Goal: Task Accomplishment & Management: Complete application form

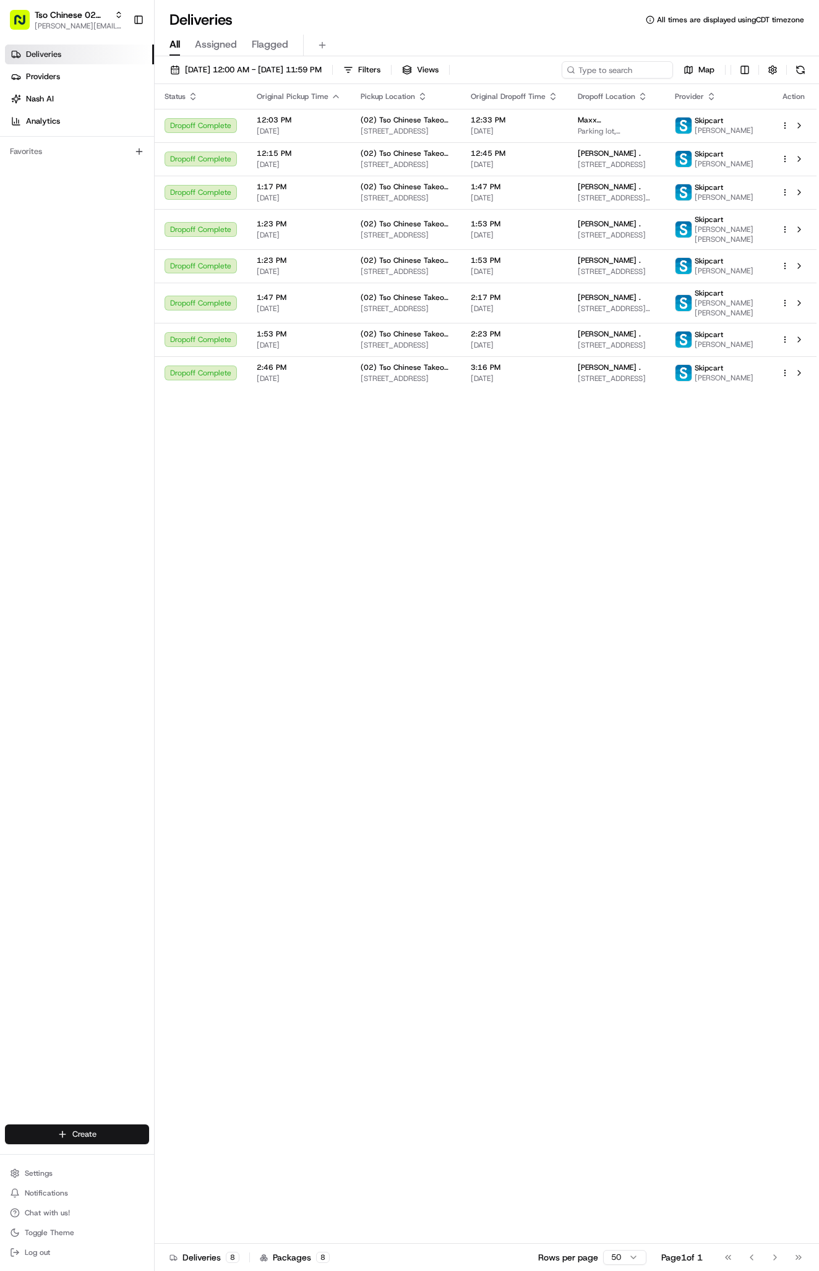
click at [77, 1135] on html "Tso Chinese 02 Arbor antonia@tsochinese.com Toggle Sidebar Deliveries Providers…" at bounding box center [409, 635] width 819 height 1271
click at [229, 1151] on link "Delivery" at bounding box center [224, 1157] width 138 height 22
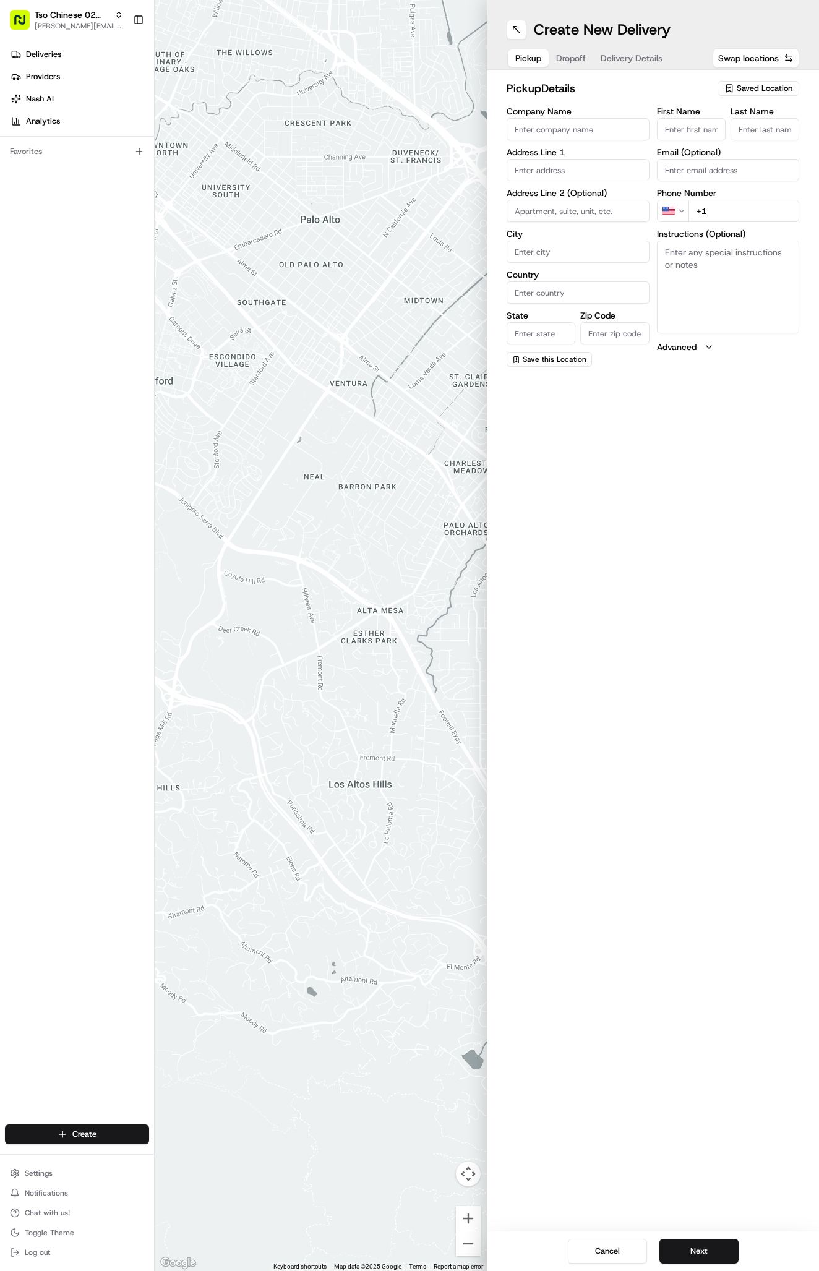
click at [741, 86] on span "Saved Location" at bounding box center [764, 88] width 56 height 11
click at [731, 144] on span "(02) Tso Chinese Takeout & Delivery [GEOGRAPHIC_DATA] (02)" at bounding box center [737, 140] width 152 height 22
type input "(02) Tso Chinese Takeout & Delivery [GEOGRAPHIC_DATA]"
type input "Bldg E Ste 402"
type input "Austin"
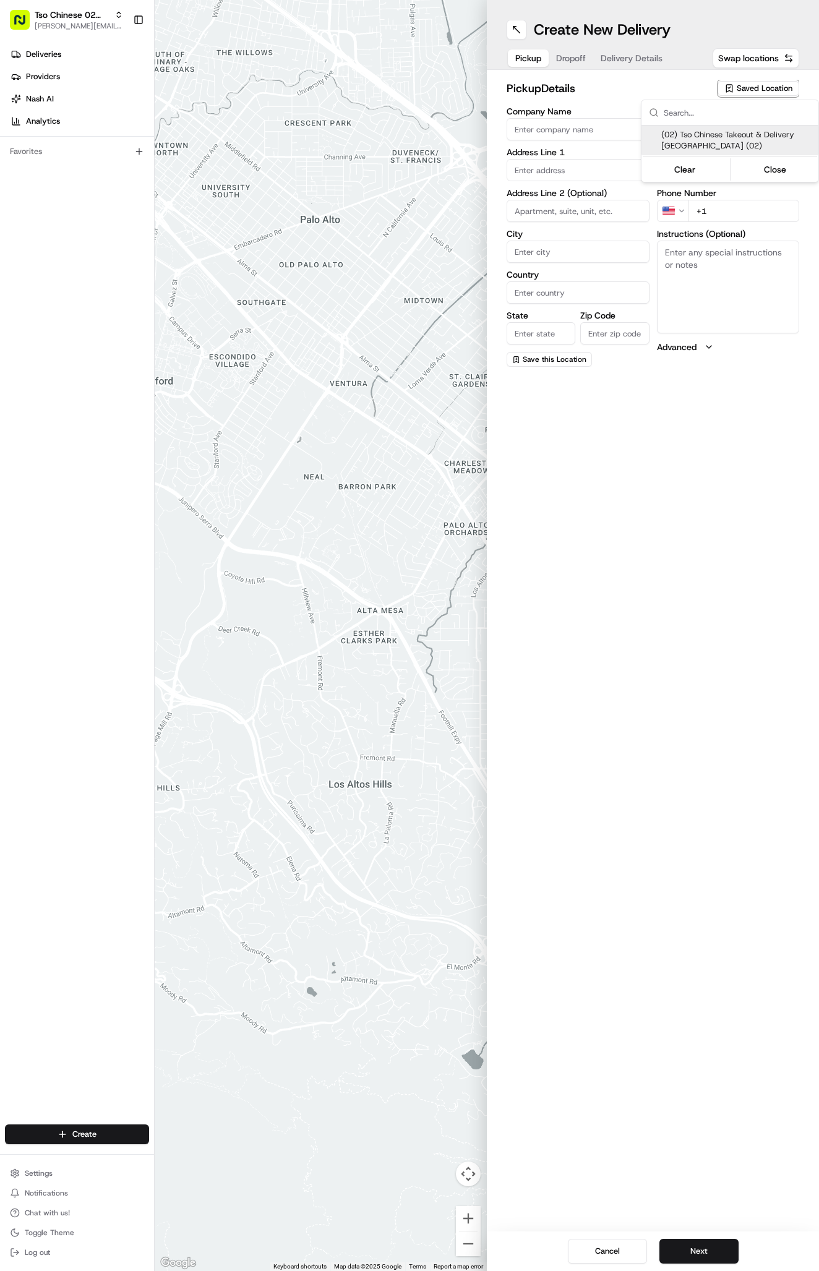
type input "US"
type input "[GEOGRAPHIC_DATA]"
type input "78759"
type input "Tso Chinese"
type input "Arboretum Crossing Manager"
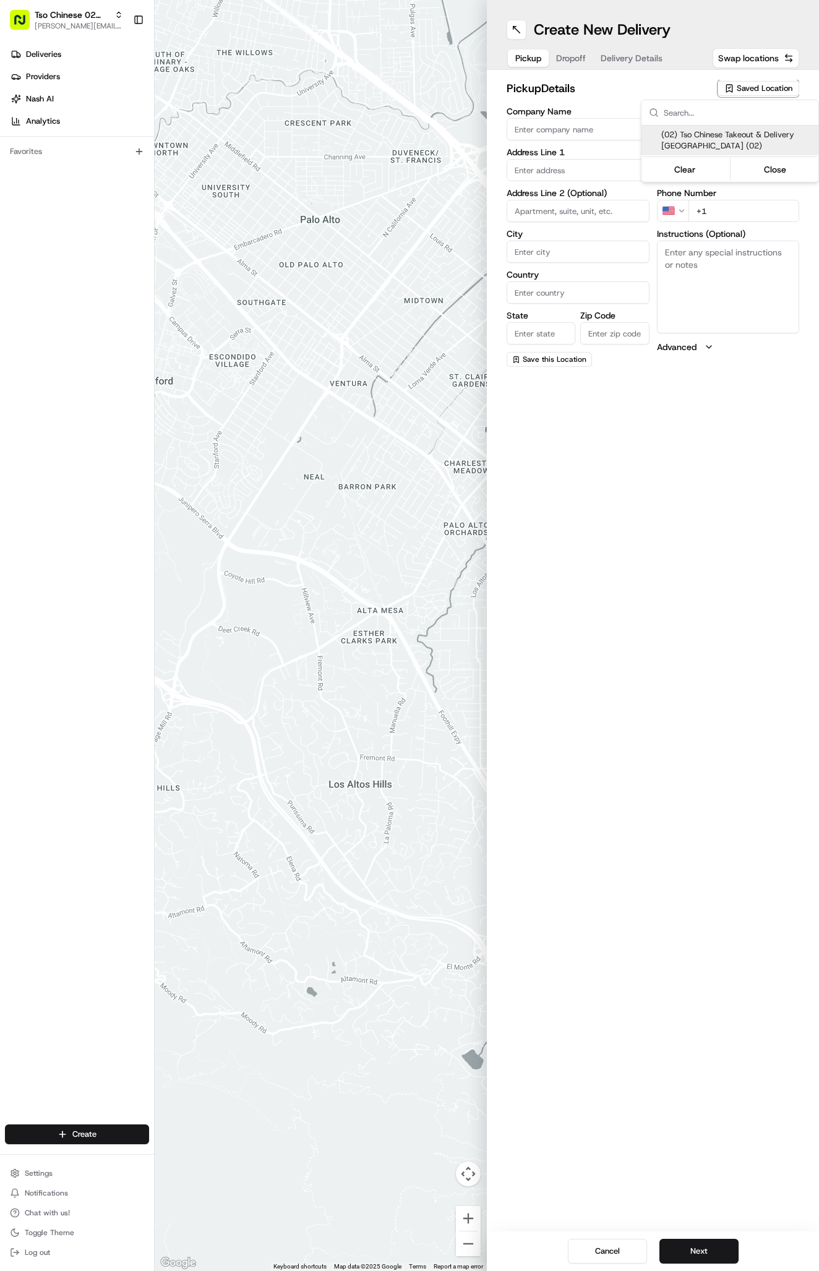
type input "[EMAIL_ADDRESS][DOMAIN_NAME]"
type input "[PHONE_NUMBER]"
type textarea "Submit a picture displaying address & food as Proof of Delivery. Envía una foto…"
type input "[STREET_ADDRESS]"
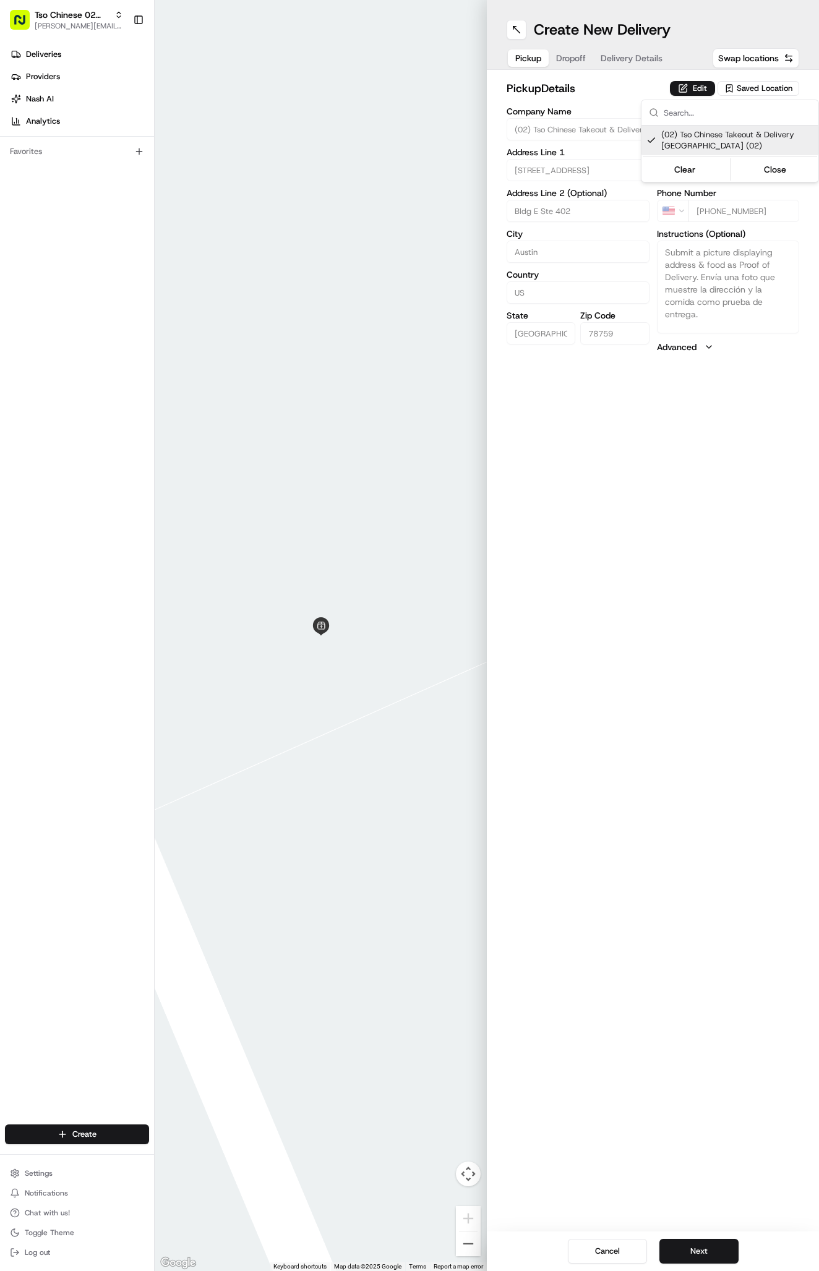
click at [573, 53] on html "Tso Chinese 02 Arbor [PERSON_NAME][EMAIL_ADDRESS][DOMAIN_NAME] Toggle Sidebar D…" at bounding box center [409, 635] width 819 height 1271
click at [573, 53] on span "Dropoff" at bounding box center [571, 58] width 30 height 12
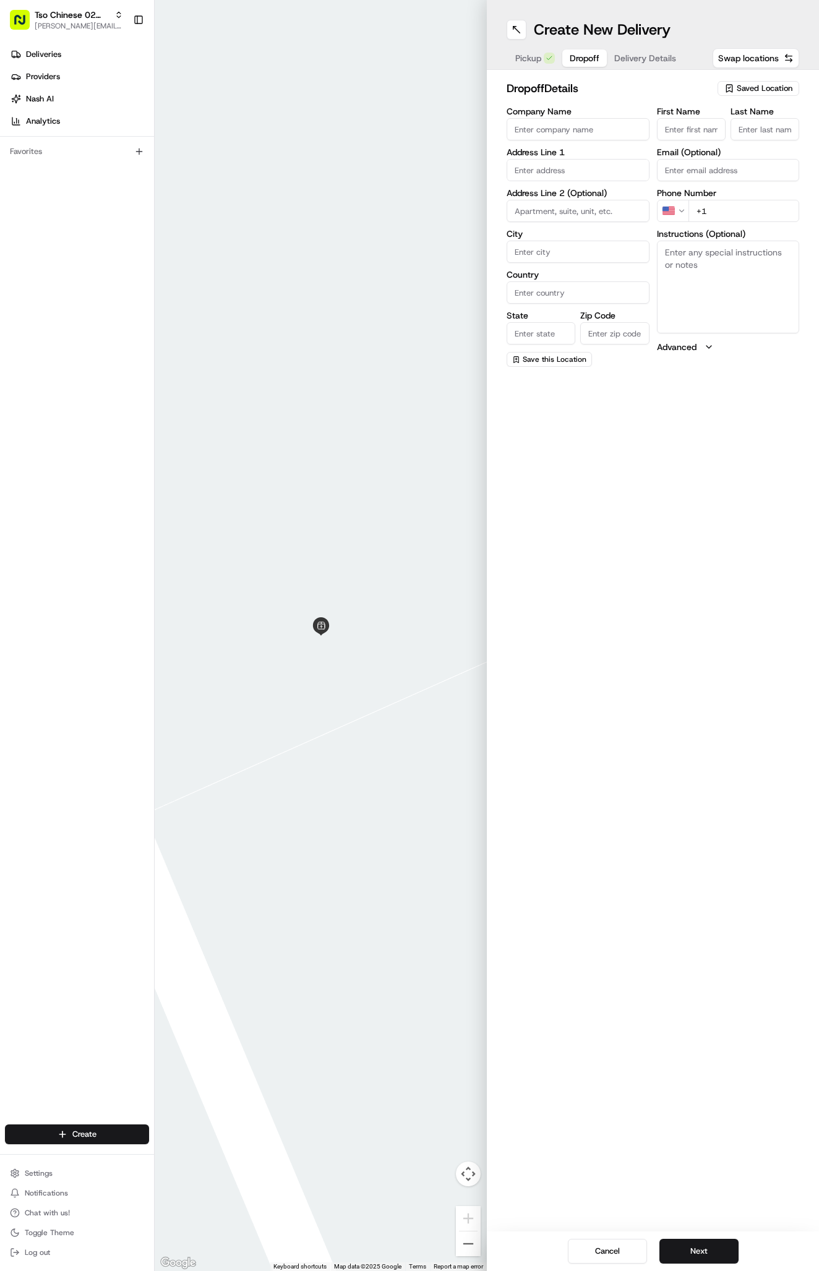
paste input "Connie Howe"
type input "Connie Howe"
type input "."
paste input "9511 Aberdeen Way Side B Austin TX 78753"
click at [592, 204] on div "9511 Aberdeen Way, Austin, TX 78753" at bounding box center [577, 196] width 137 height 19
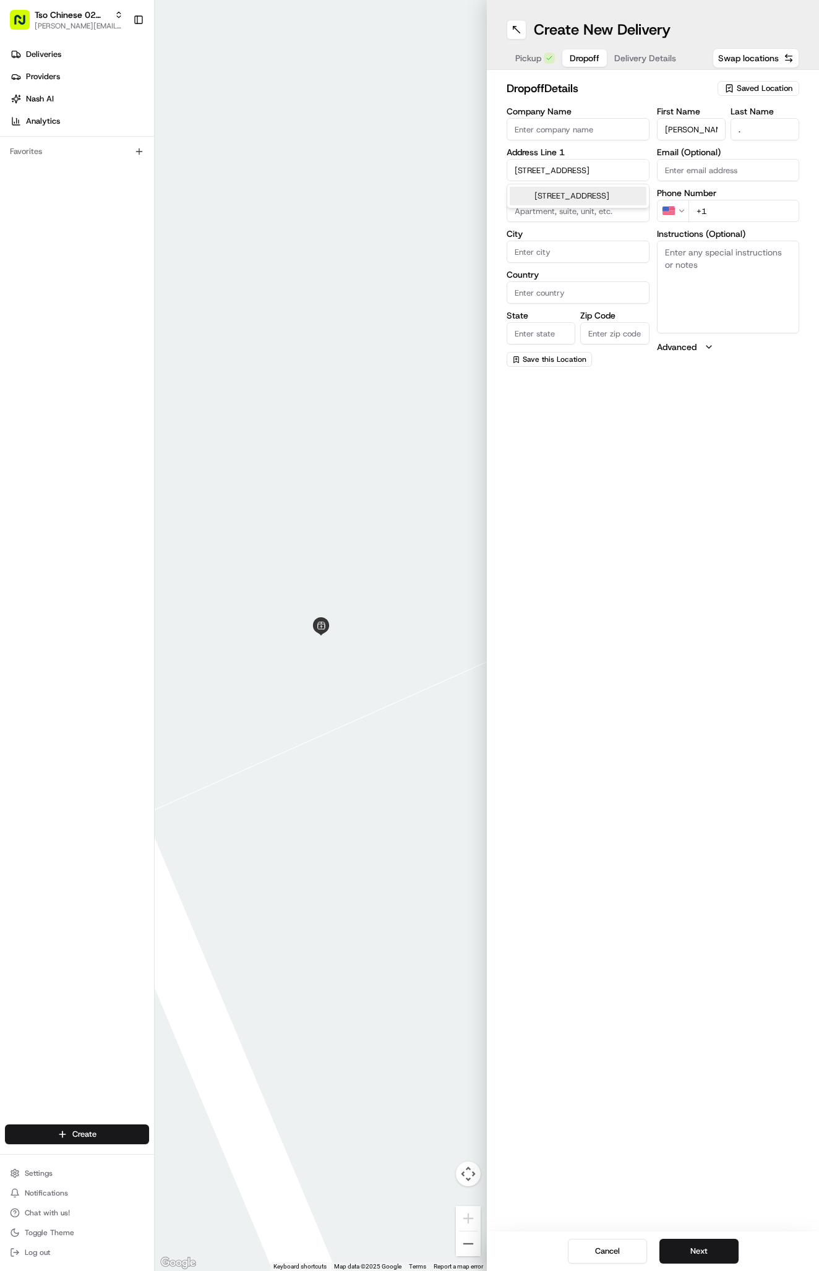
type input "[STREET_ADDRESS]"
type input "Austin"
type input "[GEOGRAPHIC_DATA]"
type input "78753"
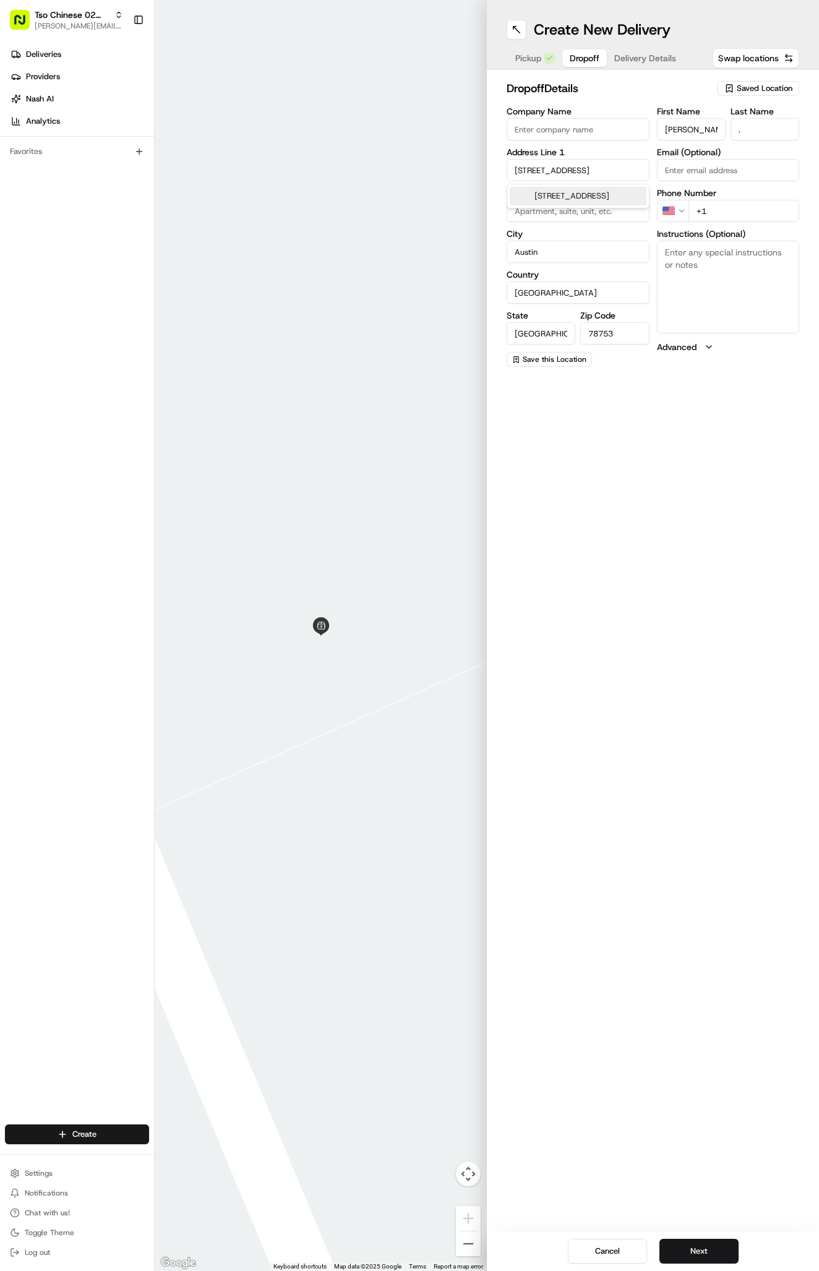
type input "9511 Aberdeen Way"
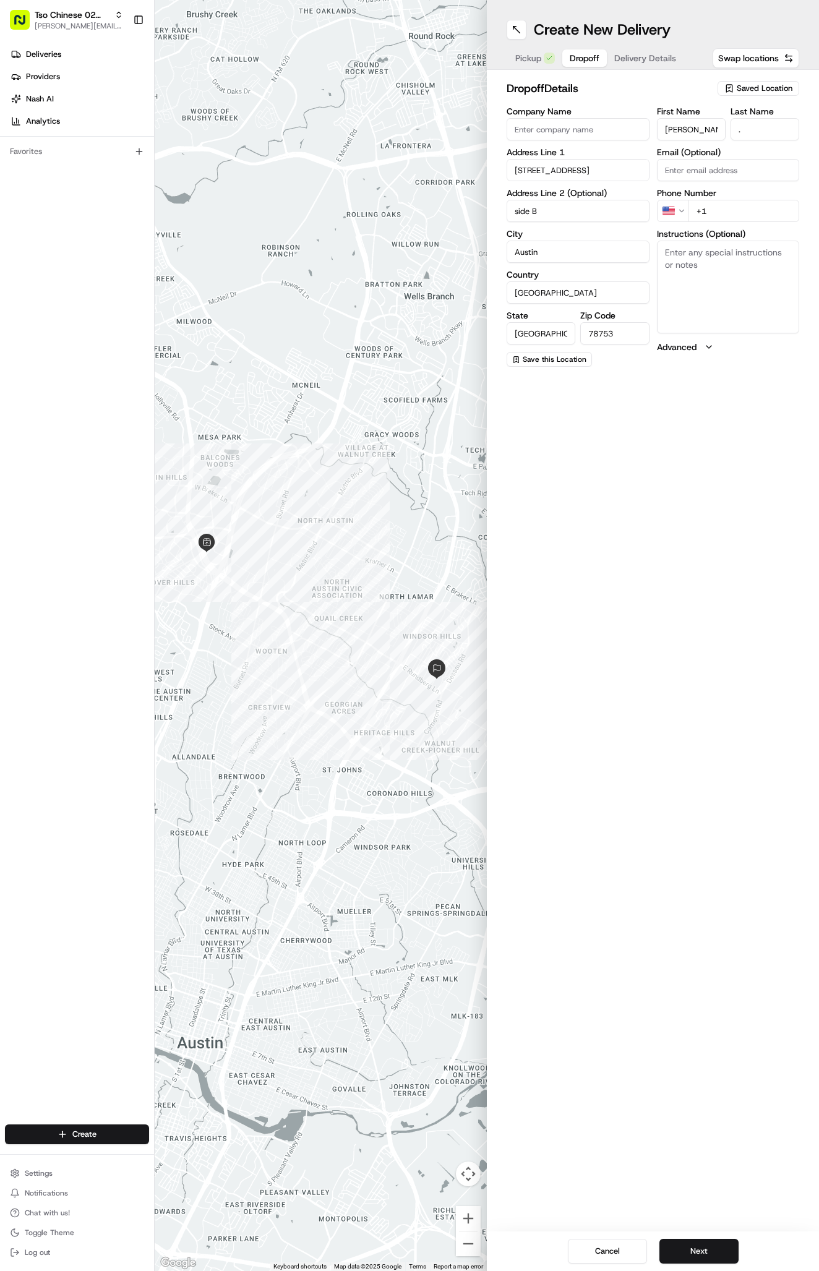
type input "side B"
click at [623, 459] on div "Create New Delivery Pickup Dropoff Delivery Details Swap locations dropoff Deta…" at bounding box center [653, 635] width 332 height 1271
type input "+1 512 297 1801"
click at [732, 430] on div "Create New Delivery Pickup Dropoff Delivery Details Swap locations dropoff Deta…" at bounding box center [653, 635] width 332 height 1271
click at [644, 59] on span "Delivery Details" at bounding box center [645, 58] width 62 height 12
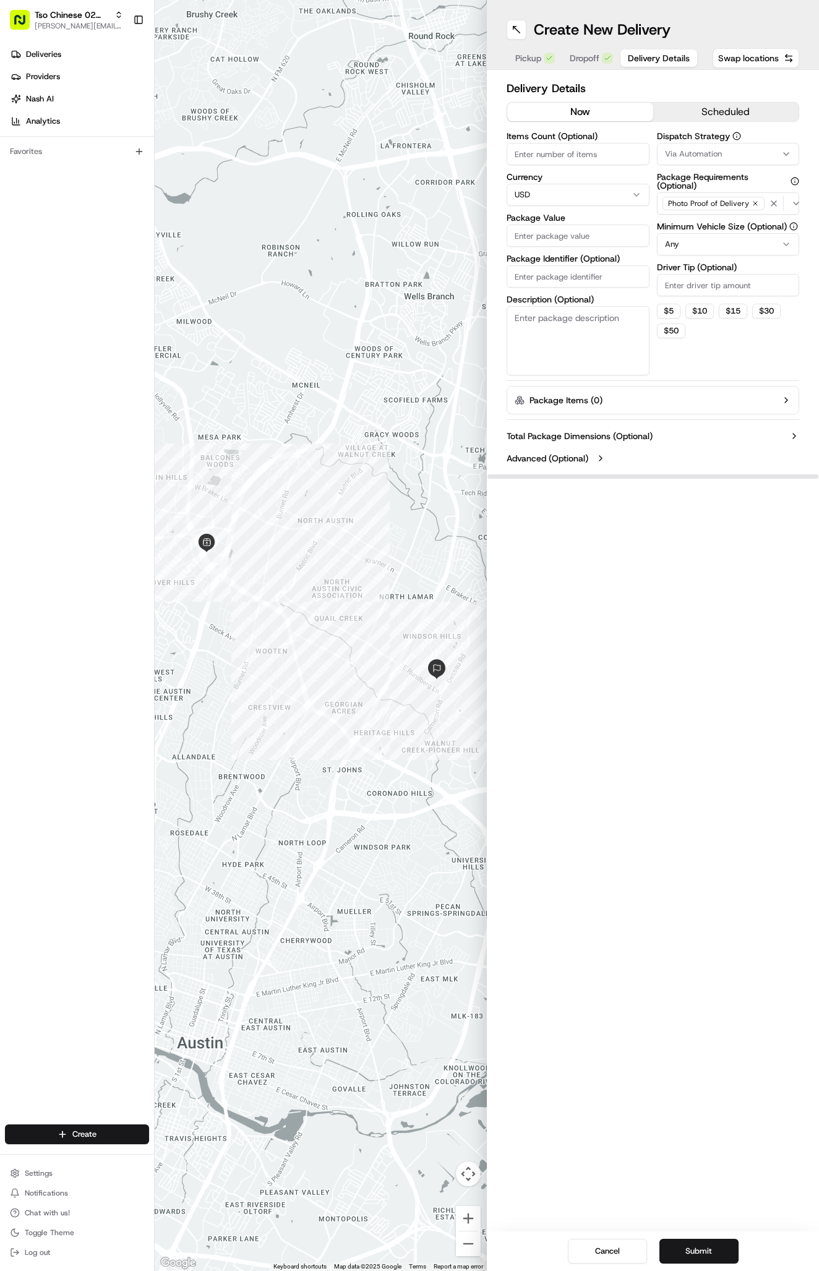
click at [693, 152] on span "Via Automation" at bounding box center [693, 153] width 57 height 11
click at [693, 224] on span "Tso Arbor Strategy" at bounding box center [737, 221] width 152 height 11
click at [701, 279] on html "Tso Chinese 02 Arbor antonia@tsochinese.com Toggle Sidebar Deliveries Providers…" at bounding box center [409, 635] width 819 height 1271
click at [701, 279] on input "Driver Tip (Optional)" at bounding box center [728, 285] width 143 height 22
click at [701, 281] on input "Driver Tip (Optional)" at bounding box center [728, 285] width 143 height 22
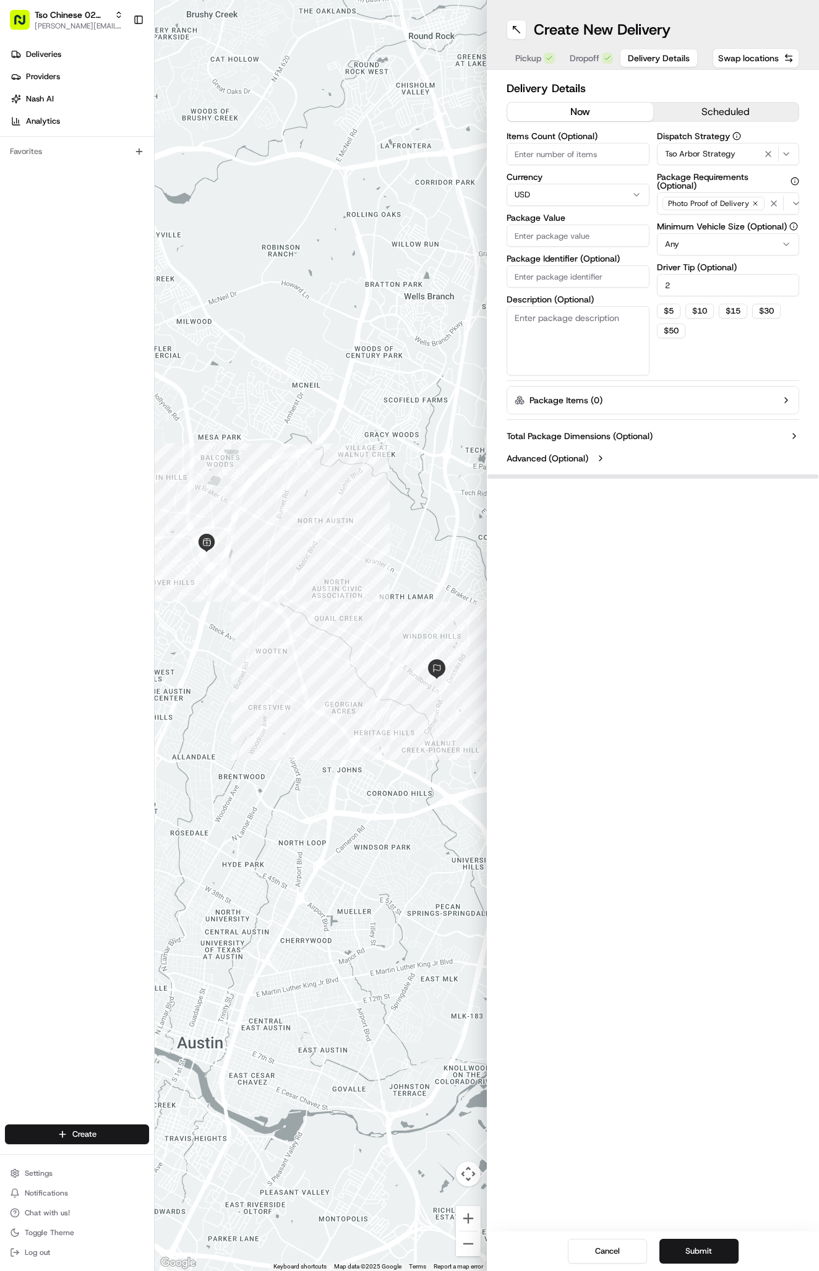
type input "2"
click at [543, 232] on input "Package Value" at bounding box center [577, 235] width 143 height 22
type input "33.45"
click at [543, 265] on input "Package Identifier (Optional)" at bounding box center [577, 276] width 143 height 22
paste input "#BA0HSS6"
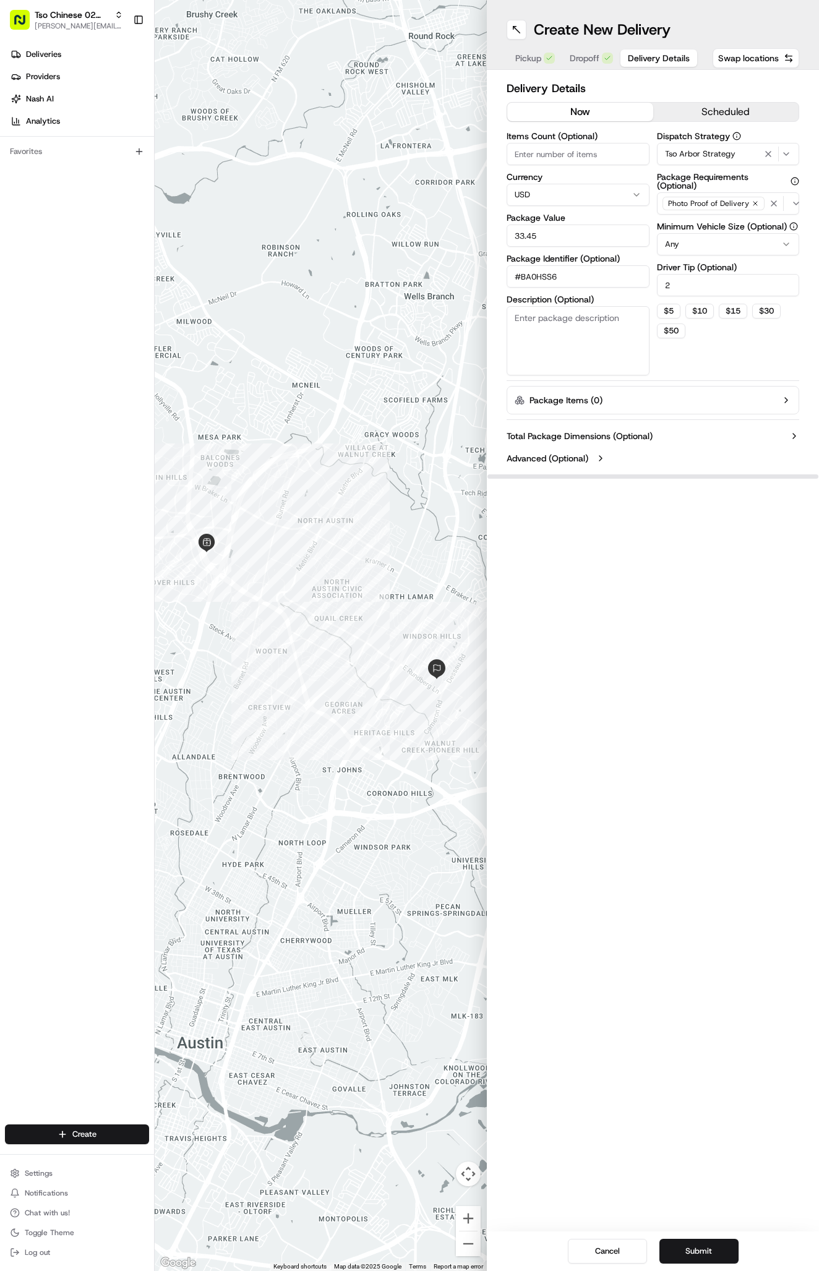
type input "#BA0HSS6"
click at [734, 752] on div "Create New Delivery Pickup Dropoff Delivery Details Swap locations Delivery Det…" at bounding box center [653, 635] width 332 height 1271
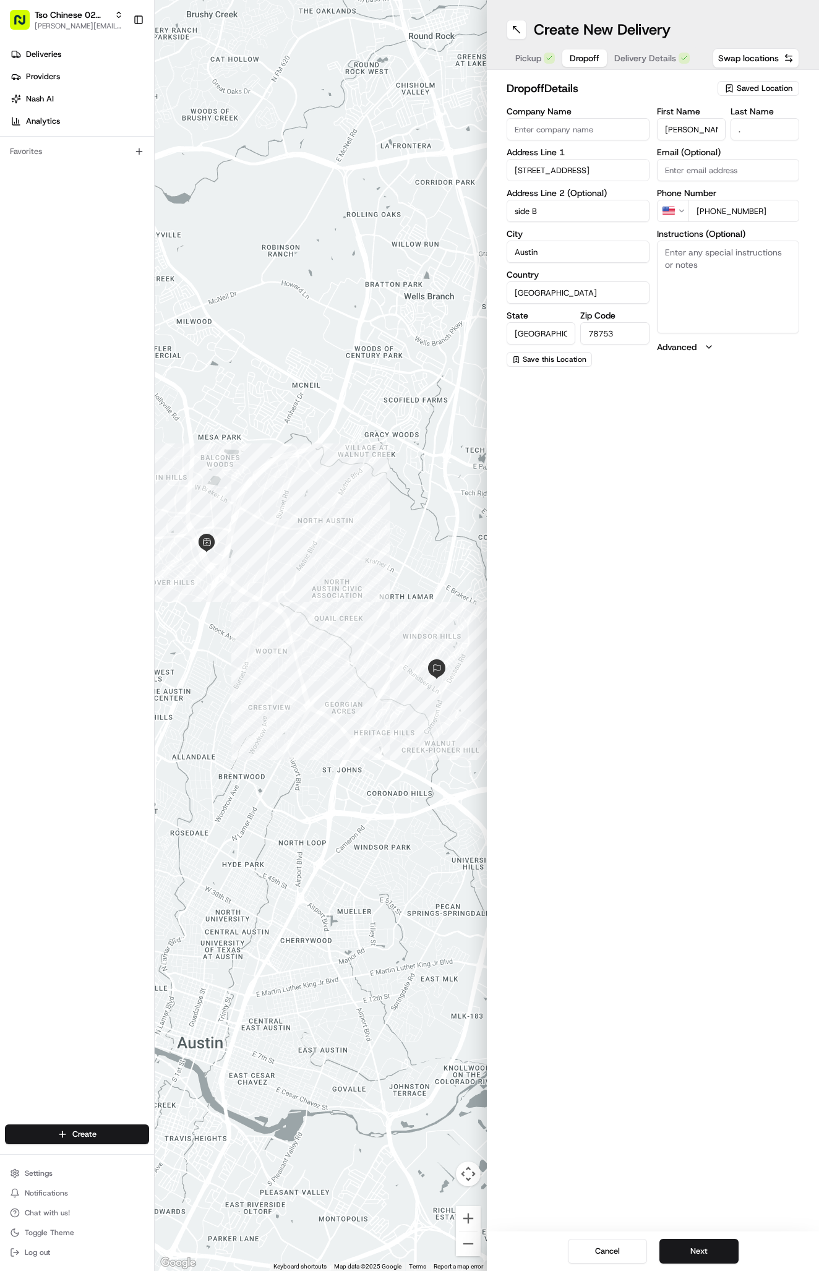
click at [574, 56] on span "Dropoff" at bounding box center [584, 58] width 30 height 12
click at [654, 59] on span "Delivery Details" at bounding box center [645, 58] width 62 height 12
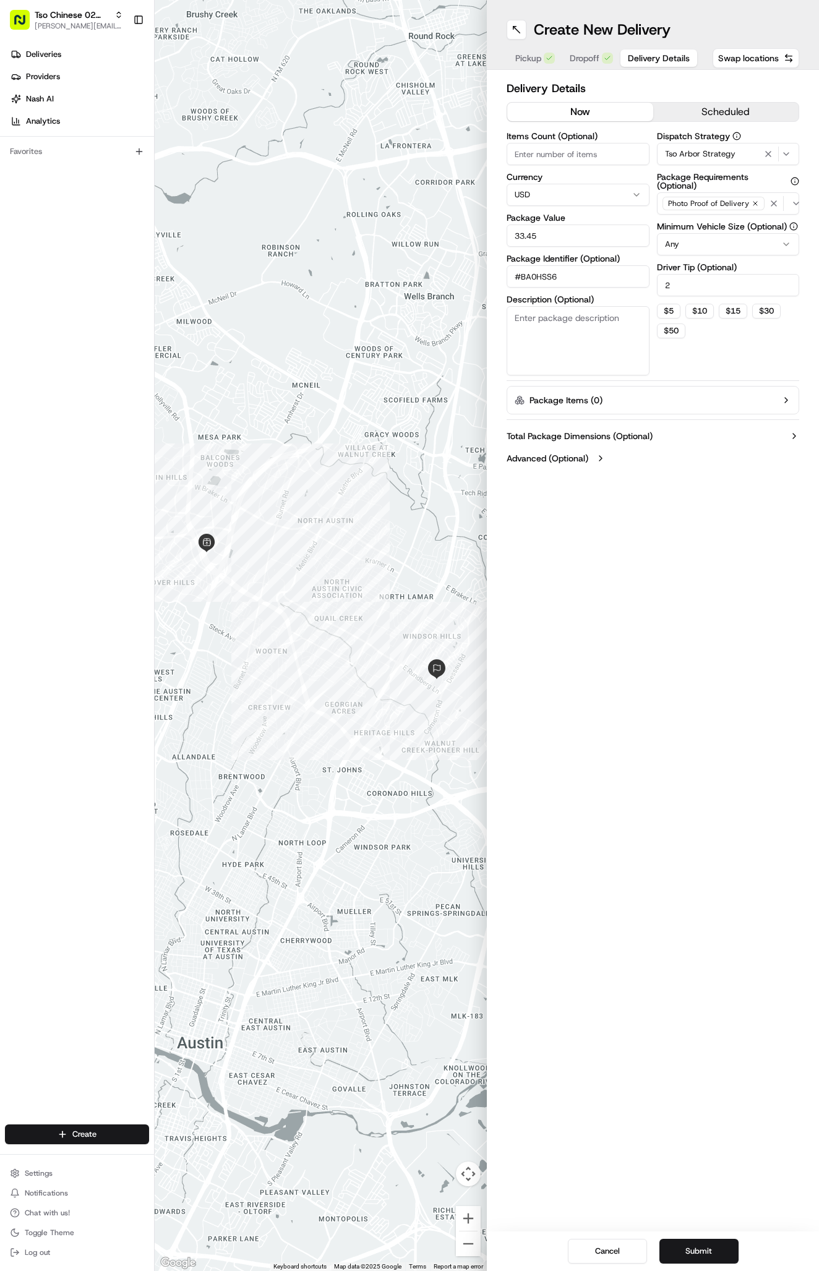
click at [591, 57] on span "Dropoff" at bounding box center [584, 58] width 30 height 12
click at [642, 59] on span "Delivery Details" at bounding box center [659, 58] width 62 height 12
click at [573, 279] on input "#BA0HSS6" at bounding box center [577, 276] width 143 height 22
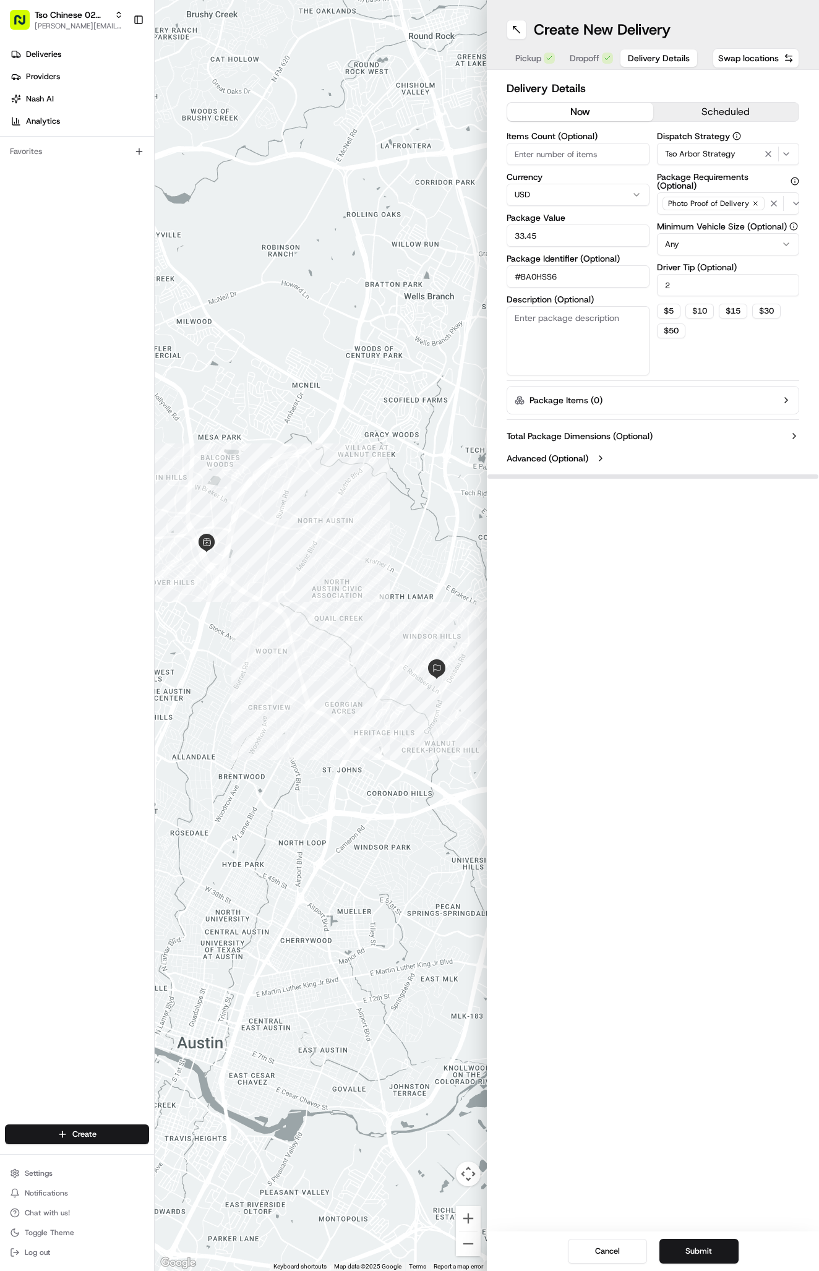
paste input "ZWZ4ABU"
type input "ZWZ4ABU"
click at [547, 251] on div "Items Count (Optional) Currency USD Package Value 33.45 Package Identifier (Opt…" at bounding box center [577, 254] width 143 height 244
click at [547, 239] on input "33.45" at bounding box center [577, 235] width 143 height 22
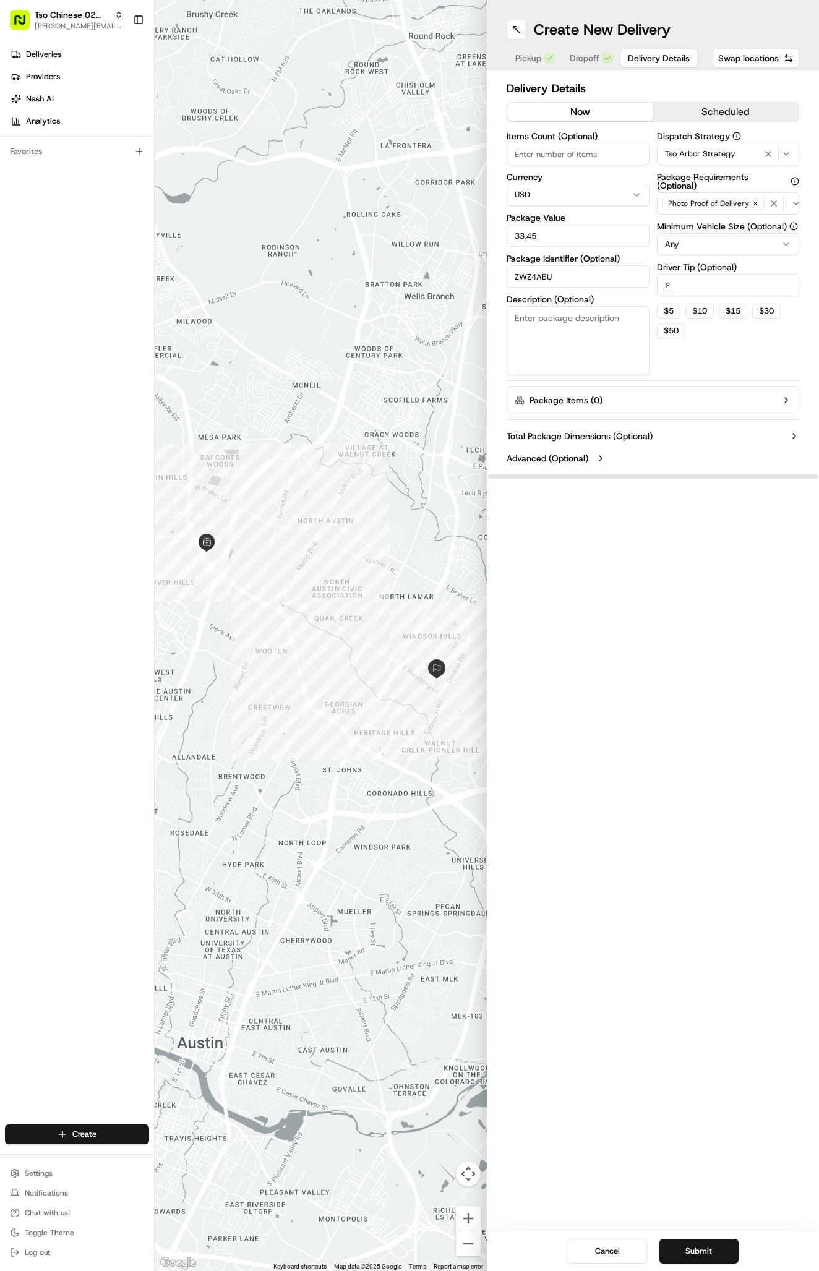
click at [547, 239] on input "33.45" at bounding box center [577, 235] width 143 height 22
type input "39.89"
click at [756, 888] on div "Create New Delivery Pickup Dropoff Delivery Details Swap locations Delivery Det…" at bounding box center [653, 635] width 332 height 1271
click at [688, 1244] on button "Submit" at bounding box center [698, 1250] width 79 height 25
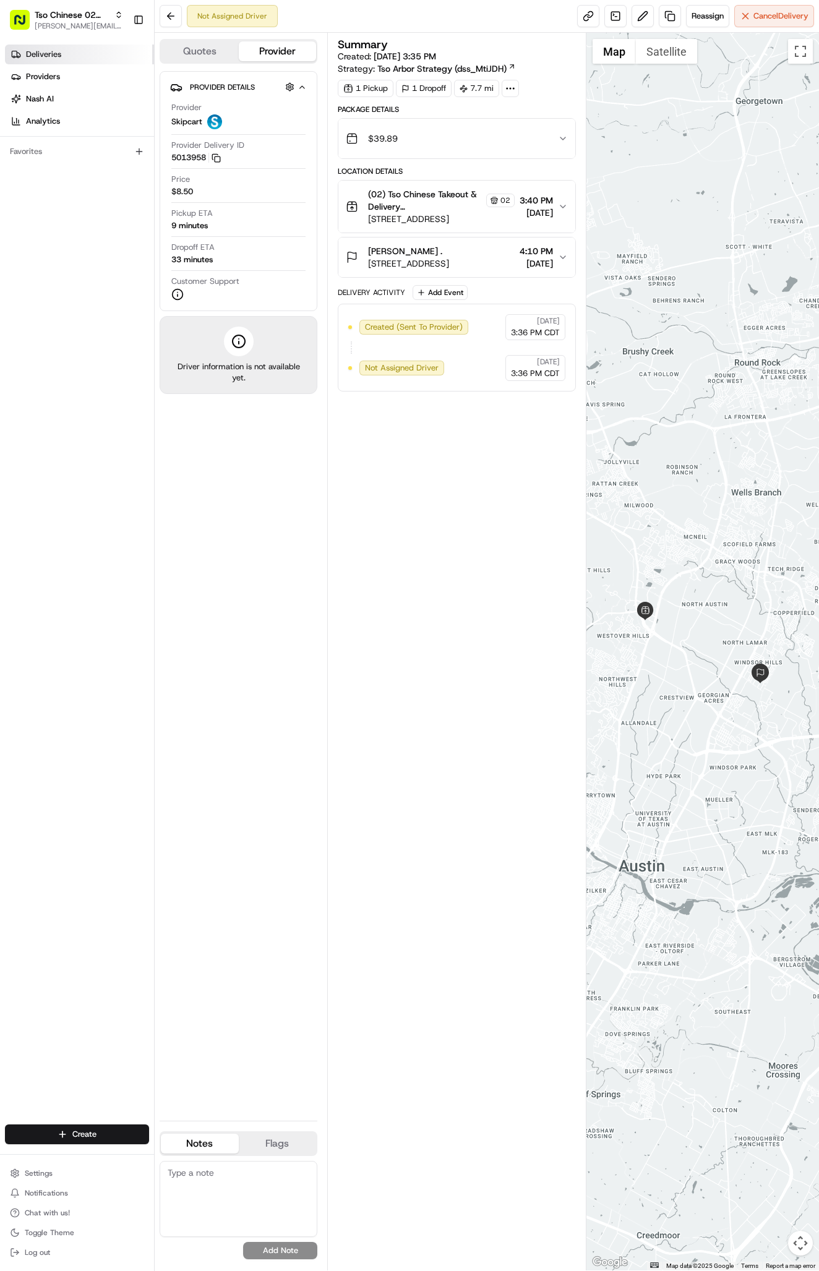
click at [86, 61] on link "Deliveries" at bounding box center [79, 55] width 149 height 20
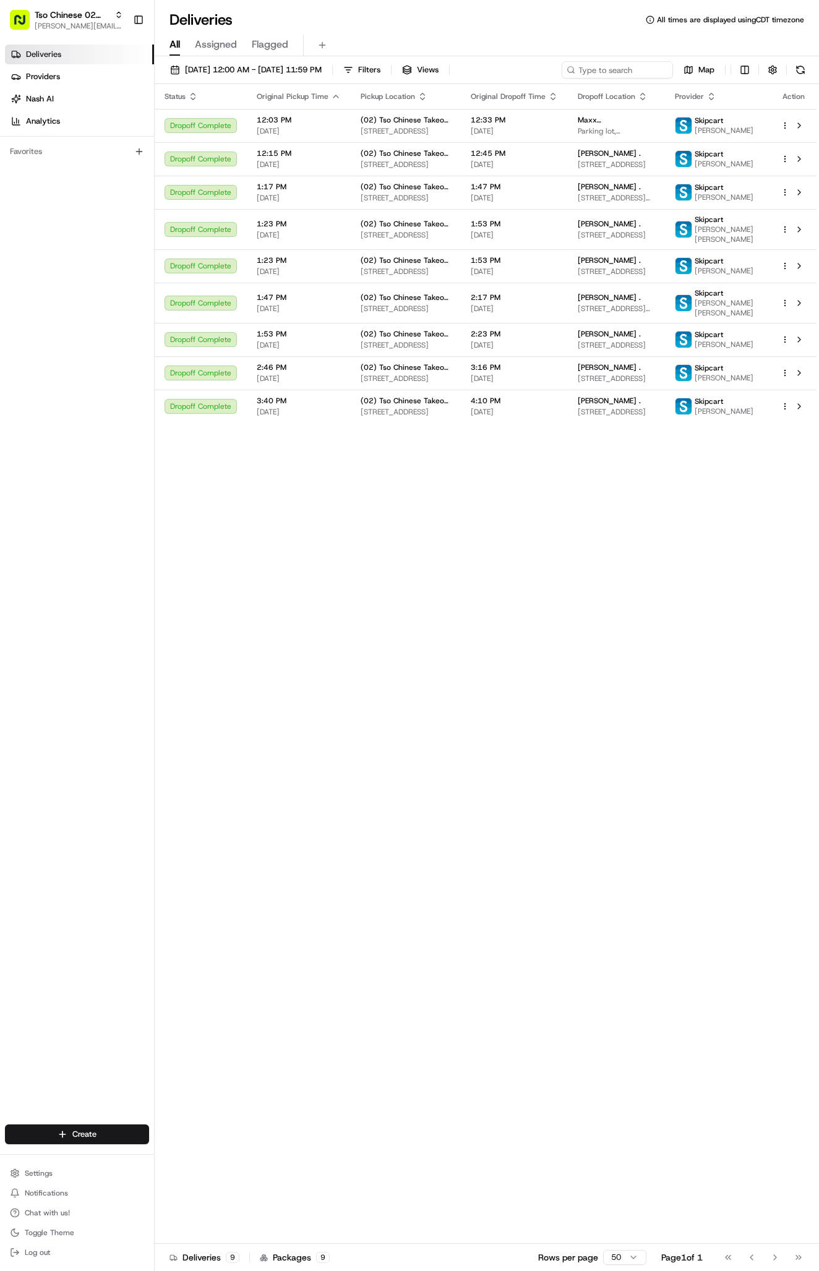
click at [87, 1120] on div "Create" at bounding box center [77, 1134] width 154 height 30
click at [102, 1130] on html "Tso Chinese 02 Arbor antonia@tsochinese.com Toggle Sidebar Deliveries Providers…" at bounding box center [409, 635] width 819 height 1271
click at [198, 1154] on link "Delivery" at bounding box center [224, 1157] width 138 height 22
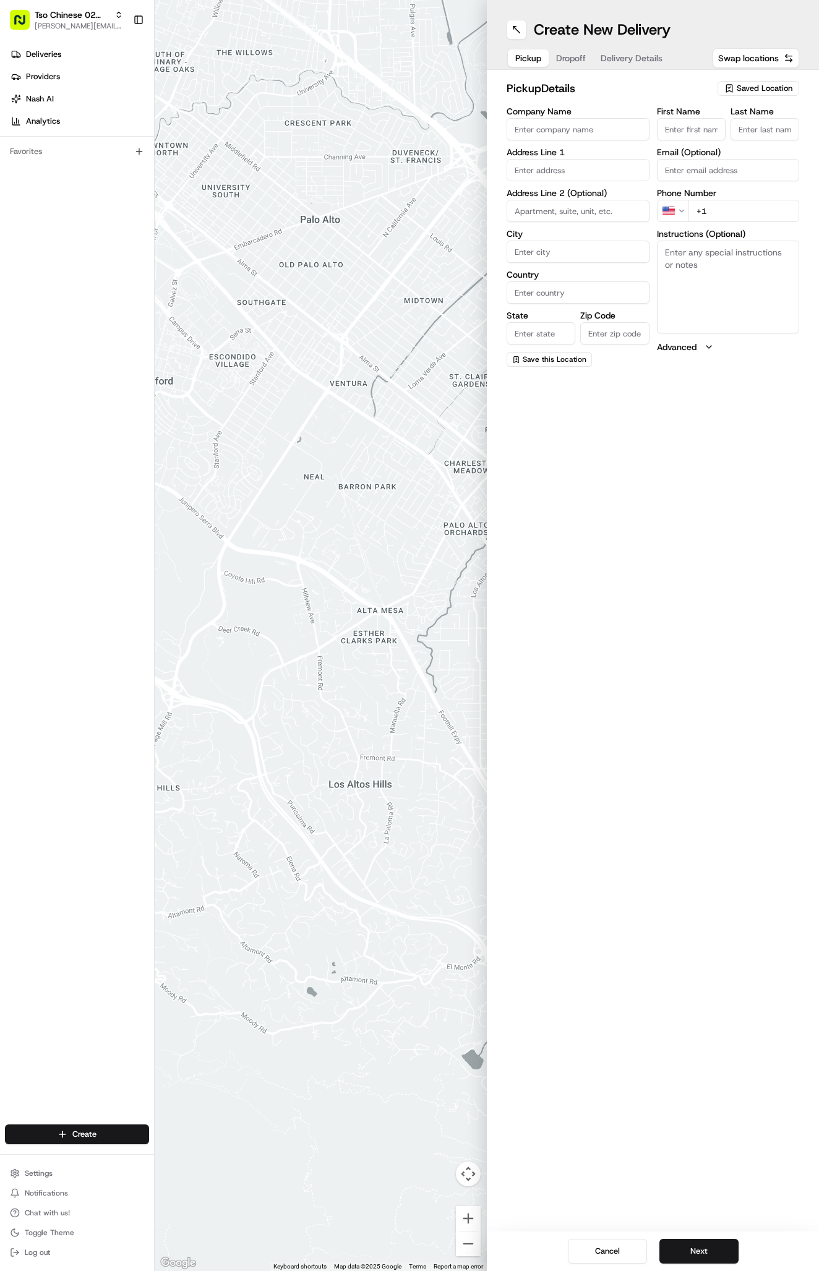
click at [760, 82] on div "Saved Location" at bounding box center [758, 88] width 82 height 15
click at [757, 133] on span "(02) Tso Chinese Takeout & Delivery Arboretum Crossing (02)" at bounding box center [737, 140] width 152 height 22
type input "(02) Tso Chinese Takeout & Delivery [GEOGRAPHIC_DATA]"
type input "Bldg E Ste 402"
type input "Austin"
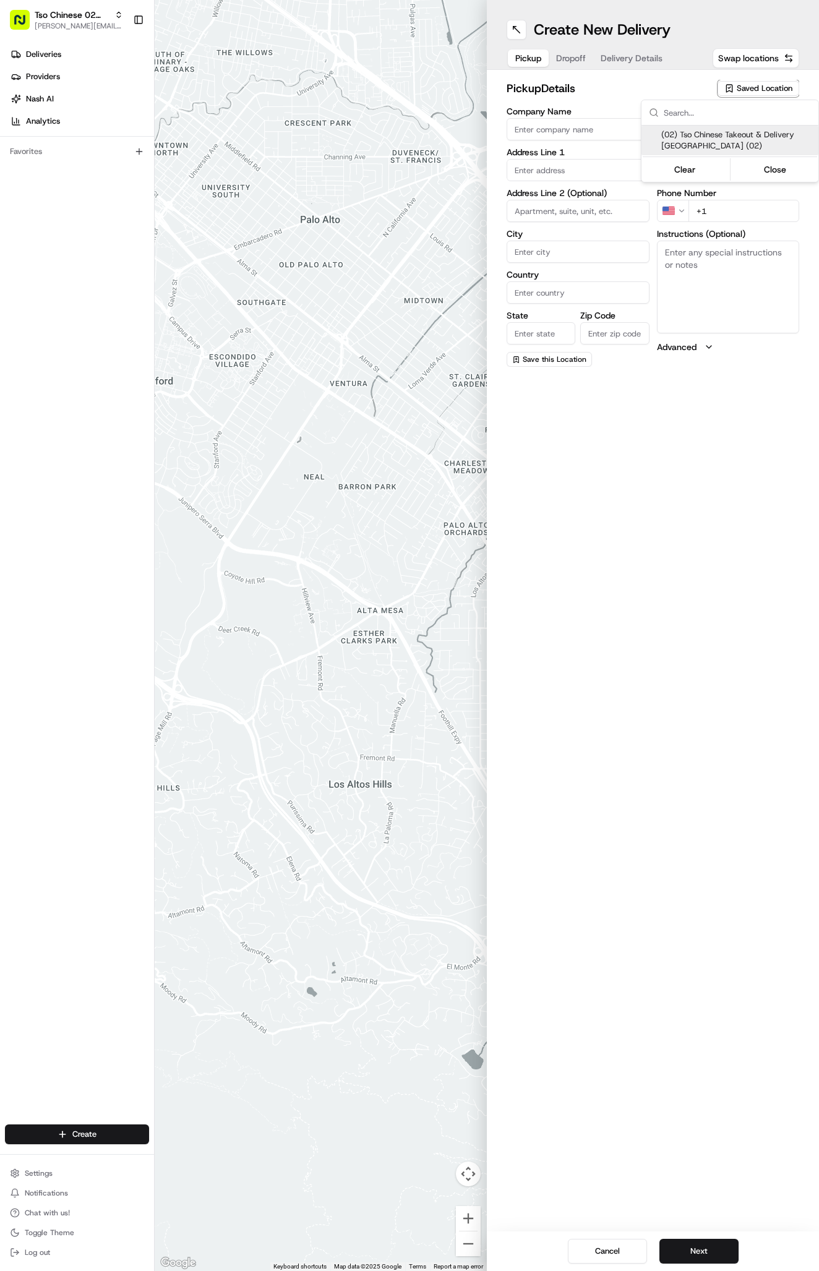
type input "US"
type input "TX"
type input "78759"
type input "Tso Chinese"
type input "Arboretum Crossing Manager"
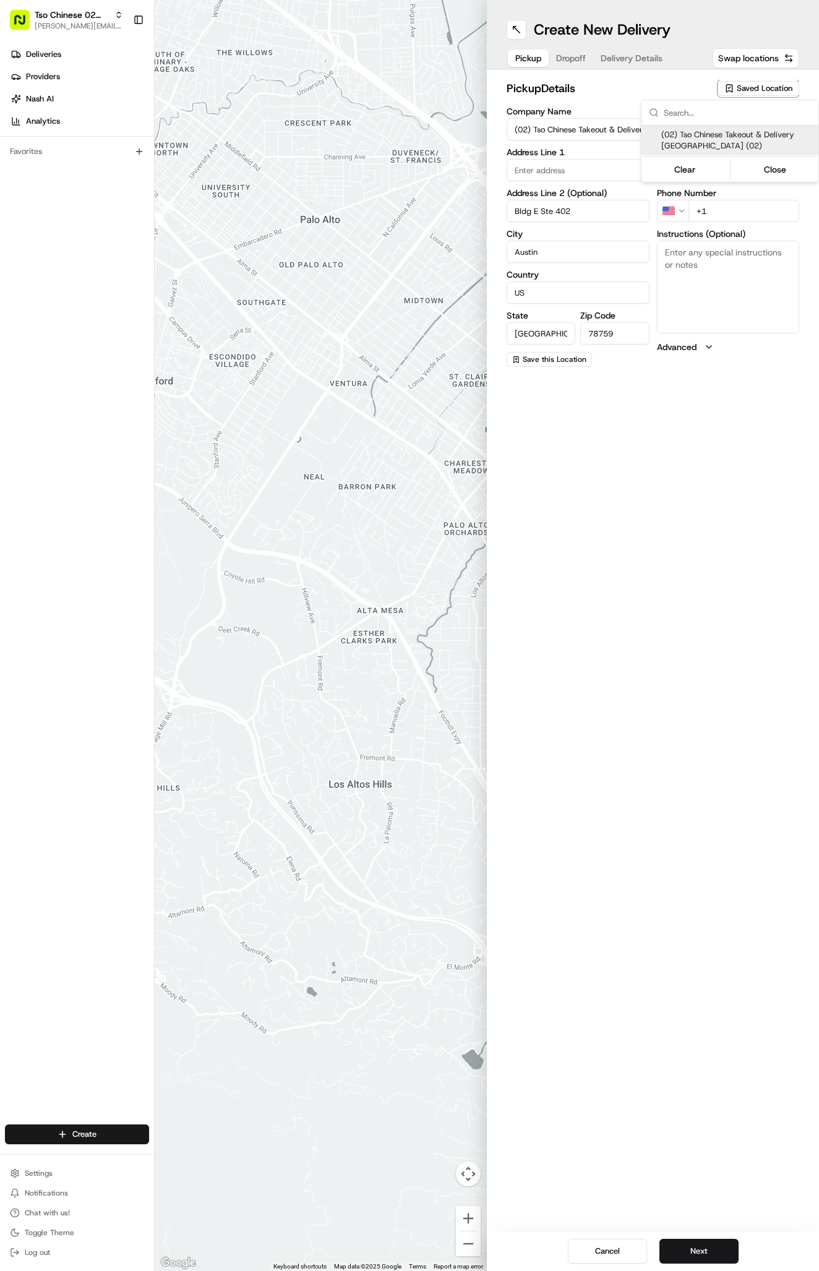
type input "arborstore@tsochinese.com"
type input "+1 512 344 9434"
type textarea "Submit a picture displaying address & food as Proof of Delivery. Envía una foto…"
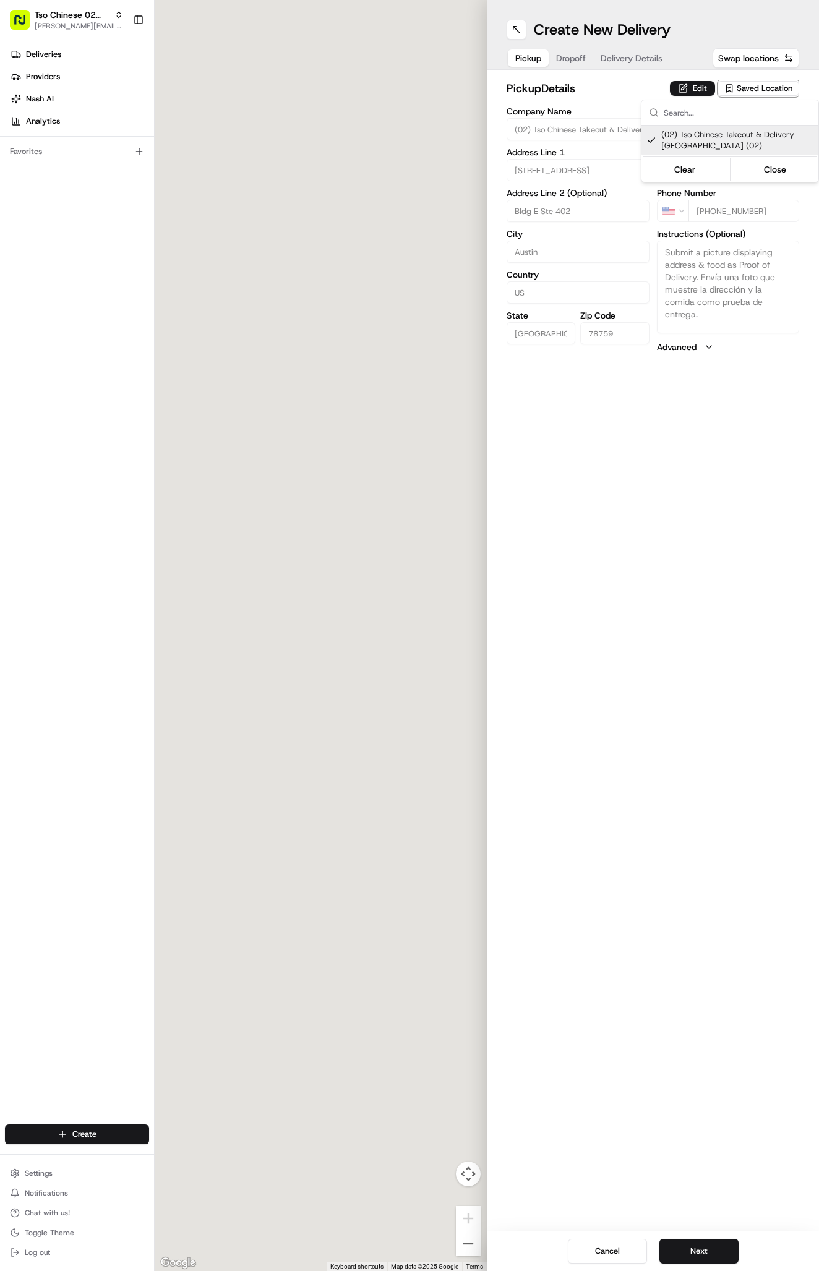
type input "9333 Research Blvd"
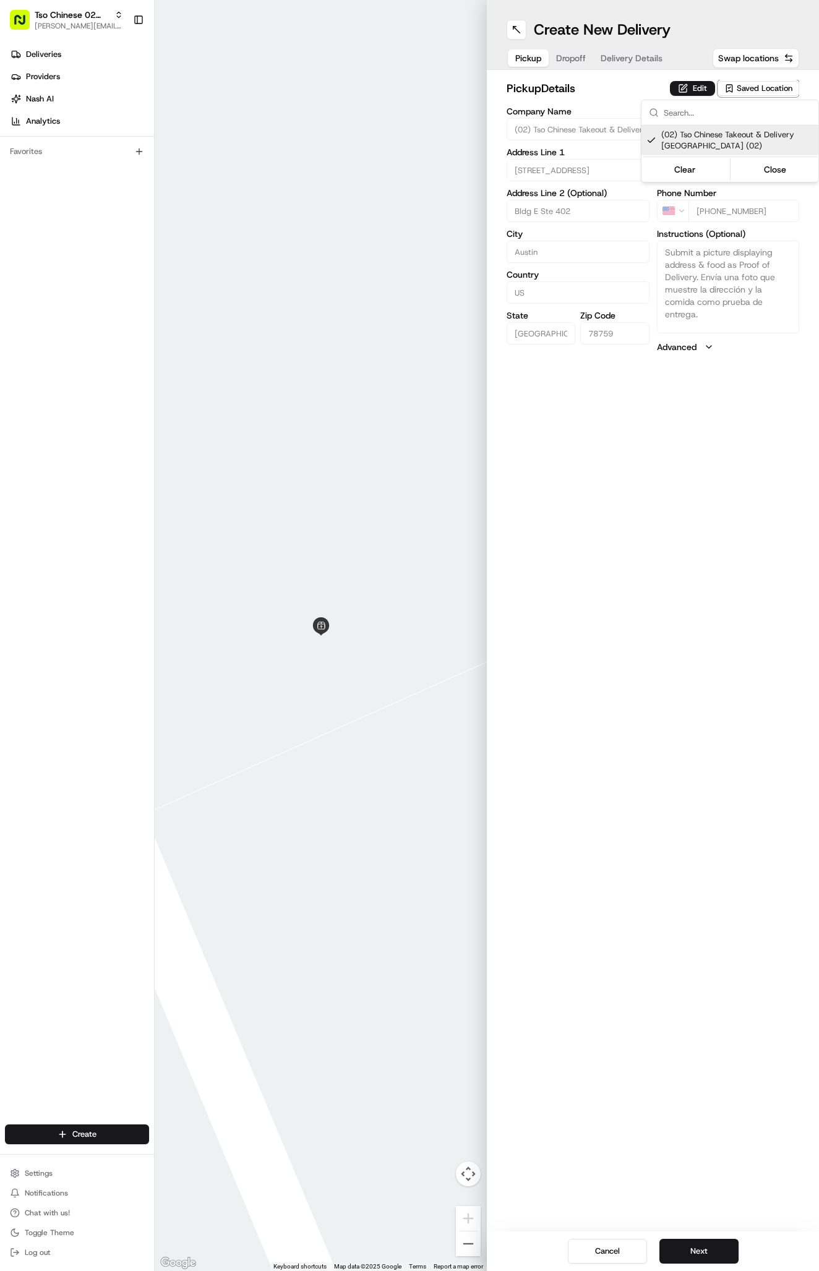
click at [662, 69] on html "Tso Chinese 02 Arbor antonia@tsochinese.com Toggle Sidebar Deliveries Providers…" at bounding box center [409, 635] width 819 height 1271
click at [647, 59] on span "Delivery Details" at bounding box center [631, 58] width 62 height 12
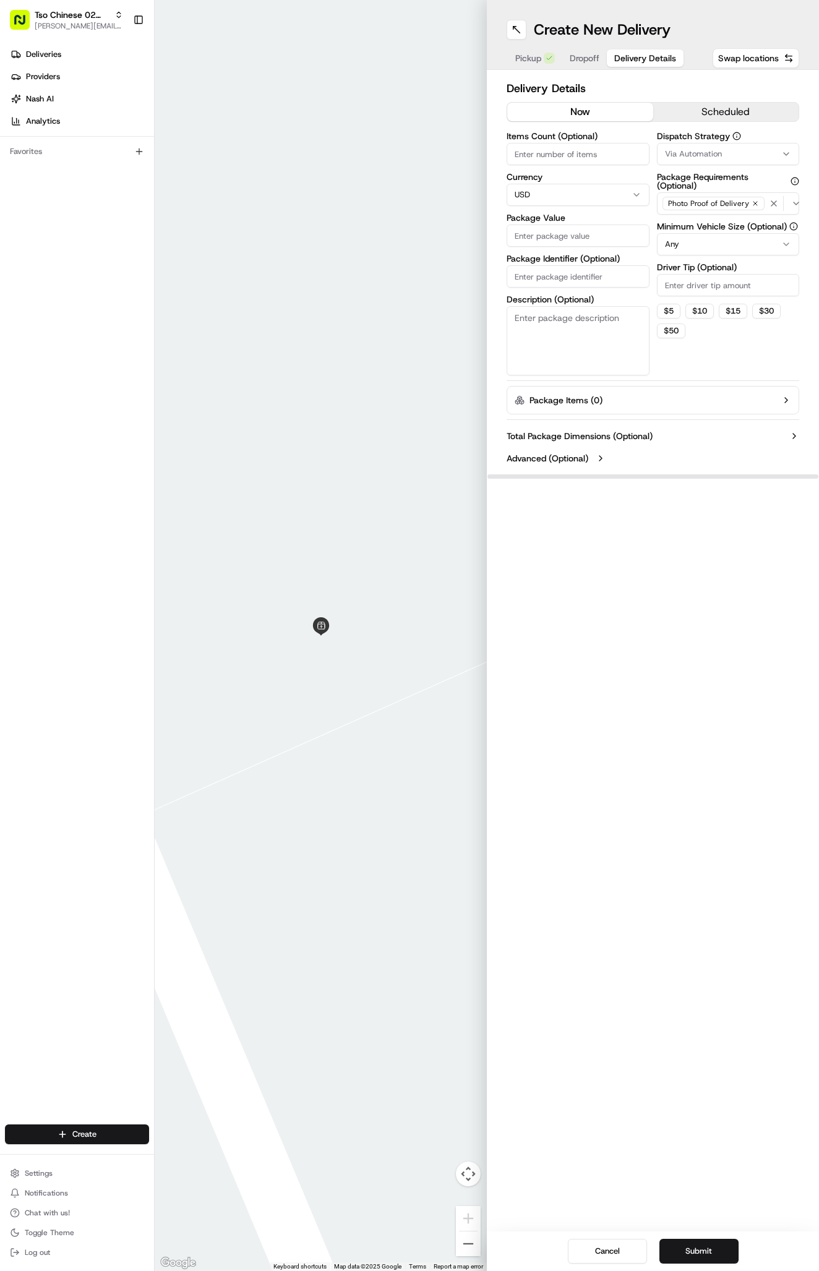
click at [712, 147] on button "Via Automation" at bounding box center [728, 154] width 143 height 22
click at [718, 222] on span "Tso Arbor Strategy" at bounding box center [737, 221] width 152 height 11
click at [725, 315] on html "Tso Chinese 02 Arbor antonia@tsochinese.com Toggle Sidebar Deliveries Providers…" at bounding box center [409, 635] width 819 height 1271
click at [725, 284] on input "Driver Tip (Optional)" at bounding box center [728, 285] width 143 height 22
type input "2"
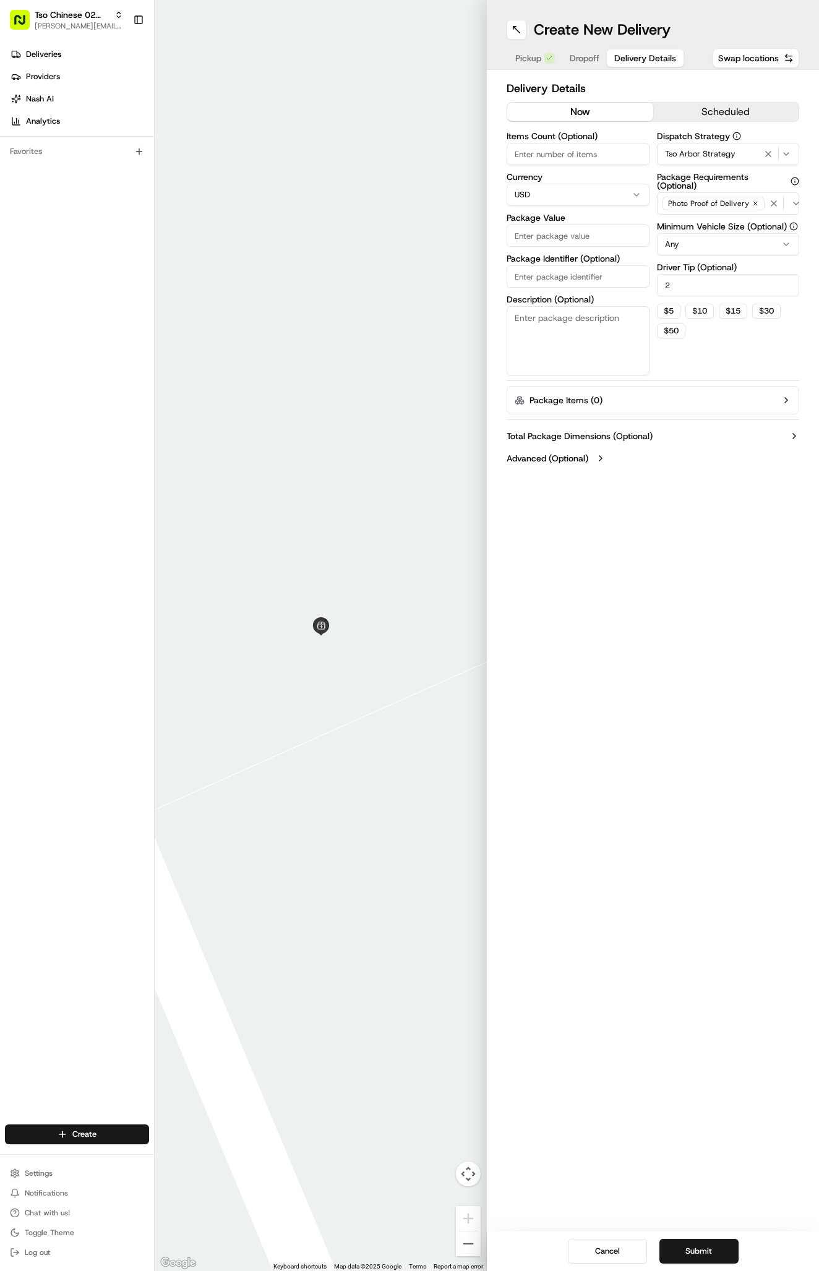
click at [552, 272] on input "Package Identifier (Optional)" at bounding box center [577, 276] width 143 height 22
paste input "PI3QYTY"
type input "PI3QYTY"
click at [548, 207] on div "Items Count (Optional) Currency USD Package Value Package Identifier (Optional)…" at bounding box center [577, 254] width 143 height 244
click at [548, 224] on input "Package Value" at bounding box center [577, 235] width 143 height 22
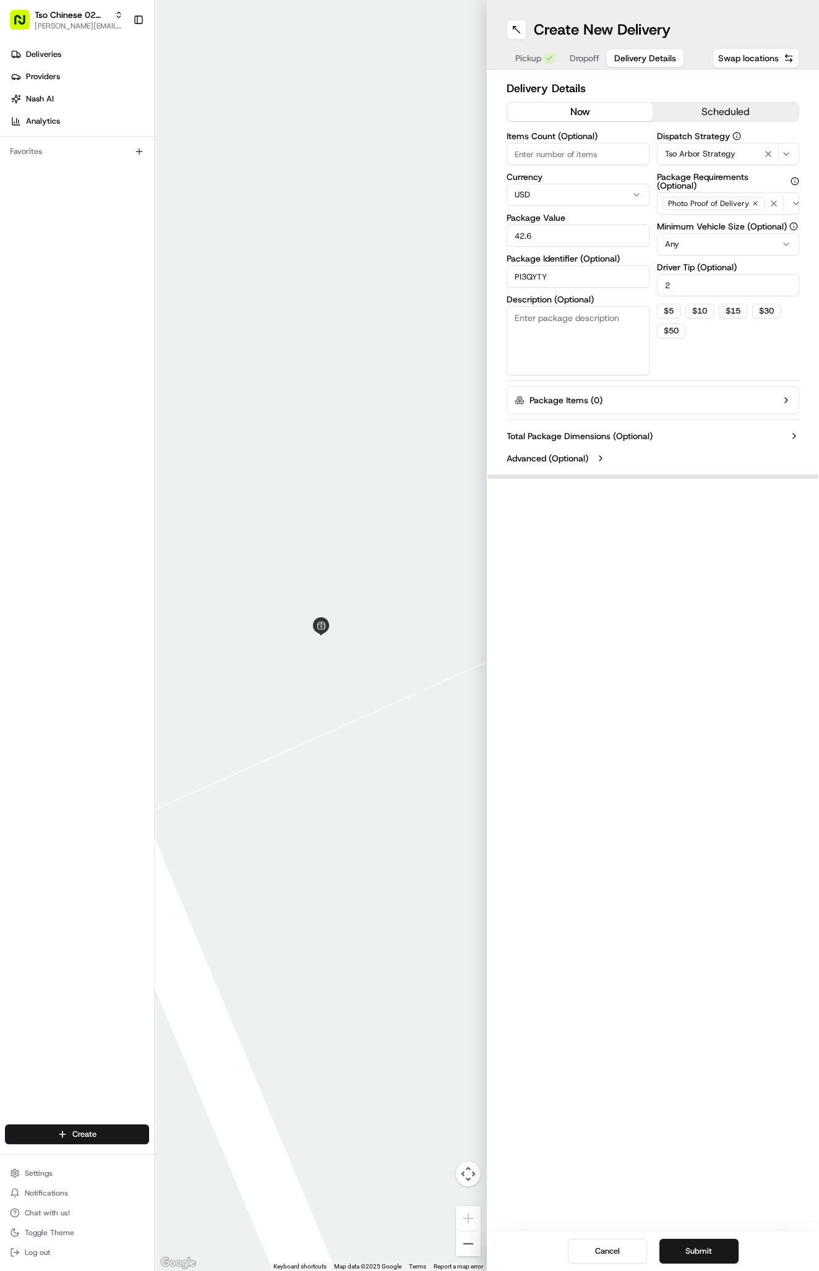
type input "42.65"
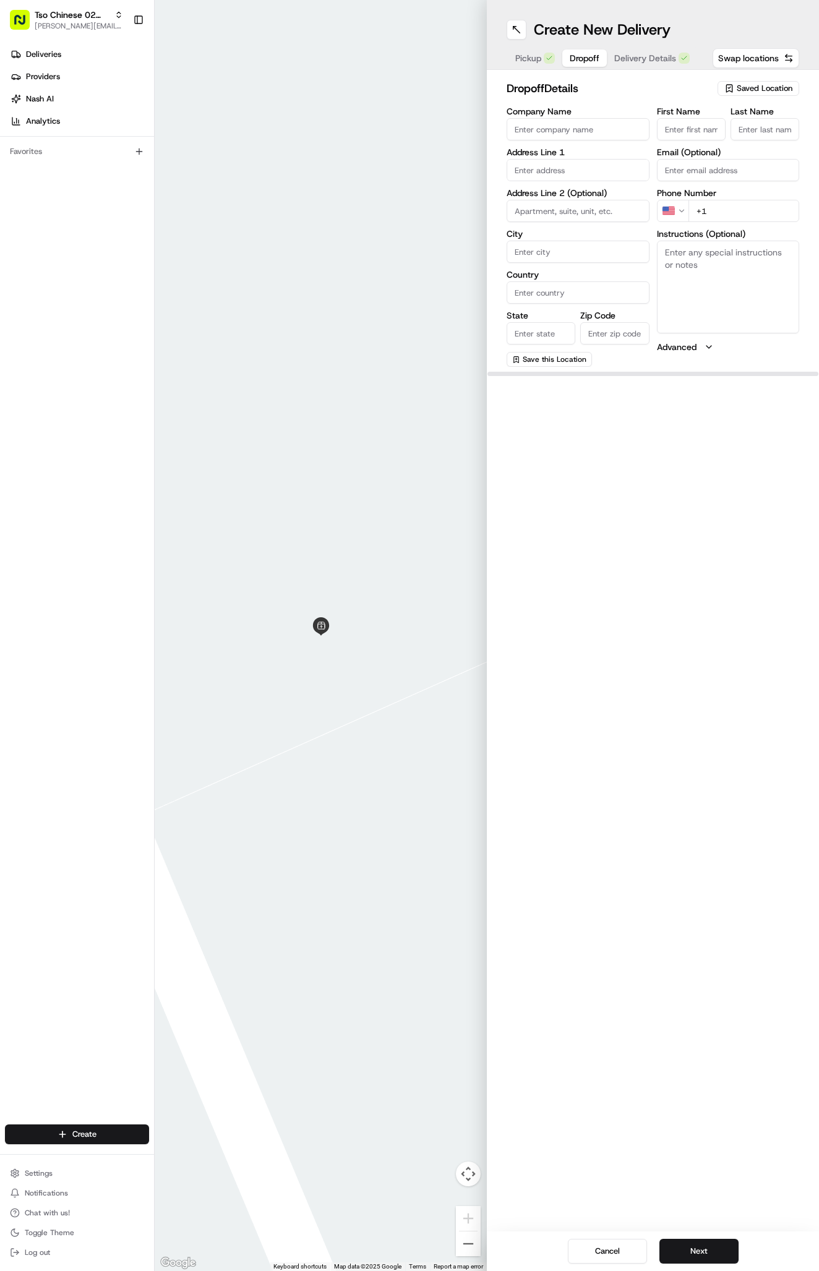
click at [600, 57] on button "Dropoff" at bounding box center [584, 57] width 45 height 17
click at [722, 292] on textarea "Instructions (Optional)" at bounding box center [728, 287] width 143 height 93
paste textarea "Black Hyundai Sonata in parking lot of Weirdo gas station"
type textarea "Black Hyundai Sonata in parking lot of Weirdo gas station"
paste input "13414 Harrisglenn Dr"
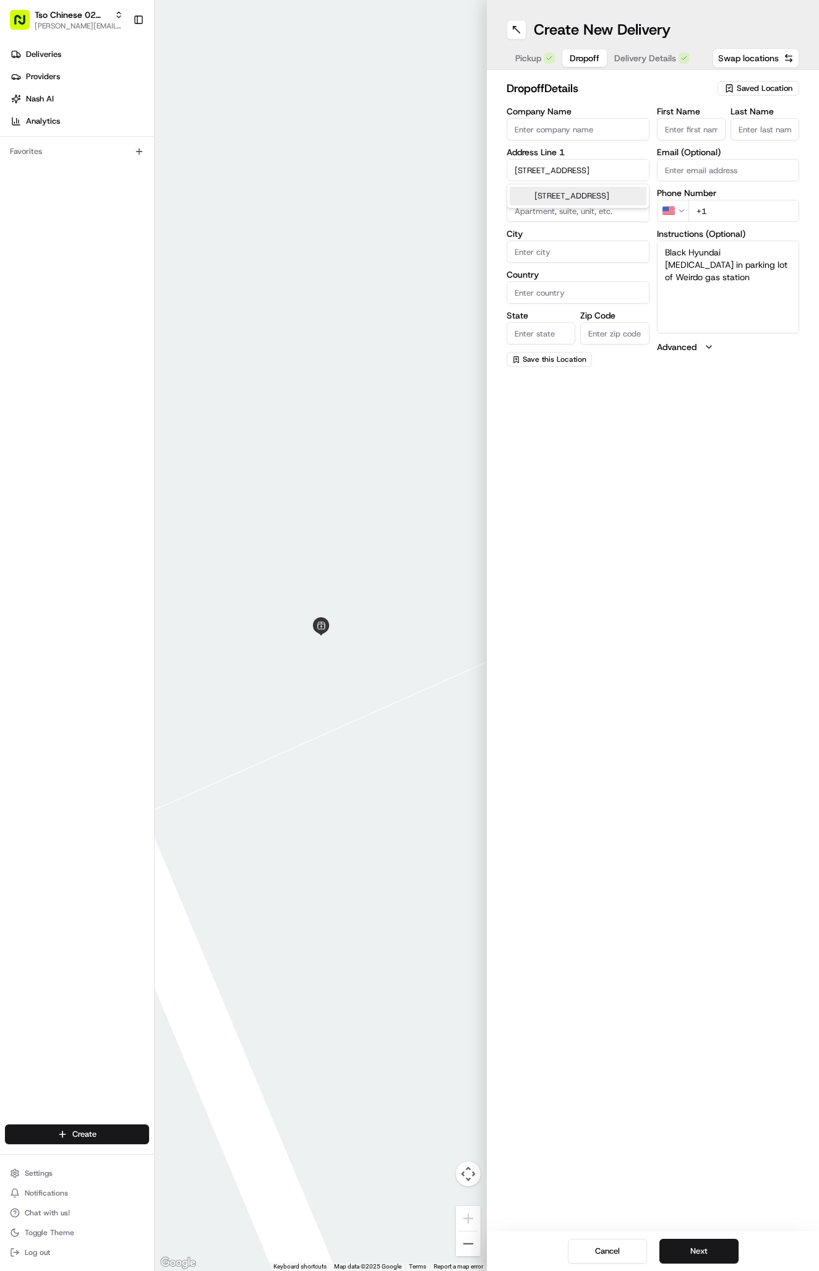
click at [594, 197] on div "13414 Harrisglenn Drive, Austin, TX" at bounding box center [577, 196] width 137 height 19
type input "13414 Harrisglenn Drive"
type input "Austin"
type input "United States"
type input "TX"
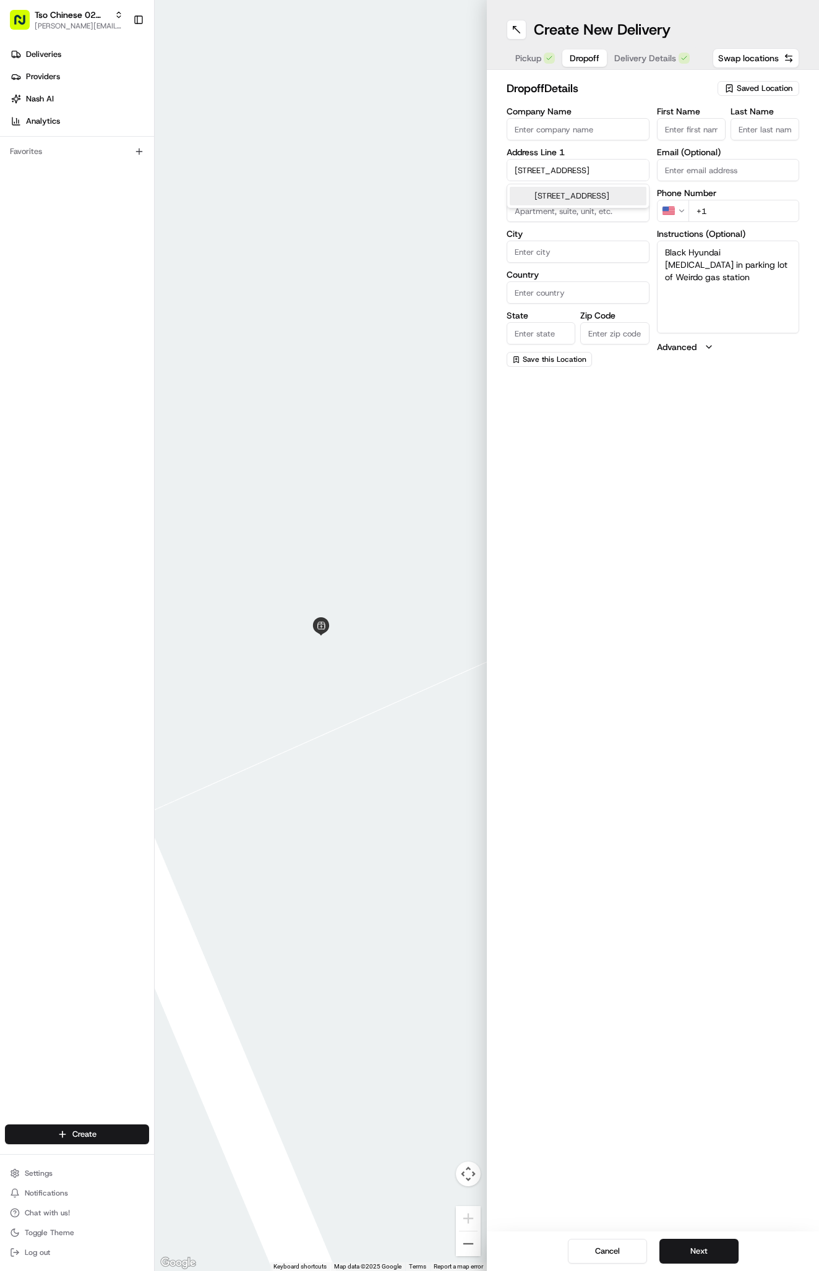
type input "78753"
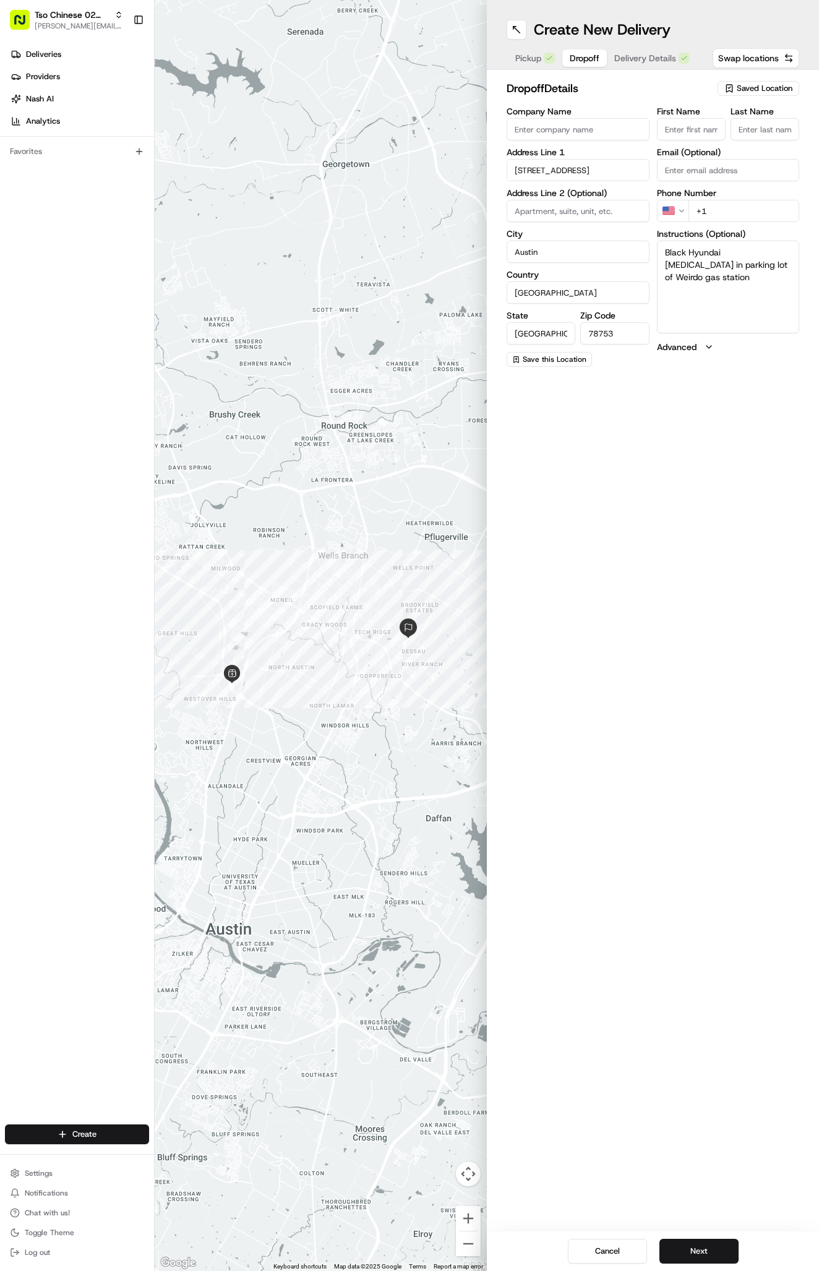
paste input "512 633 4657"
type input "+1 512 633 4657"
paste input "Kaely Lynn"
type input "Kaely Lynn"
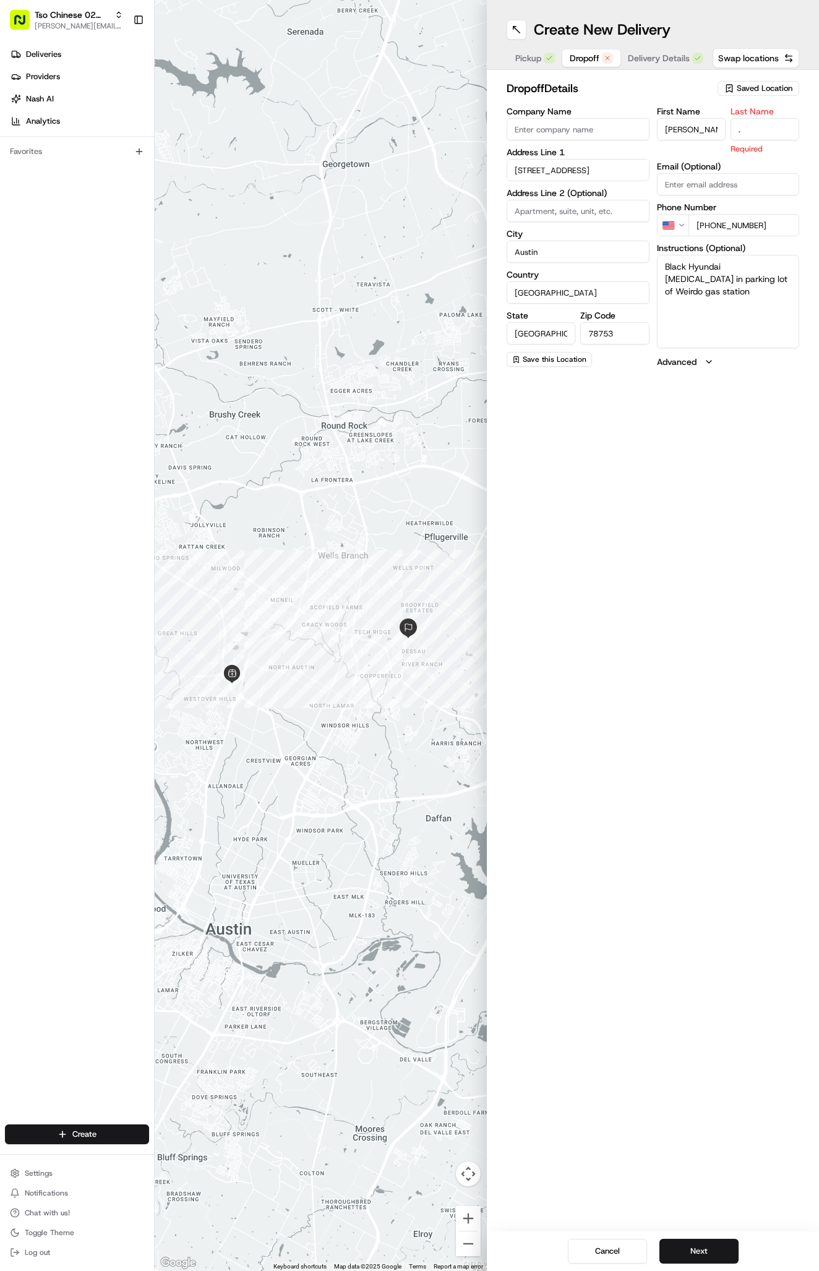
type input "."
click at [734, 308] on textarea "Black Hyundai Sonata in parking lot of Weirdo gas station" at bounding box center [728, 301] width 143 height 93
paste textarea "Company: Weirdo Gas Station"
type textarea "Black Hyundai Sonata in parking lot of Weirdo gas station Company: Weirdo Gas S…"
click at [244, 5] on div at bounding box center [321, 635] width 332 height 1271
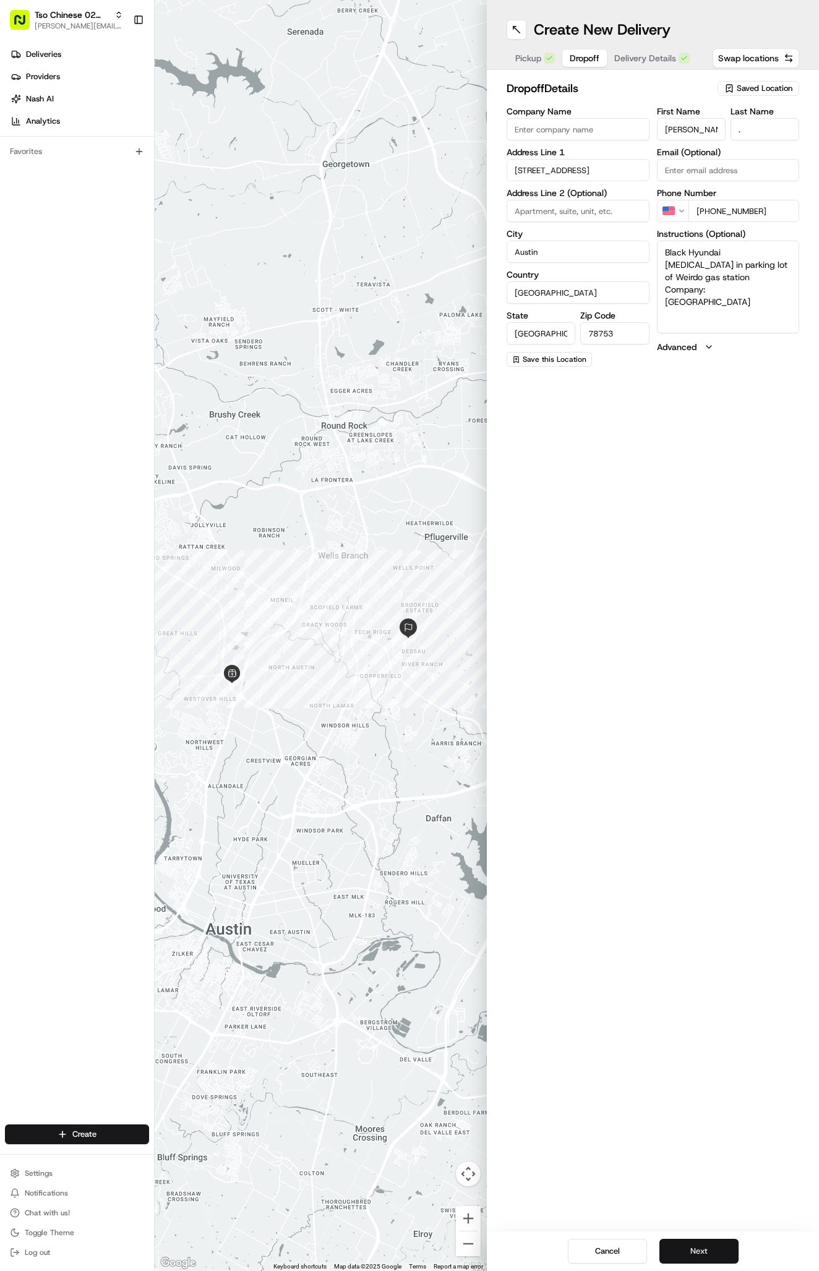
click at [694, 1260] on button "Next" at bounding box center [698, 1250] width 79 height 25
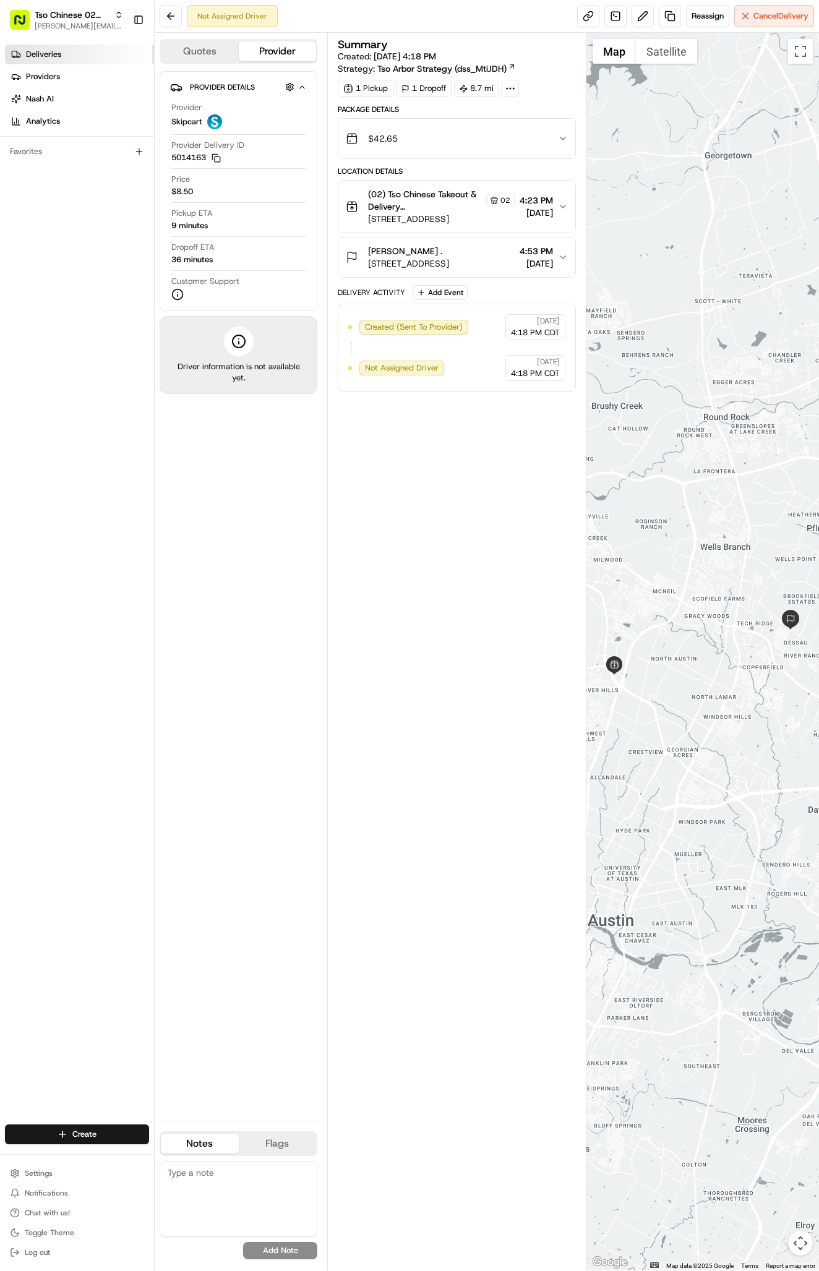
click at [45, 48] on link "Deliveries" at bounding box center [79, 55] width 149 height 20
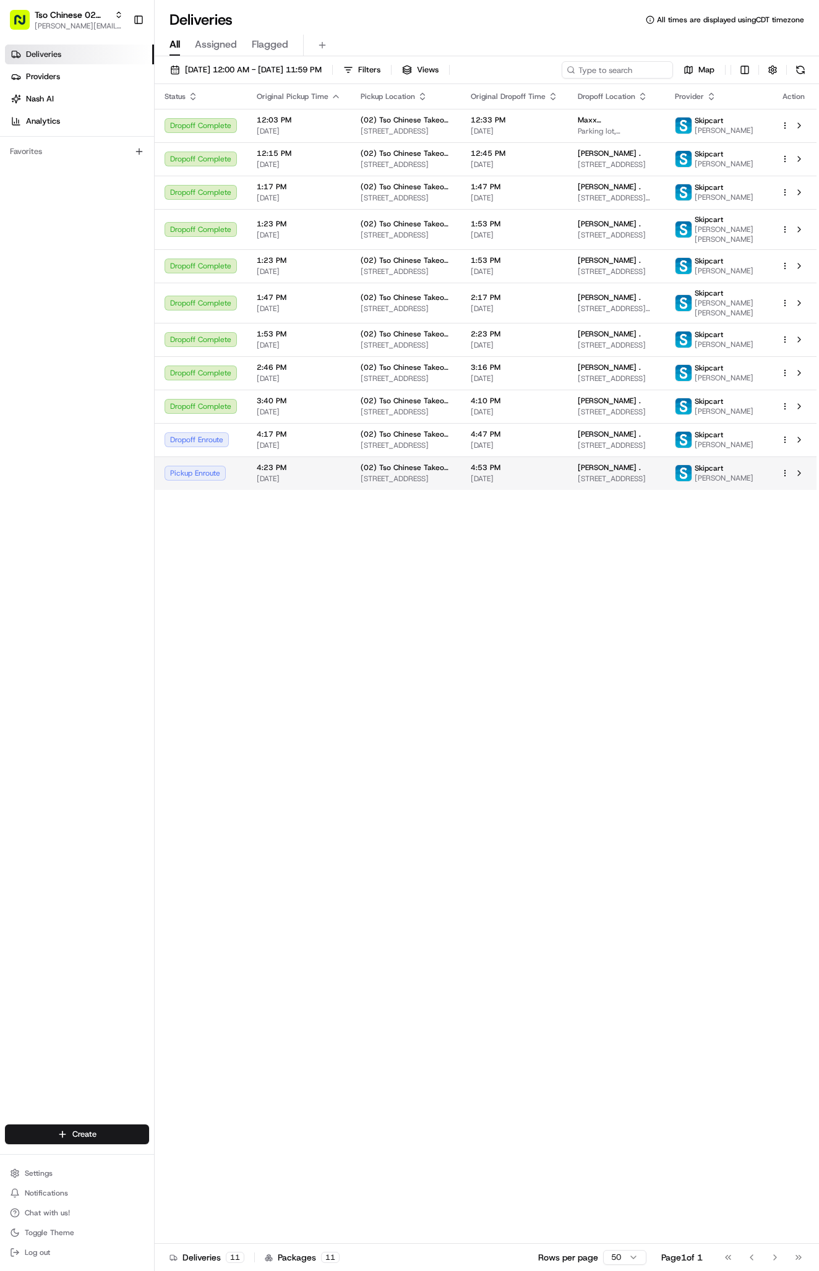
click at [535, 472] on span "4:53 PM" at bounding box center [514, 467] width 87 height 10
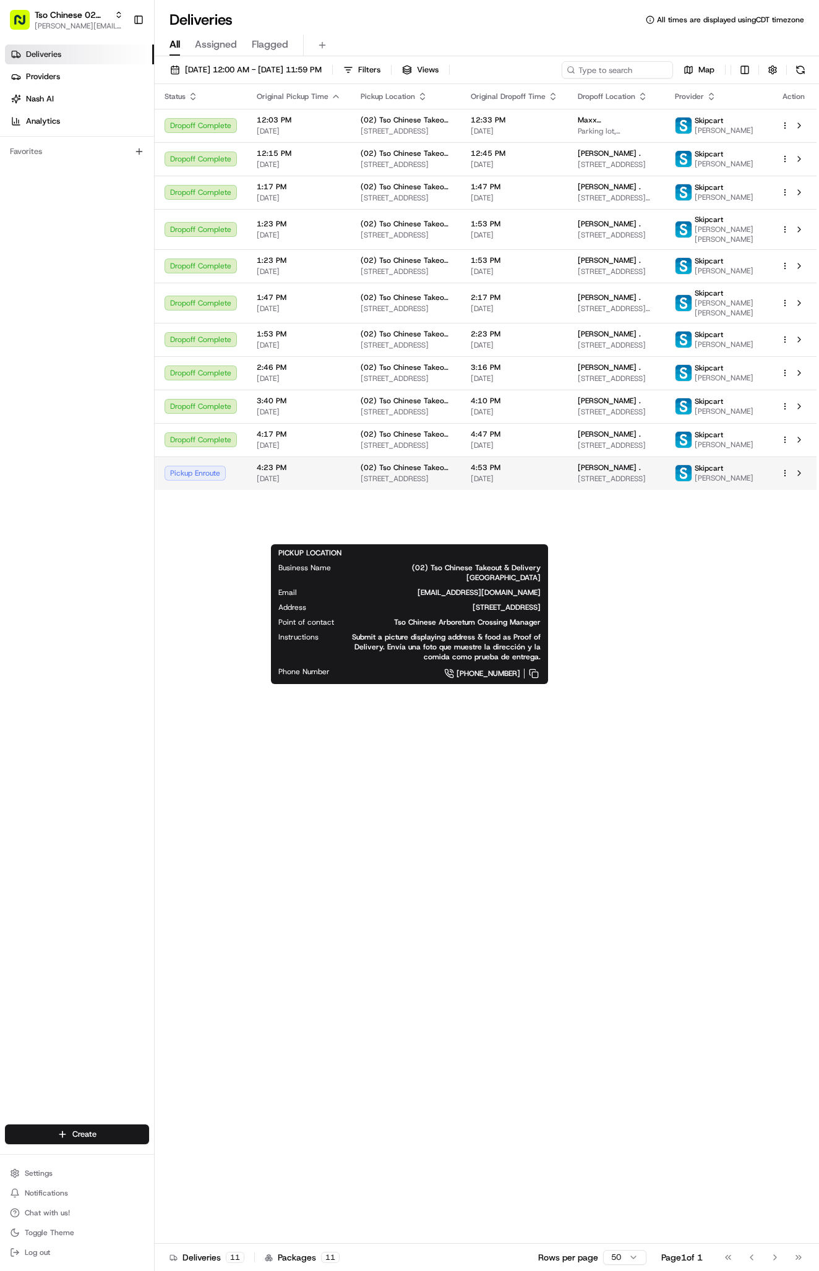
click at [404, 483] on div "(02) Tso Chinese Takeout & Delivery Arboretum Crossing 9333 Research Blvd, Bldg…" at bounding box center [405, 472] width 90 height 21
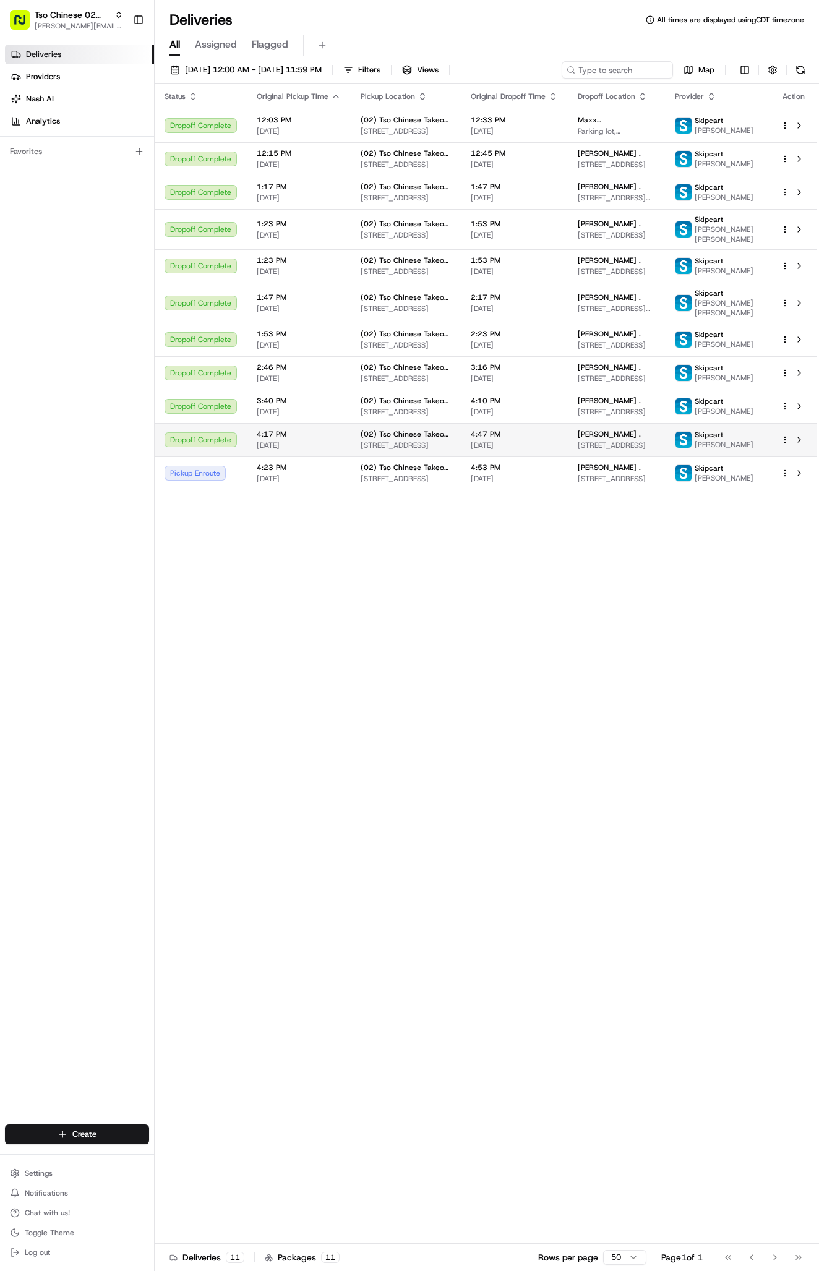
click at [394, 439] on span "(02) Tso Chinese Takeout & Delivery [GEOGRAPHIC_DATA]" at bounding box center [405, 434] width 90 height 10
click at [634, 483] on span "[STREET_ADDRESS]" at bounding box center [615, 479] width 77 height 10
click at [368, 456] on td "(02) Tso Chinese Takeout & Delivery Arboretum Crossing 9333 Research Blvd, Bldg…" at bounding box center [406, 439] width 110 height 33
click at [79, 1133] on html "Tso Chinese 02 Arbor antonia@tsochinese.com Toggle Sidebar Deliveries Providers…" at bounding box center [409, 635] width 819 height 1271
click at [259, 1160] on link "Delivery" at bounding box center [224, 1157] width 138 height 22
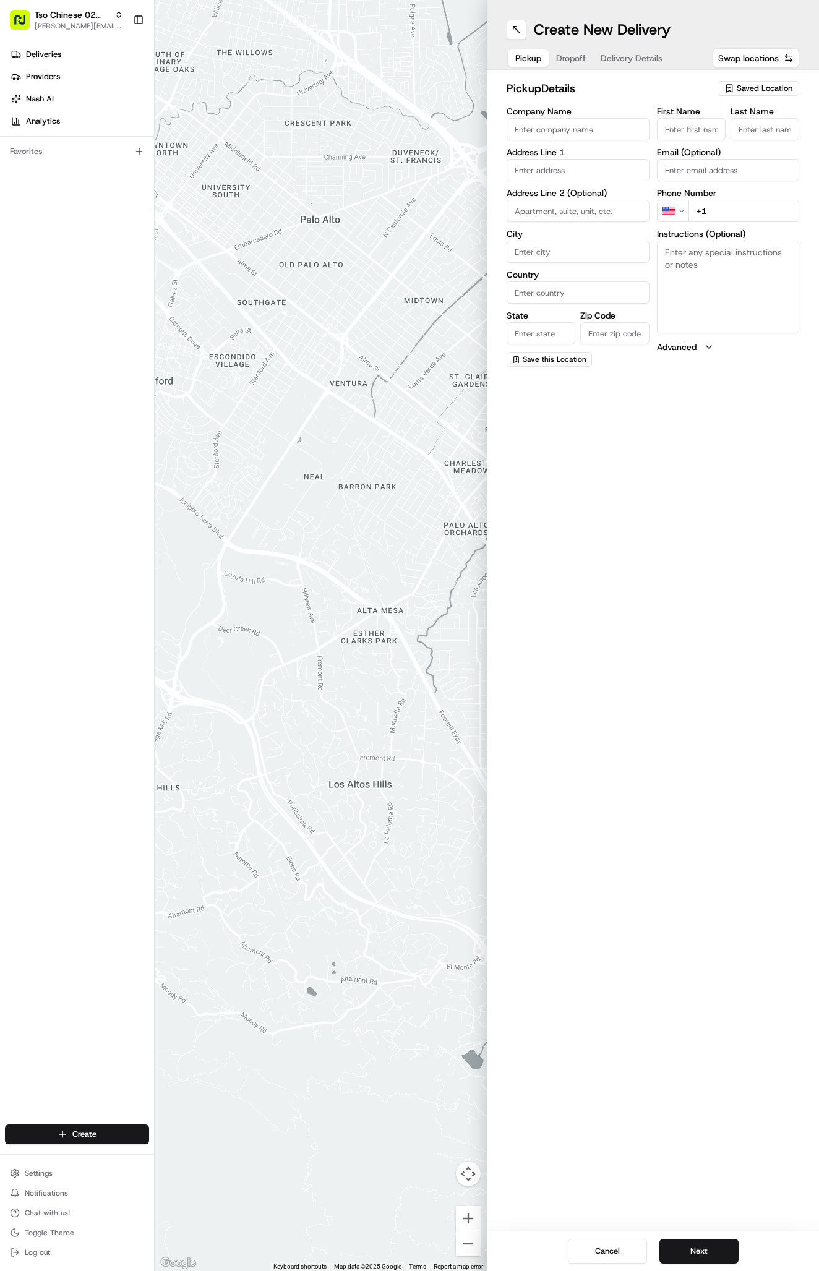
click at [764, 100] on div "pickup Details Saved Location" at bounding box center [652, 91] width 292 height 22
click at [762, 71] on div "pickup Details Saved Location Company Name Address Line 1 Address Line 2 (Optio…" at bounding box center [653, 223] width 332 height 307
click at [762, 88] on span "Saved Location" at bounding box center [764, 88] width 56 height 11
click at [760, 132] on span "(02) Tso Chinese Takeout & Delivery Arboretum Crossing (02)" at bounding box center [737, 140] width 152 height 22
type input "(02) Tso Chinese Takeout & Delivery [GEOGRAPHIC_DATA]"
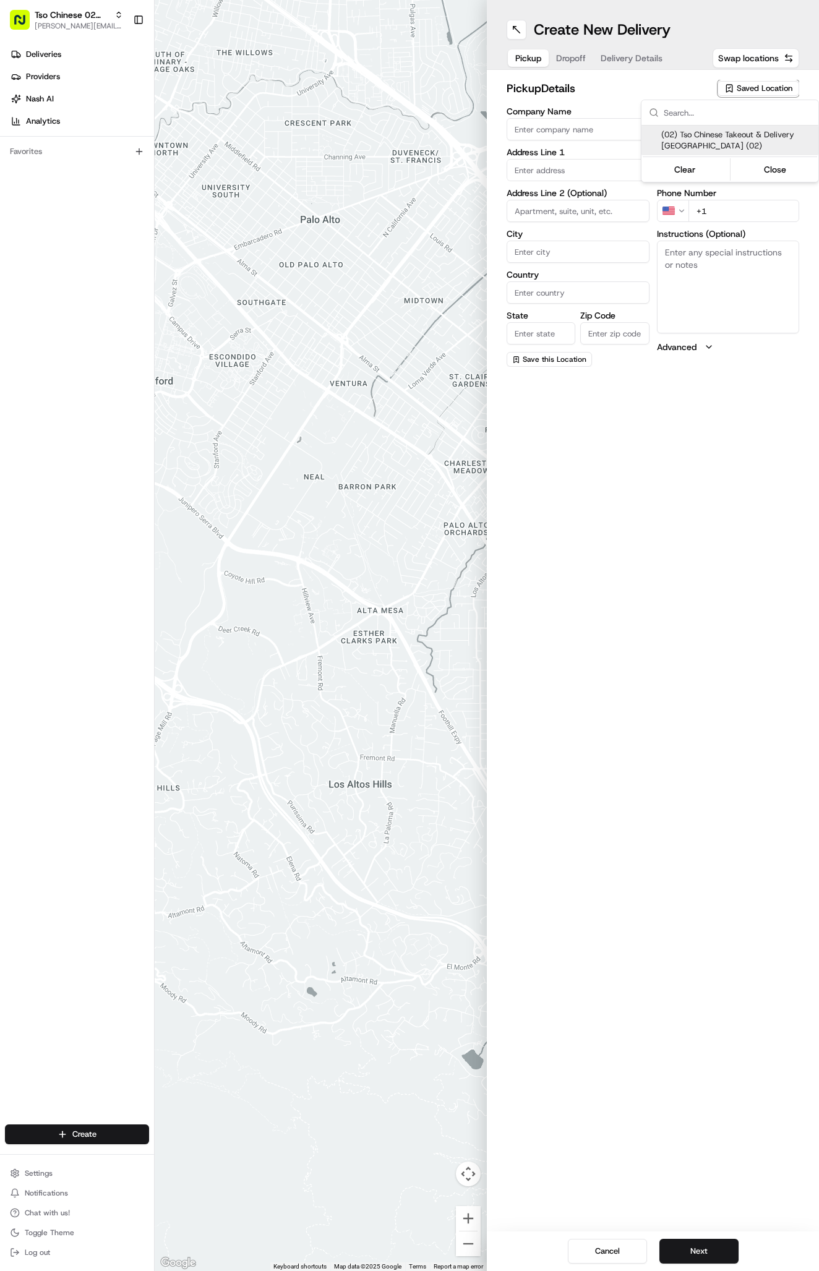
type input "Bldg E Ste 402"
type input "Austin"
type input "US"
type input "TX"
type input "78759"
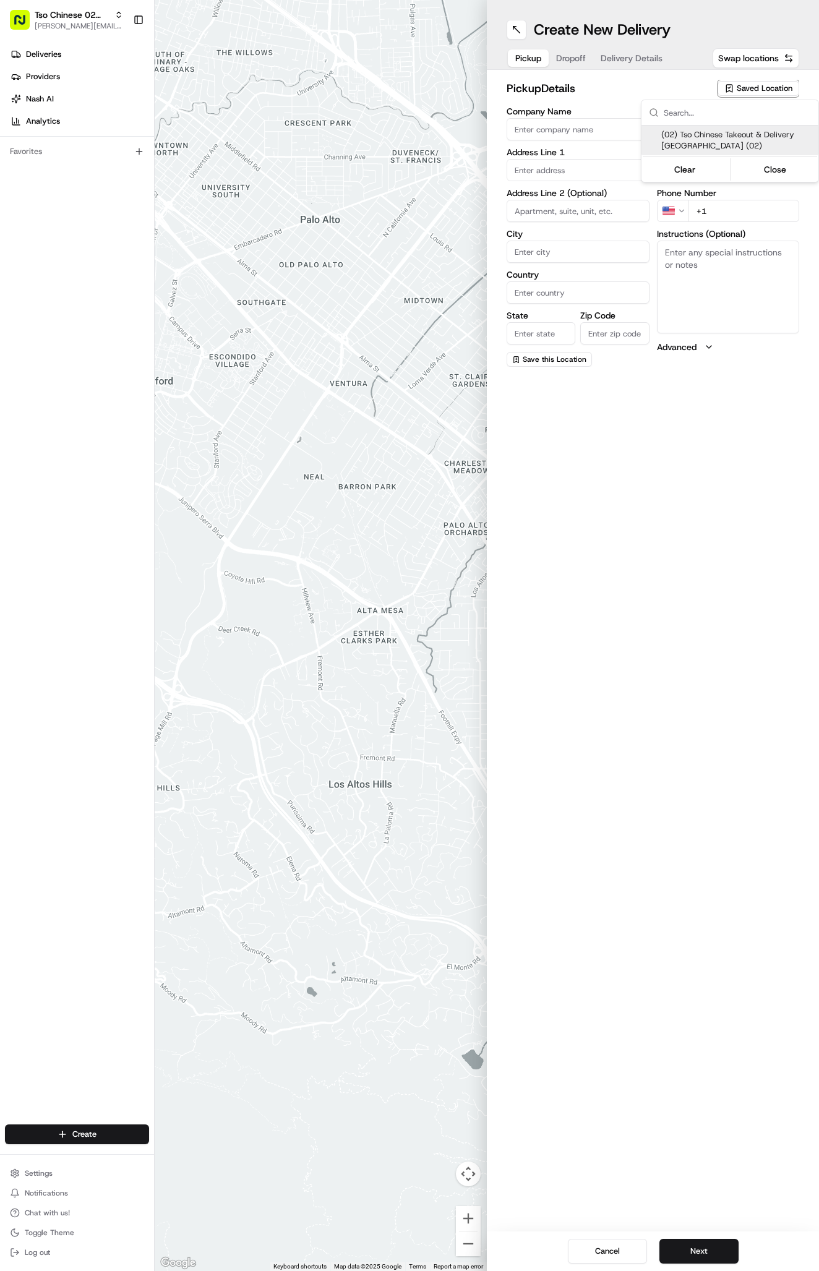
type input "Tso Chinese"
type input "Arboretum Crossing Manager"
type input "arborstore@tsochinese.com"
type input "+1 512 344 9434"
type textarea "Submit a picture displaying address & food as Proof of Delivery. Envía una foto…"
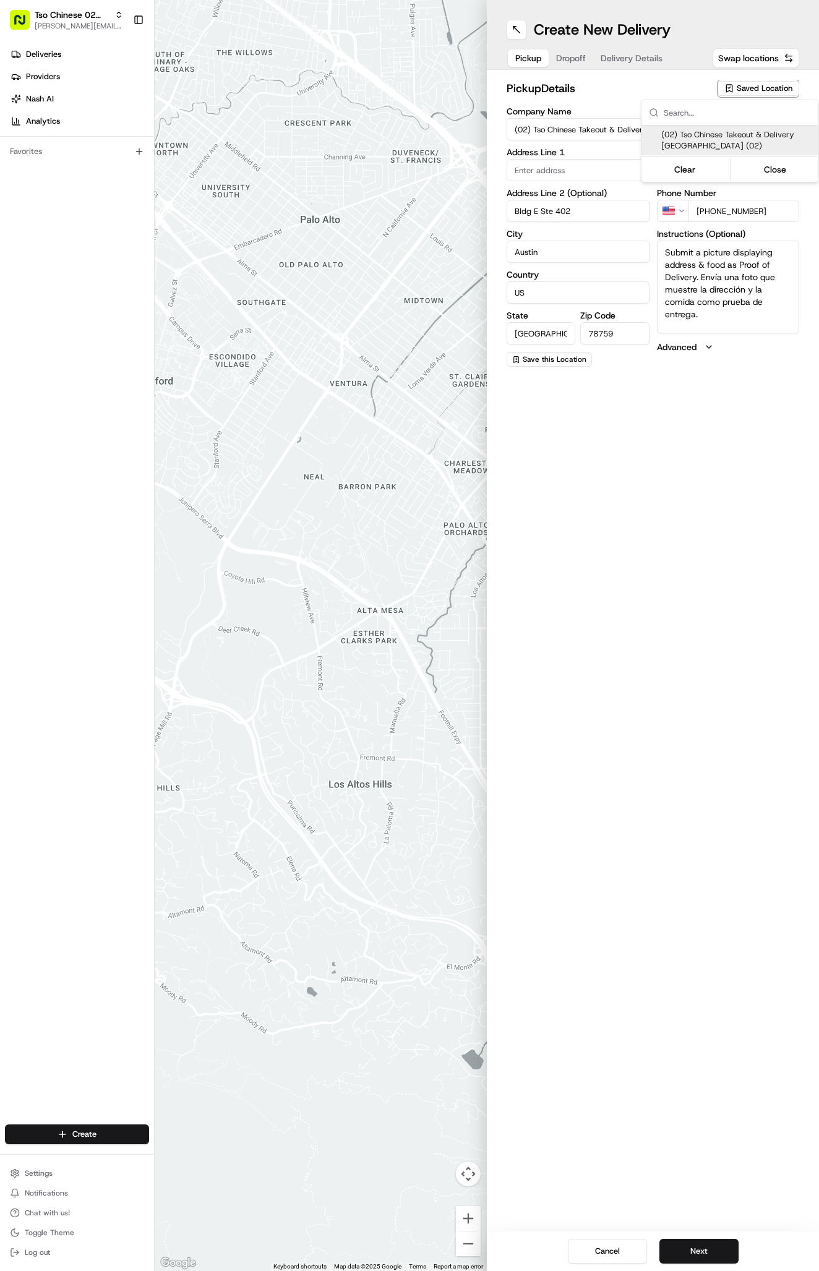
type input "9333 Research Blvd"
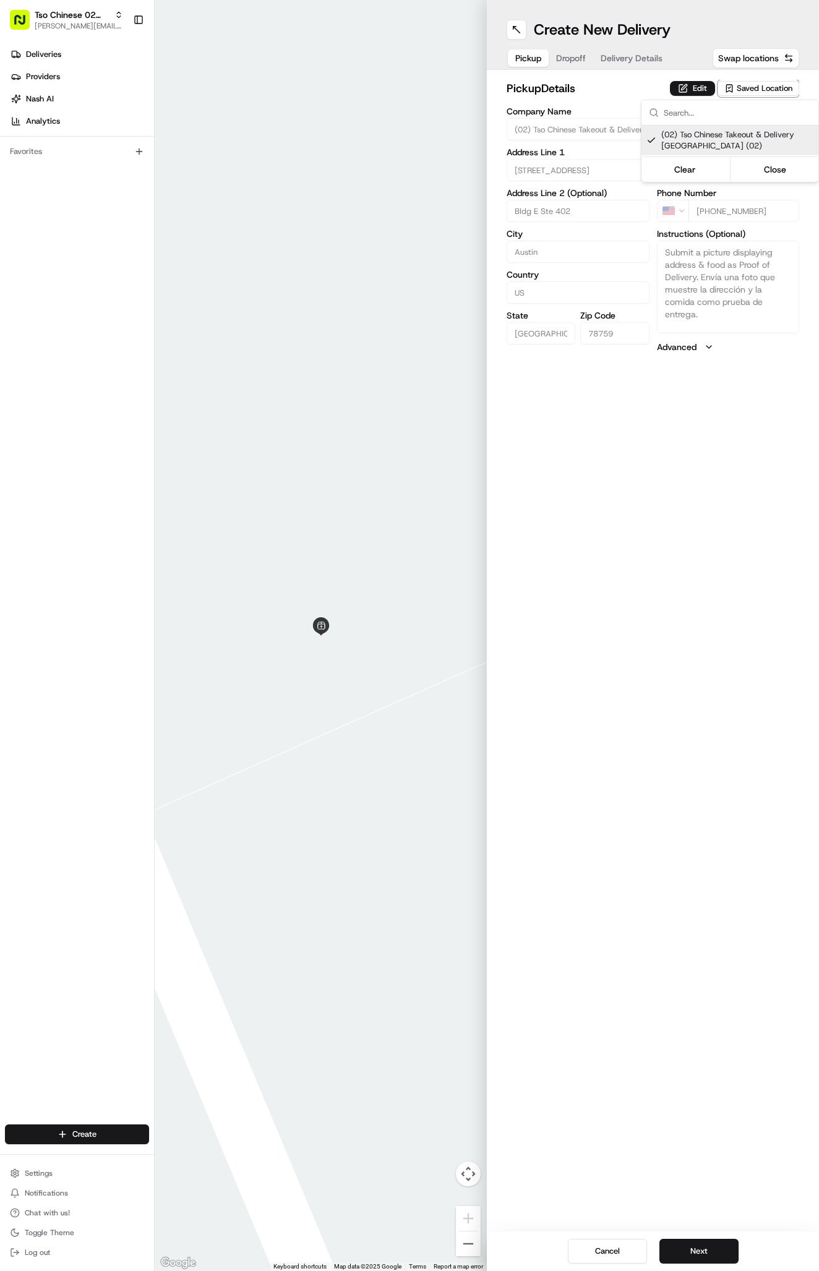
click at [634, 59] on html "Tso Chinese 02 Arbor antonia@tsochinese.com Toggle Sidebar Deliveries Providers…" at bounding box center [409, 635] width 819 height 1271
click at [634, 57] on span "Delivery Details" at bounding box center [631, 58] width 62 height 12
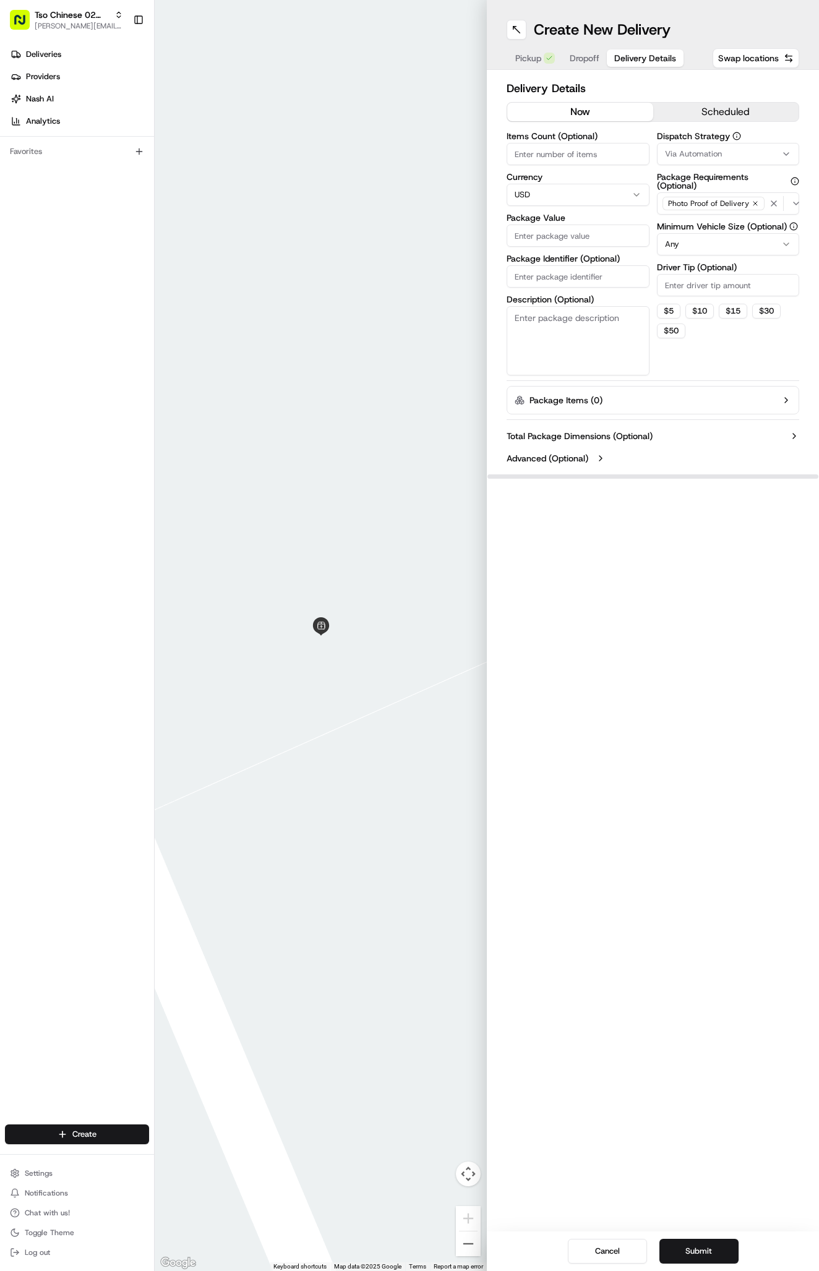
click at [710, 165] on div "Dispatch Strategy Via Automation Package Requirements (Optional) Photo Proof of…" at bounding box center [728, 254] width 143 height 244
click at [705, 152] on span "Via Automation" at bounding box center [693, 153] width 57 height 11
click at [724, 226] on span "Tso Arbor Strategy" at bounding box center [737, 221] width 152 height 11
click at [724, 273] on html "Tso Chinese 02 Arbor antonia@tsochinese.com Toggle Sidebar Deliveries Providers…" at bounding box center [409, 635] width 819 height 1271
click at [724, 284] on input "Driver Tip (Optional)" at bounding box center [728, 285] width 143 height 22
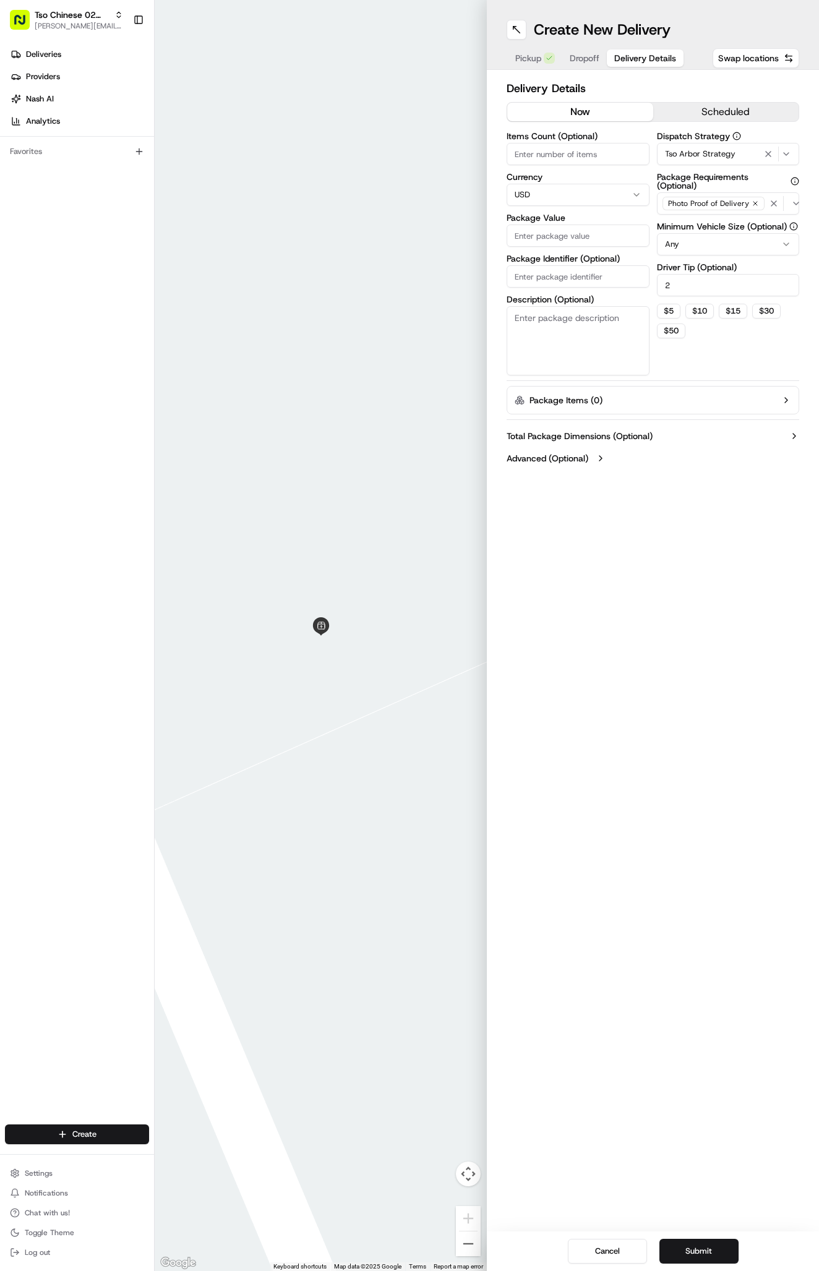
type input "2"
click at [585, 268] on input "Package Identifier (Optional)" at bounding box center [577, 276] width 143 height 22
paste input "YMZ6YBX"
type input "YMZ6YBX"
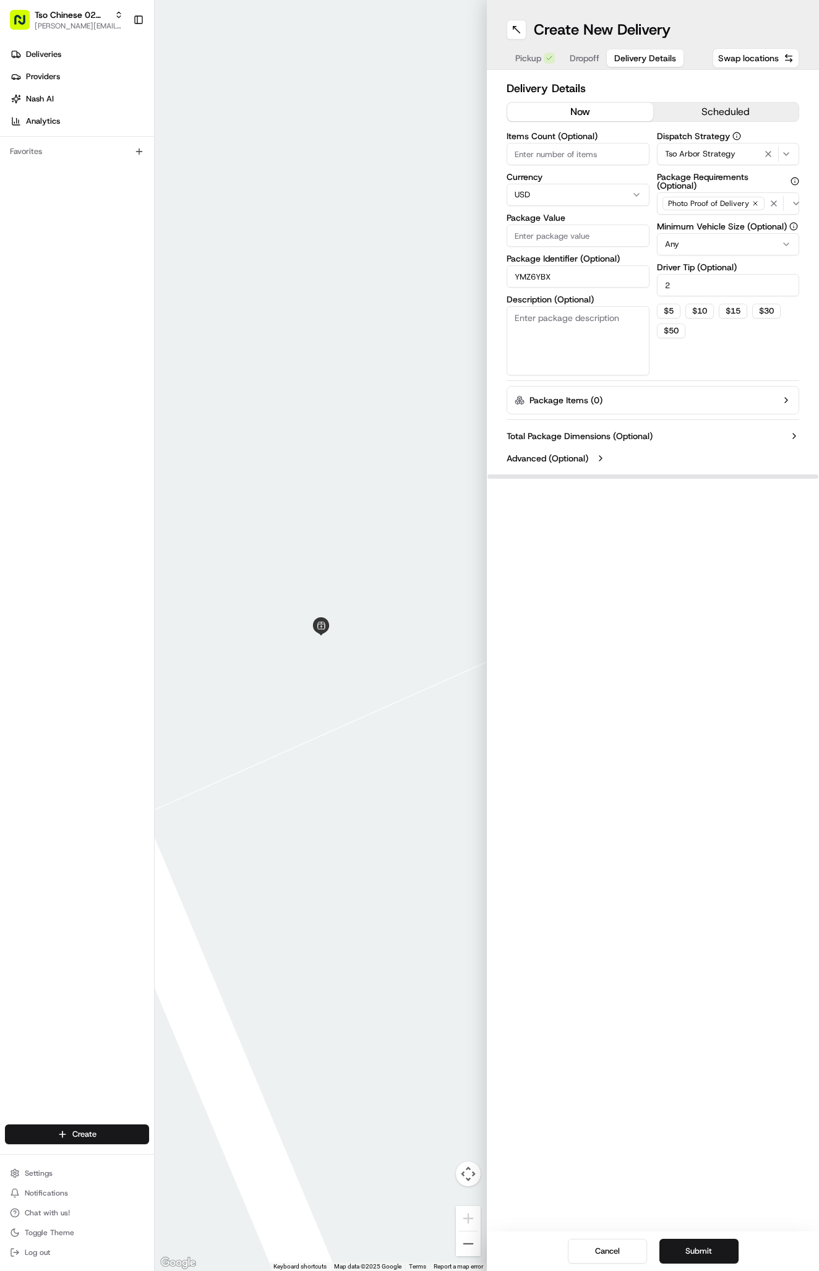
click at [585, 239] on input "Package Value" at bounding box center [577, 235] width 143 height 22
type input "73.29"
click at [581, 53] on span "Dropoff" at bounding box center [584, 58] width 30 height 12
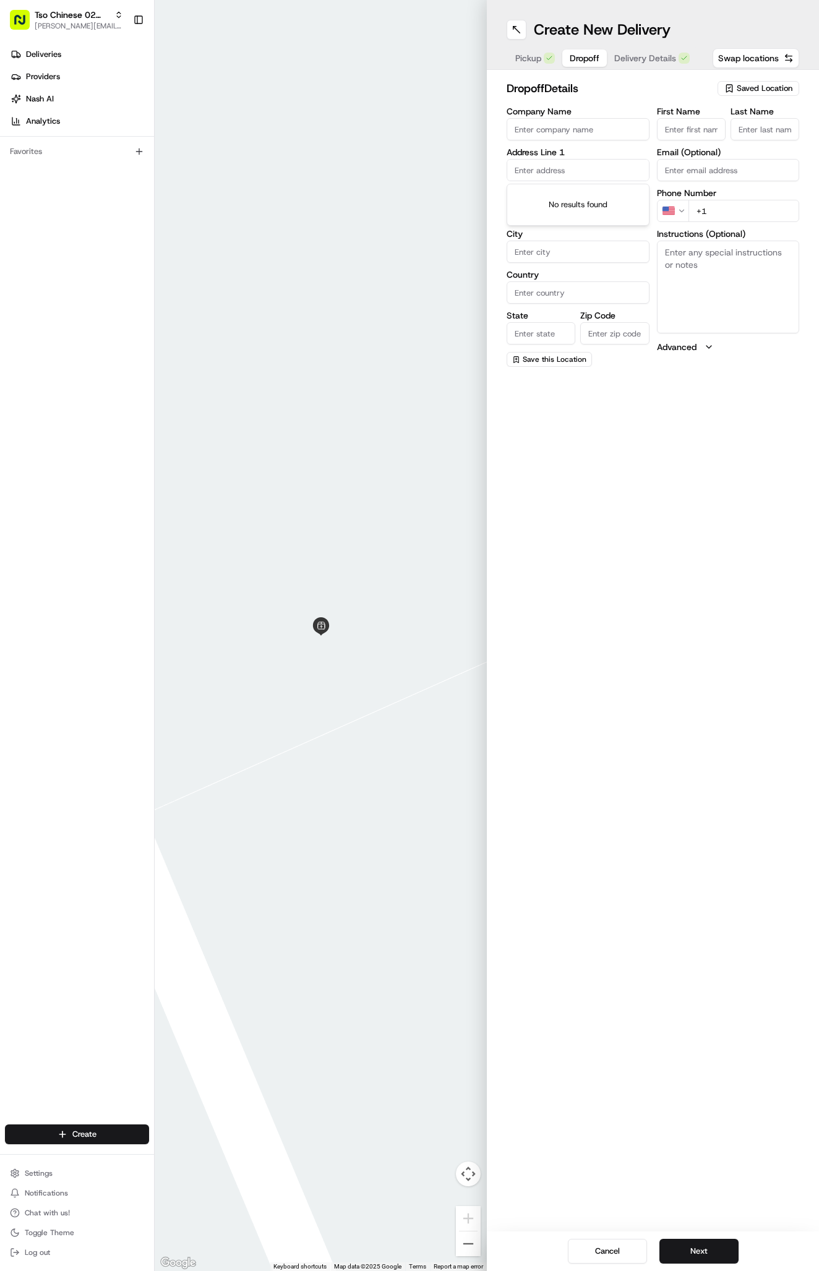
paste input "6305 Leatherwood Cv"
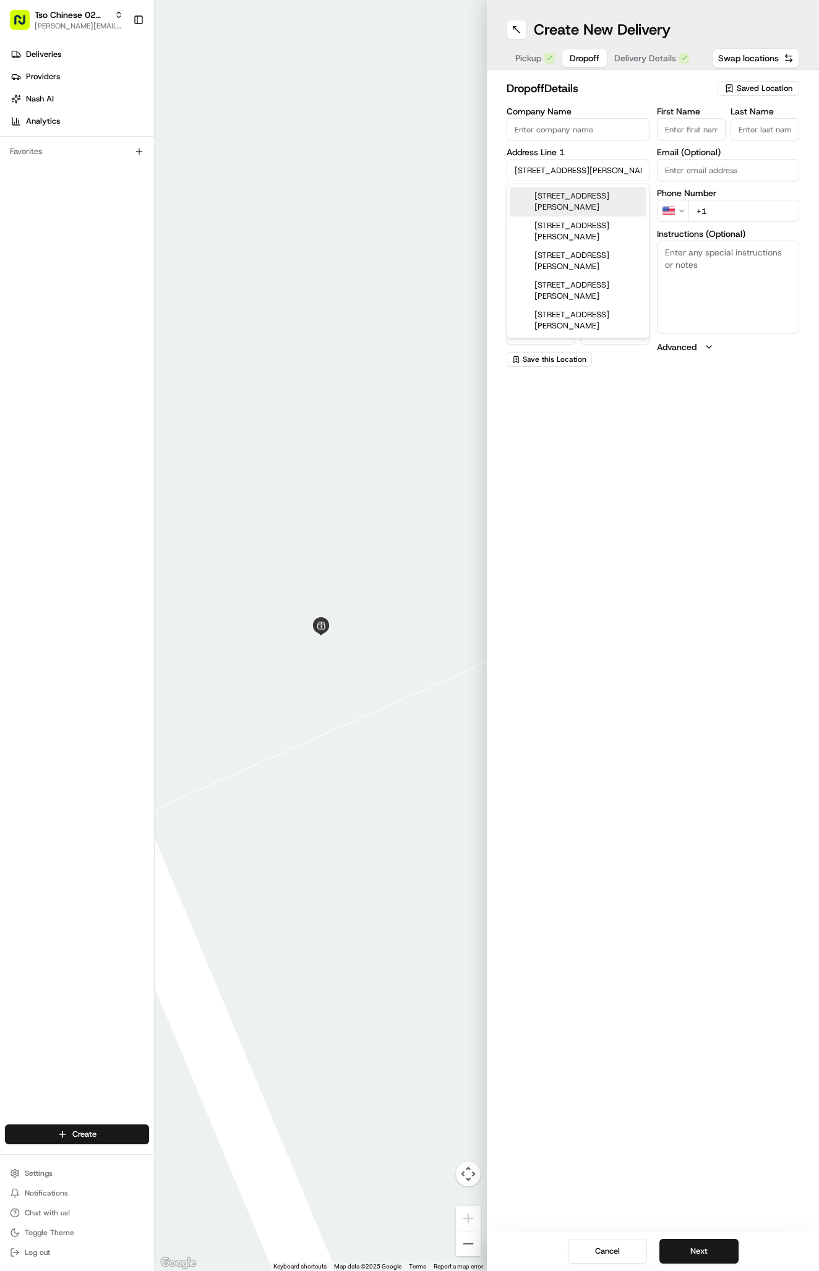
click at [626, 197] on div "6305 Leatherwood Cove, Austin, TX" at bounding box center [577, 202] width 137 height 30
type input "[STREET_ADDRESS][PERSON_NAME]"
type input "Austin"
type input "United States"
type input "TX"
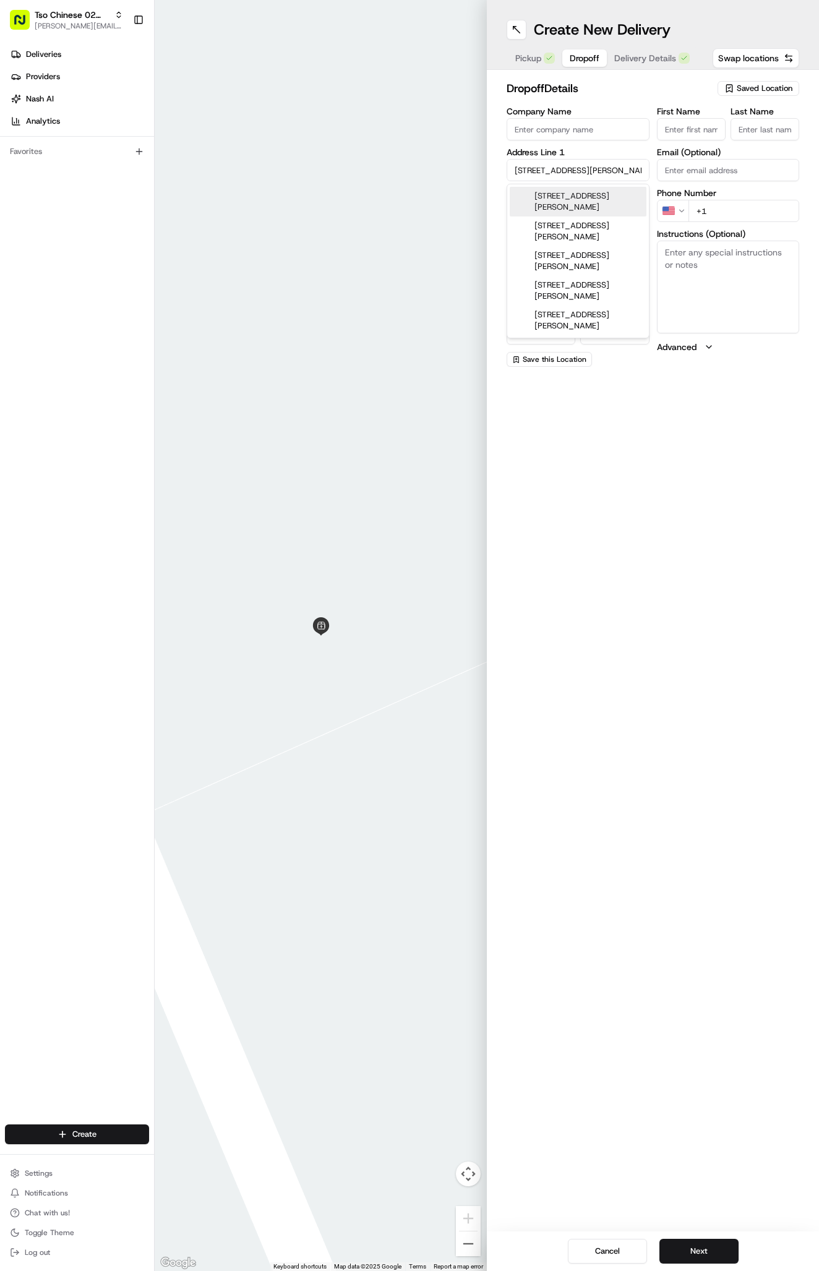
type input "78759"
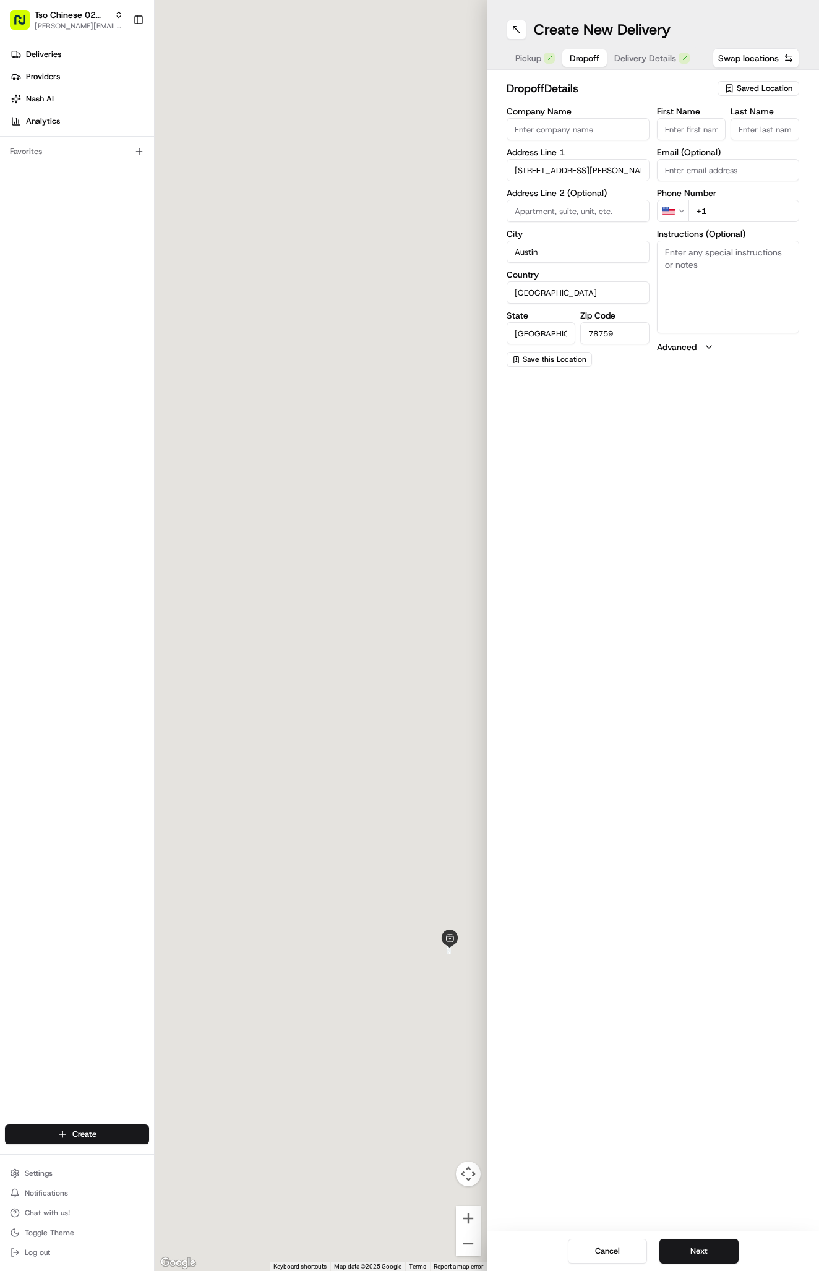
type input "6305 Leatherwood Cove"
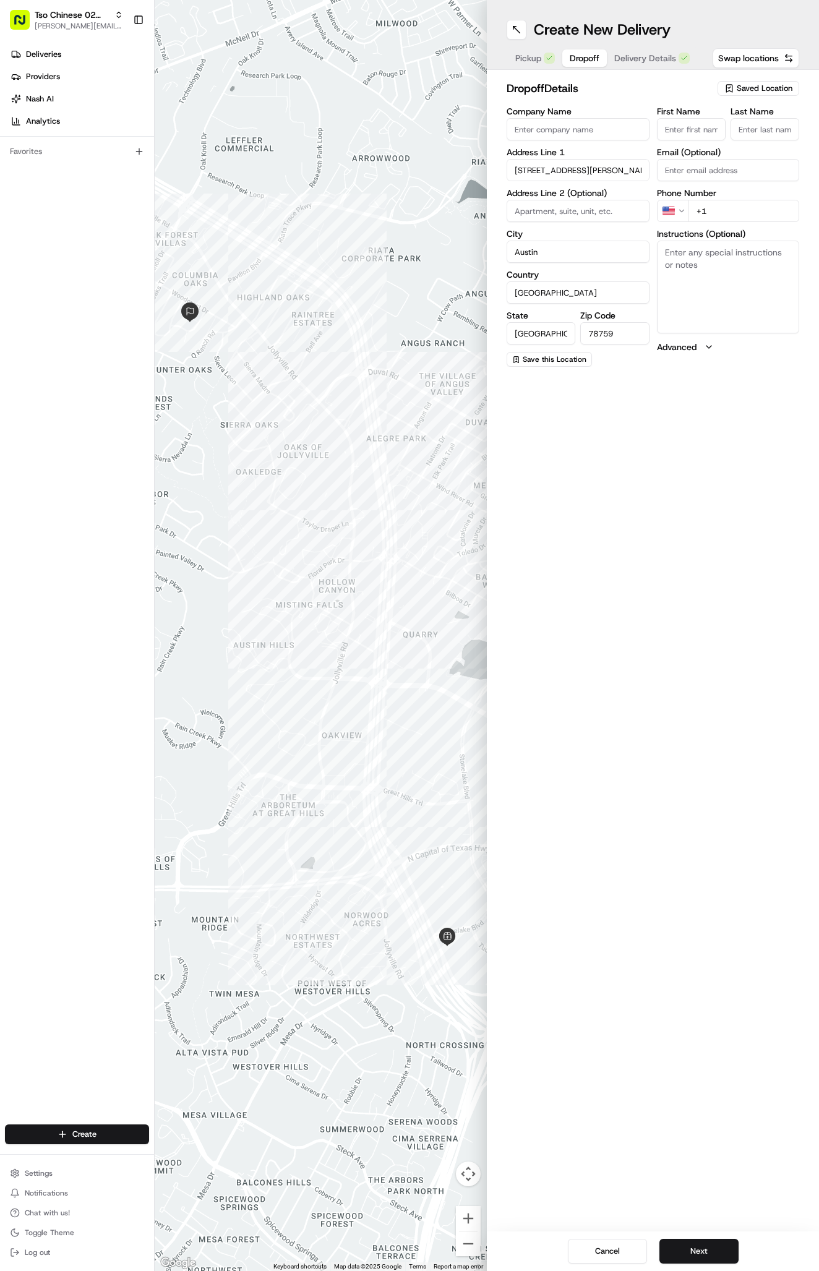
paste input "Christopher Simpson"
type input "Christopher Simpson"
type input "."
click at [726, 239] on div "First Name Christopher Simpson Last Name . Required Email (Optional) Phone Numb…" at bounding box center [728, 237] width 143 height 261
click at [726, 223] on div "First Name Christopher Simpson Last Name . Email (Optional) Phone Number US +1 …" at bounding box center [728, 237] width 143 height 260
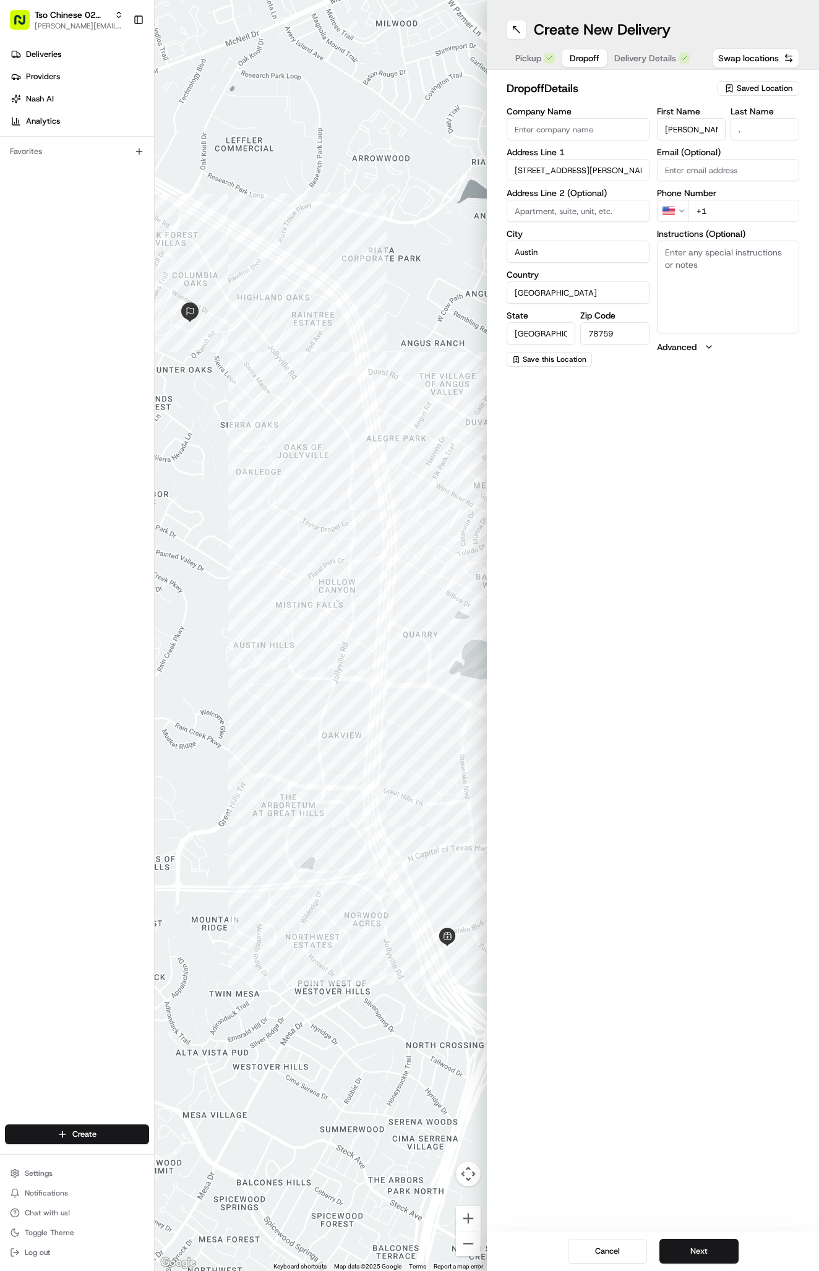
paste input "469 387 4833"
type input "+1 469 387 4833"
click at [666, 1238] on div "Cancel Next" at bounding box center [653, 1251] width 332 height 40
click at [668, 1241] on button "Next" at bounding box center [698, 1250] width 79 height 25
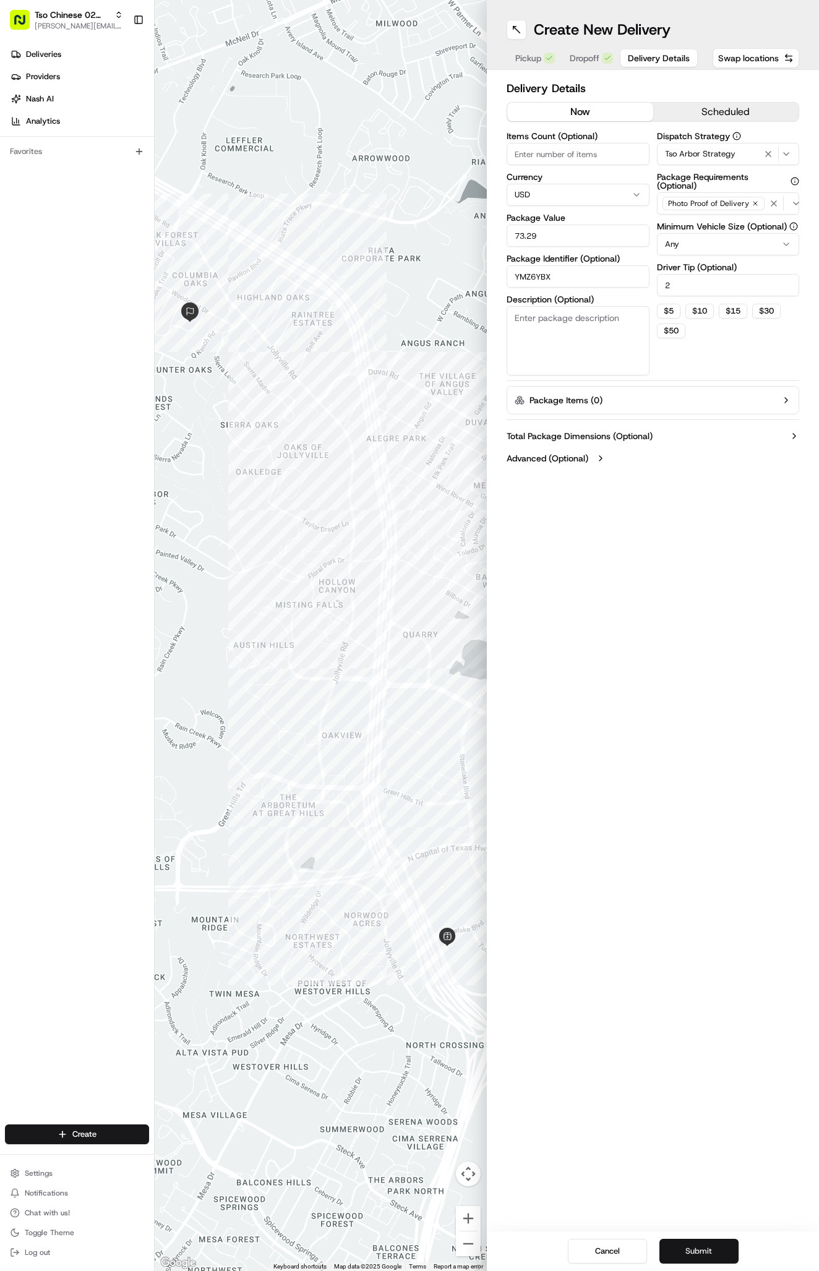
click at [668, 1241] on button "Submit" at bounding box center [698, 1250] width 79 height 25
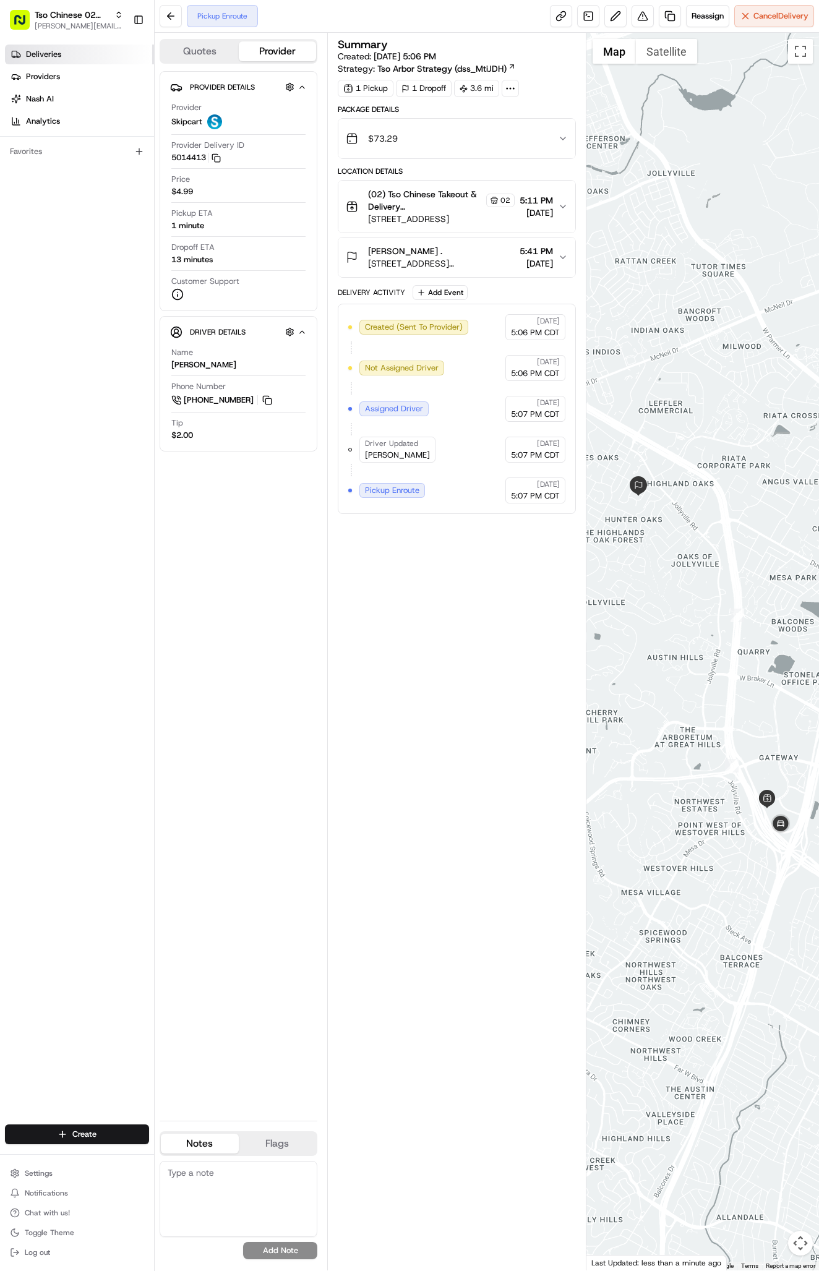
click at [84, 54] on link "Deliveries" at bounding box center [79, 55] width 149 height 20
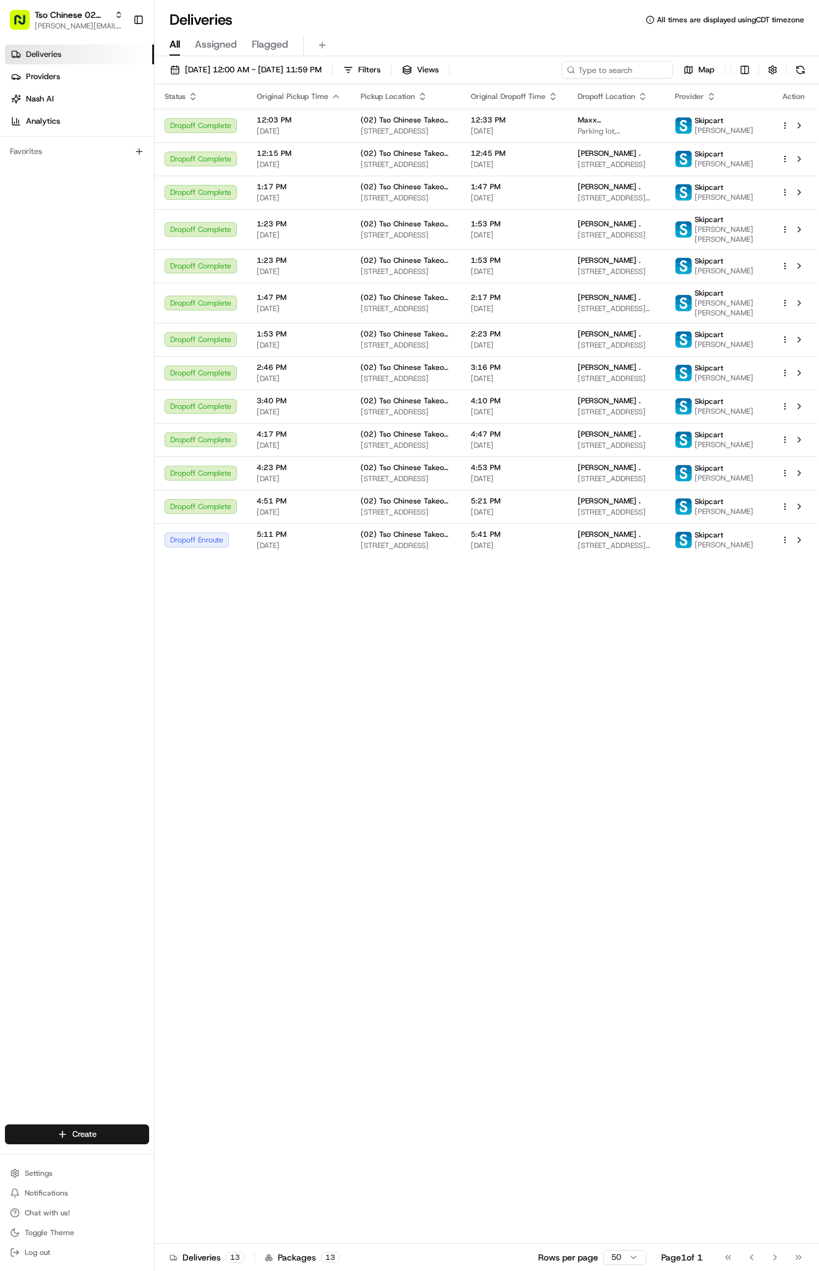
click at [124, 1149] on div "Create Settings Notifications Chat with us! Toggle Theme Log out" at bounding box center [77, 1192] width 154 height 156
click at [123, 1139] on html "Tso Chinese 02 Arbor antonia@tsochinese.com Toggle Sidebar Deliveries Providers…" at bounding box center [409, 635] width 819 height 1271
click at [186, 1153] on link "Delivery" at bounding box center [224, 1157] width 138 height 22
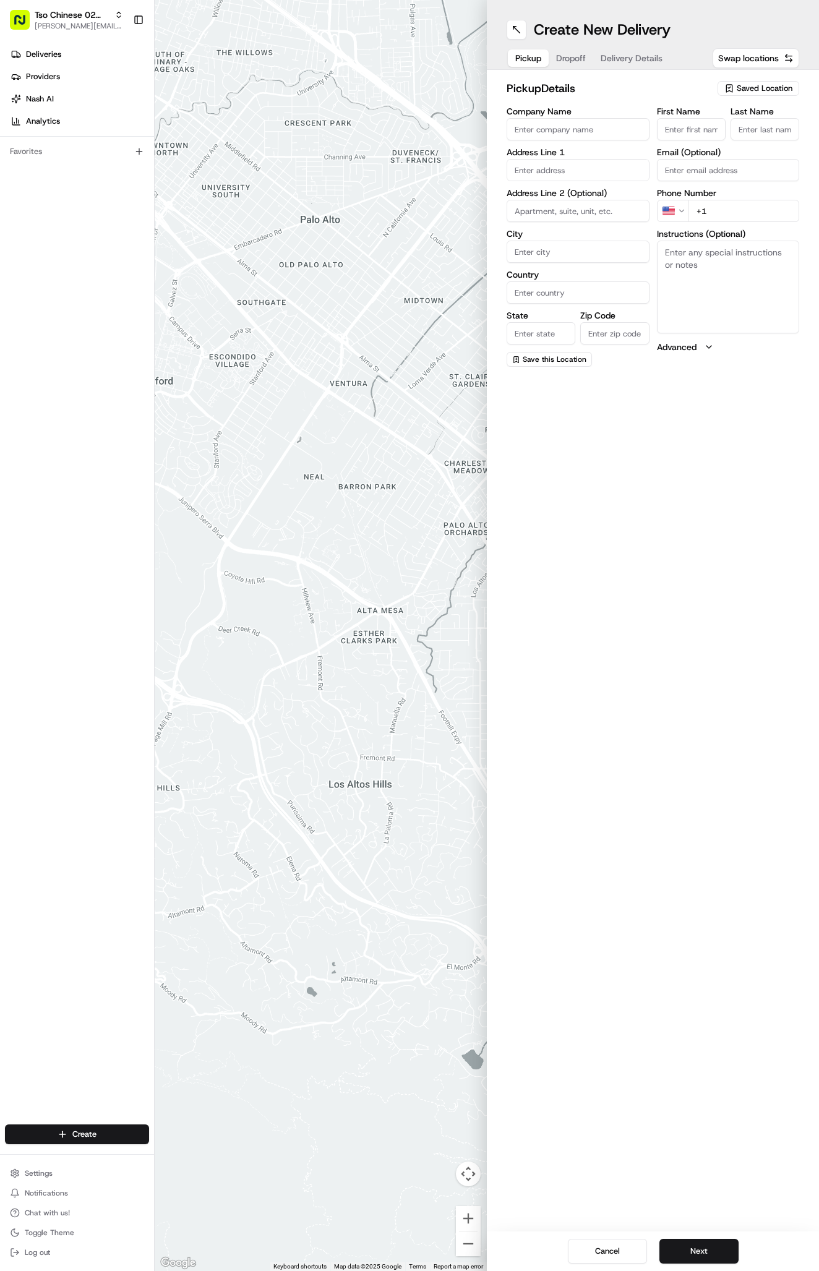
click at [746, 83] on span "Saved Location" at bounding box center [764, 88] width 56 height 11
click at [733, 125] on div at bounding box center [729, 112] width 177 height 25
click at [720, 149] on span "(02) Tso Chinese Takeout & Delivery Arboretum Crossing (02)" at bounding box center [737, 140] width 152 height 22
type input "(02) Tso Chinese Takeout & Delivery [GEOGRAPHIC_DATA]"
type input "Bldg E Ste 402"
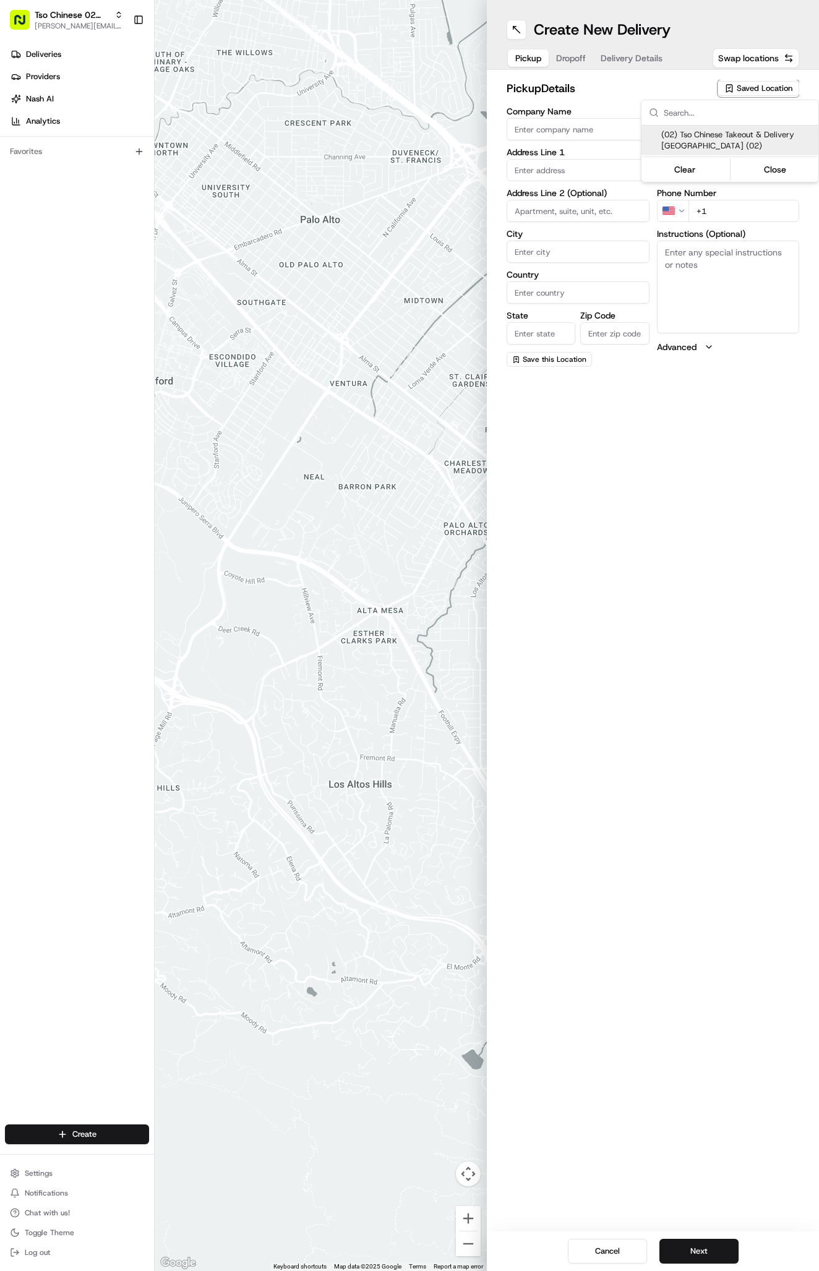
type input "Austin"
type input "US"
type input "TX"
type input "78759"
type input "Tso Chinese"
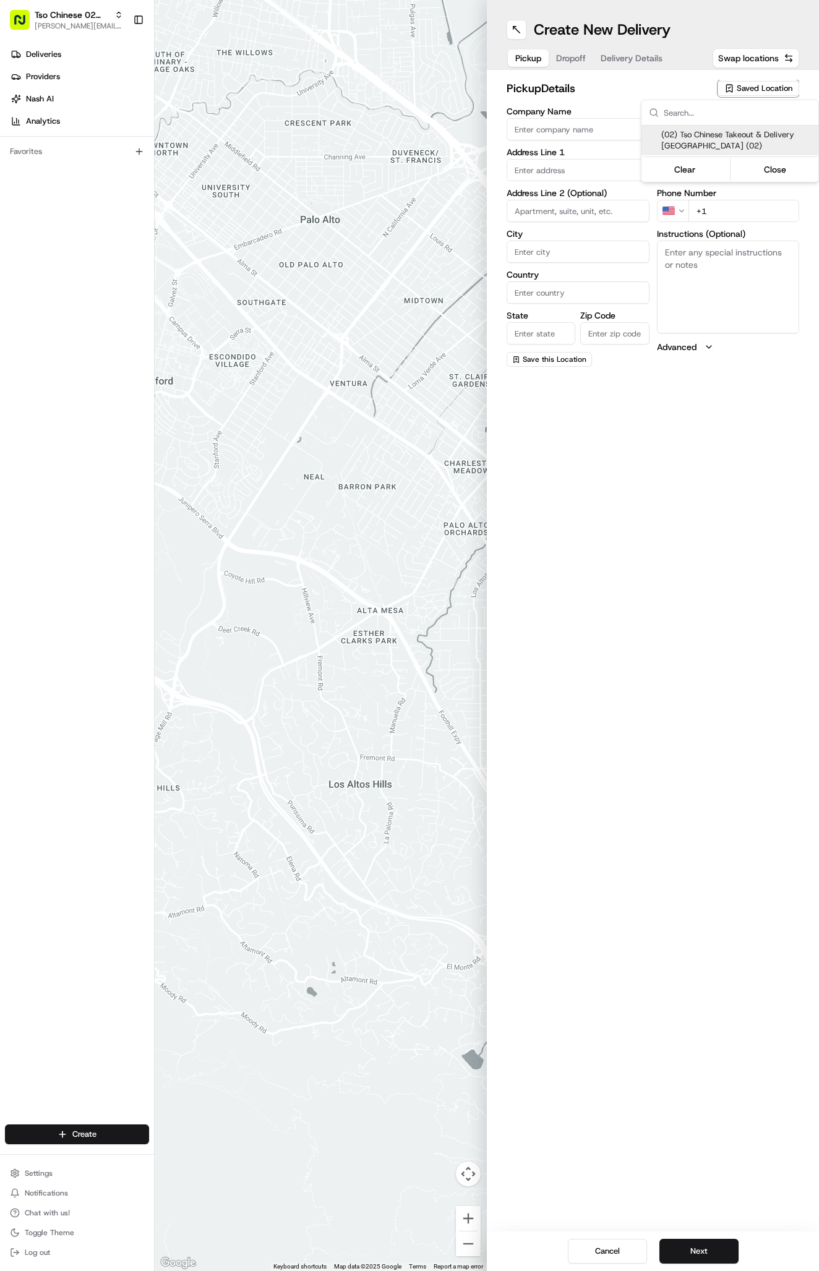
type input "Arboretum Crossing Manager"
type input "arborstore@tsochinese.com"
type input "+1 512 344 9434"
type textarea "Submit a picture displaying address & food as Proof of Delivery. Envía una foto…"
type input "9333 Research Blvd"
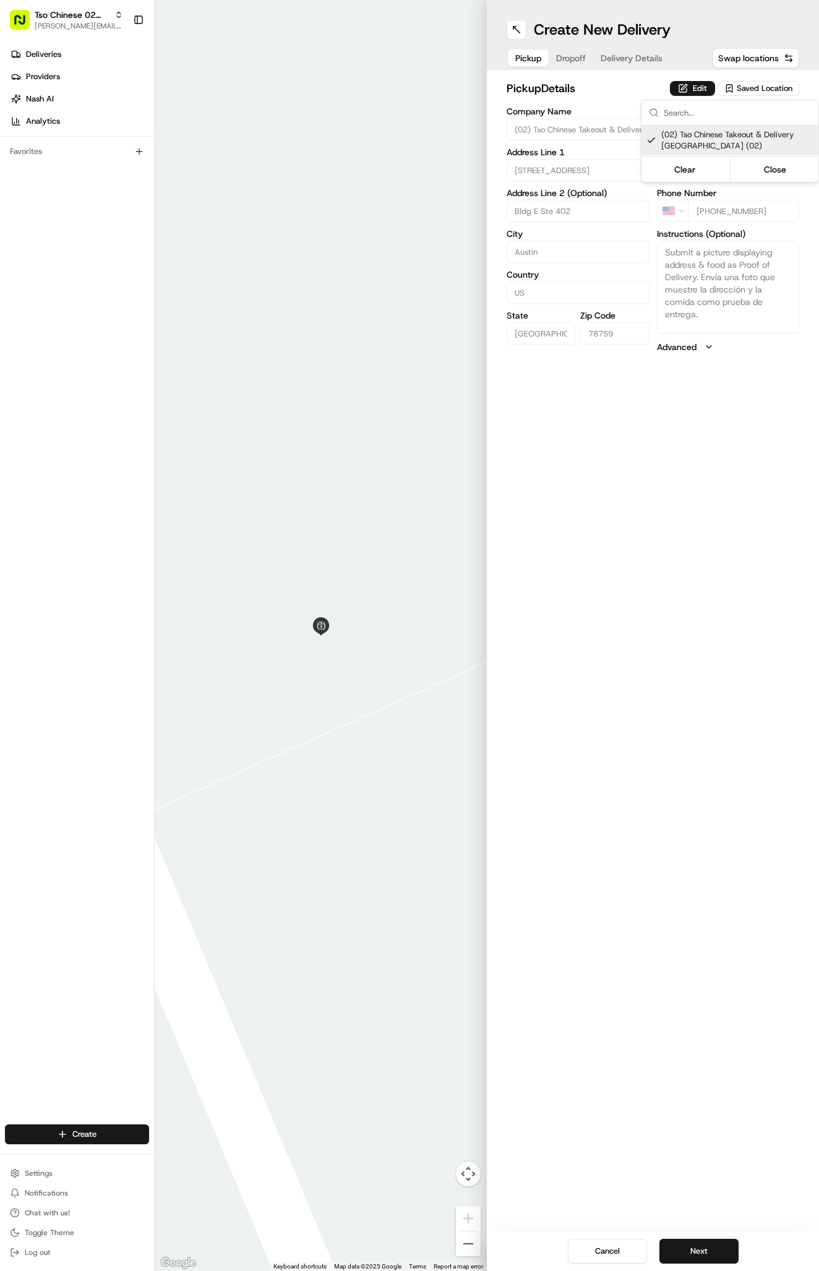
click at [644, 30] on html "Tso Chinese 02 Arbor antonia@tsochinese.com Toggle Sidebar Deliveries Providers…" at bounding box center [409, 635] width 819 height 1271
click at [641, 48] on div "Pickup Dropoff Delivery Details" at bounding box center [588, 58] width 164 height 22
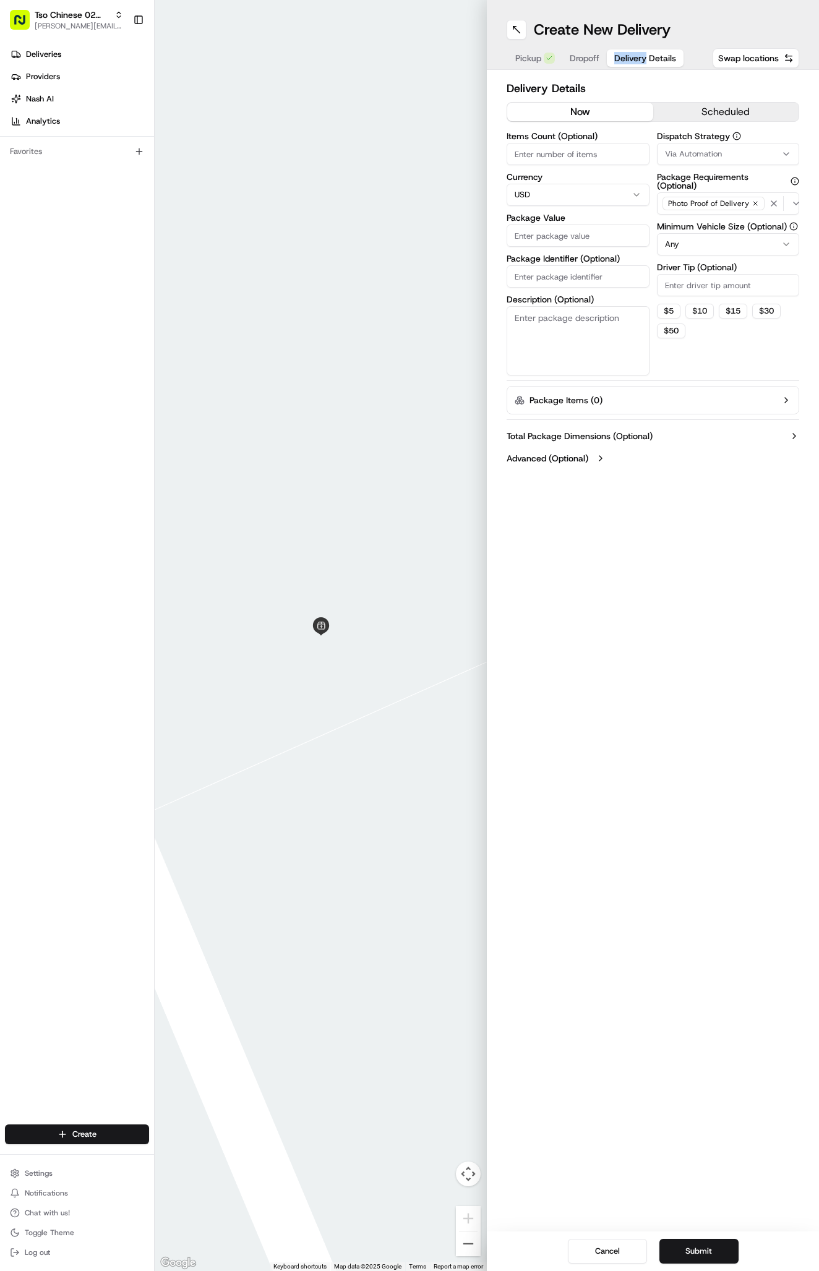
click at [647, 66] on button "Delivery Details" at bounding box center [645, 57] width 77 height 17
click at [703, 150] on span "Via Automation" at bounding box center [693, 153] width 57 height 11
click at [713, 224] on span "Tso Arbor Strategy" at bounding box center [737, 221] width 152 height 11
click at [705, 273] on html "Tso Chinese 02 Arbor antonia@tsochinese.com Toggle Sidebar Deliveries Providers…" at bounding box center [409, 635] width 819 height 1271
click at [705, 282] on input "Driver Tip (Optional)" at bounding box center [728, 285] width 143 height 22
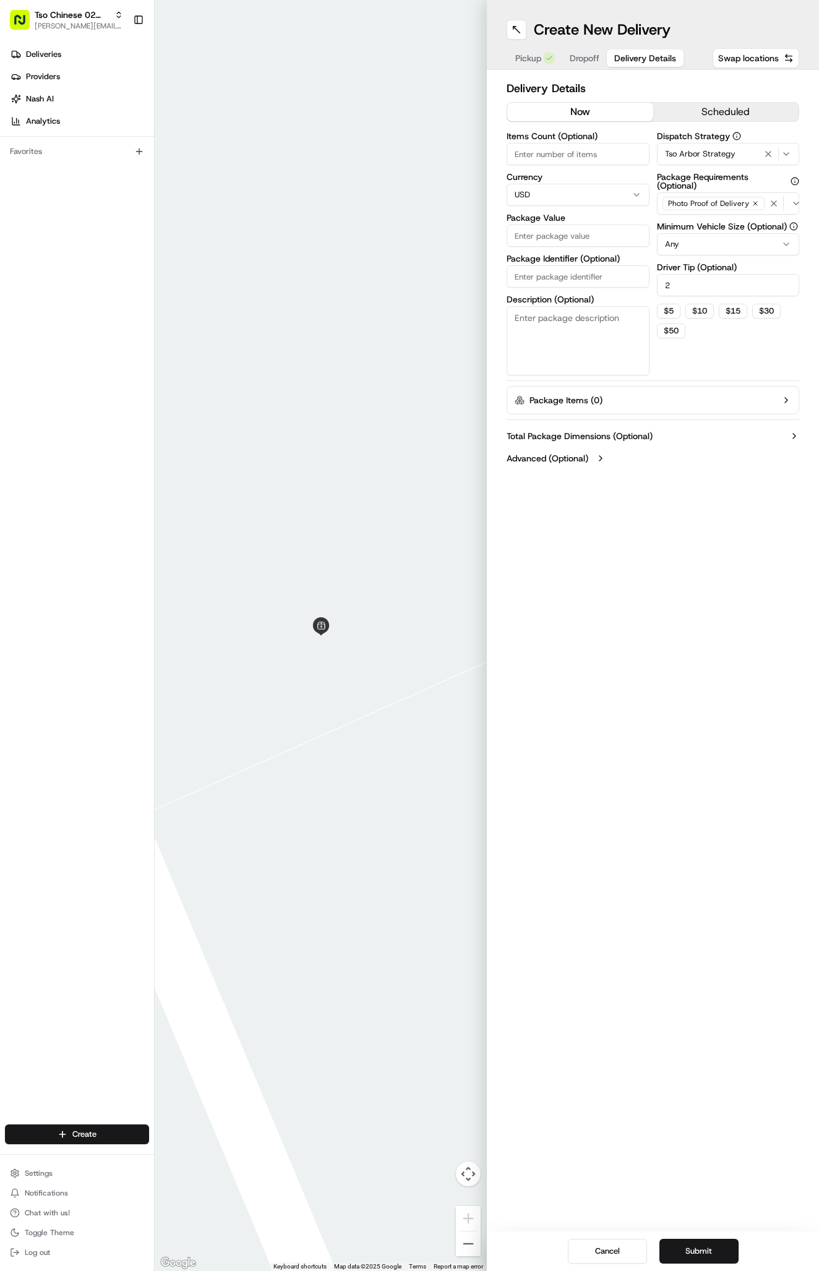
type input "2"
click at [547, 273] on input "Package Identifier (Optional)" at bounding box center [577, 276] width 143 height 22
paste input "#TLJ2DLX"
type input "#TLJ2DLX"
click at [550, 244] on input "Package Value" at bounding box center [577, 235] width 143 height 22
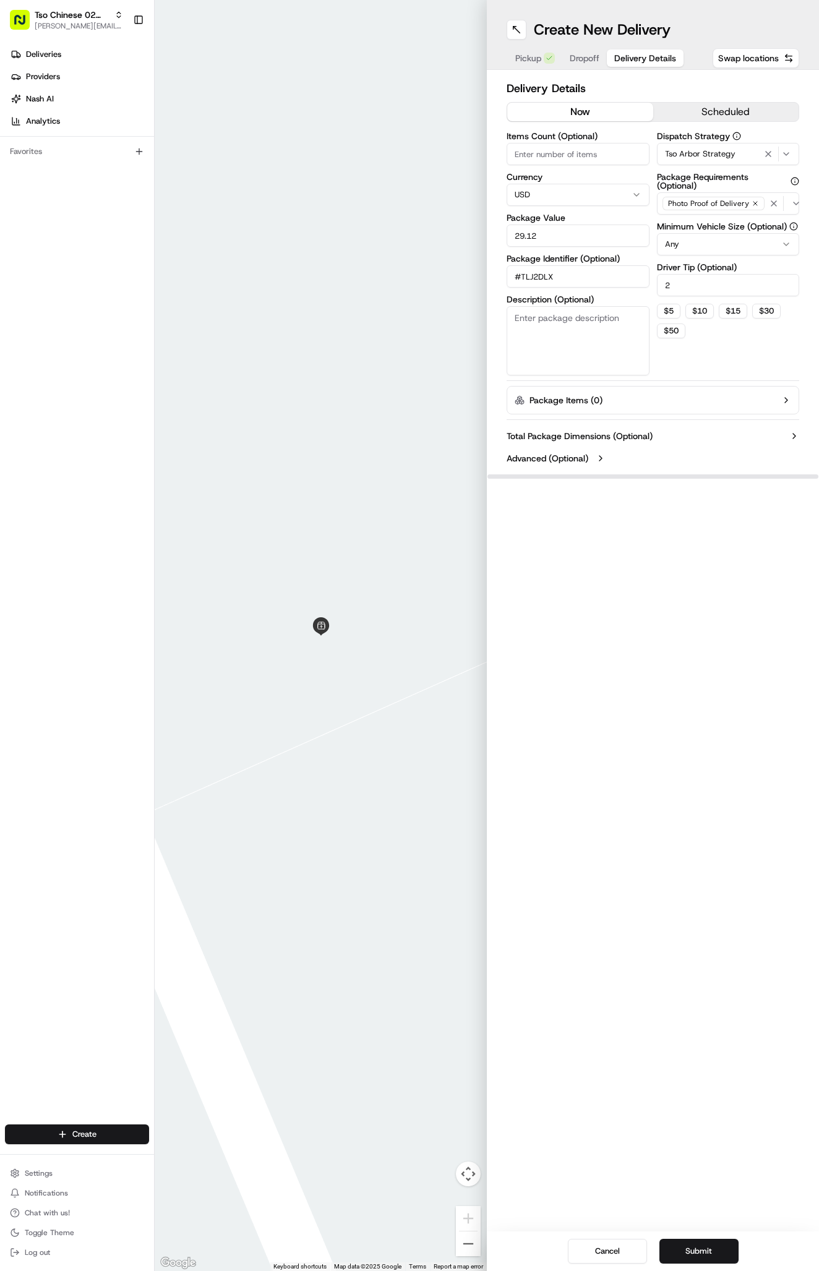
type input "29.12"
click at [587, 47] on div "Create New Delivery Pickup Dropoff Delivery Details Swap locations" at bounding box center [653, 35] width 332 height 70
click at [587, 54] on span "Dropoff" at bounding box center [584, 58] width 30 height 12
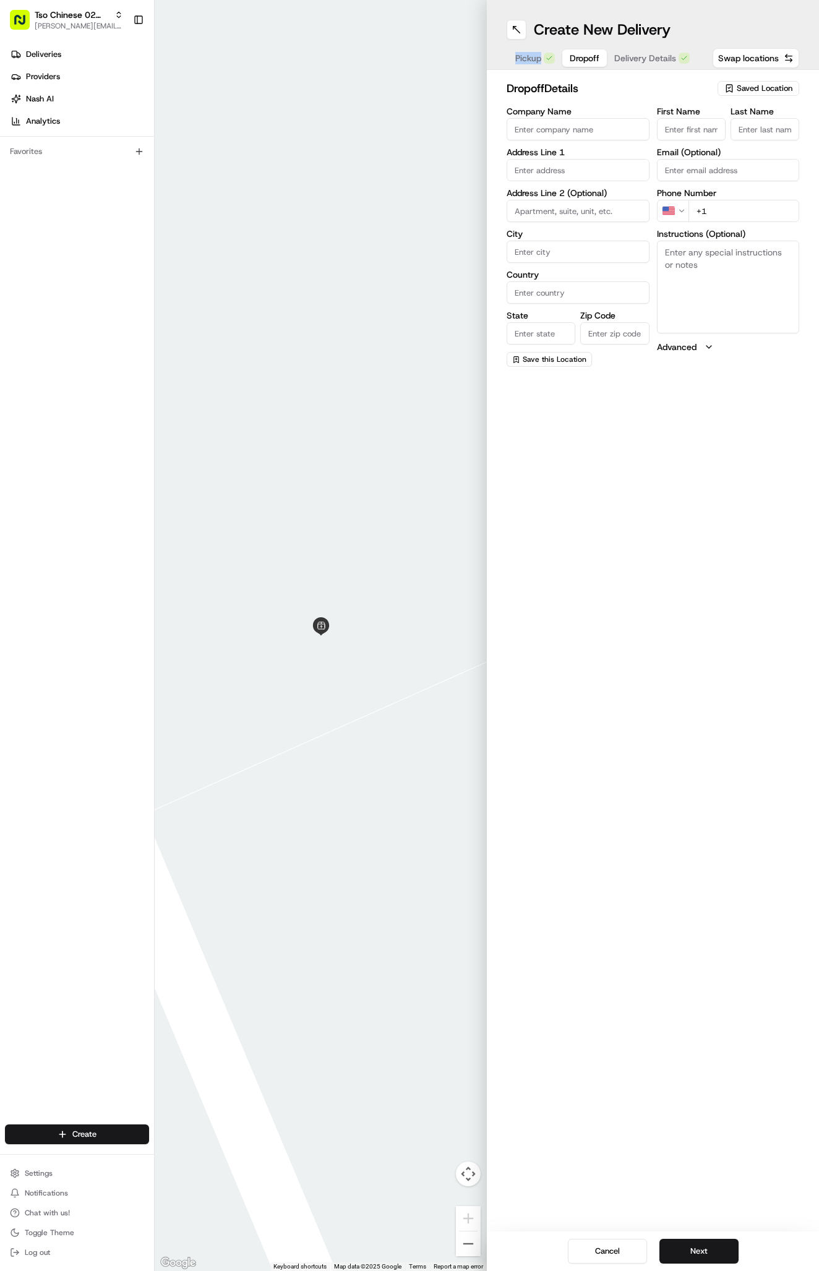
click at [709, 276] on textarea "Instructions (Optional)" at bounding box center [728, 287] width 143 height 93
paste textarea "Turn into complex at "Village Oaks" sign just past Braker/Jollyville intersecti…"
type textarea "Turn into complex at "Village Oaks" sign just past Braker/Jollyville intersecti…"
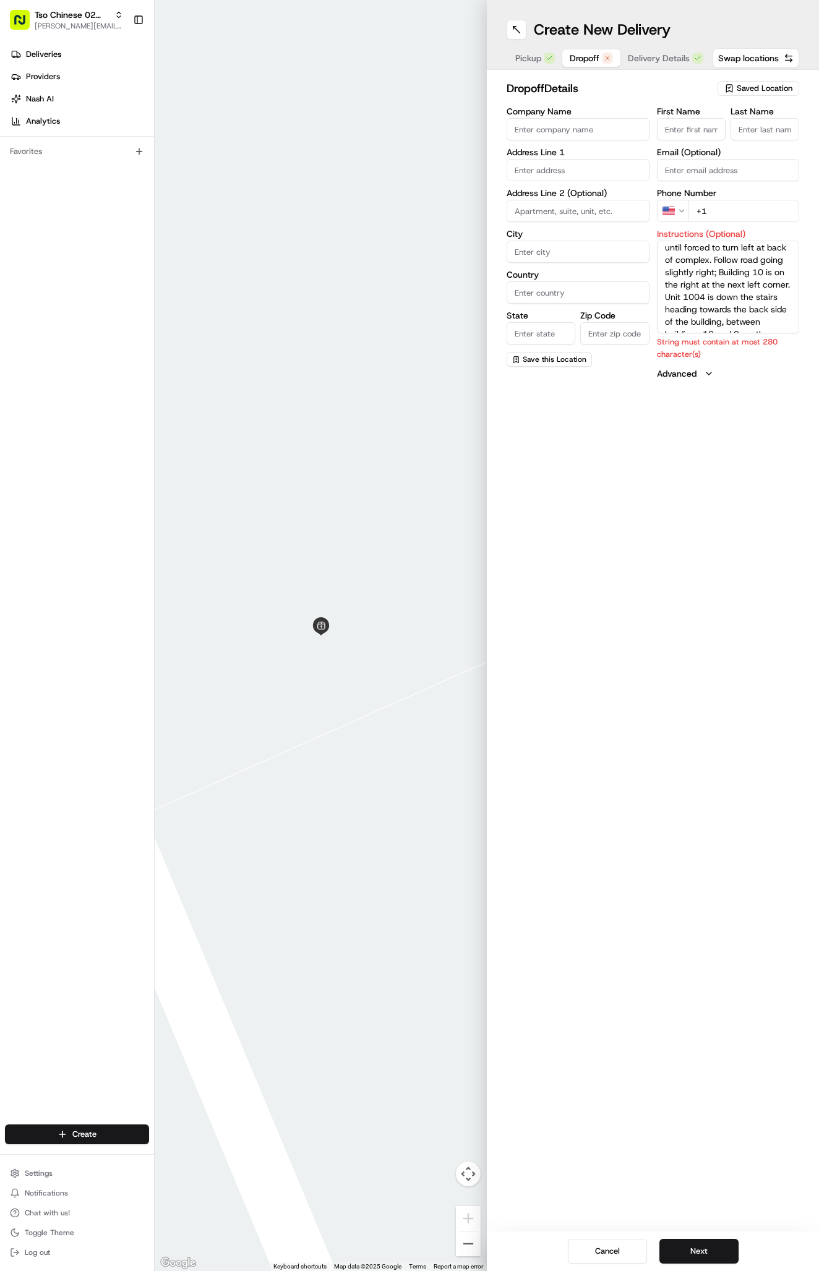
paste input "Company: [GEOGRAPHIC_DATA]"
type input "Company: [GEOGRAPHIC_DATA]"
paste input "10926 Jollyville Rd"
click at [595, 203] on div "10926 Jollyville Rd, Austin, TX" at bounding box center [577, 196] width 137 height 19
type input "10926 Jollyville Rd, Austin, TX 78759, USA"
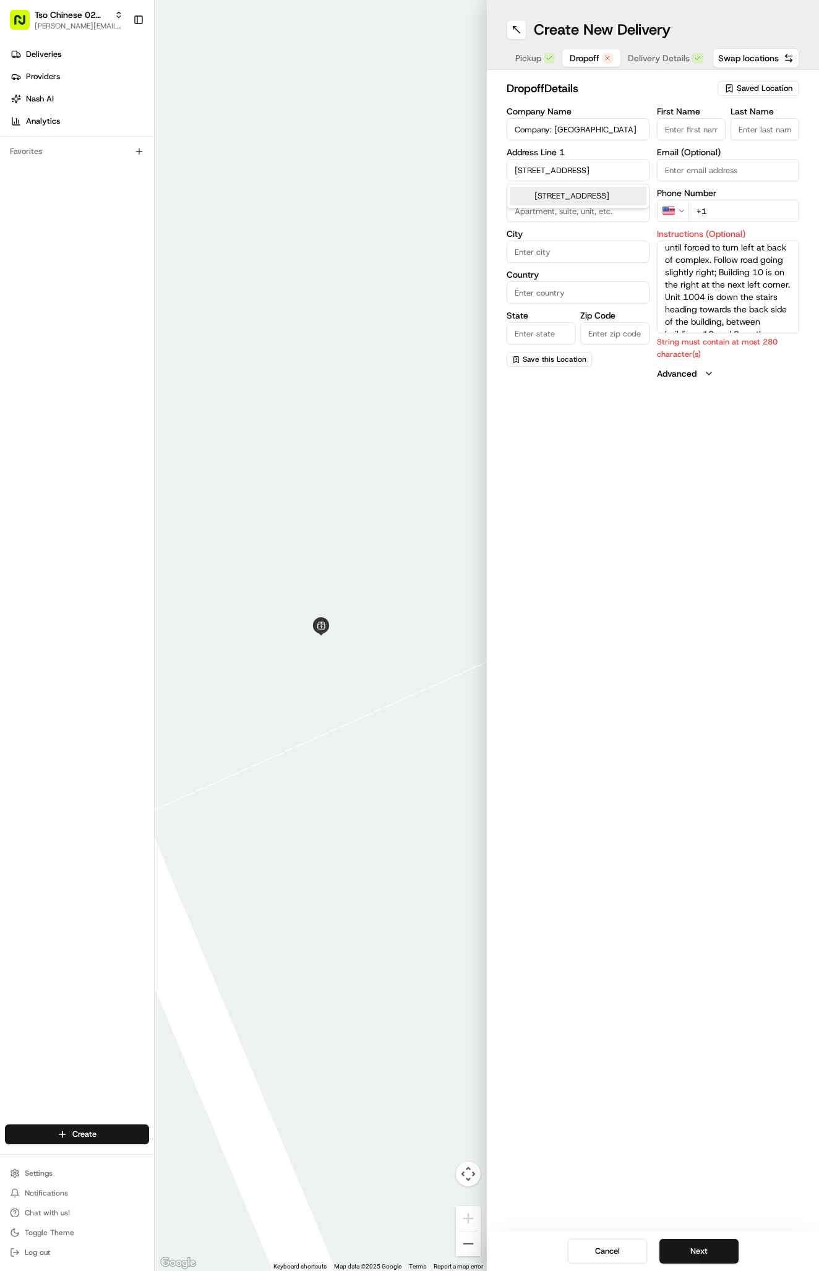
type input "Austin"
type input "United States"
type input "TX"
type input "78759"
type input "10926 Jollyville Road"
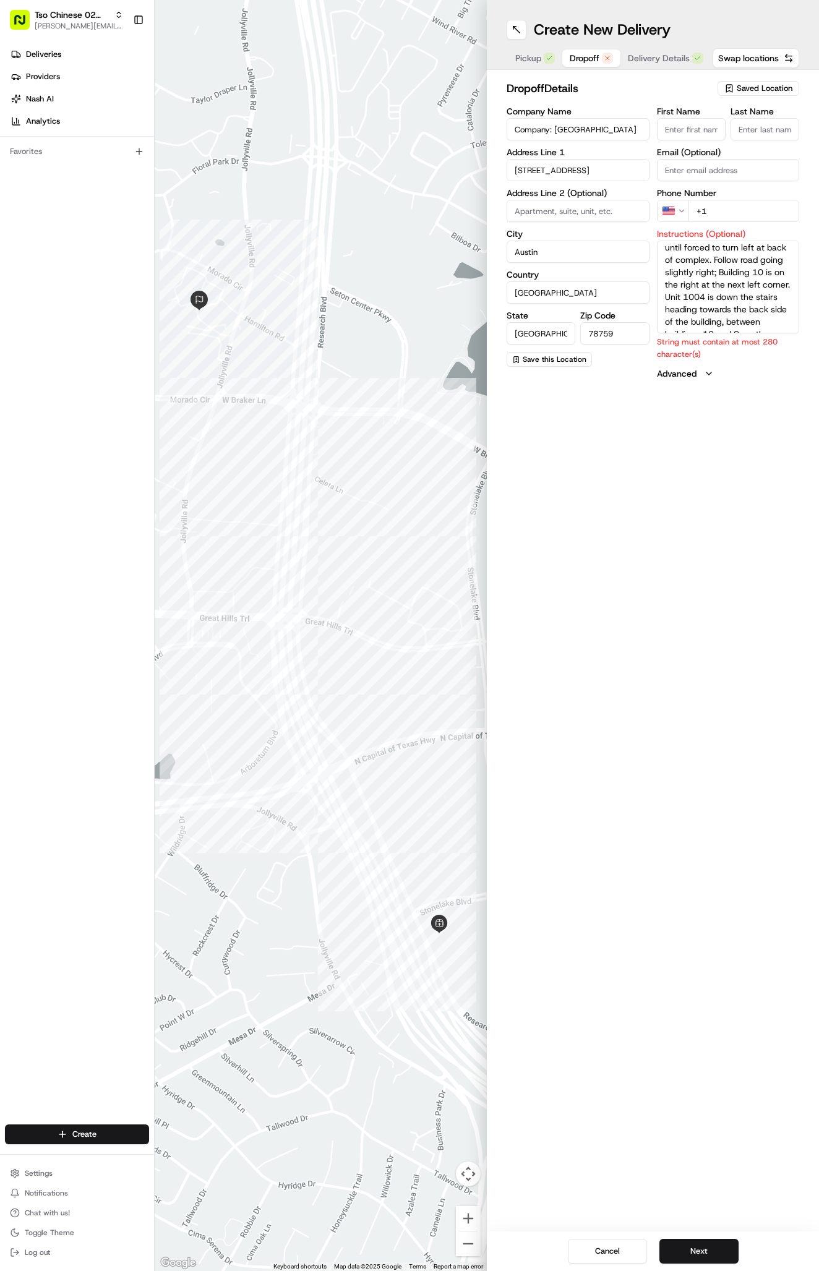
paste input "512 809 9358"
type input "+1 512 809 9358"
paste input "Garrett Hoover"
type input "Garrett Hoover"
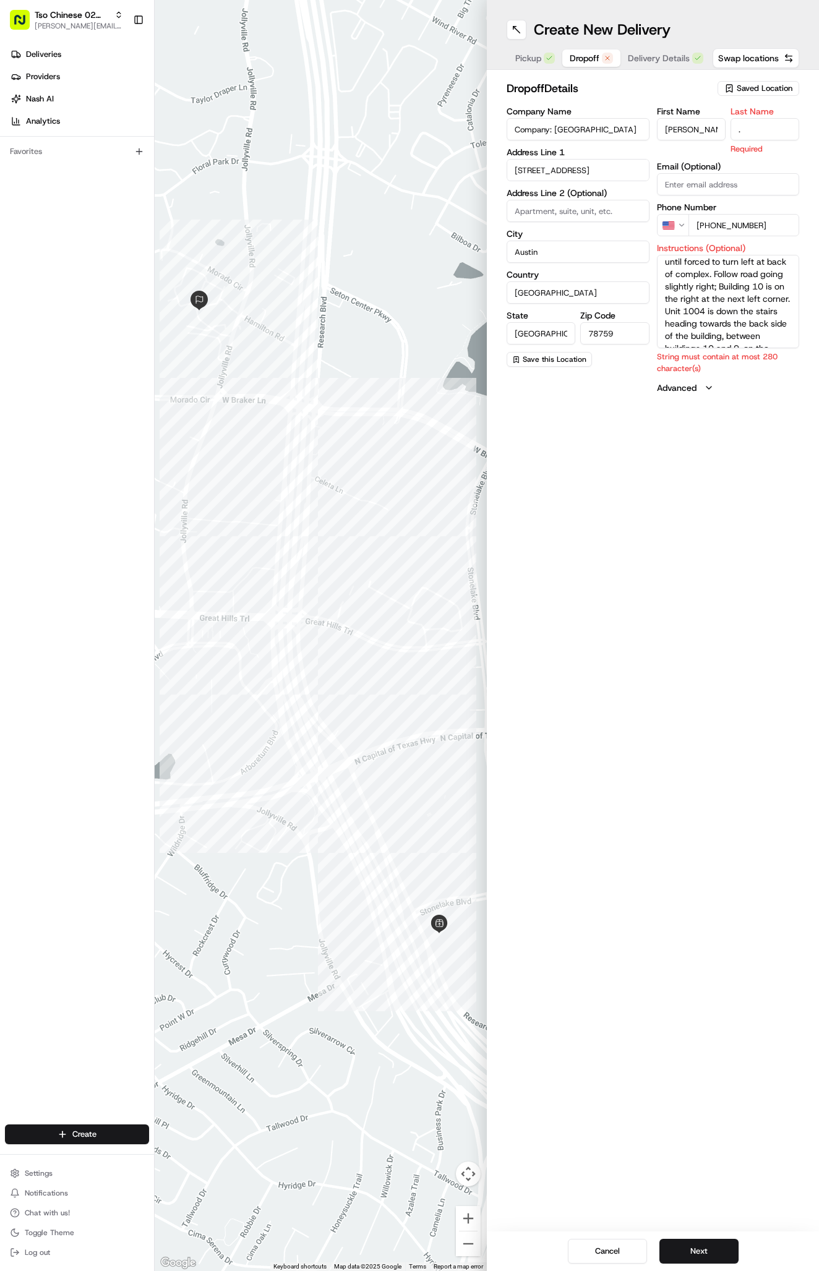
type input "."
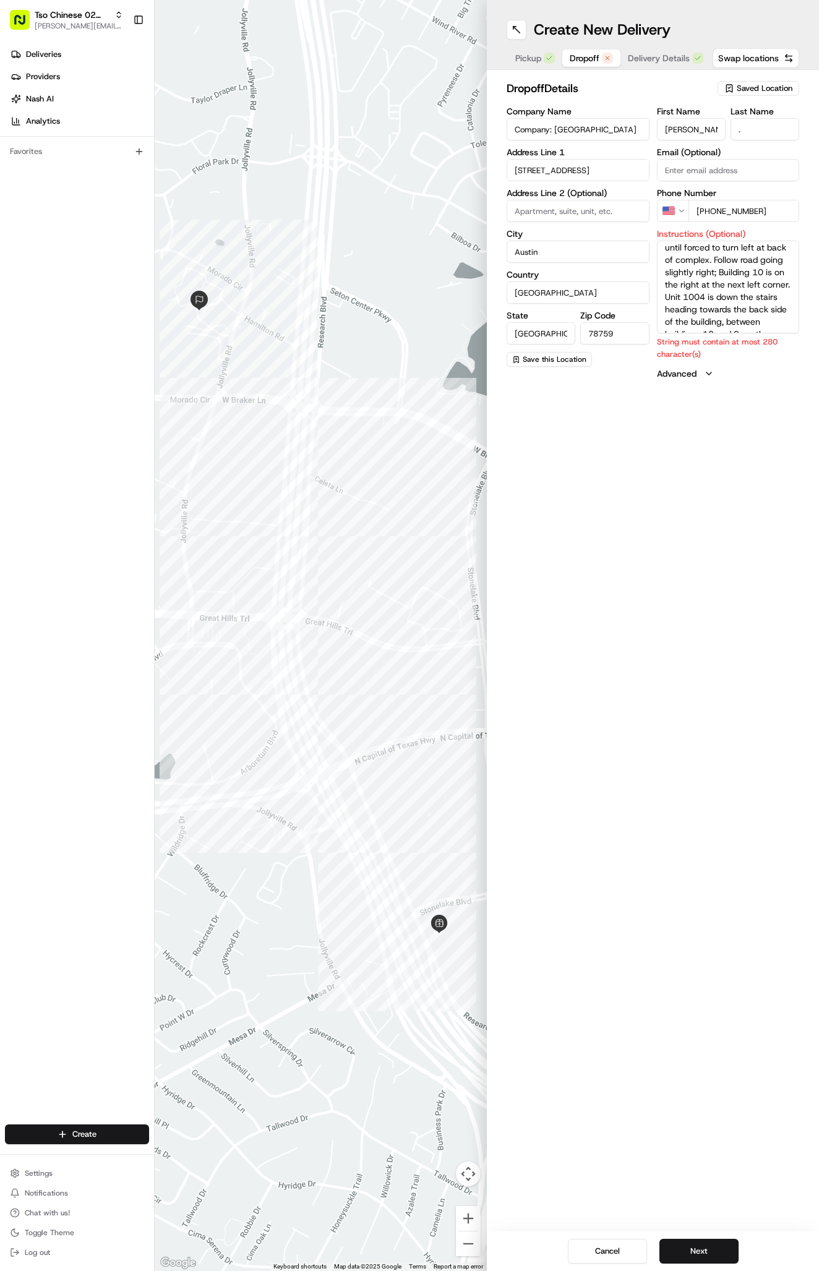
drag, startPoint x: 777, startPoint y: 337, endPoint x: 765, endPoint y: 297, distance: 41.5
click at [765, 297] on textarea "Turn into complex at "Village Oaks" sign just past Braker/Jollyville intersecti…" at bounding box center [728, 287] width 143 height 93
click at [642, 596] on div "Create New Delivery Pickup Dropoff Delivery Details Swap locations dropoff Deta…" at bounding box center [653, 635] width 332 height 1271
drag, startPoint x: 781, startPoint y: 326, endPoint x: 706, endPoint y: 308, distance: 77.1
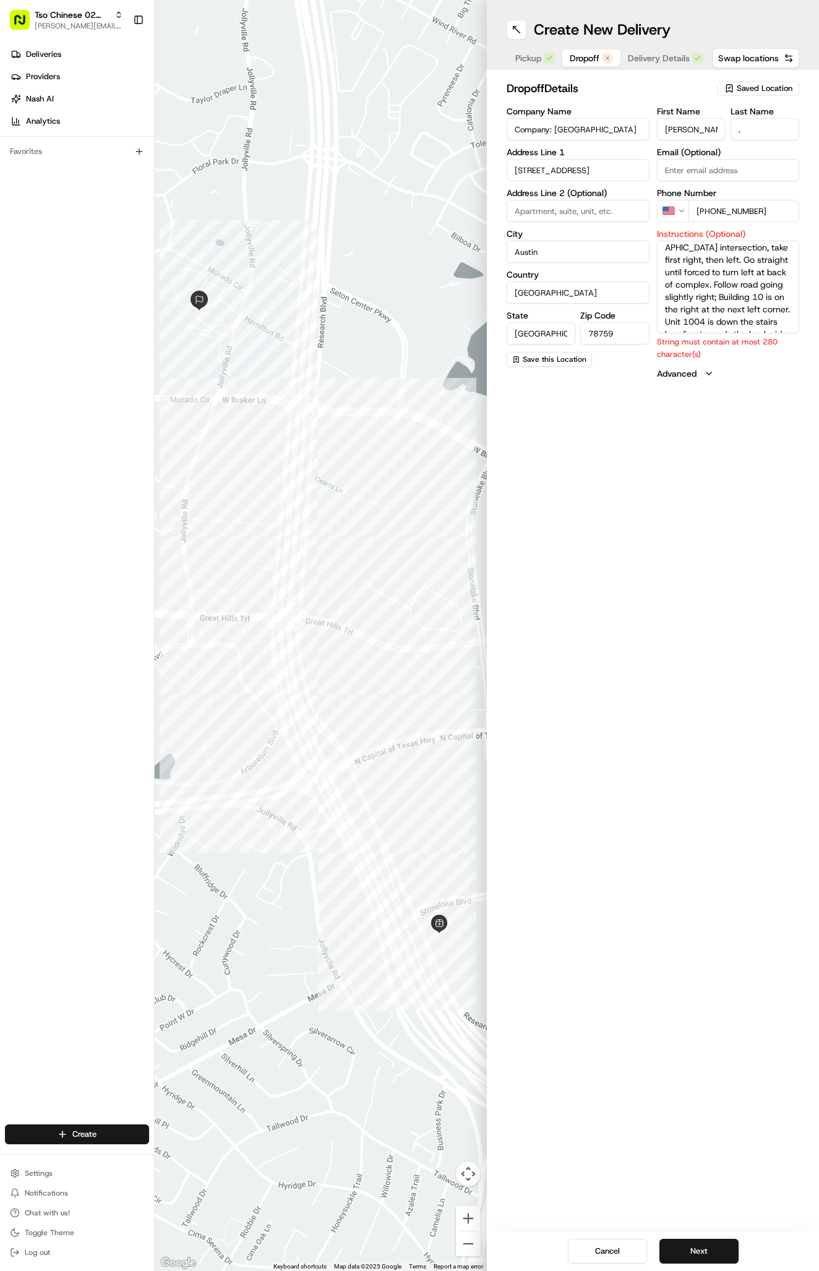
click at [706, 308] on textarea "Turn into complex at "Village Oaks" sign just past Braker/Jollyville intersecti…" at bounding box center [728, 287] width 143 height 93
click at [727, 431] on div "Create New Delivery Pickup Dropoff Delivery Details Swap locations dropoff Deta…" at bounding box center [653, 635] width 332 height 1271
drag, startPoint x: 691, startPoint y: 262, endPoint x: 705, endPoint y: 268, distance: 14.7
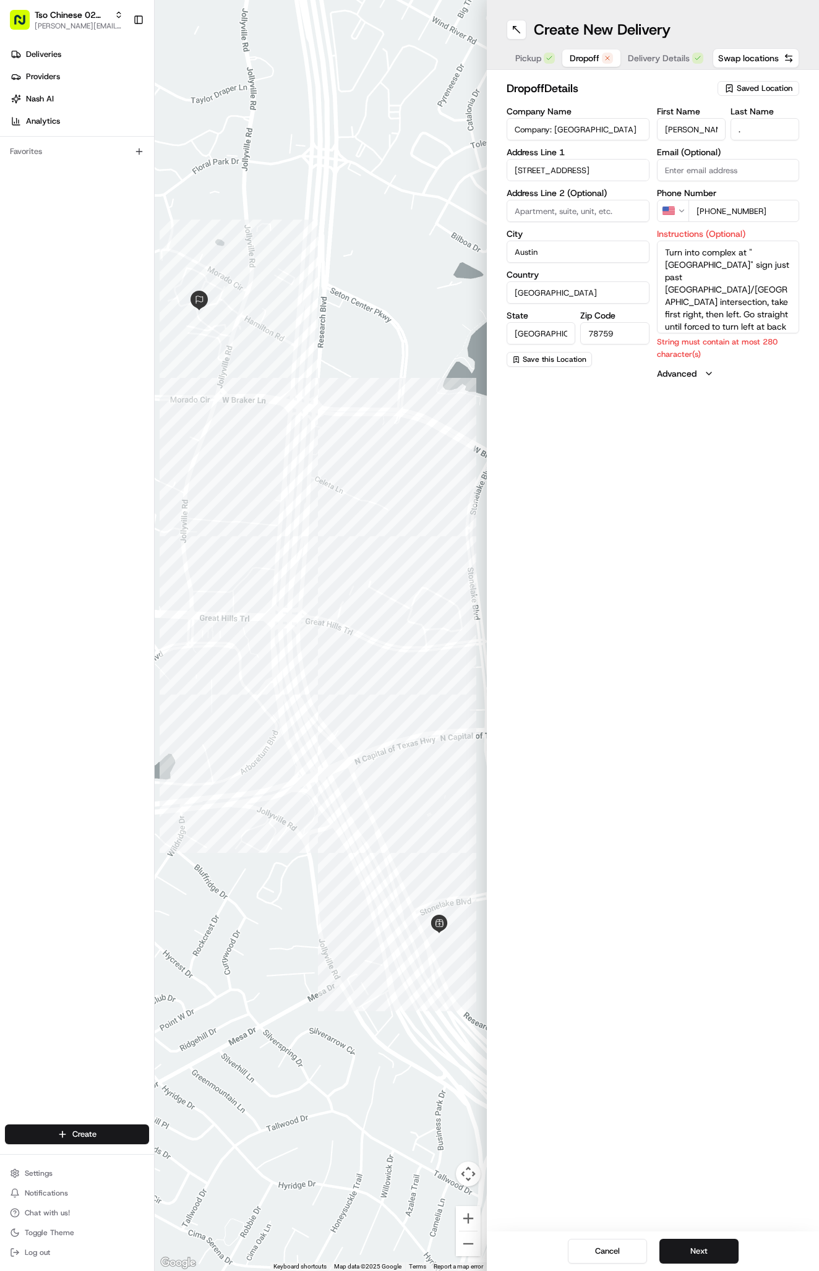
click at [705, 268] on textarea "Turn into complex at "Village Oaks" sign just past Braker/Jollyville intersecti…" at bounding box center [728, 287] width 143 height 93
drag, startPoint x: 748, startPoint y: 268, endPoint x: 741, endPoint y: 281, distance: 15.0
click at [741, 281] on textarea "Turn into complex at "Village Oaks" sign just past Braker/Jollyville intersecti…" at bounding box center [728, 287] width 143 height 93
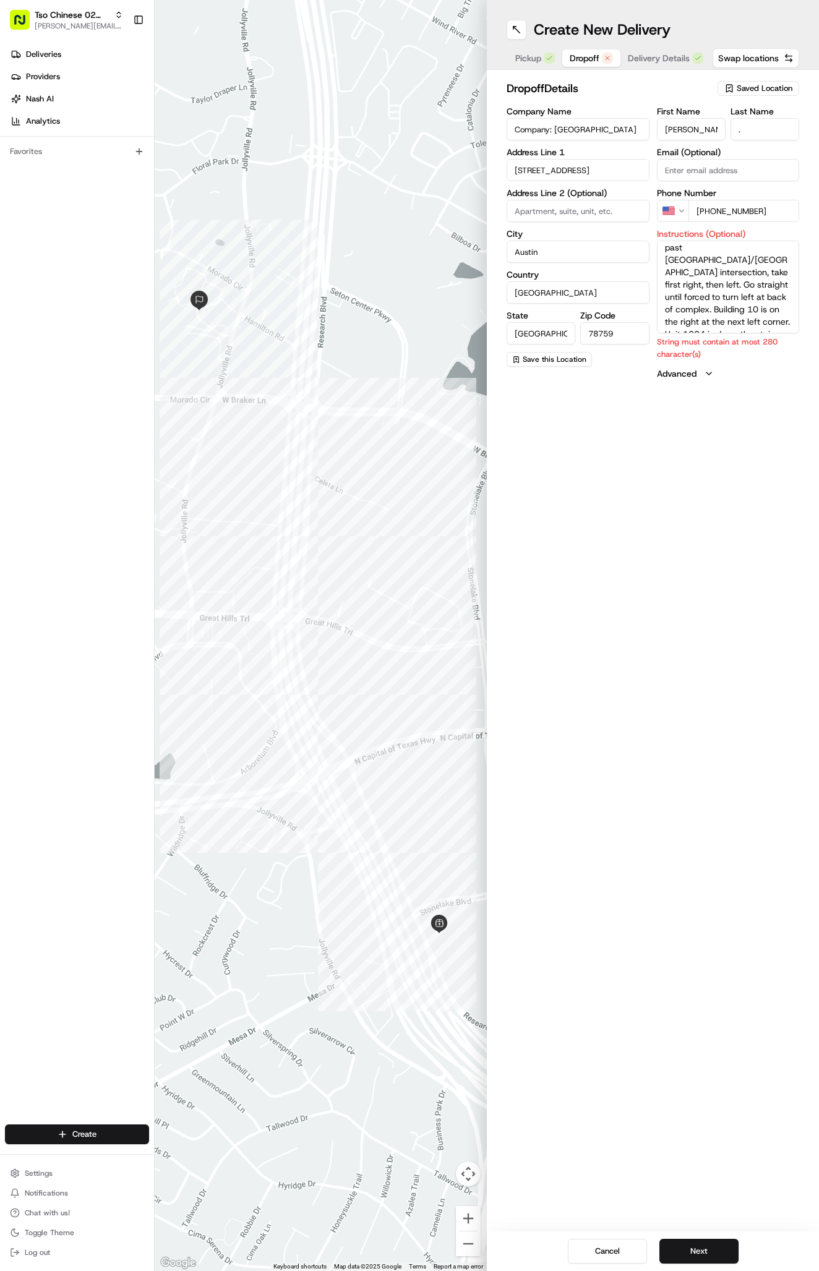
type textarea "Turn into complex at "Village Oaks" sign just past Braker/Jollyville intersecti…"
click at [711, 610] on div "Create New Delivery Pickup Dropoff Delivery Details Swap locations dropoff Deta…" at bounding box center [653, 635] width 332 height 1271
click at [602, 210] on input at bounding box center [577, 211] width 143 height 22
type input "apt 1004"
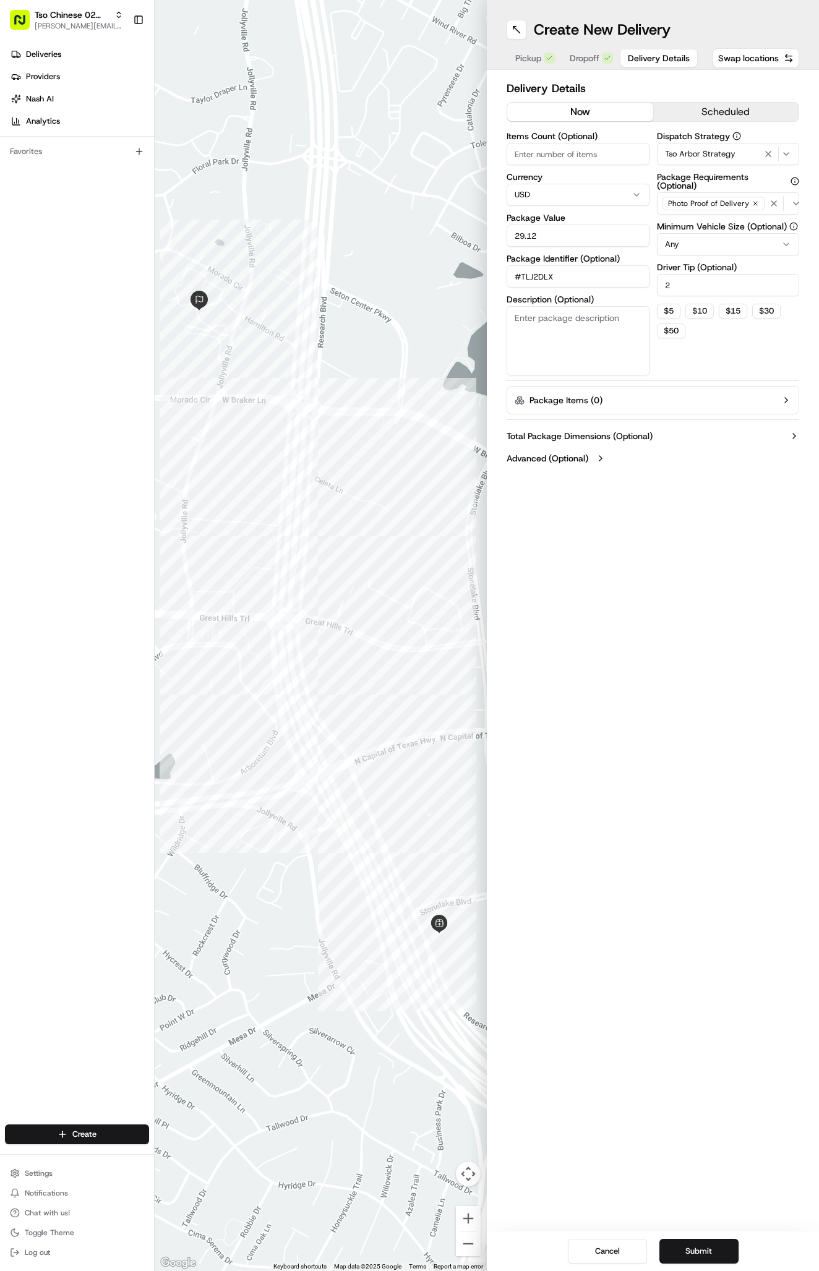
click at [664, 58] on span "Delivery Details" at bounding box center [659, 58] width 62 height 12
click at [727, 1253] on button "Submit" at bounding box center [698, 1250] width 79 height 25
click at [727, 1253] on div "Cancel Submit" at bounding box center [653, 1251] width 332 height 40
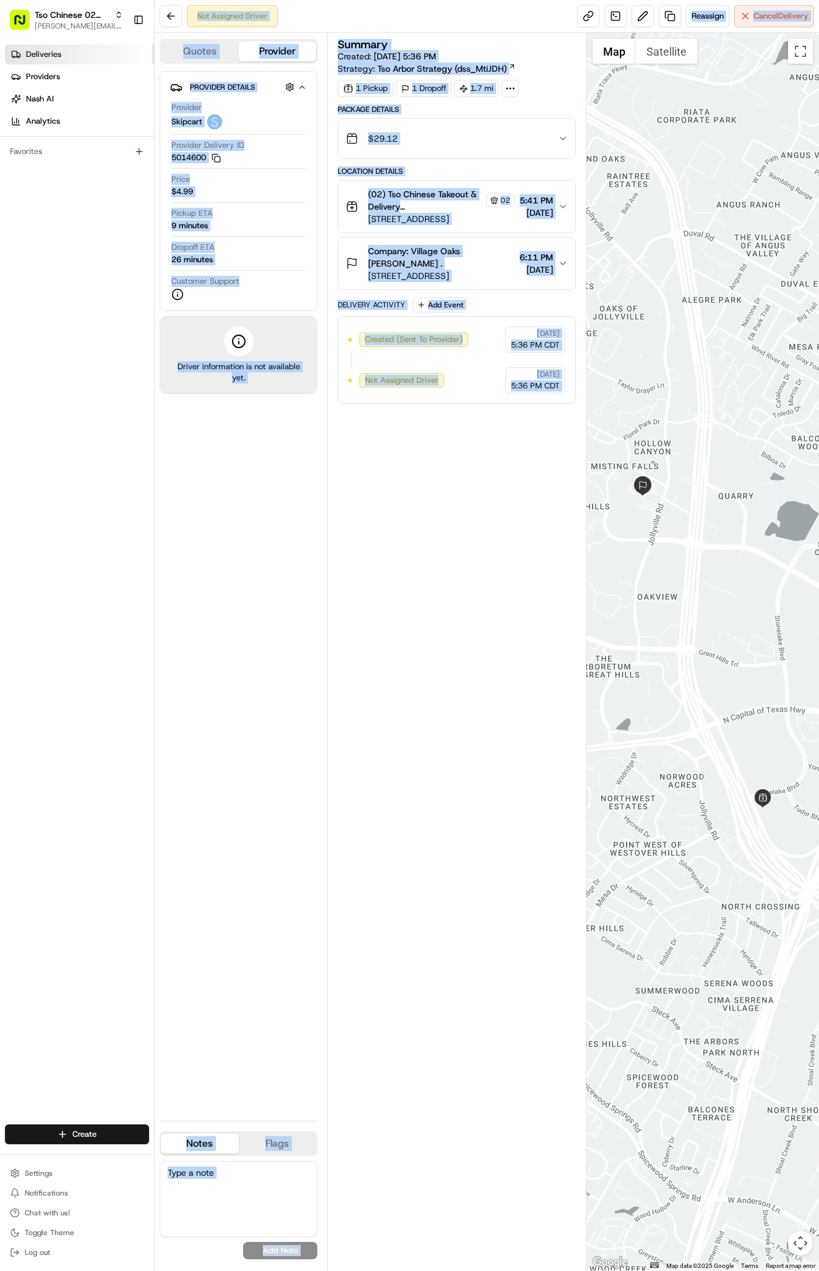
click at [65, 62] on link "Deliveries" at bounding box center [79, 55] width 149 height 20
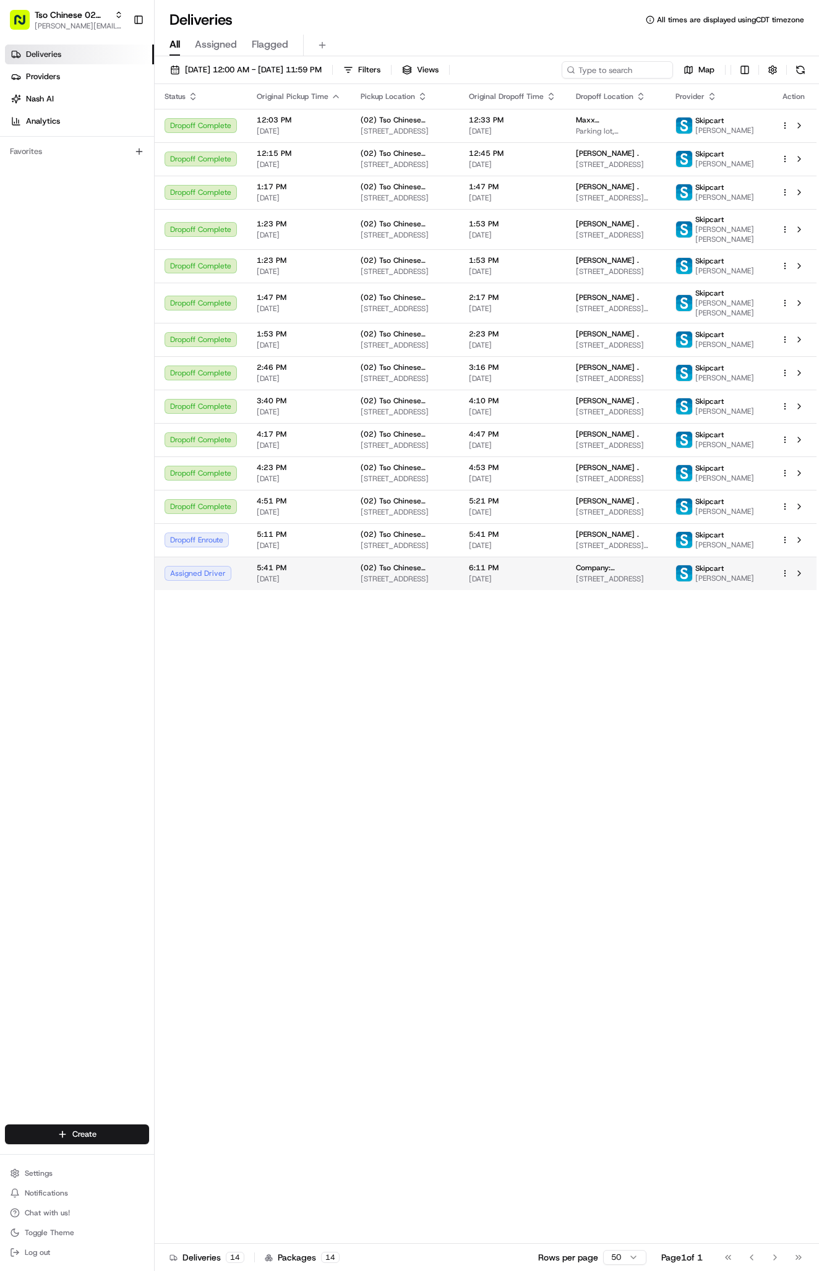
click at [549, 573] on span "6:11 PM" at bounding box center [512, 568] width 87 height 10
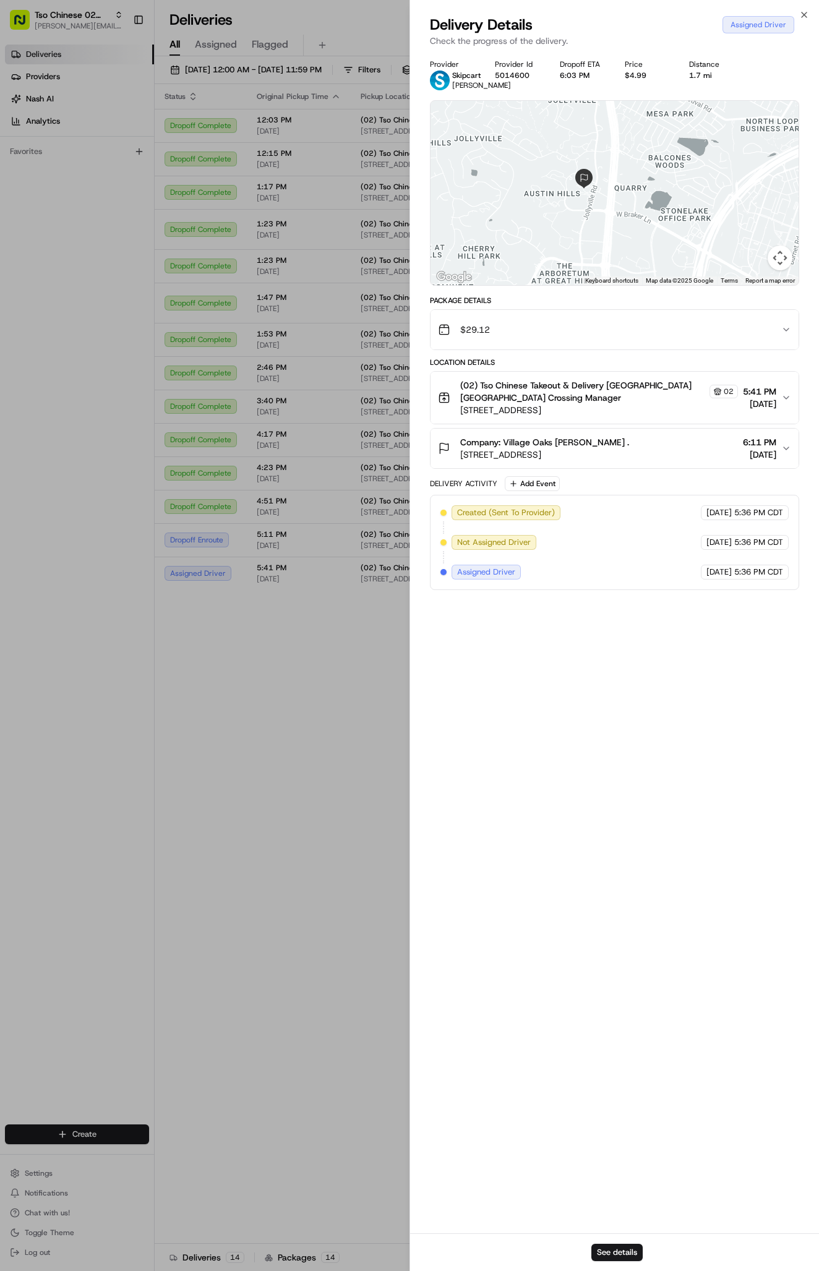
drag, startPoint x: 540, startPoint y: 129, endPoint x: 540, endPoint y: 193, distance: 64.3
click at [540, 202] on div at bounding box center [614, 193] width 368 height 184
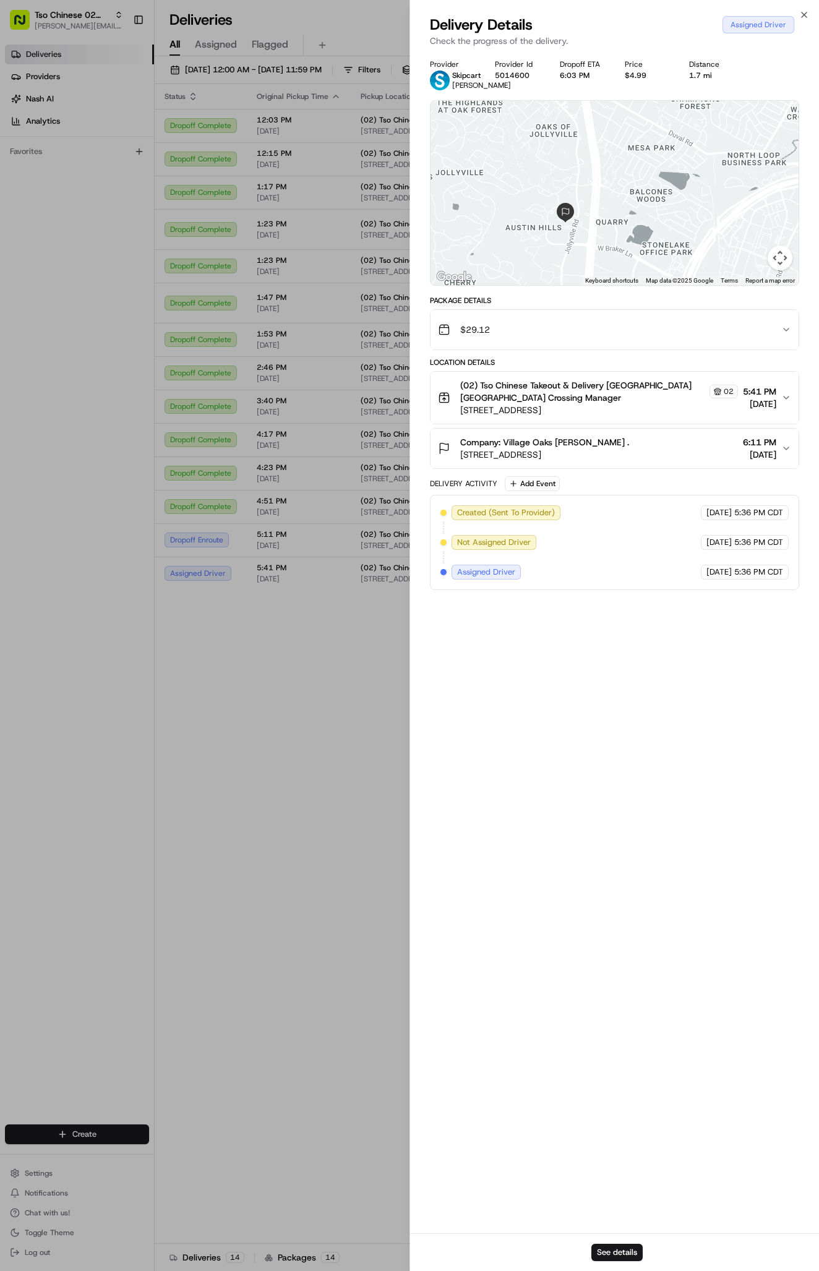
click at [576, 207] on div at bounding box center [614, 193] width 368 height 184
drag, startPoint x: 566, startPoint y: 232, endPoint x: 695, endPoint y: 205, distance: 131.3
click at [695, 205] on div at bounding box center [614, 193] width 368 height 184
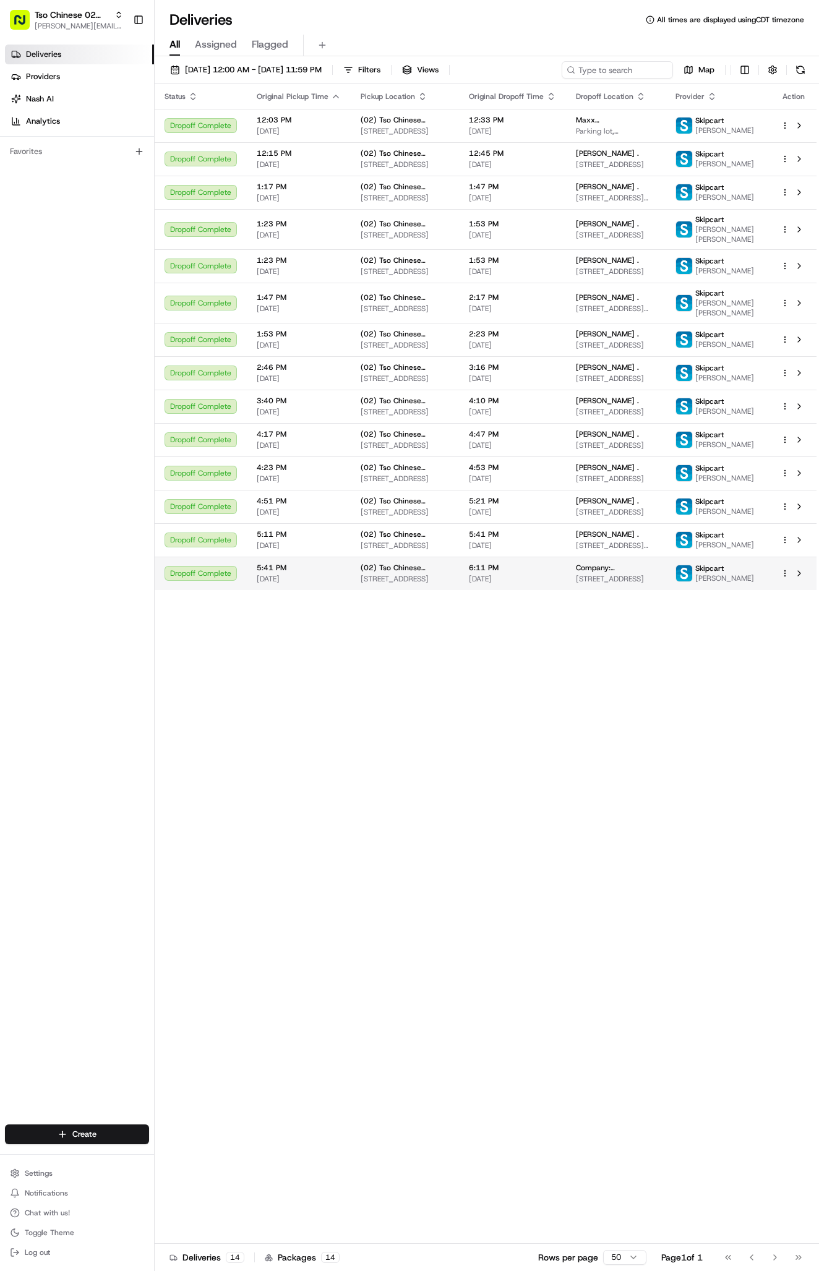
click at [608, 584] on span "[STREET_ADDRESS]" at bounding box center [616, 579] width 80 height 10
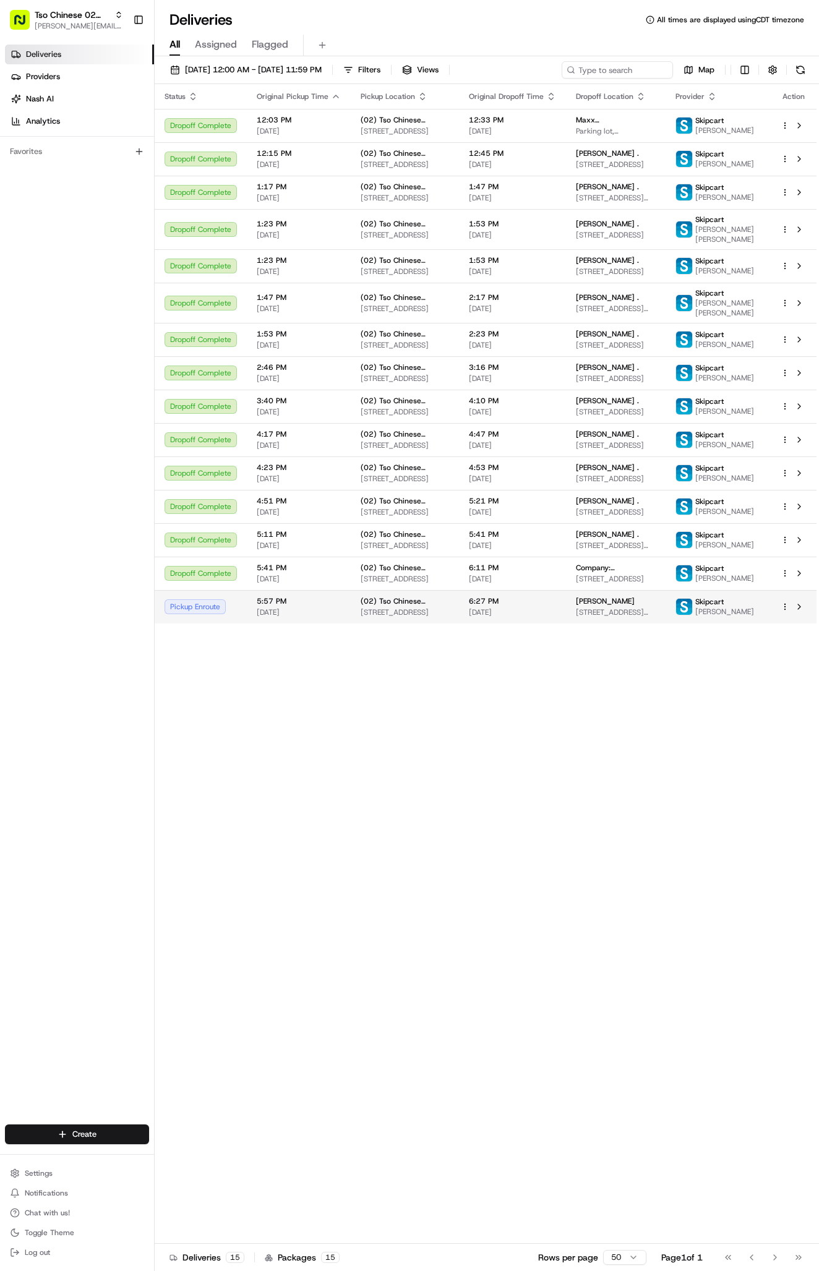
click at [392, 617] on span "[STREET_ADDRESS]" at bounding box center [404, 612] width 88 height 10
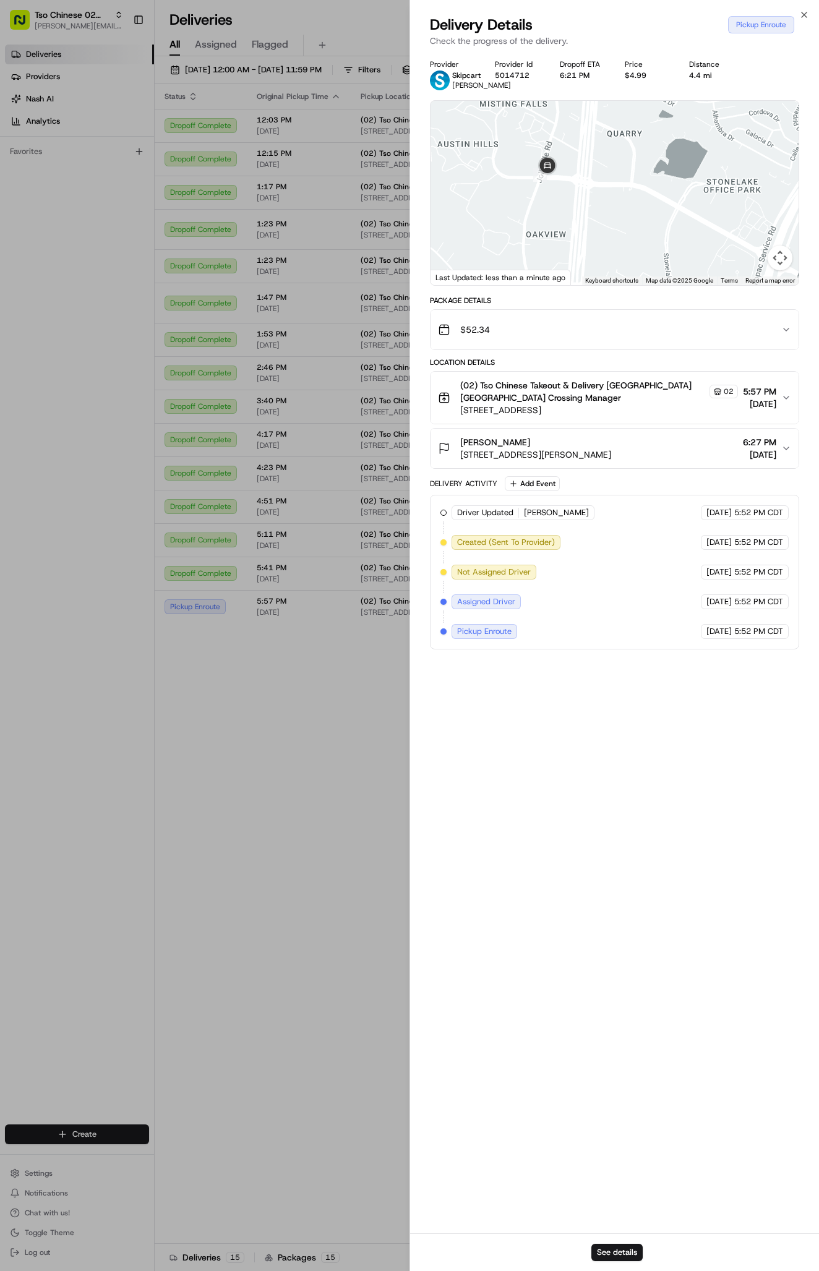
drag, startPoint x: 496, startPoint y: 192, endPoint x: 621, endPoint y: 202, distance: 125.3
click at [621, 202] on div at bounding box center [614, 193] width 368 height 184
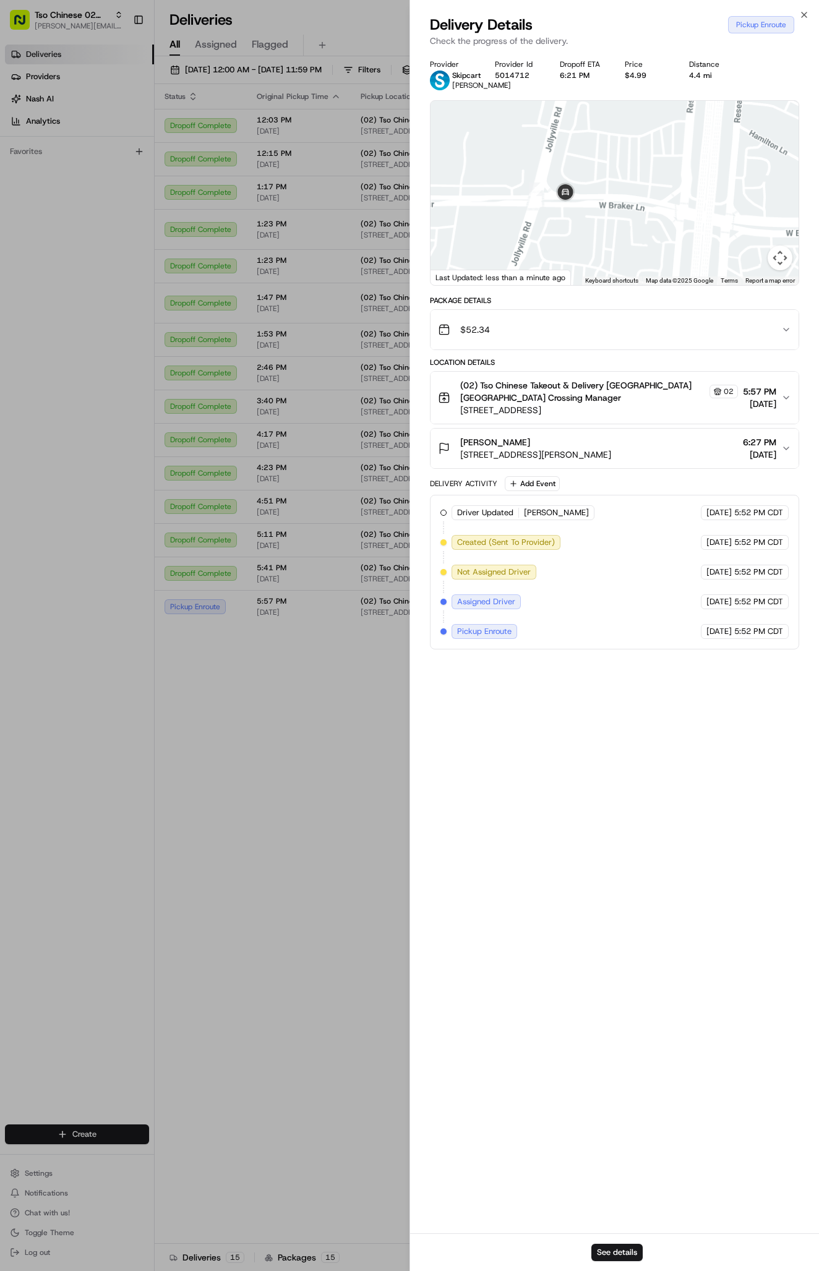
drag, startPoint x: 549, startPoint y: 182, endPoint x: 579, endPoint y: 189, distance: 30.4
click at [577, 189] on div "To navigate, press the arrow keys." at bounding box center [614, 193] width 368 height 184
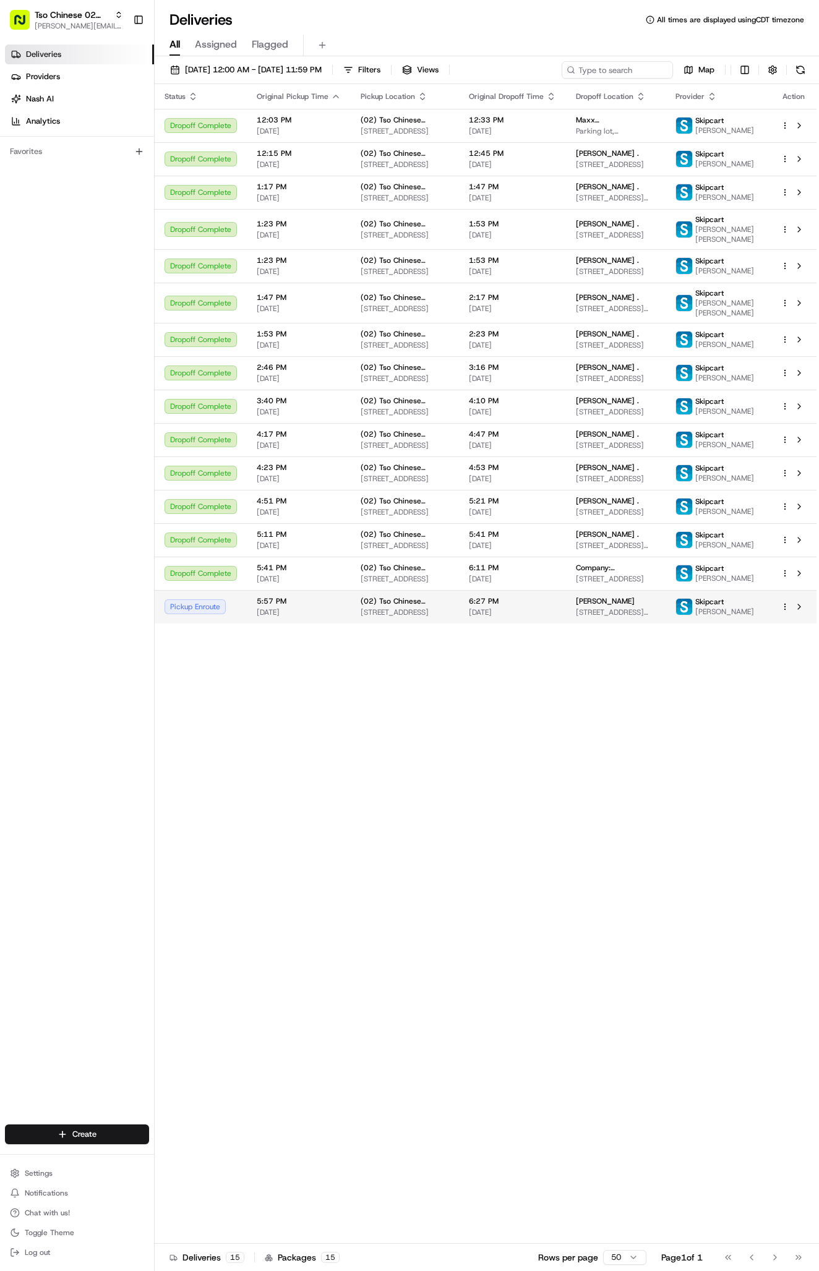
click at [519, 606] on span "6:27 PM" at bounding box center [512, 601] width 87 height 10
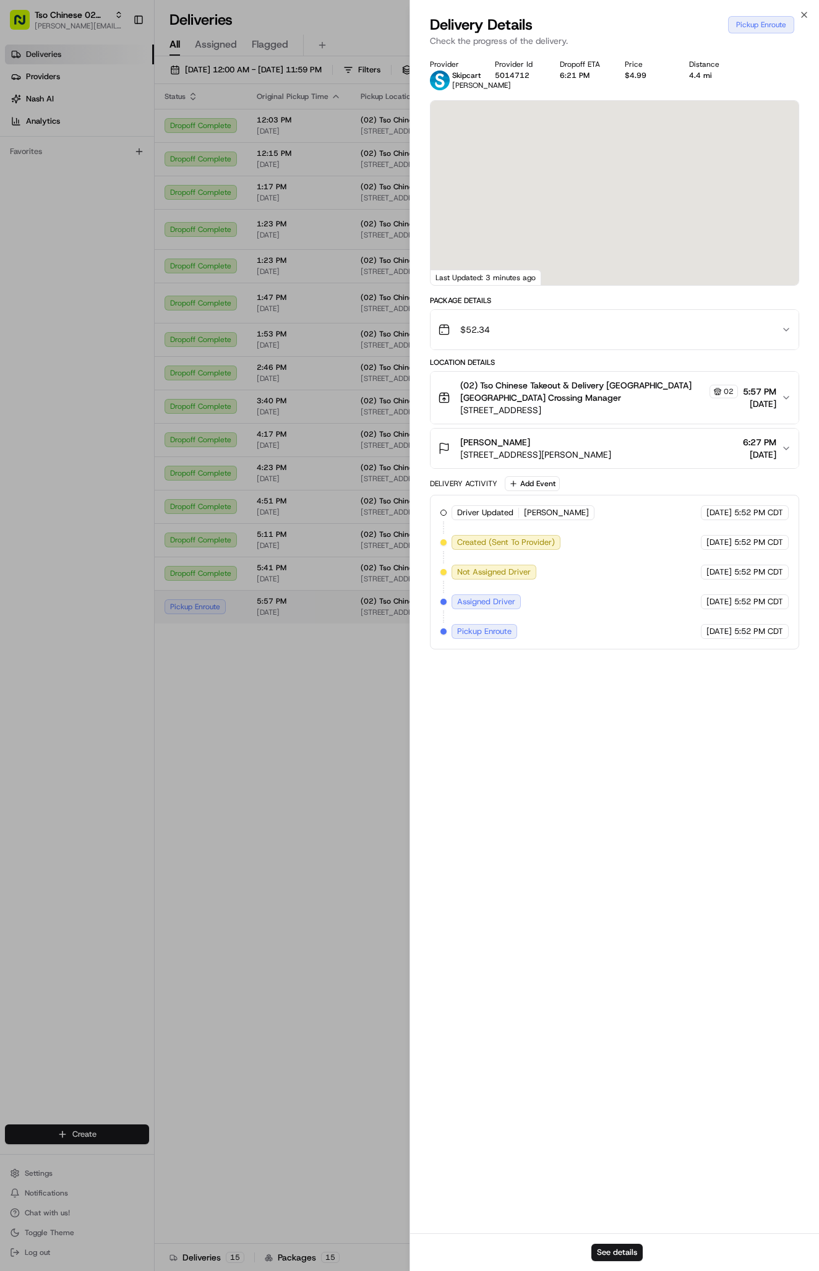
click at [519, 690] on div at bounding box center [409, 635] width 819 height 1271
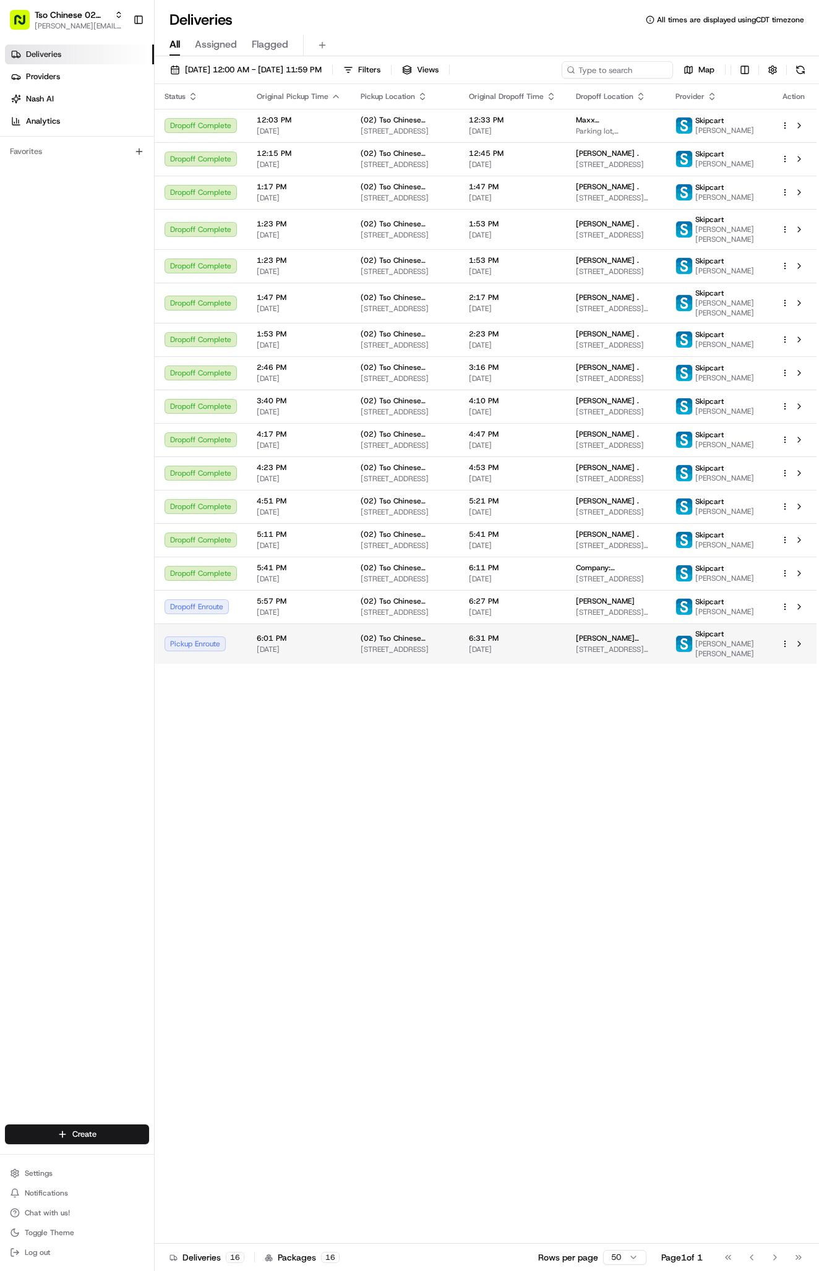
click at [459, 663] on td "(02) Tso Chinese Takeout & Delivery Arboretum Crossing 9333 Research Blvd, Bldg…" at bounding box center [405, 643] width 108 height 40
click at [388, 623] on td "(02) Tso Chinese Takeout & Delivery Arboretum Crossing 9333 Research Blvd, Bldg…" at bounding box center [405, 606] width 108 height 33
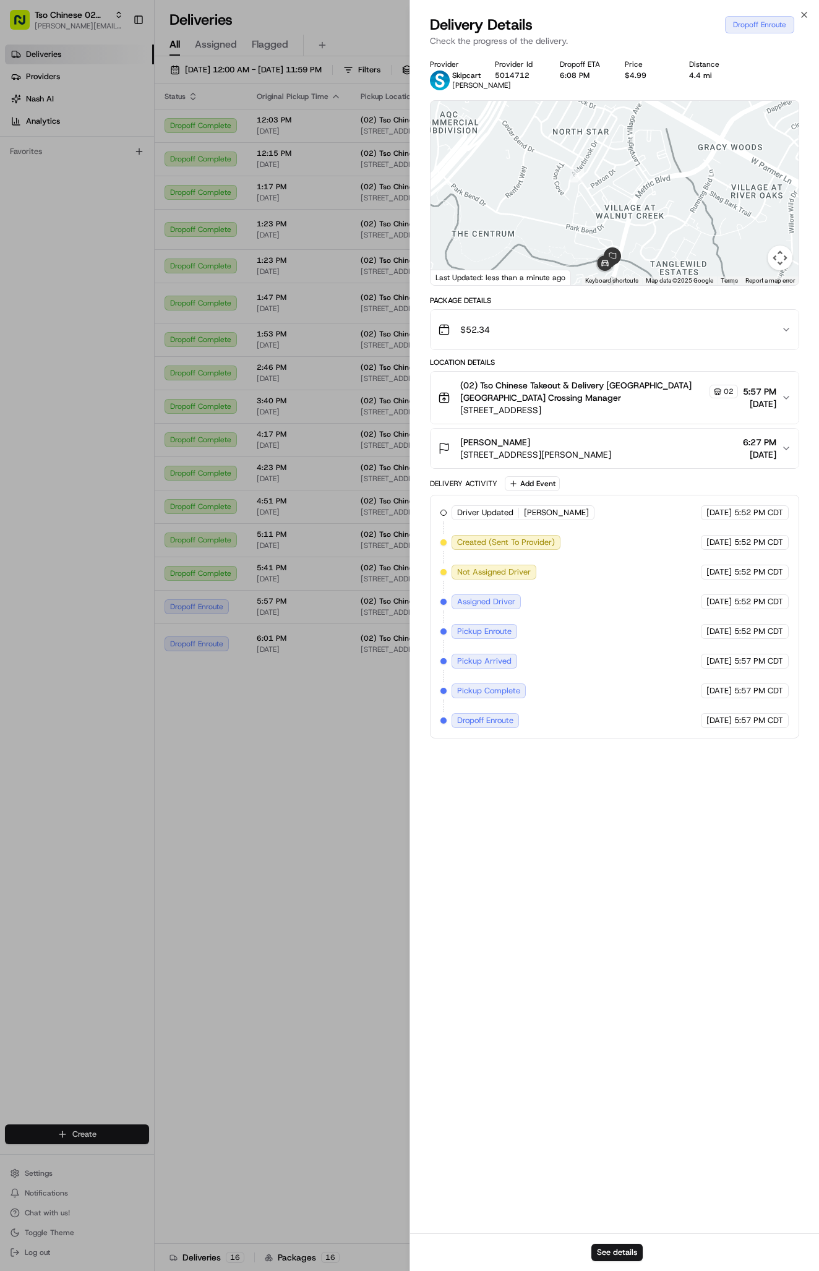
click at [657, 461] on div "Teri Frank Frank 12116 Metric Blvd, Austin, TX 78758, USA 6:27 PM 08/16/2025" at bounding box center [609, 448] width 343 height 25
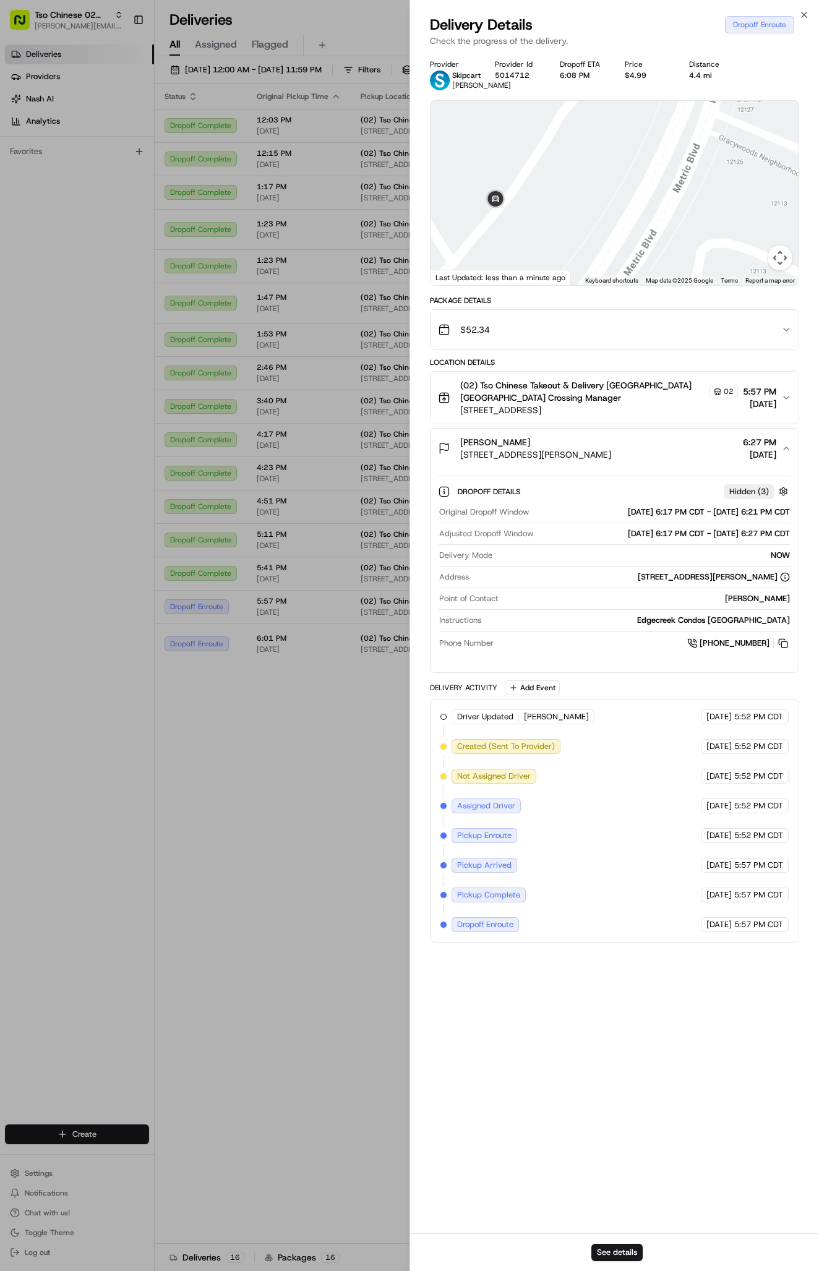
drag, startPoint x: 624, startPoint y: 205, endPoint x: 642, endPoint y: 254, distance: 52.8
click at [642, 254] on div at bounding box center [614, 193] width 368 height 184
click at [605, 231] on div at bounding box center [614, 193] width 368 height 184
drag, startPoint x: 605, startPoint y: 231, endPoint x: 555, endPoint y: 391, distance: 168.4
click at [555, 391] on div "Provider Skipcart Javier Rodriguez Provider Id 5014712 Dropoff ETA 6:08 PM Pric…" at bounding box center [614, 500] width 369 height 883
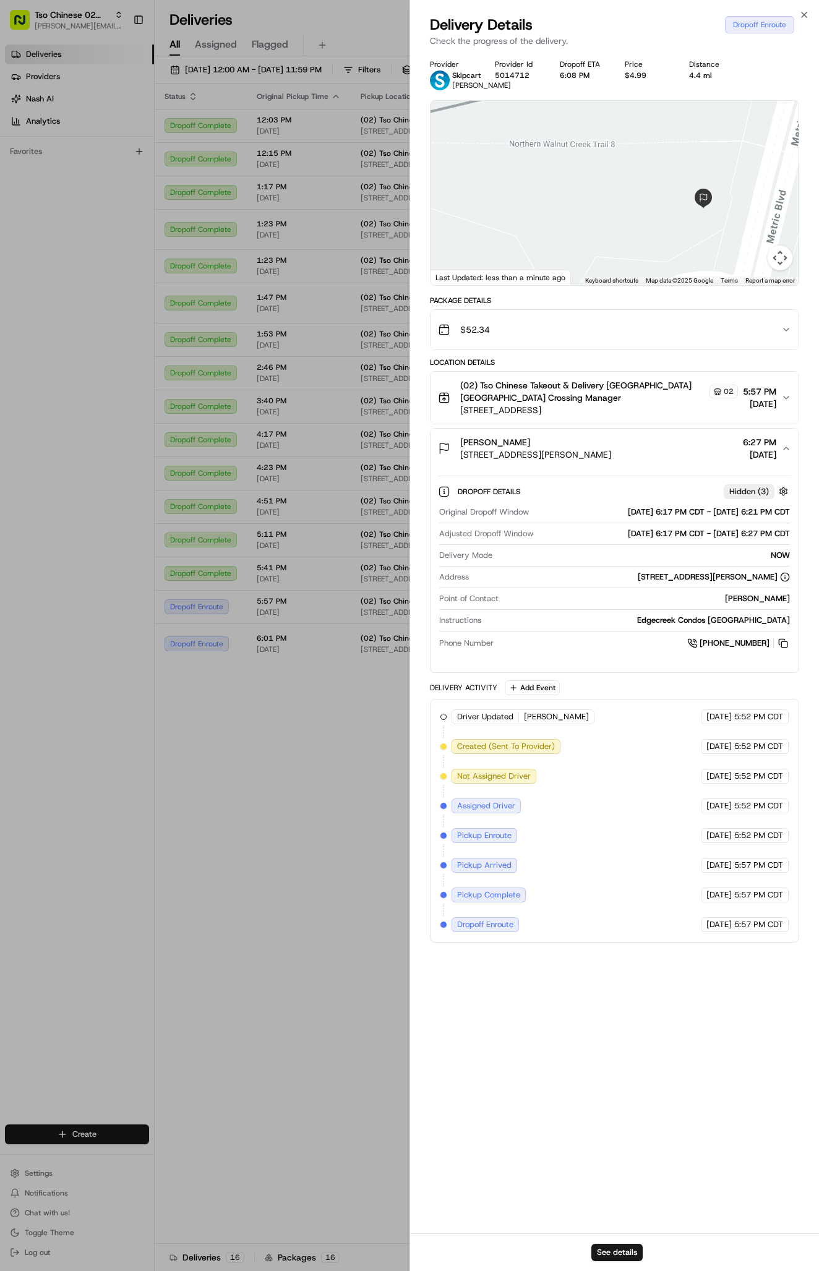
drag, startPoint x: 754, startPoint y: 186, endPoint x: 713, endPoint y: 185, distance: 40.8
click at [711, 185] on div at bounding box center [614, 193] width 368 height 184
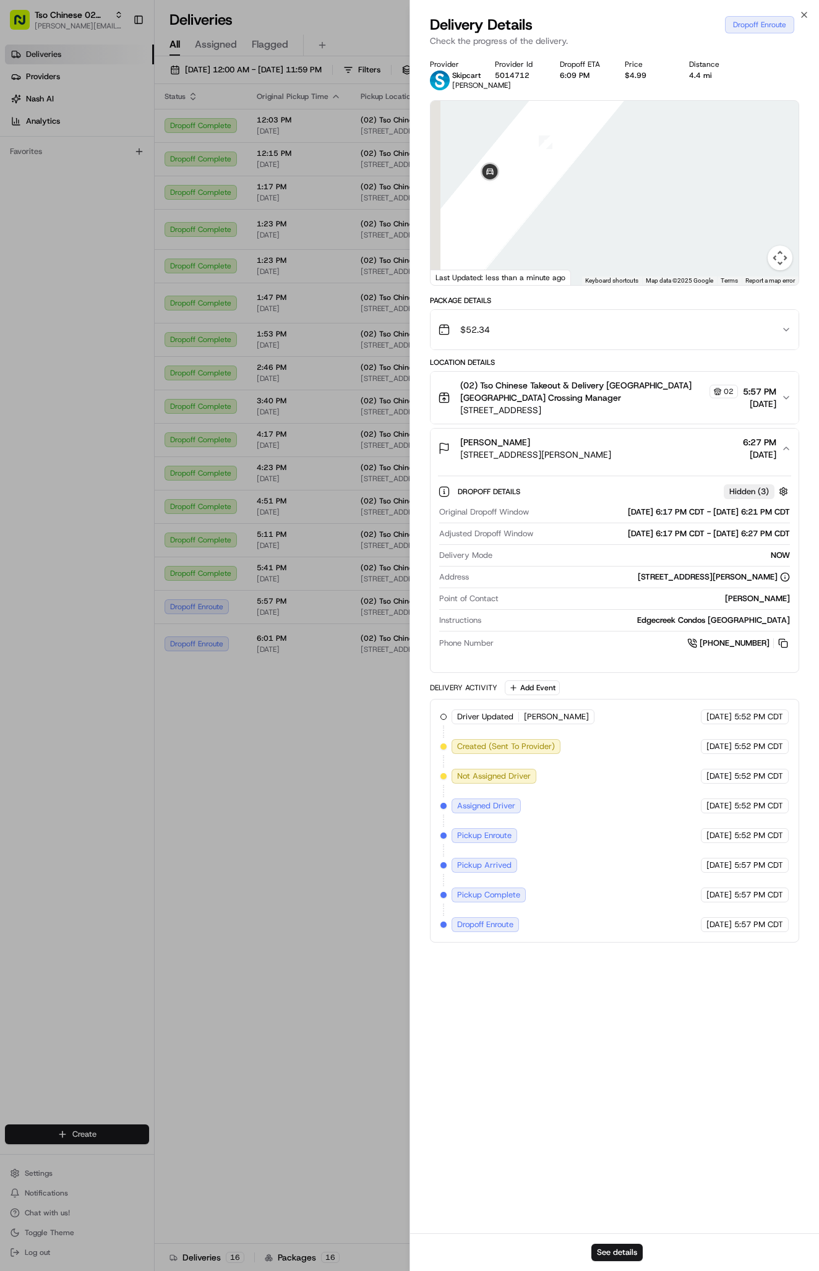
drag, startPoint x: 625, startPoint y: 194, endPoint x: 750, endPoint y: 226, distance: 129.0
click at [750, 226] on div at bounding box center [614, 193] width 368 height 184
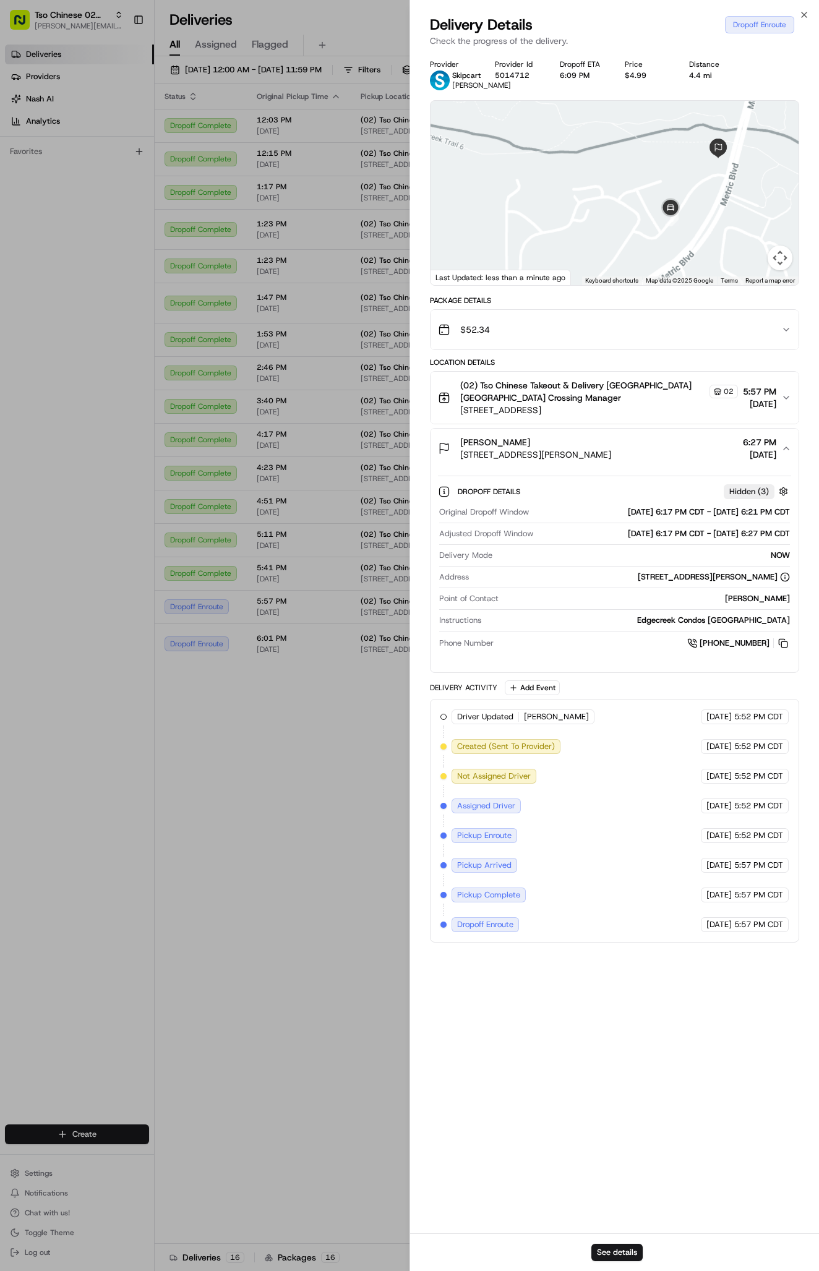
drag, startPoint x: 744, startPoint y: 210, endPoint x: 670, endPoint y: 228, distance: 76.9
click at [670, 226] on img "8" at bounding box center [672, 220] width 14 height 14
drag, startPoint x: 735, startPoint y: 227, endPoint x: 734, endPoint y: 203, distance: 24.1
click at [734, 203] on div at bounding box center [614, 193] width 368 height 184
drag, startPoint x: 623, startPoint y: 211, endPoint x: 587, endPoint y: 255, distance: 57.2
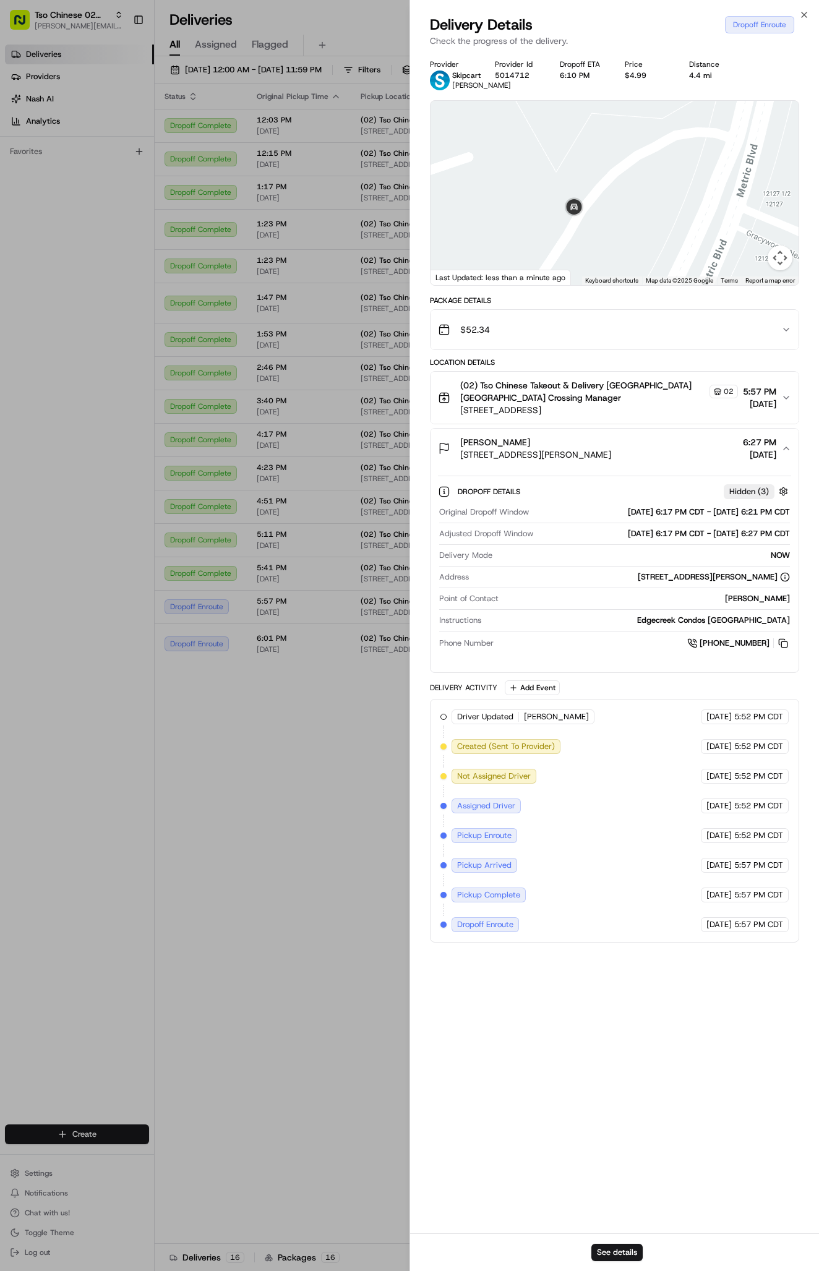
click at [587, 257] on div at bounding box center [614, 193] width 368 height 184
drag, startPoint x: 592, startPoint y: 234, endPoint x: 593, endPoint y: 263, distance: 28.4
click at [593, 263] on div at bounding box center [614, 193] width 368 height 184
drag, startPoint x: 743, startPoint y: 176, endPoint x: 669, endPoint y: 206, distance: 79.9
click at [669, 206] on div at bounding box center [614, 193] width 368 height 184
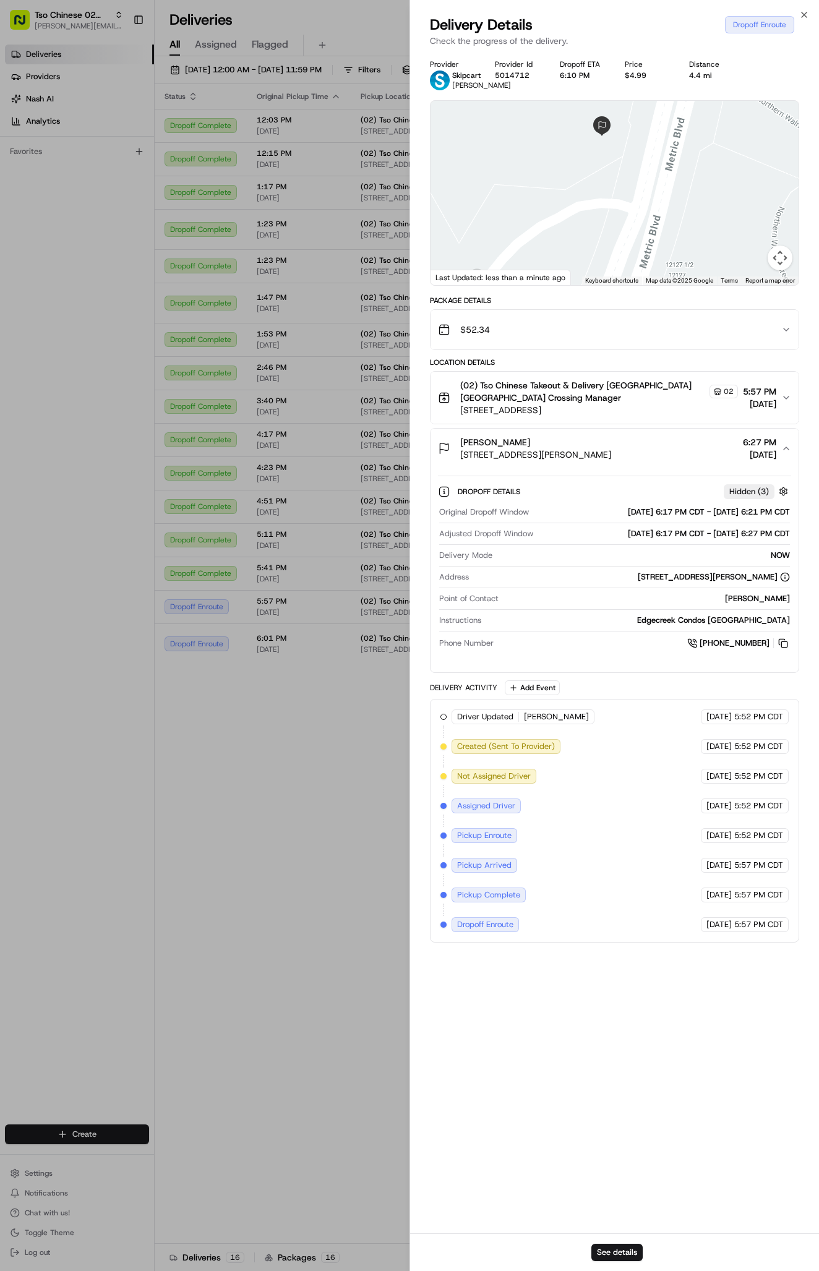
drag, startPoint x: 686, startPoint y: 201, endPoint x: 662, endPoint y: 224, distance: 34.1
click at [662, 225] on div at bounding box center [614, 193] width 368 height 184
drag, startPoint x: 676, startPoint y: 235, endPoint x: 638, endPoint y: 304, distance: 78.9
click at [638, 304] on div "Provider Skipcart Javier Rodriguez Provider Id 5014712 Dropoff ETA 6:10 PM Pric…" at bounding box center [614, 500] width 369 height 883
drag, startPoint x: 684, startPoint y: 251, endPoint x: 717, endPoint y: 106, distance: 148.3
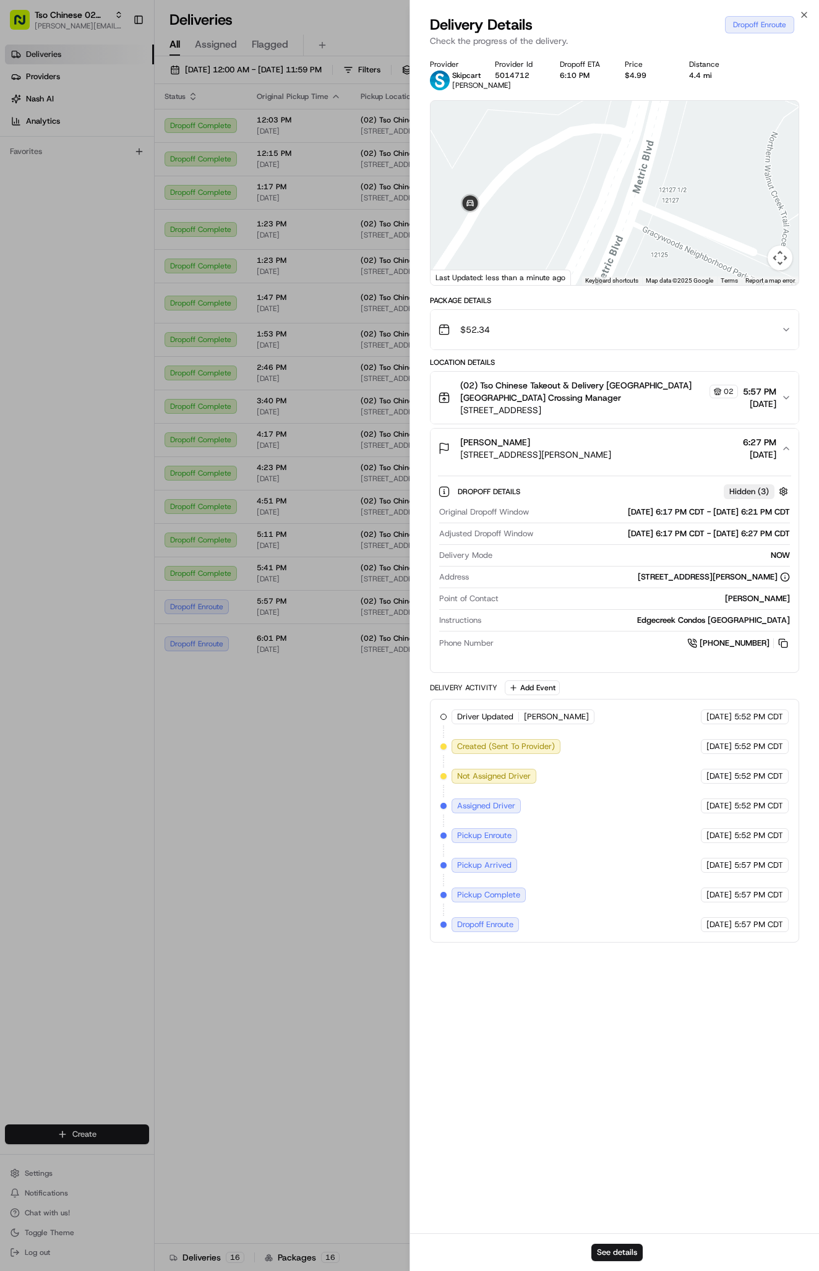
click at [717, 106] on div "Provider Skipcart Javier Rodriguez Provider Id 5014712 Dropoff ETA 6:10 PM Pric…" at bounding box center [614, 500] width 369 height 883
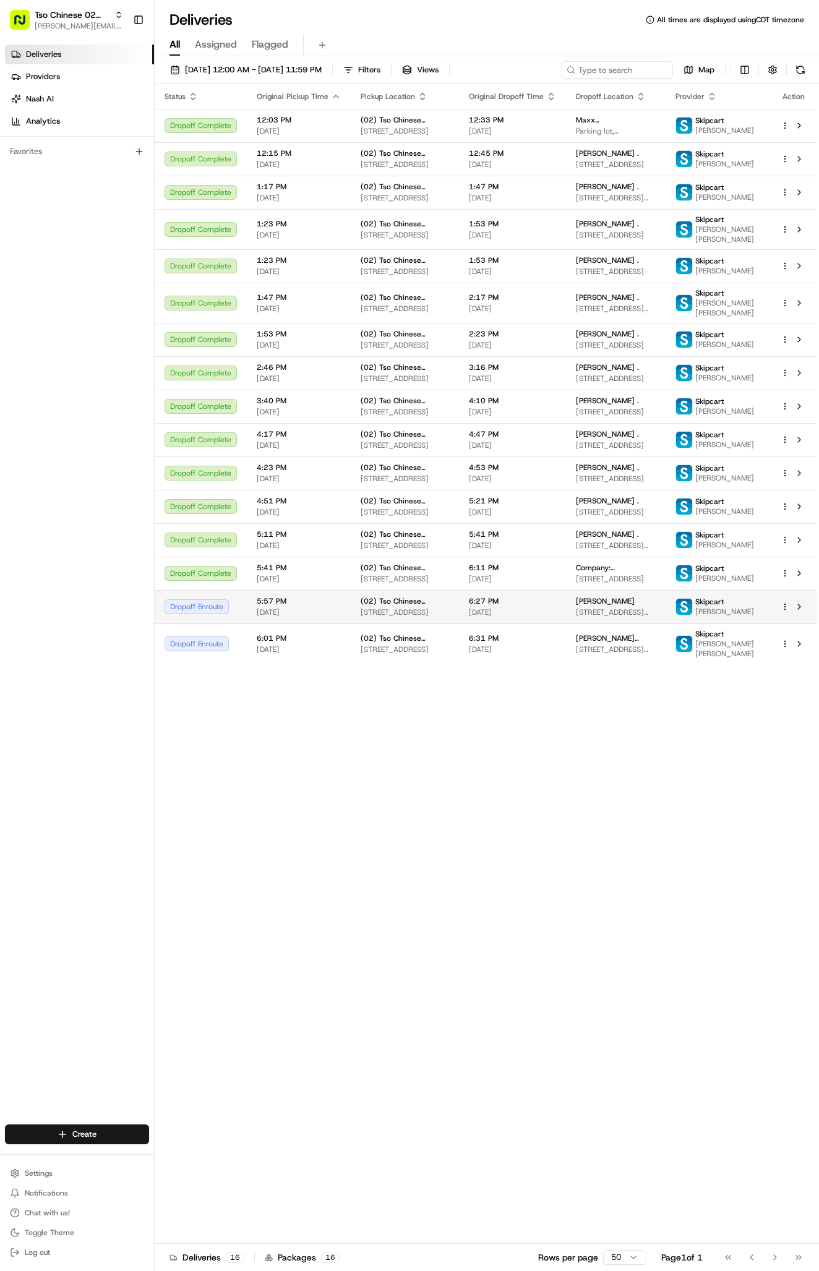
click at [601, 617] on span "[STREET_ADDRESS][PERSON_NAME]" at bounding box center [616, 612] width 80 height 10
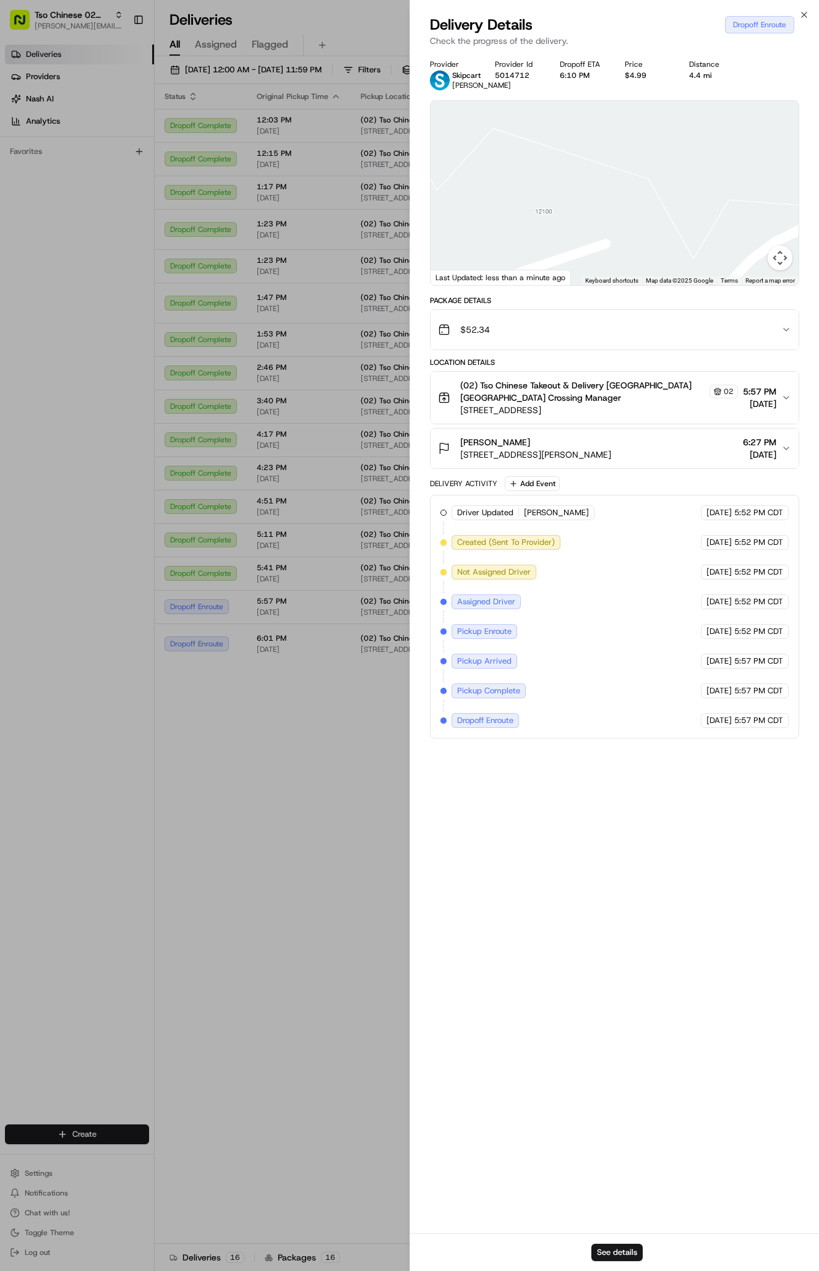
drag, startPoint x: 728, startPoint y: 239, endPoint x: 622, endPoint y: 218, distance: 108.5
drag, startPoint x: 670, startPoint y: 255, endPoint x: 559, endPoint y: 174, distance: 136.8
click at [559, 174] on div at bounding box center [614, 193] width 368 height 184
drag, startPoint x: 616, startPoint y: 226, endPoint x: 675, endPoint y: 190, distance: 69.3
click at [675, 190] on div at bounding box center [614, 193] width 368 height 184
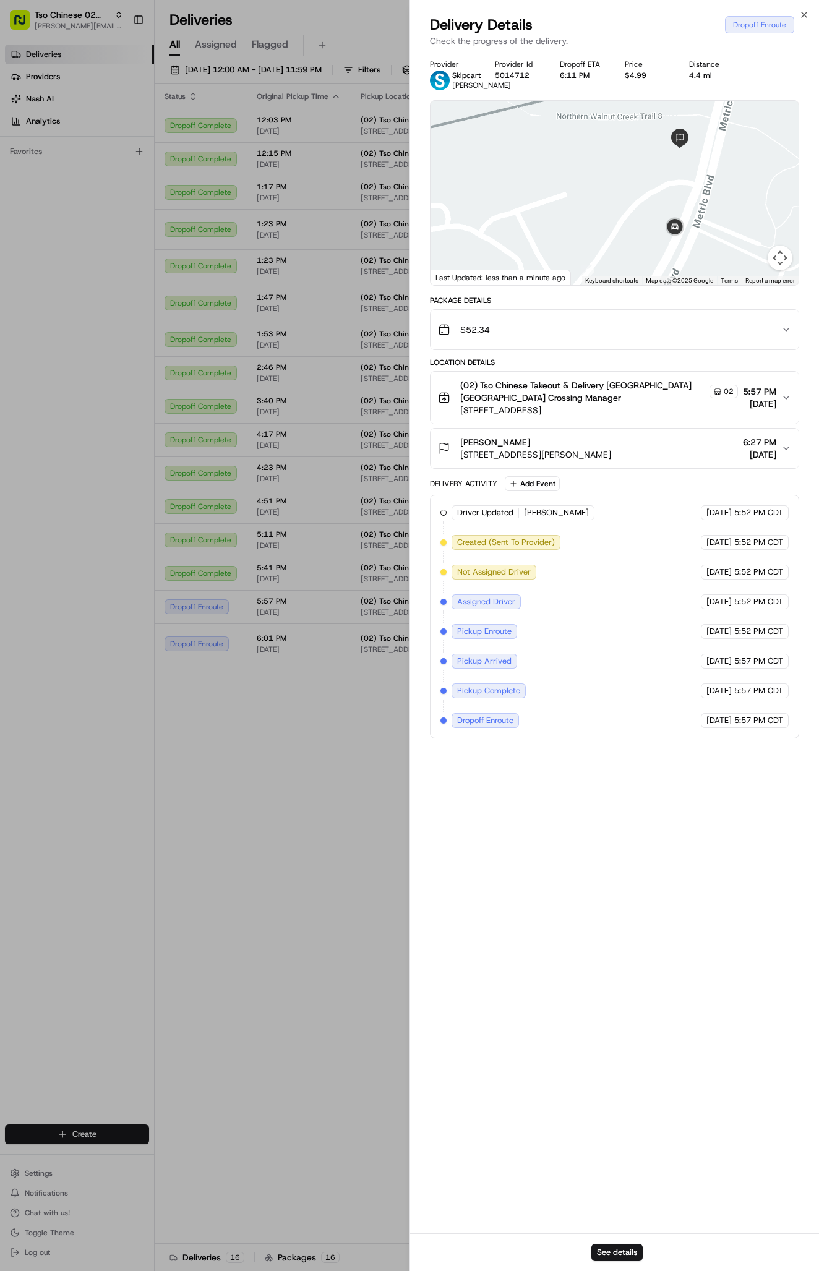
drag, startPoint x: 675, startPoint y: 190, endPoint x: 675, endPoint y: 264, distance: 73.6
click at [675, 264] on div at bounding box center [614, 193] width 368 height 184
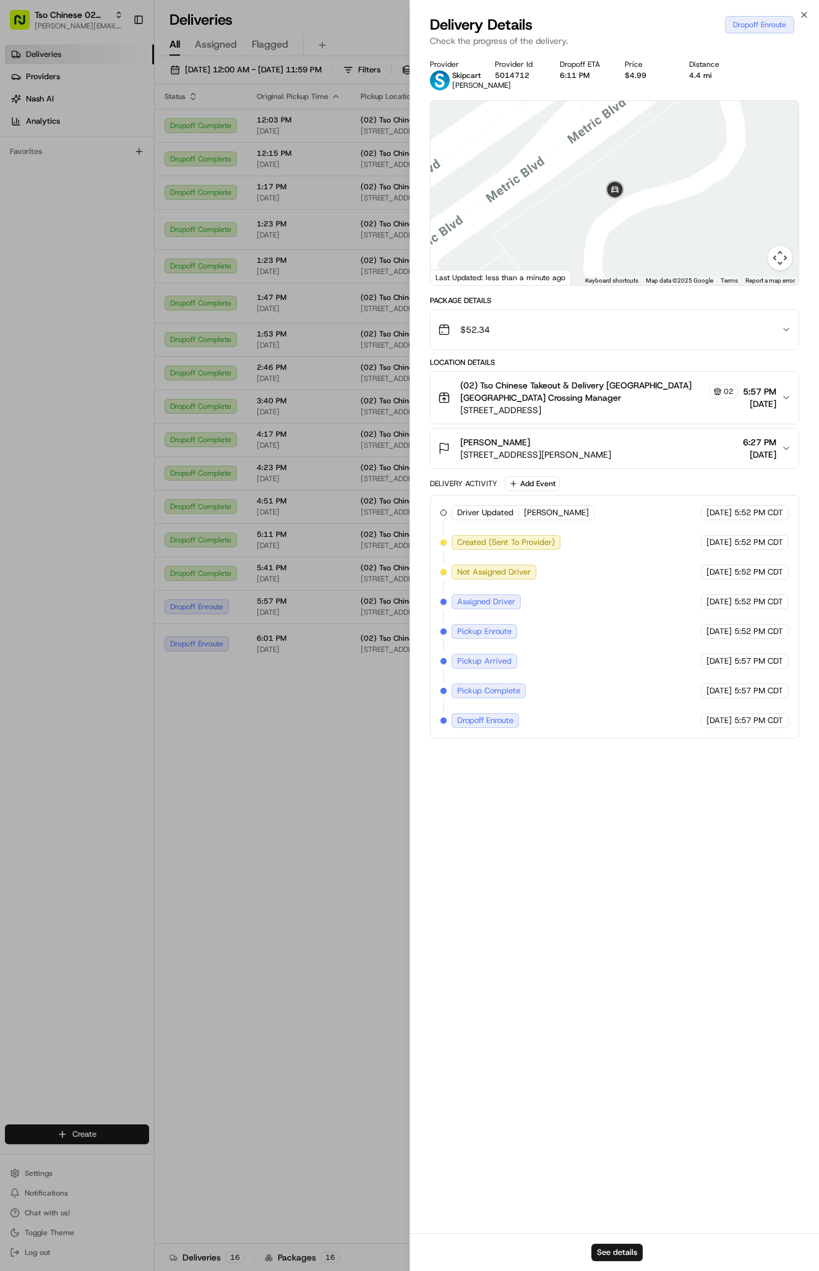
drag, startPoint x: 804, startPoint y: 270, endPoint x: 573, endPoint y: 223, distance: 236.0
click at [573, 223] on div at bounding box center [614, 193] width 368 height 184
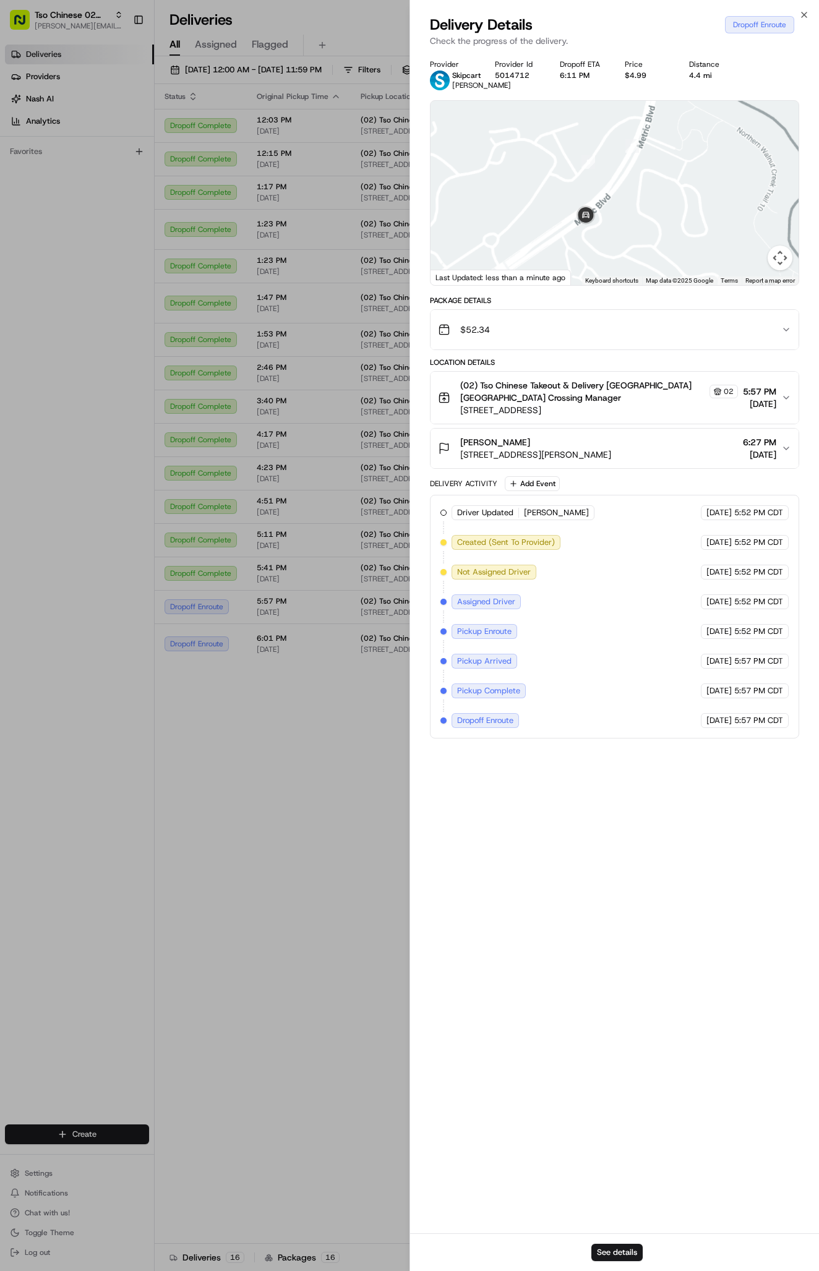
drag, startPoint x: 580, startPoint y: 223, endPoint x: 580, endPoint y: 238, distance: 14.8
click at [580, 244] on div at bounding box center [614, 193] width 368 height 184
drag, startPoint x: 691, startPoint y: 240, endPoint x: 691, endPoint y: 276, distance: 35.9
click at [691, 276] on div at bounding box center [614, 193] width 368 height 184
drag, startPoint x: 539, startPoint y: 181, endPoint x: 539, endPoint y: 203, distance: 21.6
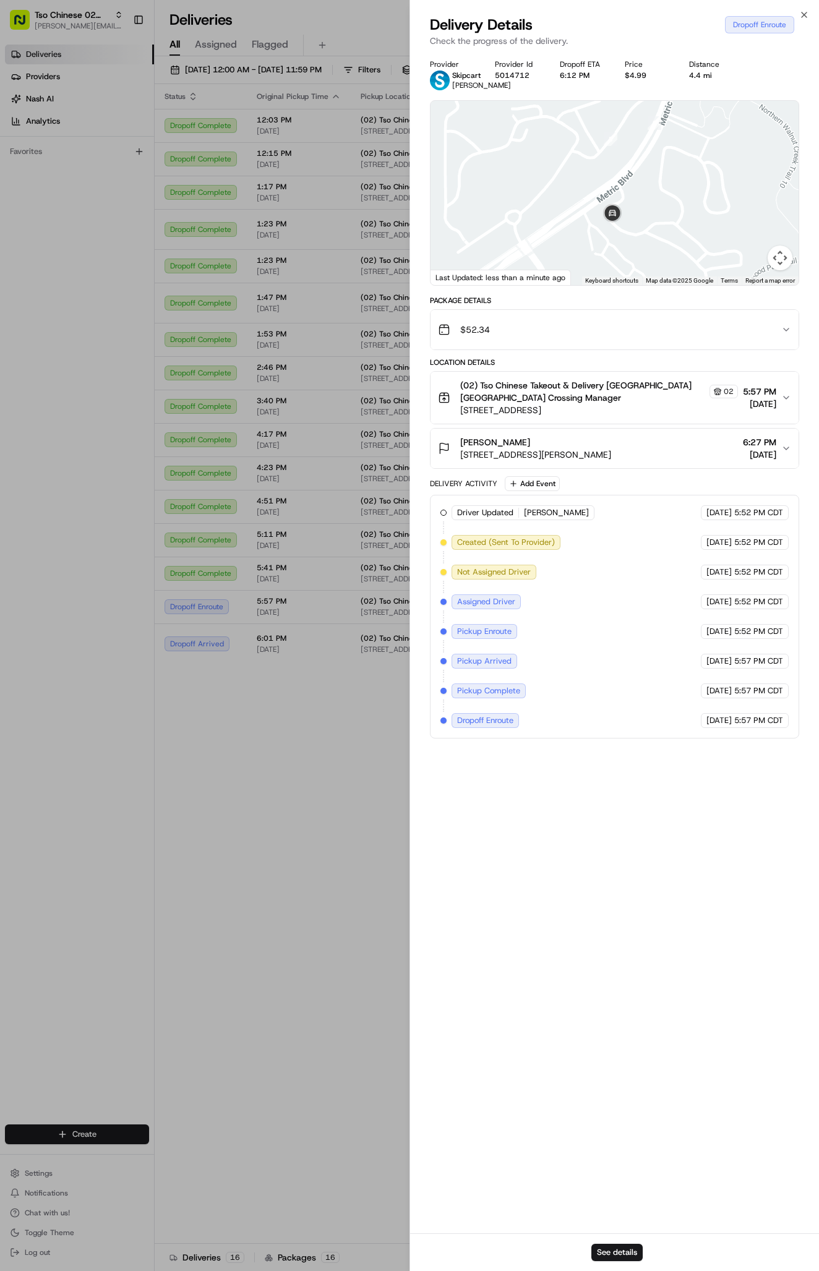
click at [539, 211] on div at bounding box center [614, 193] width 368 height 184
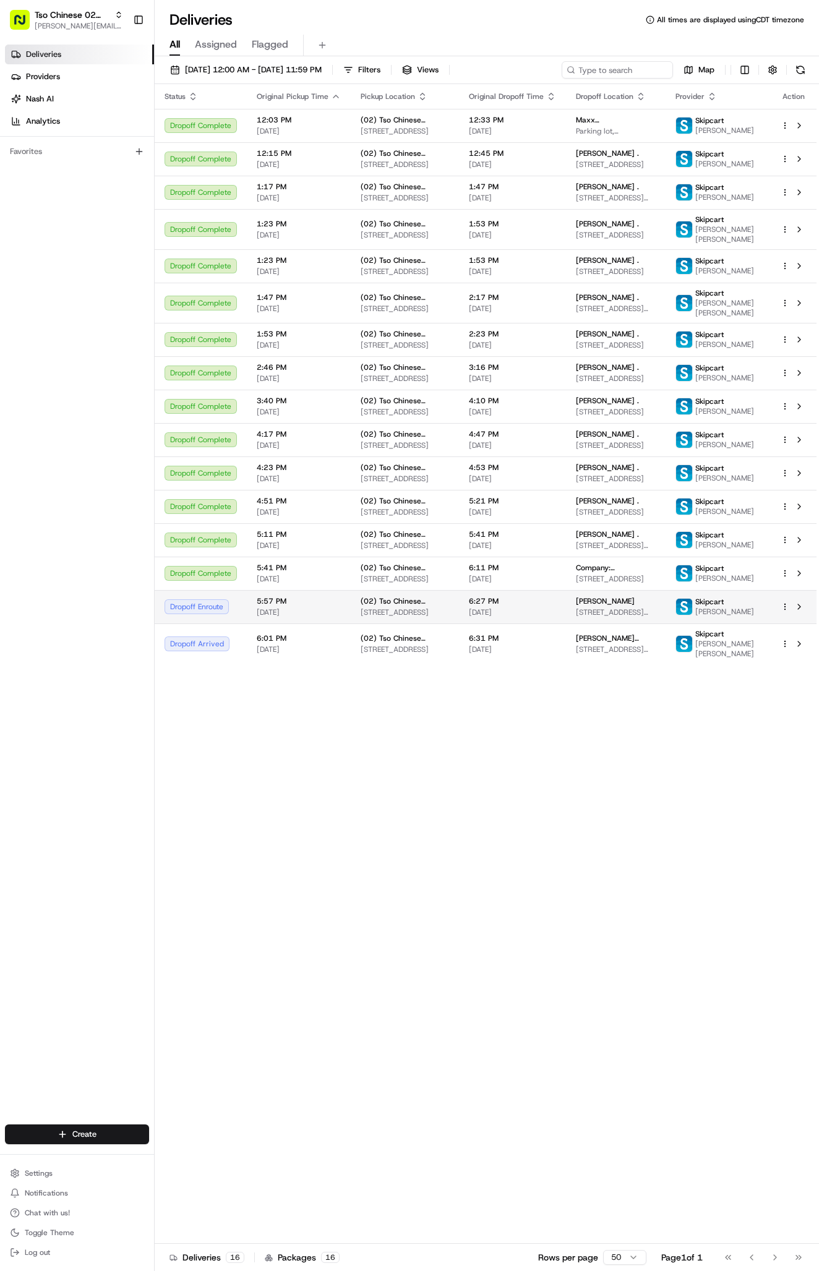
click at [618, 617] on span "[STREET_ADDRESS][PERSON_NAME]" at bounding box center [616, 612] width 80 height 10
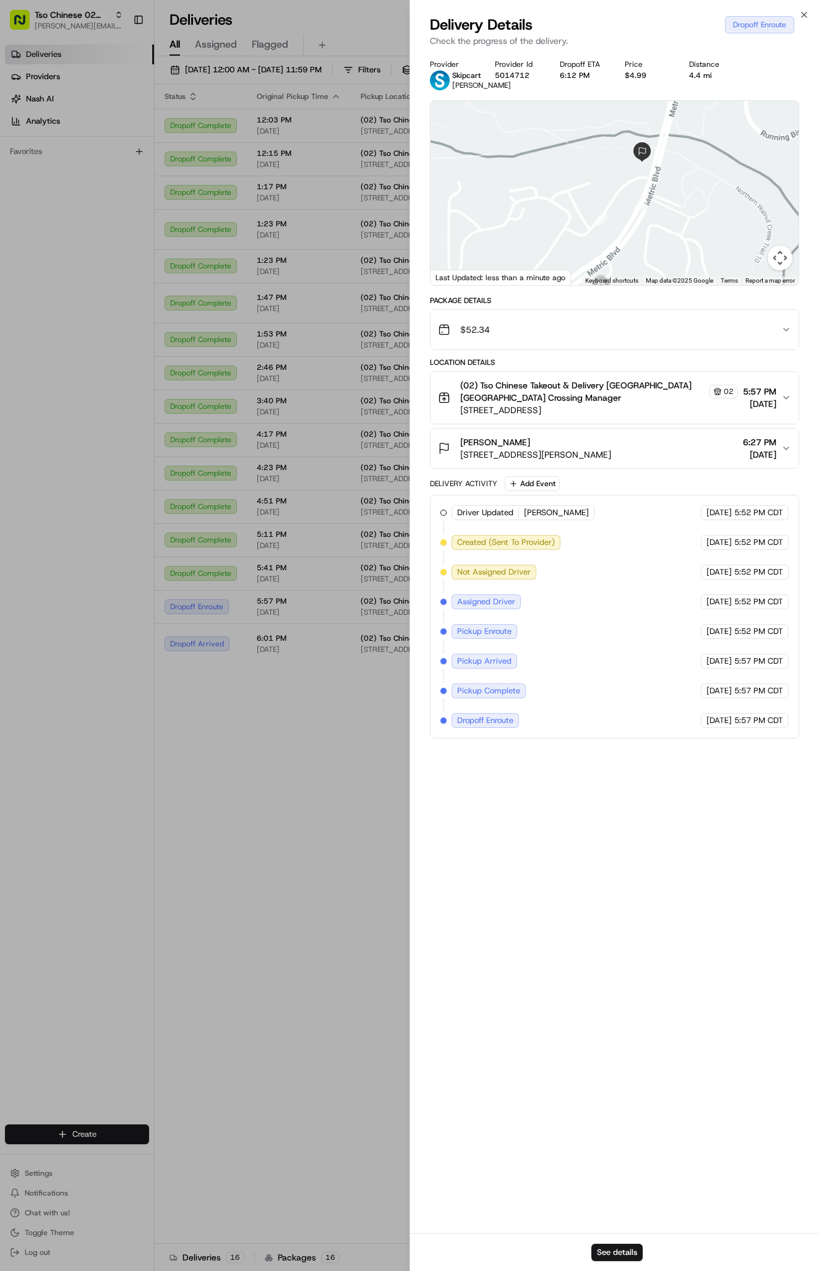
drag, startPoint x: 709, startPoint y: 238, endPoint x: 759, endPoint y: 248, distance: 51.0
click at [759, 248] on div at bounding box center [614, 193] width 368 height 184
click at [645, 461] on div "Teri Frank Frank 12116 Metric Blvd, Austin, TX 78758, USA 6:27 PM 08/16/2025" at bounding box center [609, 448] width 343 height 25
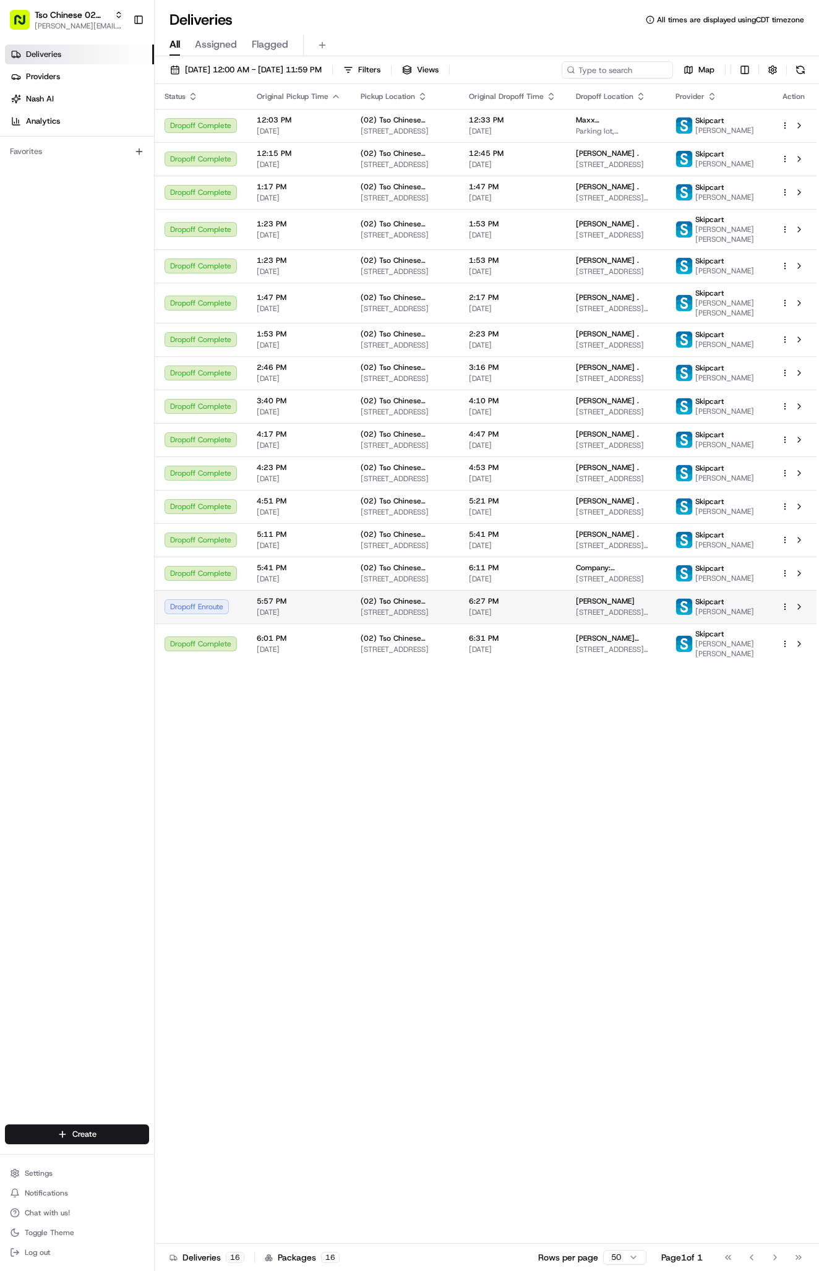
click at [655, 606] on div "[PERSON_NAME]" at bounding box center [616, 601] width 80 height 10
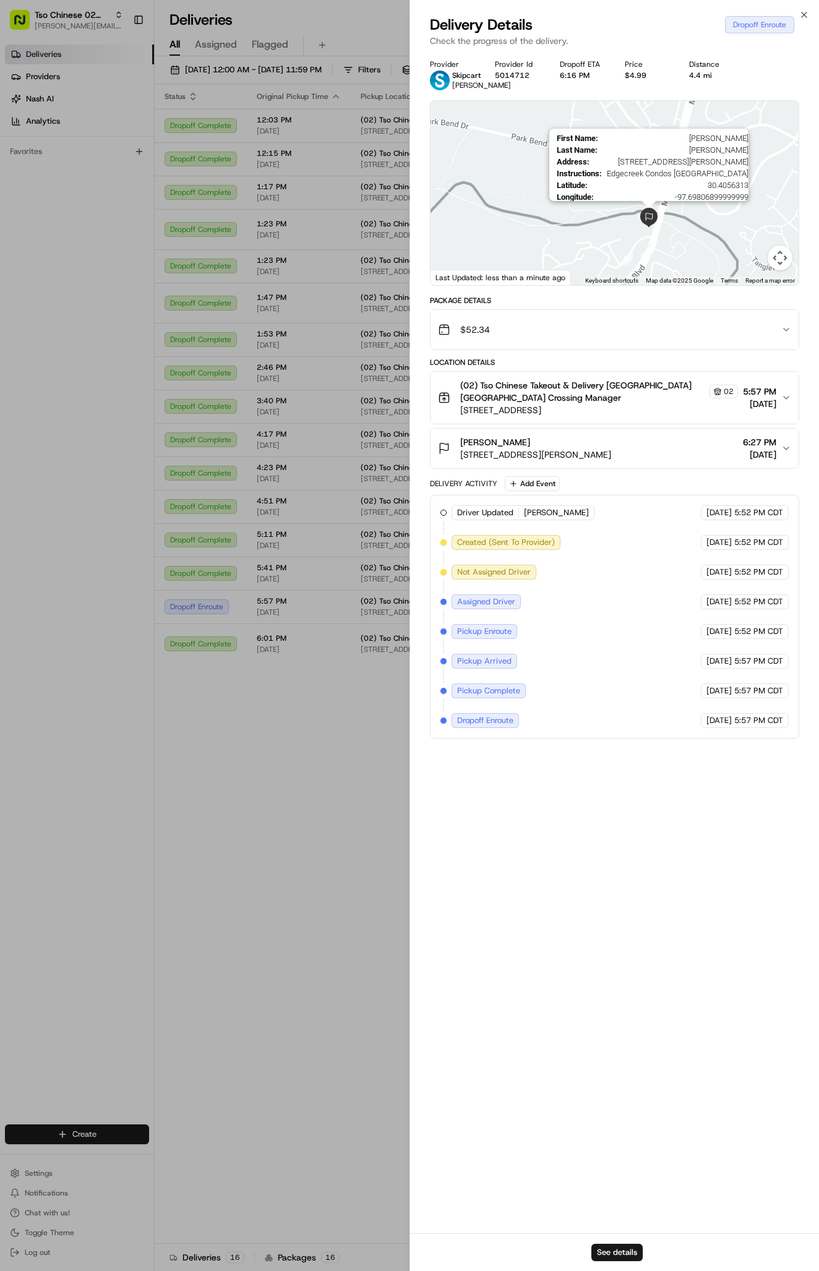
drag, startPoint x: 741, startPoint y: 181, endPoint x: 642, endPoint y: 226, distance: 109.6
click at [642, 226] on img at bounding box center [649, 218] width 20 height 20
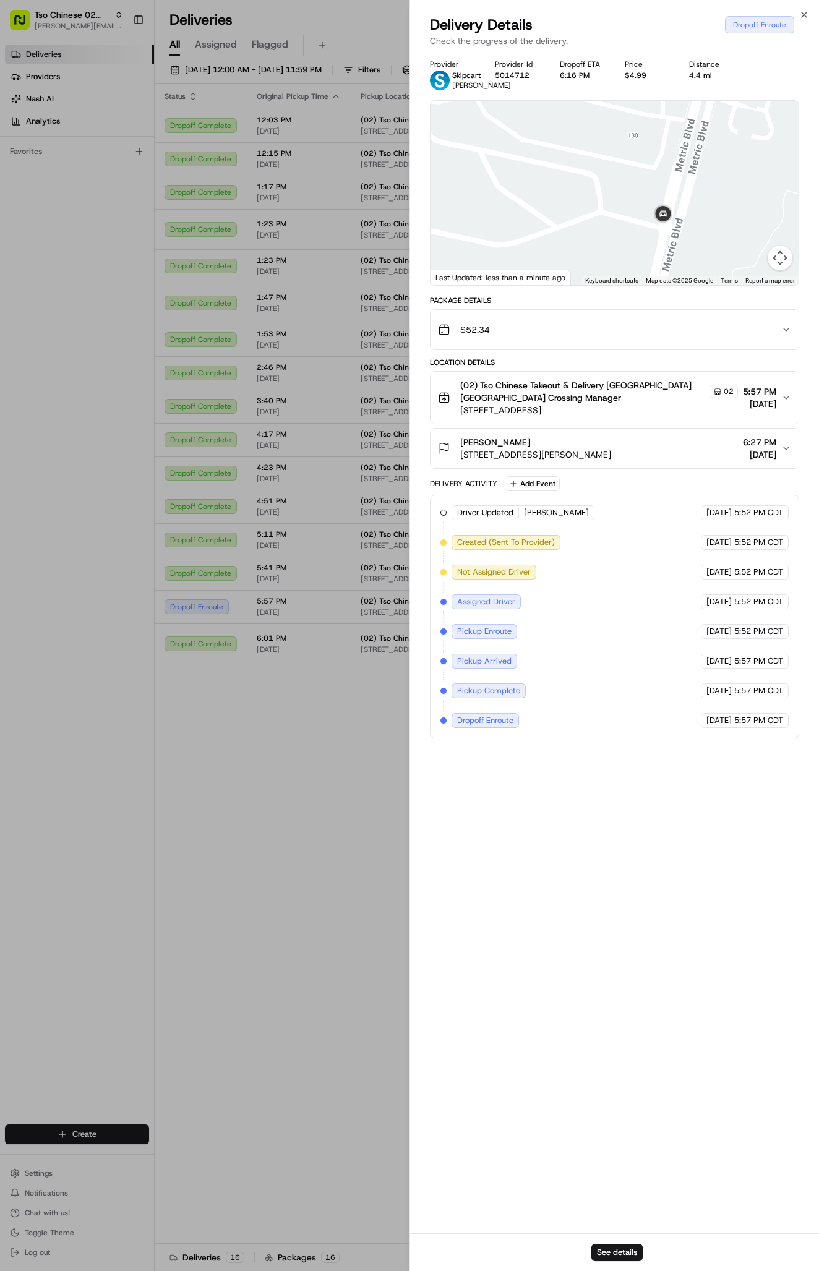
drag, startPoint x: 665, startPoint y: 196, endPoint x: 666, endPoint y: 241, distance: 45.2
click at [666, 243] on div at bounding box center [614, 193] width 368 height 184
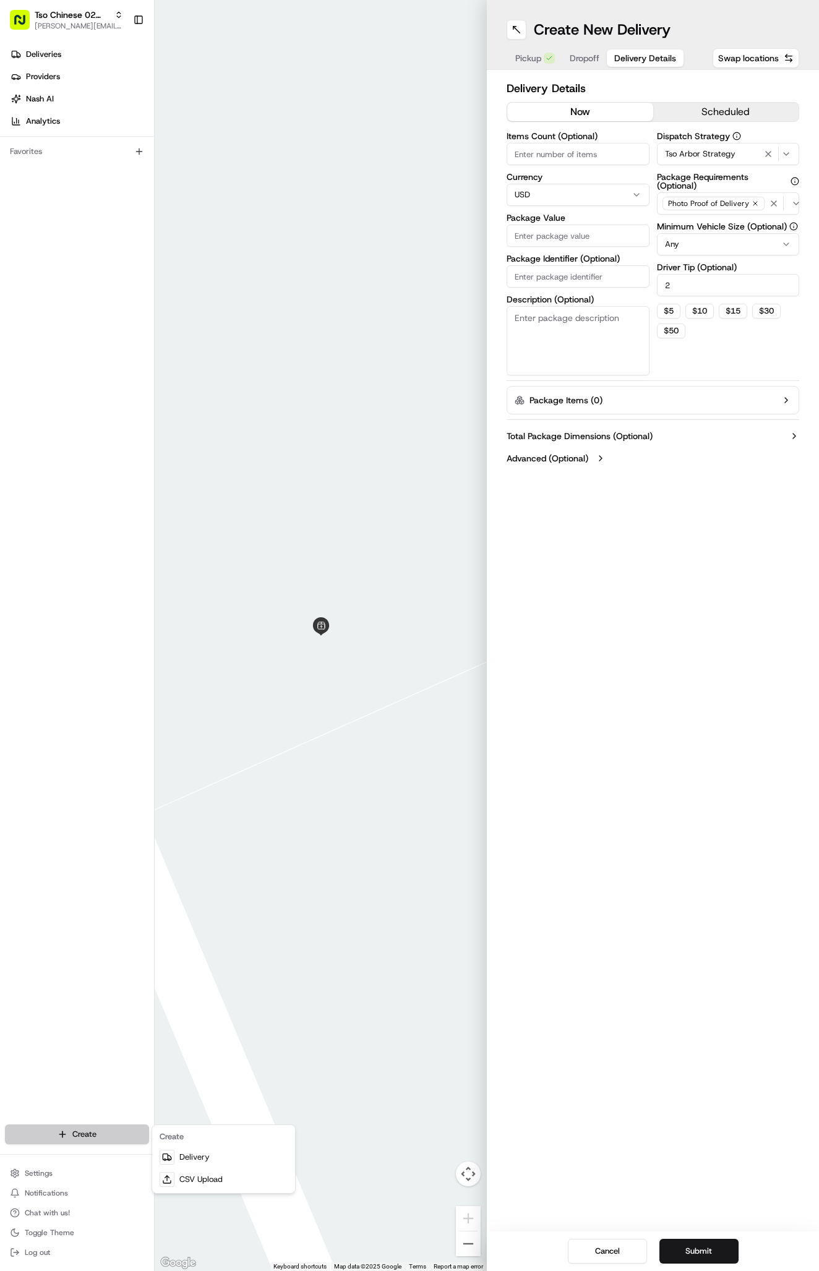
click at [90, 1125] on html "Tso Chinese 02 Arbor [PERSON_NAME][EMAIL_ADDRESS][DOMAIN_NAME] Toggle Sidebar D…" at bounding box center [409, 635] width 819 height 1271
click at [90, 1139] on html "Tso Chinese 02 Arbor antonia@tsochinese.com Toggle Sidebar Deliveries Providers…" at bounding box center [409, 635] width 819 height 1271
click at [100, 1139] on html "Tso Chinese 02 Arbor antonia@tsochinese.com Toggle Sidebar Deliveries Providers…" at bounding box center [409, 635] width 819 height 1271
click at [561, 69] on html "Tso Chinese 02 Arbor antonia@tsochinese.com Toggle Sidebar Deliveries Providers…" at bounding box center [409, 635] width 819 height 1271
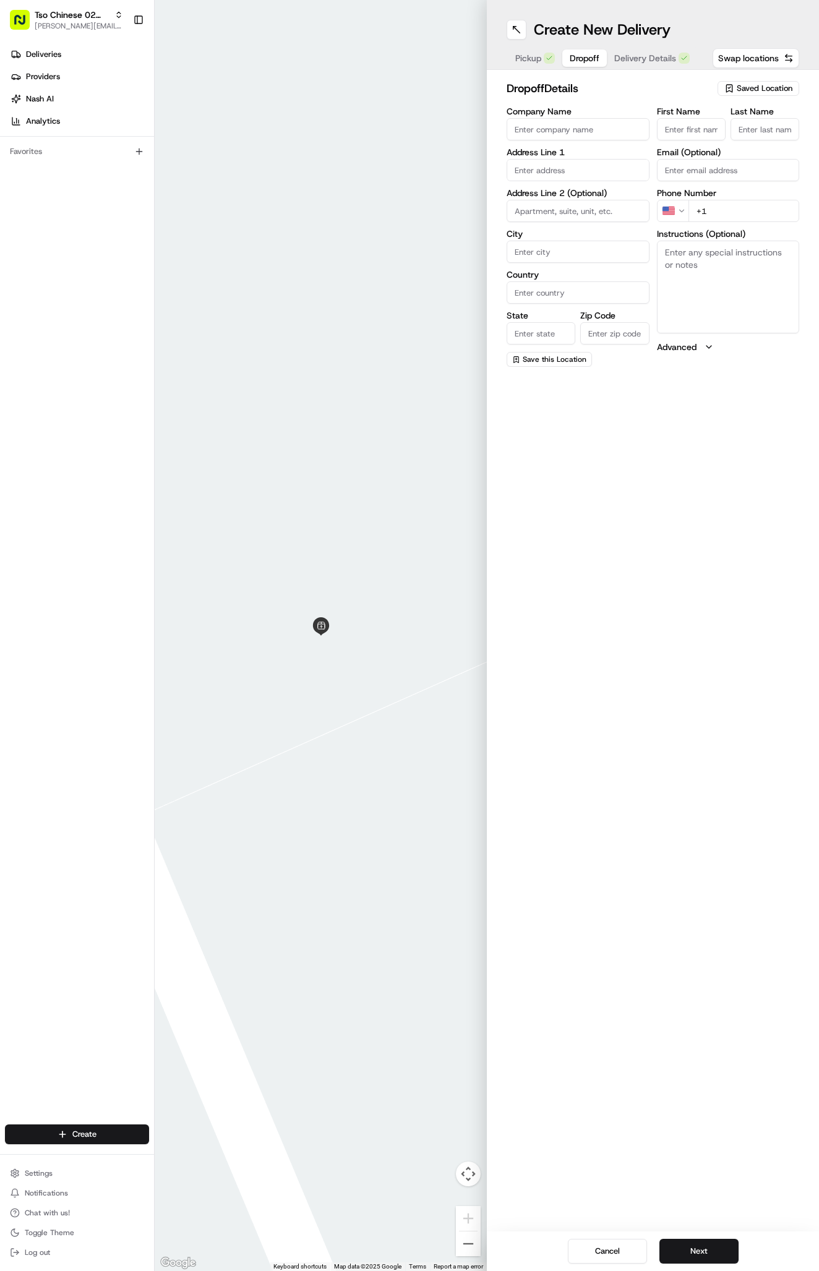
click at [569, 62] on span "Dropoff" at bounding box center [584, 58] width 30 height 12
click at [654, 66] on button "Delivery Details" at bounding box center [652, 57] width 90 height 17
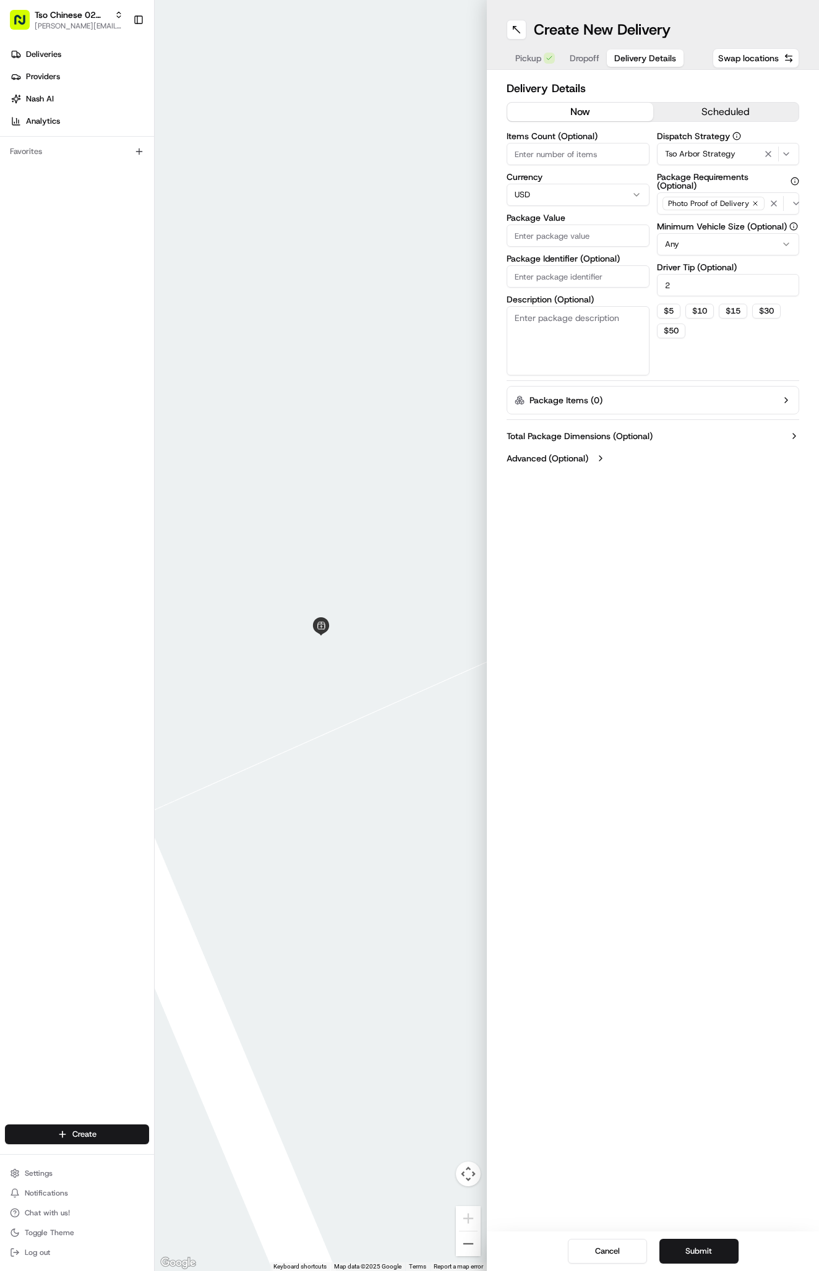
click at [548, 275] on input "Package Identifier (Optional)" at bounding box center [577, 276] width 143 height 22
paste input "ZBQCLD6"
type input "ZBQCLD6"
click at [548, 233] on input "Package Value" at bounding box center [577, 235] width 143 height 22
type input "47.52"
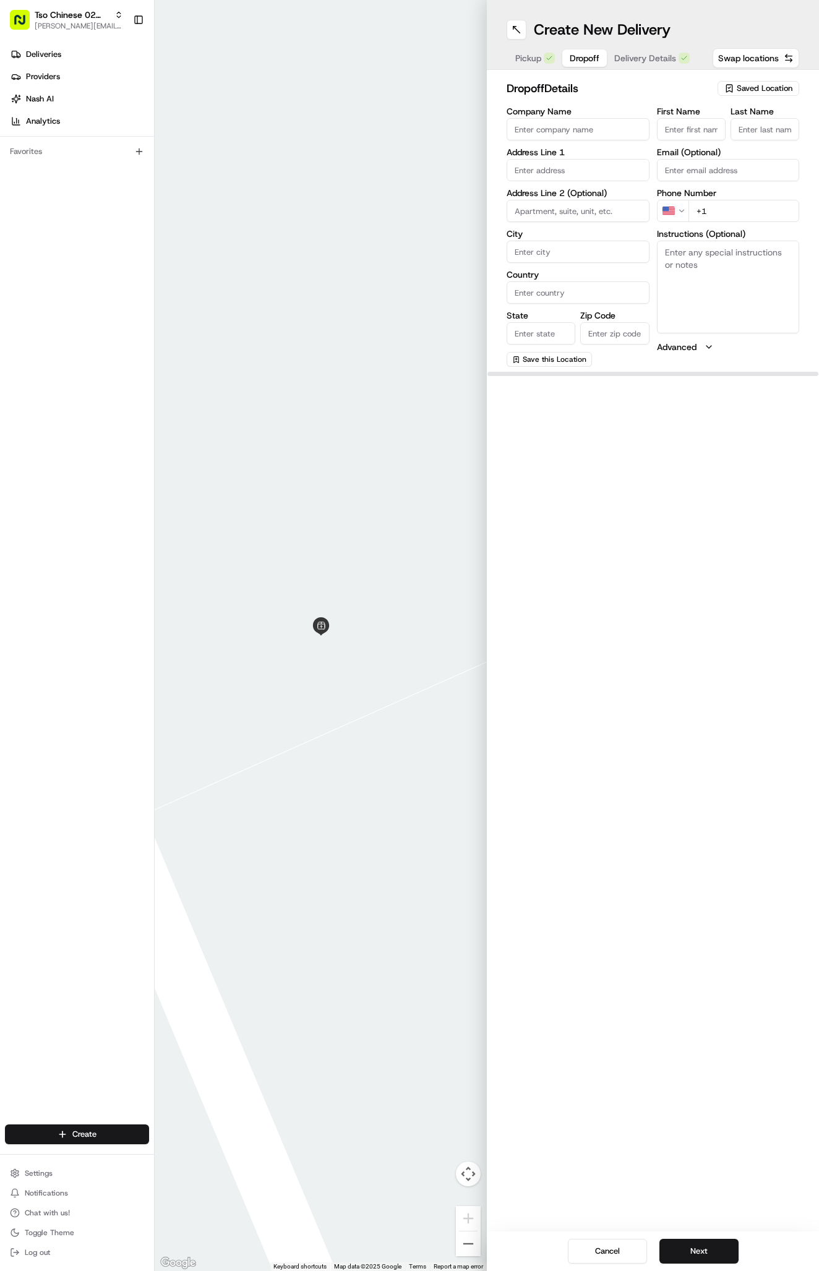
click at [592, 61] on span "Dropoff" at bounding box center [584, 58] width 30 height 12
paste input "Wesley Mokry"
type input "Wesley Mokry"
type input "."
paste input "512 632 6758"
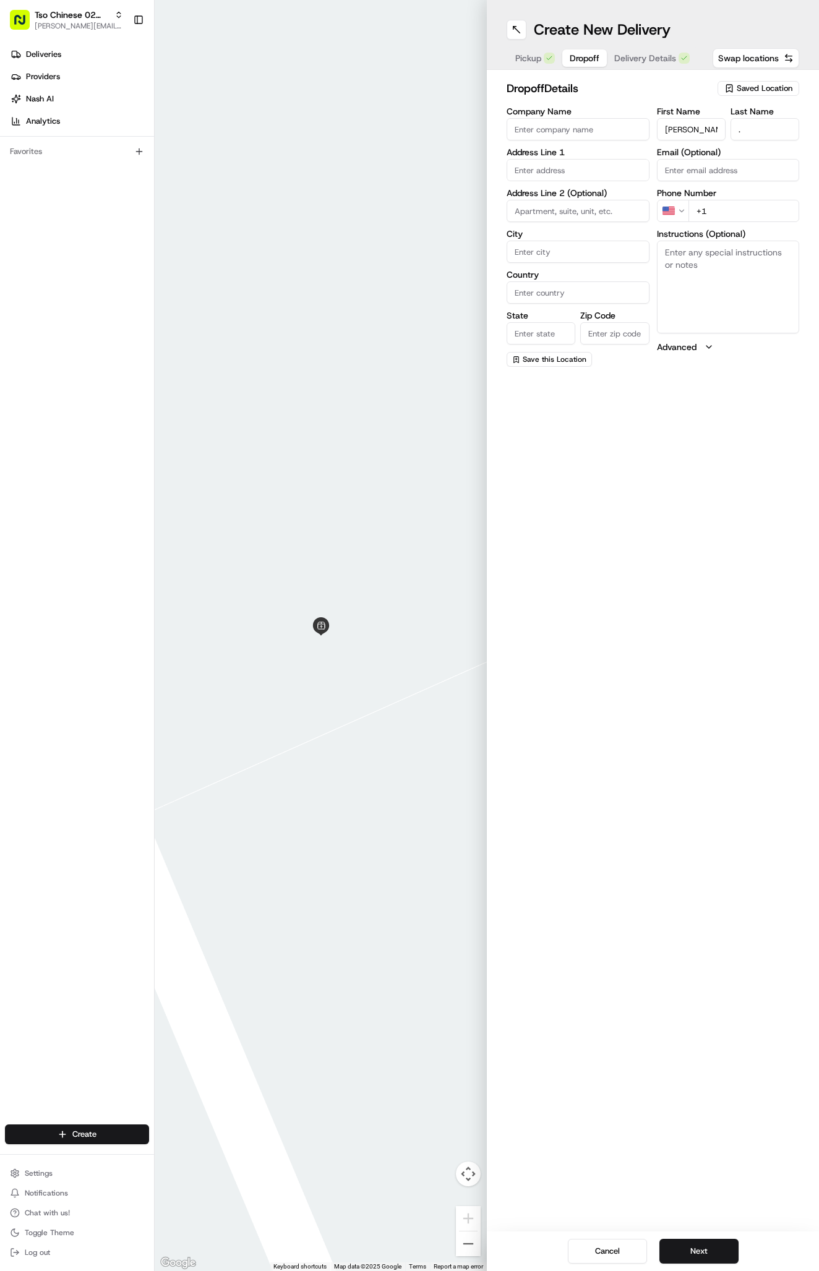
type input "+1 512 632 6758"
paste input "11223 Blossom Bell Drive"
click at [605, 192] on div "11223 Blossom Bell Drive, Austin, TX" at bounding box center [577, 196] width 137 height 19
type input "[STREET_ADDRESS]"
type input "Austin"
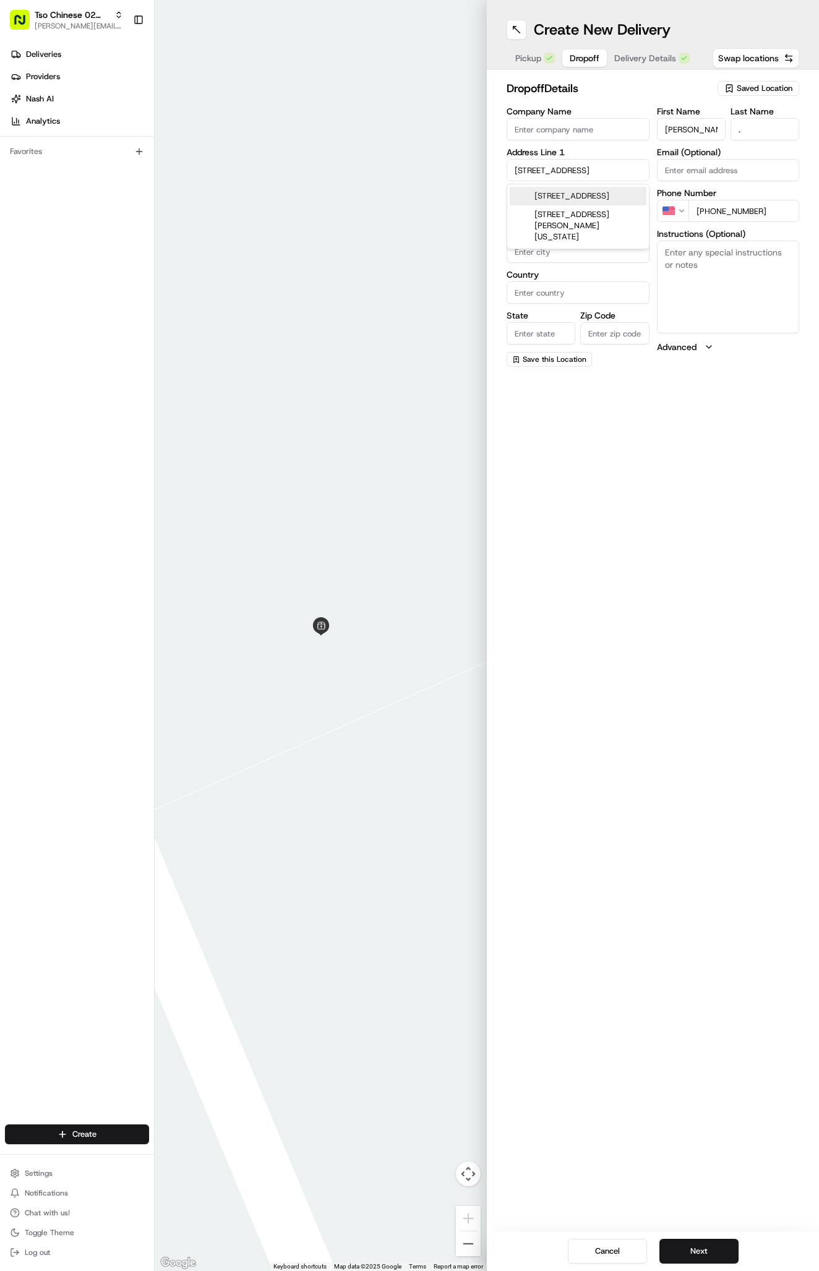
type input "United States"
type input "TX"
type input "78758"
type input "11223 Blossom Bell Drive"
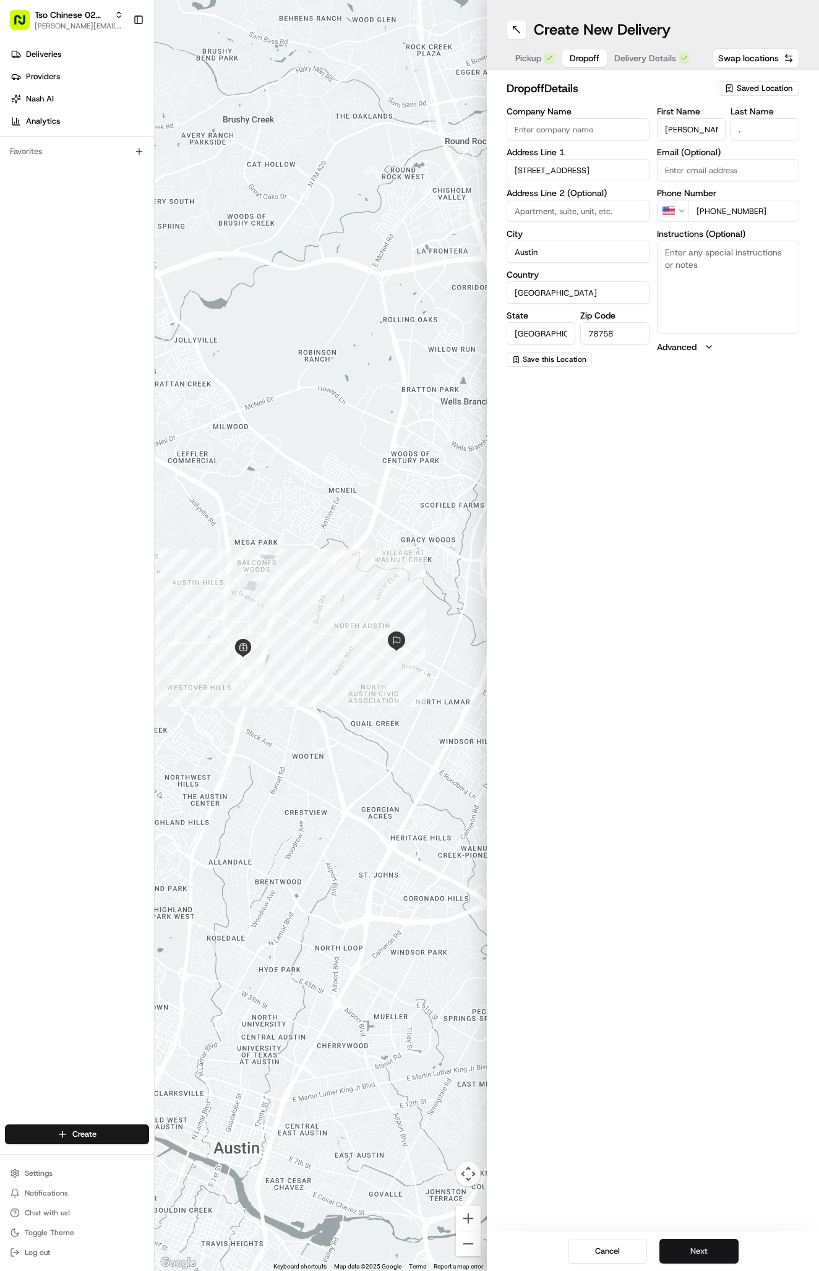
click at [688, 1243] on button "Next" at bounding box center [698, 1250] width 79 height 25
click at [688, 1243] on div "Cancel Next" at bounding box center [653, 1251] width 332 height 40
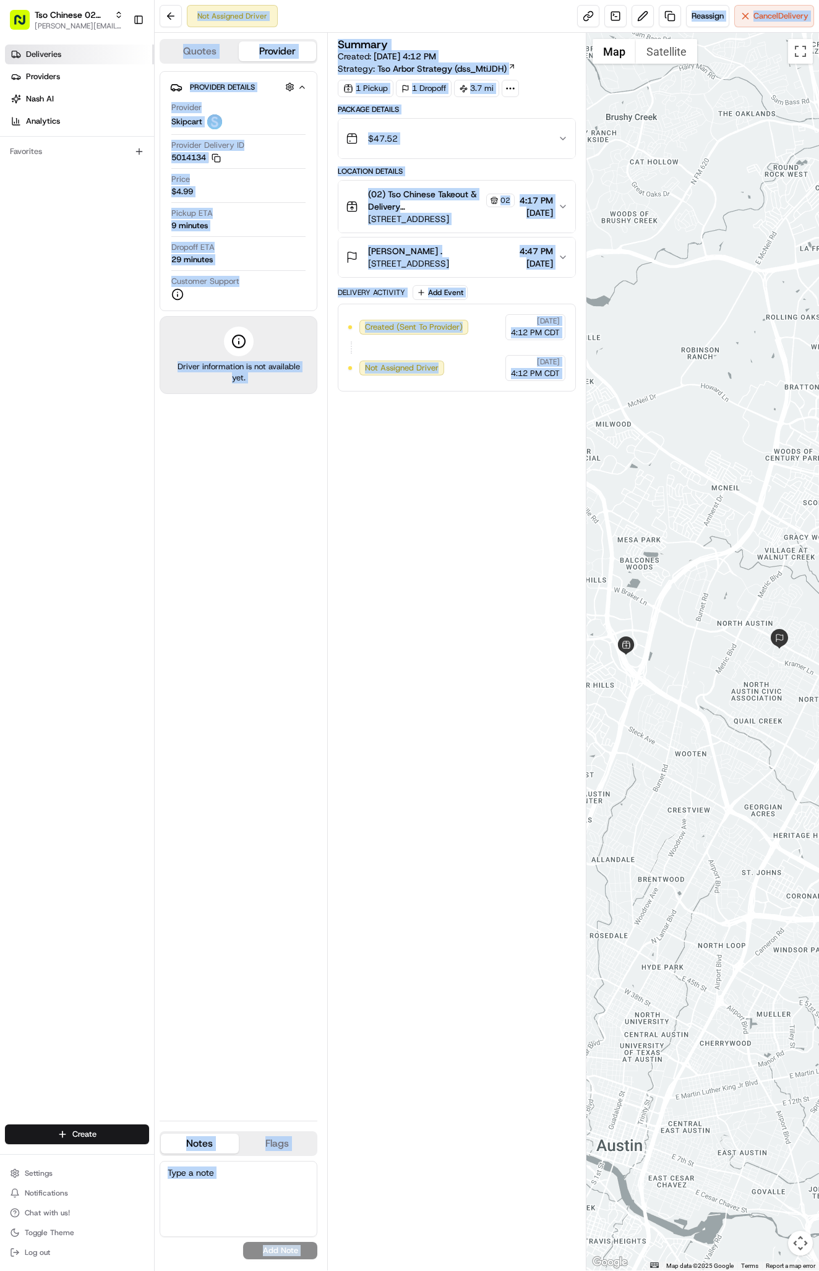
click at [90, 58] on link "Deliveries" at bounding box center [79, 55] width 149 height 20
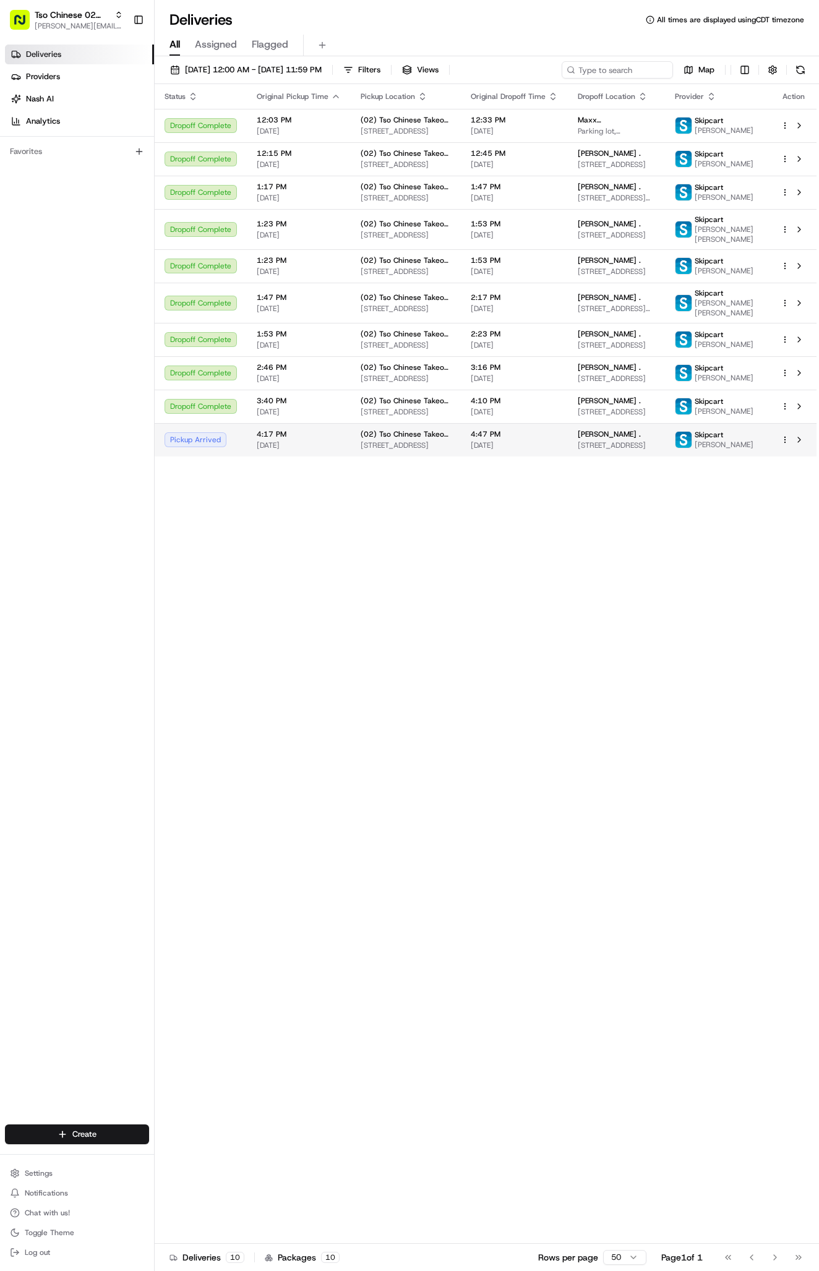
click at [471, 456] on td "4:47 PM 08/16/2025" at bounding box center [514, 439] width 107 height 33
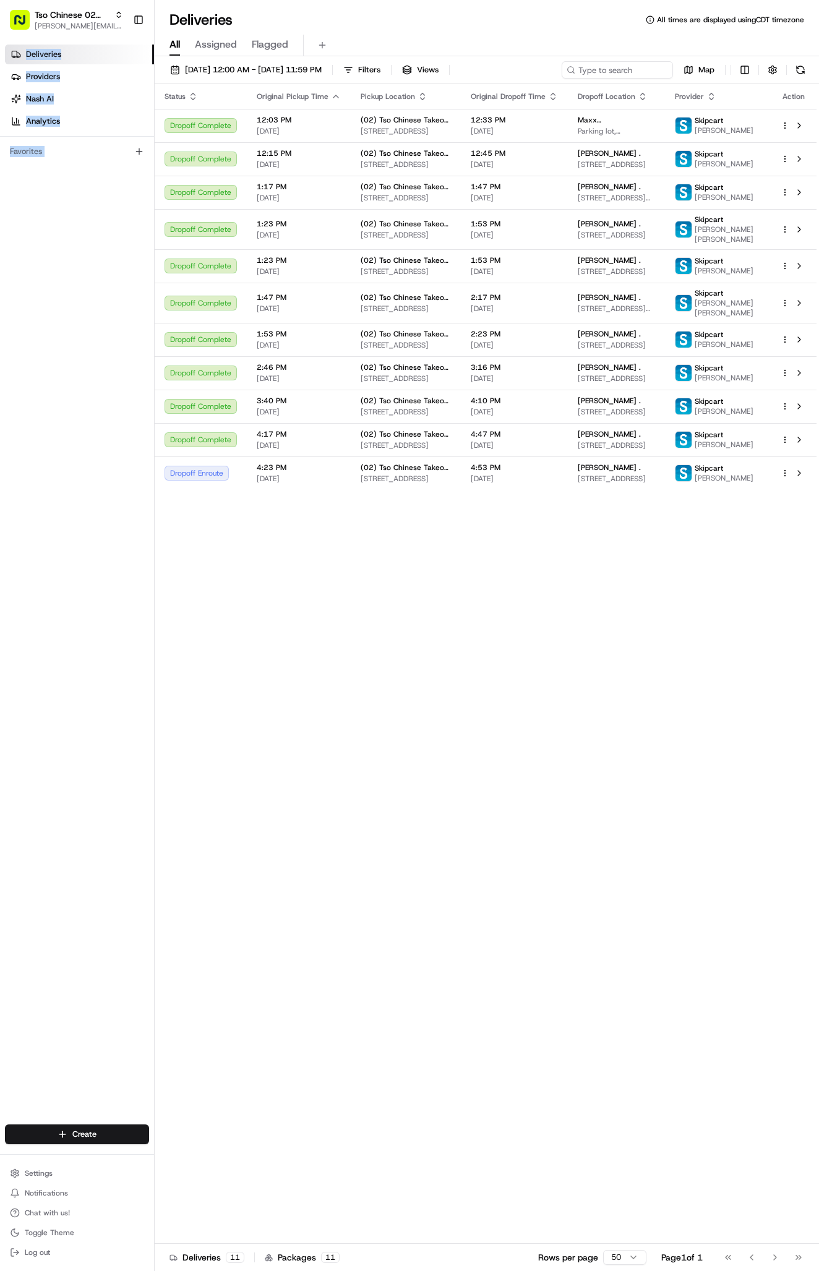
click at [87, 1112] on div "Tso Chinese 02 Arbor antonia@tsochinese.com Toggle Sidebar Deliveries Providers…" at bounding box center [77, 635] width 154 height 1271
click at [95, 1147] on div "Create" at bounding box center [77, 1134] width 154 height 30
click at [95, 1136] on html "Tso Chinese 02 Arbor antonia@tsochinese.com Toggle Sidebar Deliveries Providers…" at bounding box center [409, 635] width 819 height 1271
click at [203, 1152] on link "Delivery" at bounding box center [224, 1157] width 138 height 22
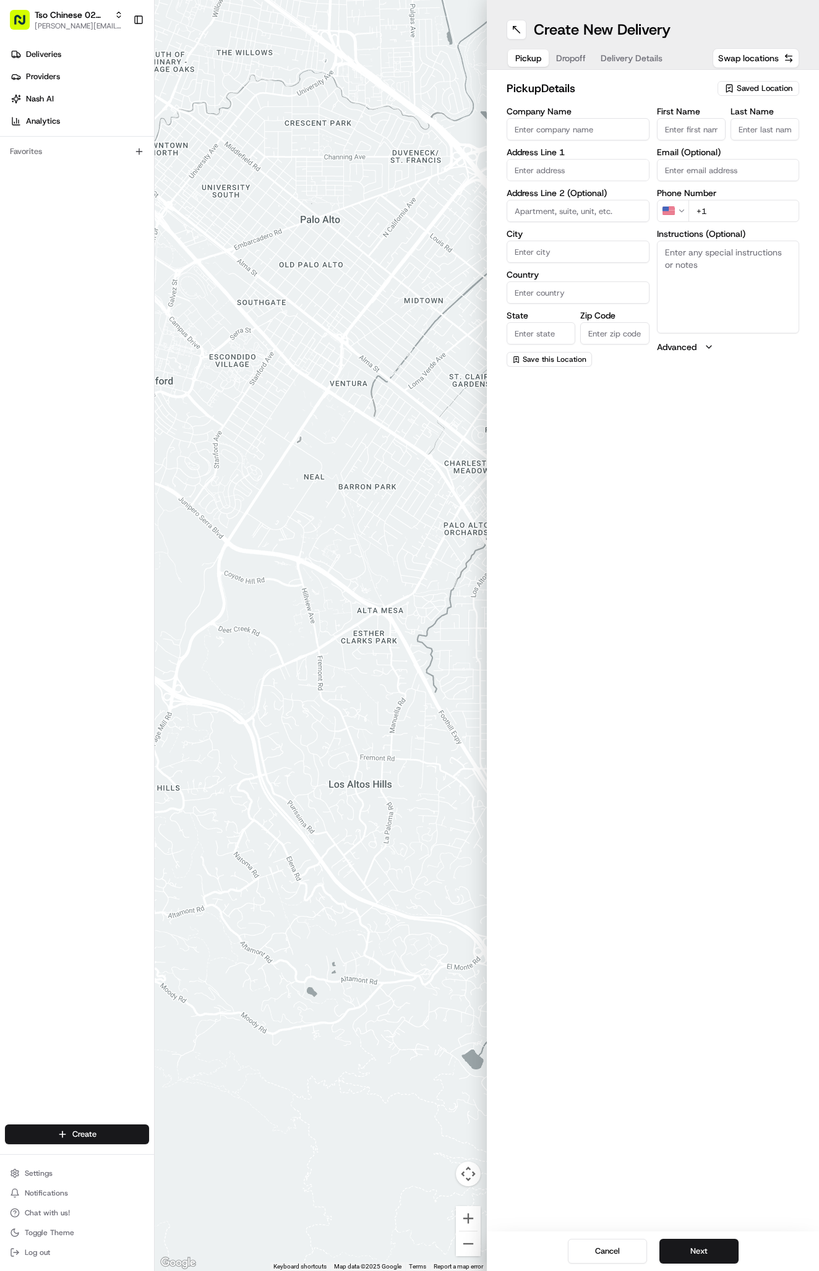
click at [776, 90] on span "Saved Location" at bounding box center [764, 88] width 56 height 11
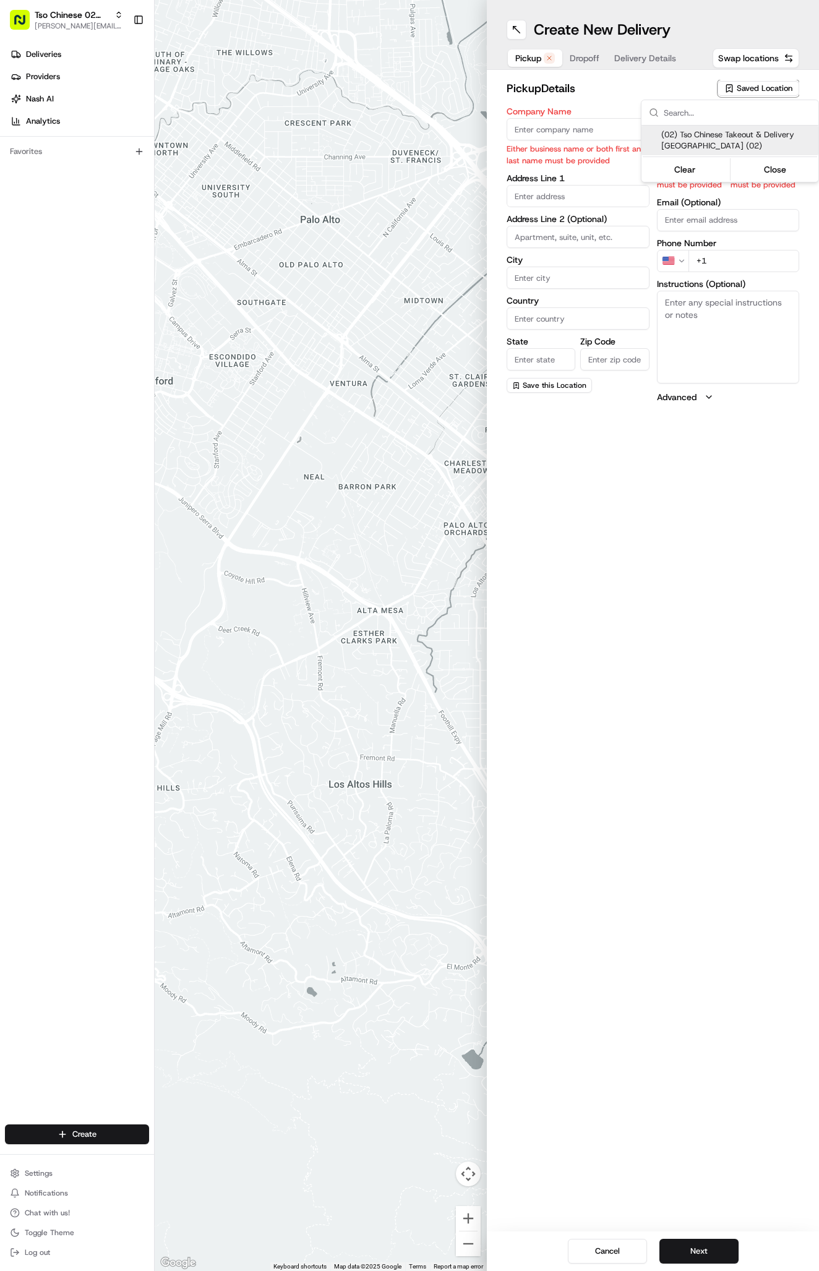
click at [713, 140] on span "(02) Tso Chinese Takeout & Delivery Arboretum Crossing (02)" at bounding box center [737, 140] width 152 height 22
type input "(02) Tso Chinese Takeout & Delivery [GEOGRAPHIC_DATA]"
type input "Bldg E Ste 402"
type input "Austin"
type input "US"
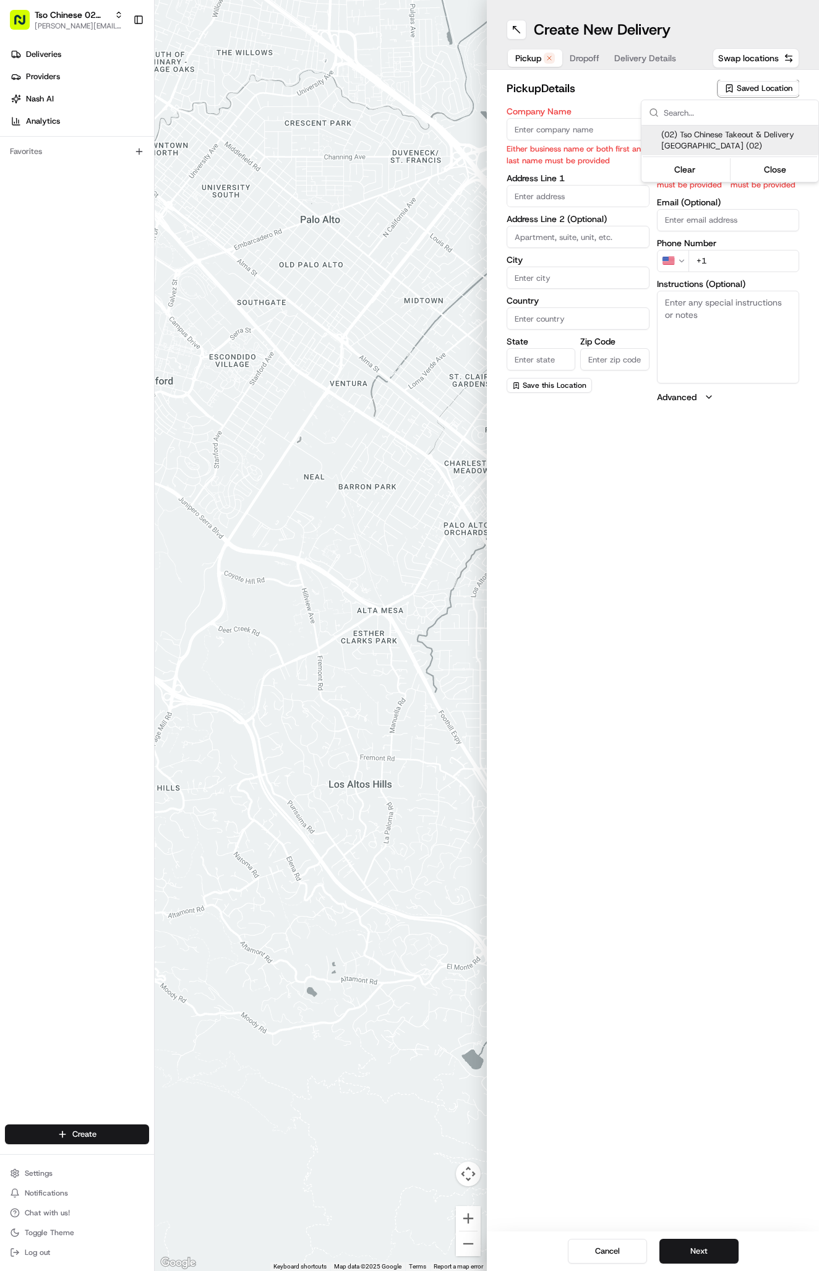
type input "TX"
type input "78759"
type input "Tso Chinese"
type input "Arboretum Crossing Manager"
type input "arborstore@tsochinese.com"
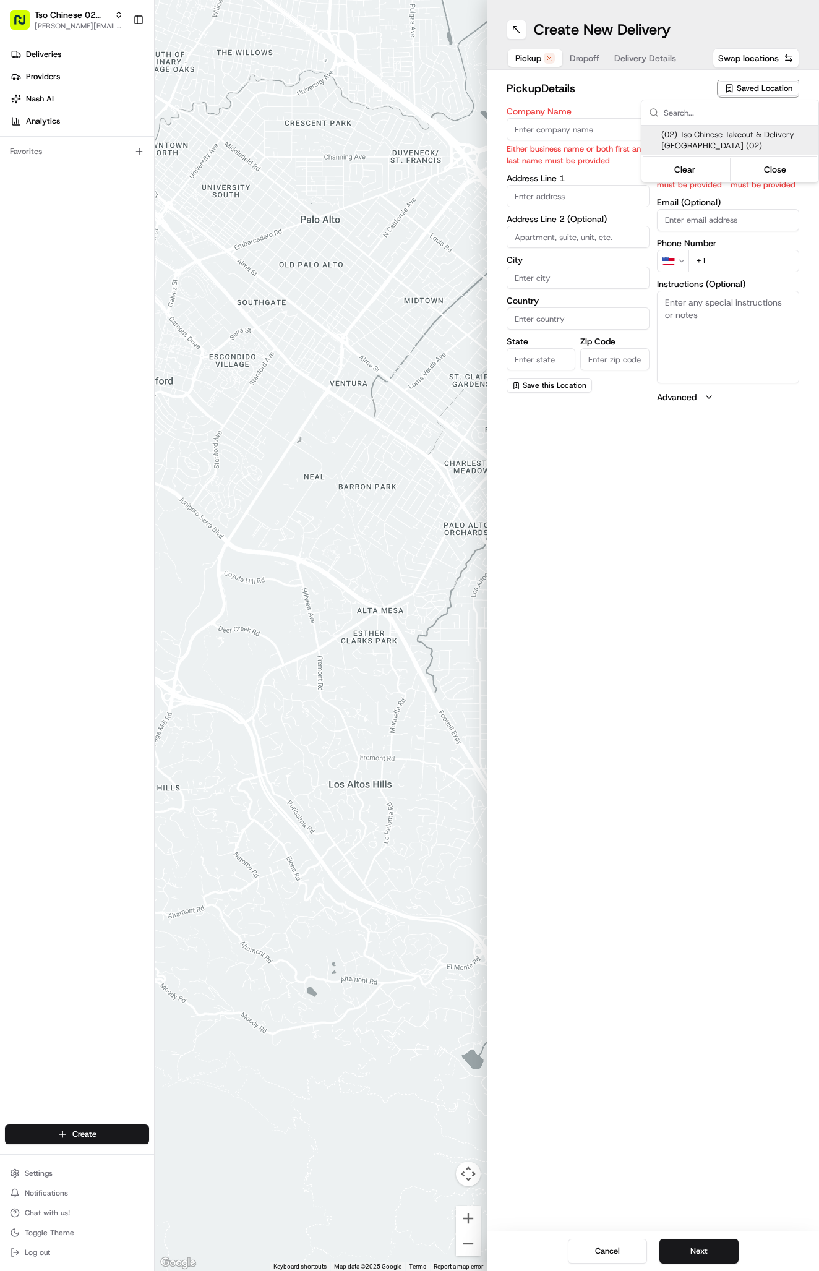
type input "+1 512 344 9434"
type textarea "Submit a picture displaying address & food as Proof of Delivery. Envía una foto…"
type input "9333 Research Blvd"
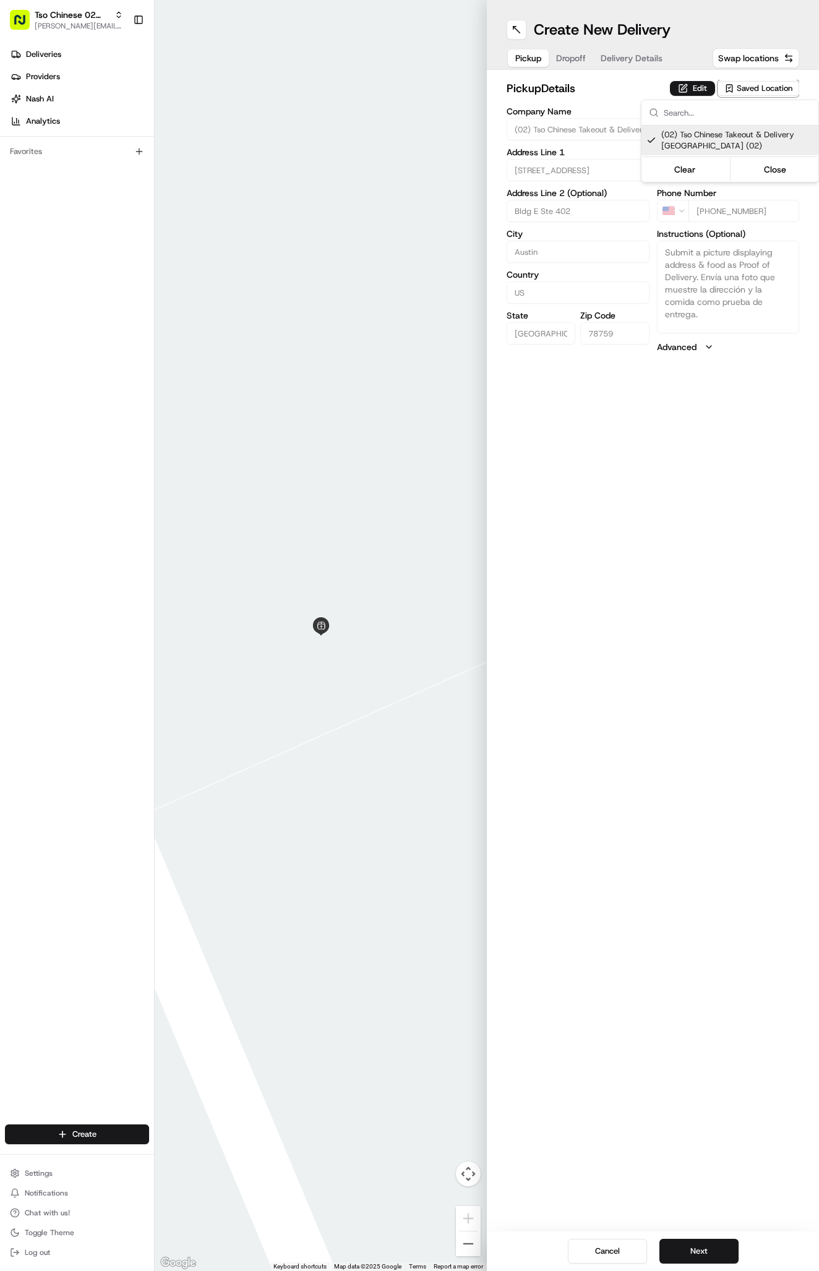
click at [626, 53] on html "Tso Chinese 02 Arbor antonia@tsochinese.com Toggle Sidebar Deliveries Providers…" at bounding box center [409, 635] width 819 height 1271
click at [626, 62] on span "Delivery Details" at bounding box center [631, 58] width 62 height 12
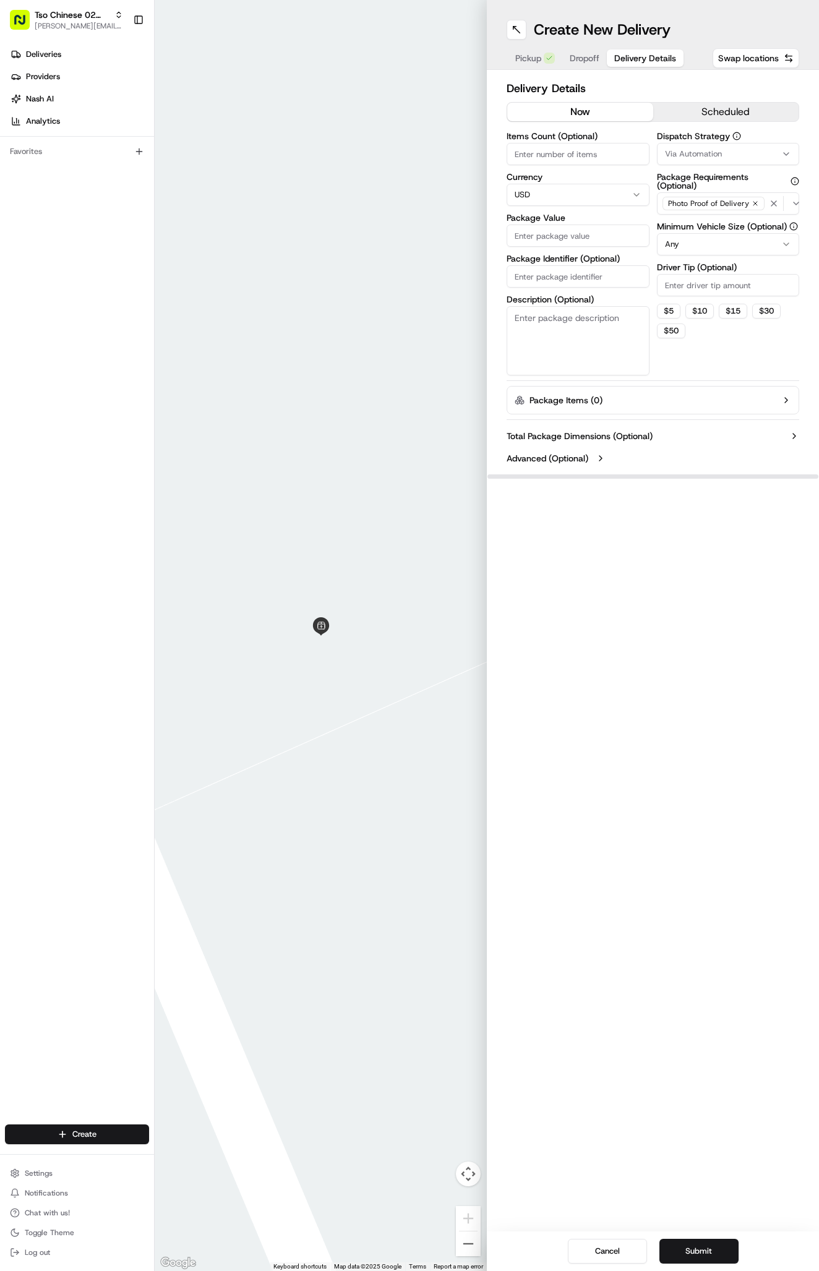
click at [573, 262] on label "Package Identifier (Optional)" at bounding box center [577, 258] width 143 height 9
click at [573, 265] on input "Package Identifier (Optional)" at bounding box center [577, 276] width 143 height 22
paste input "ZWZCMMU"
type input "ZWZCMMU"
click at [594, 239] on input "Package Value" at bounding box center [577, 235] width 143 height 22
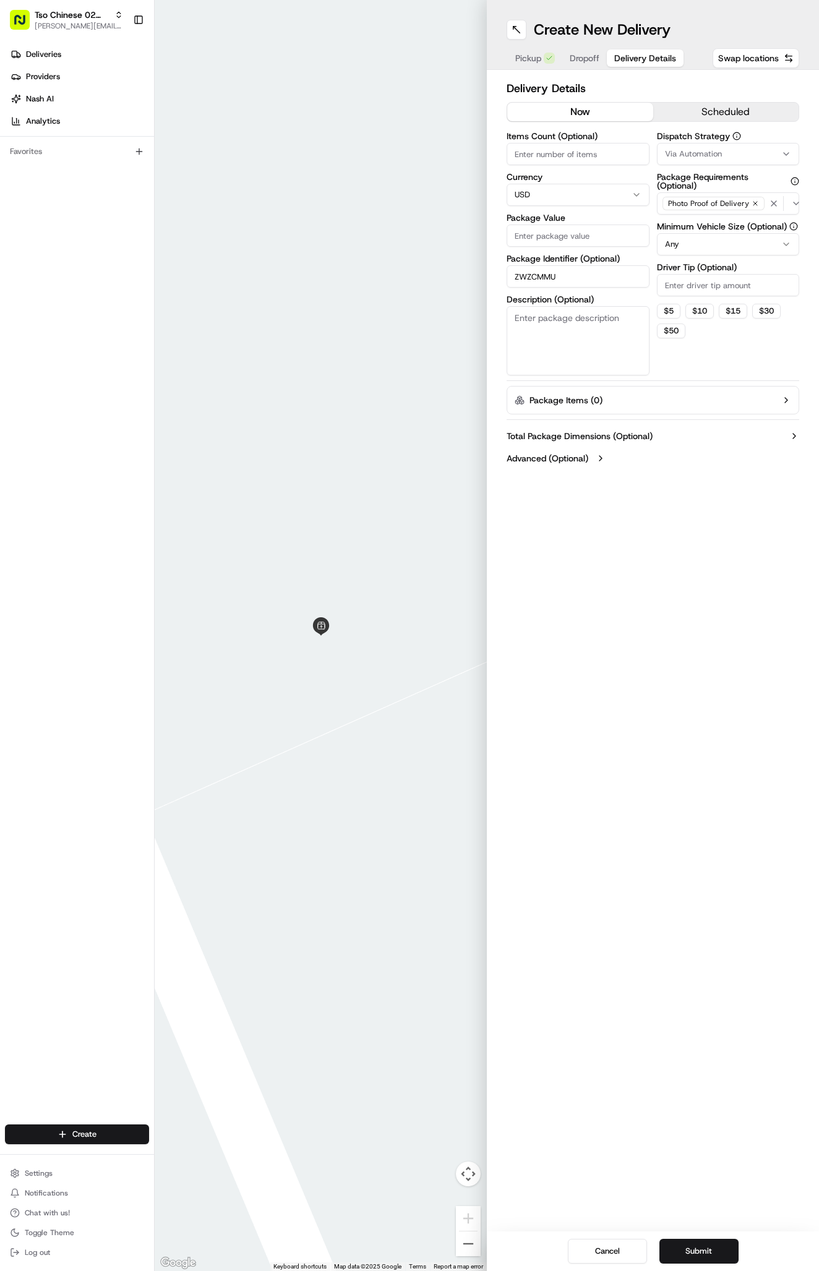
click at [594, 239] on input "Package Value" at bounding box center [577, 235] width 143 height 22
type input "45.36"
click at [581, 62] on span "Dropoff" at bounding box center [584, 58] width 30 height 12
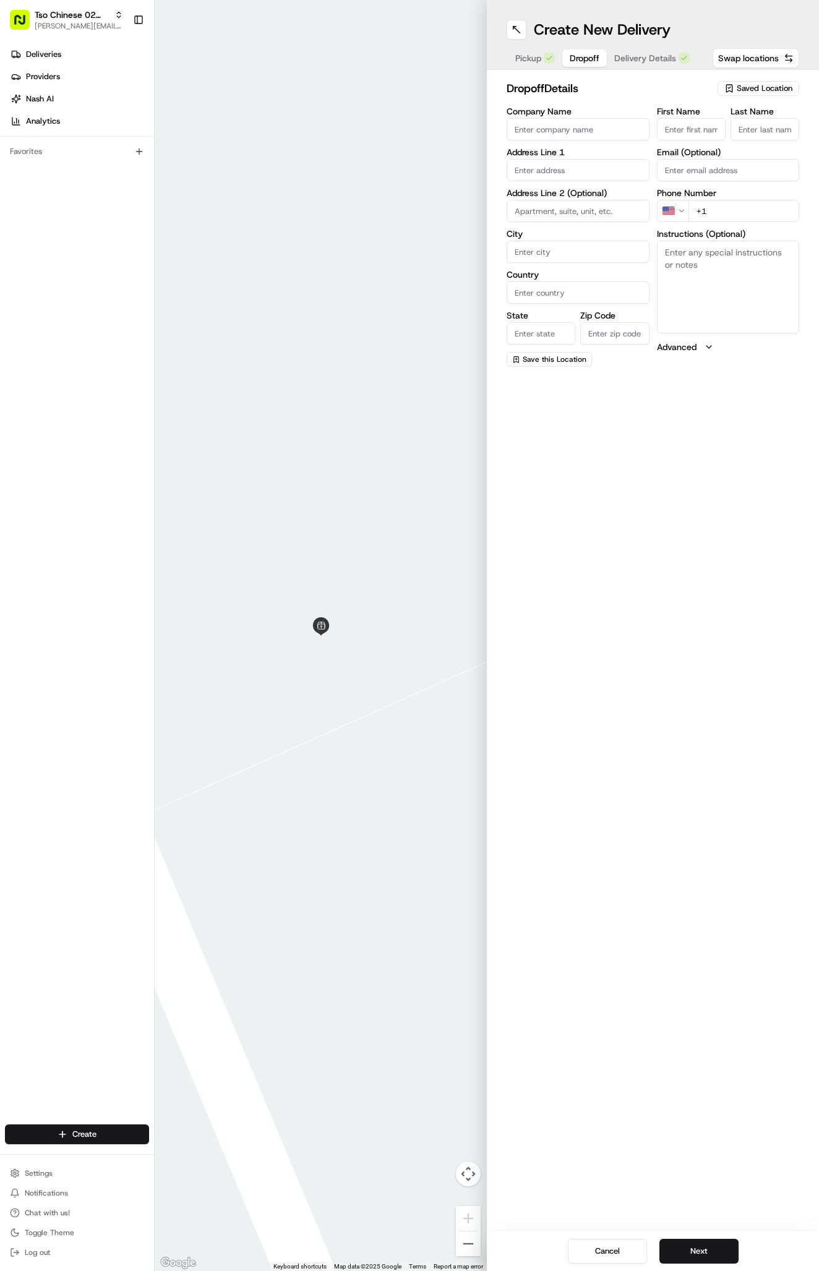
paste input "Julie Lynch"
type input "Julie Lynch"
type input "."
paste input "503 422 1169"
type input "+1 503 422 1169"
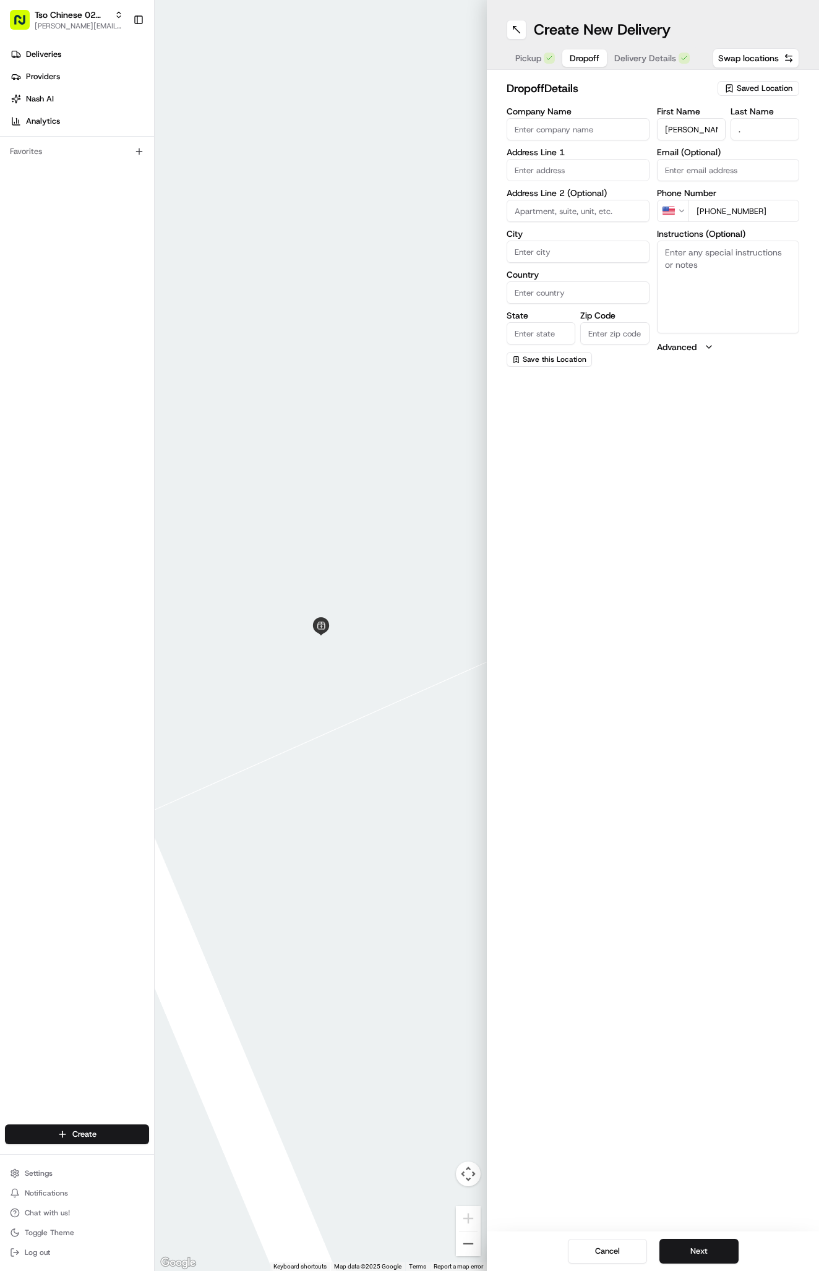
click at [738, 278] on textarea "Instructions (Optional)" at bounding box center [728, 287] width 143 height 93
paste textarea "Go straight when through the gate. Unit down on right. Park in driveway"
paste textarea "Gate code 8247"
paste textarea "21"
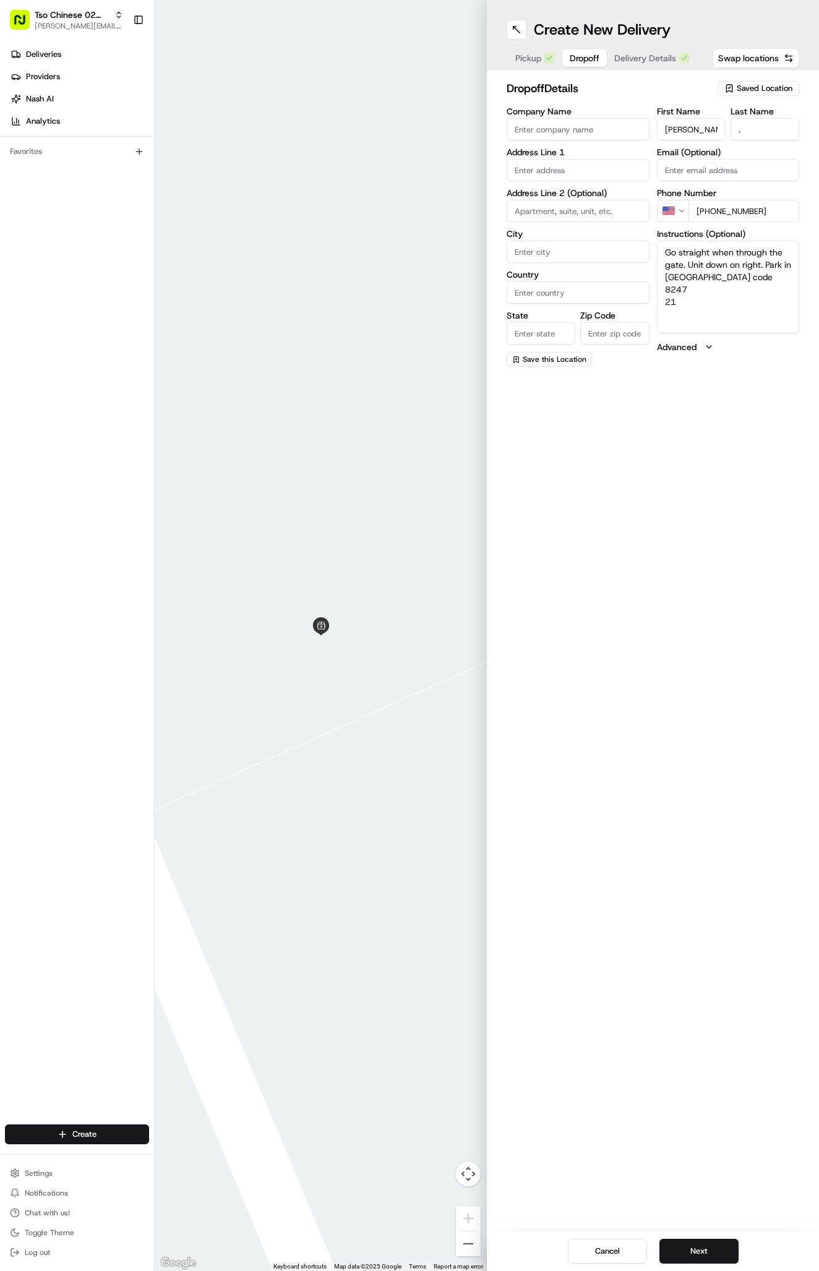
type textarea "Go straight when through the gate. Unit down on right. Park in driveway Gate co…"
paste input "2632 Century Park Blvd, Austin, TX 78727-1203, United States"
click at [588, 202] on div "2632 Century Park Boulevard, Austin, TX" at bounding box center [577, 196] width 137 height 19
type input "[STREET_ADDRESS]"
type input "Austin"
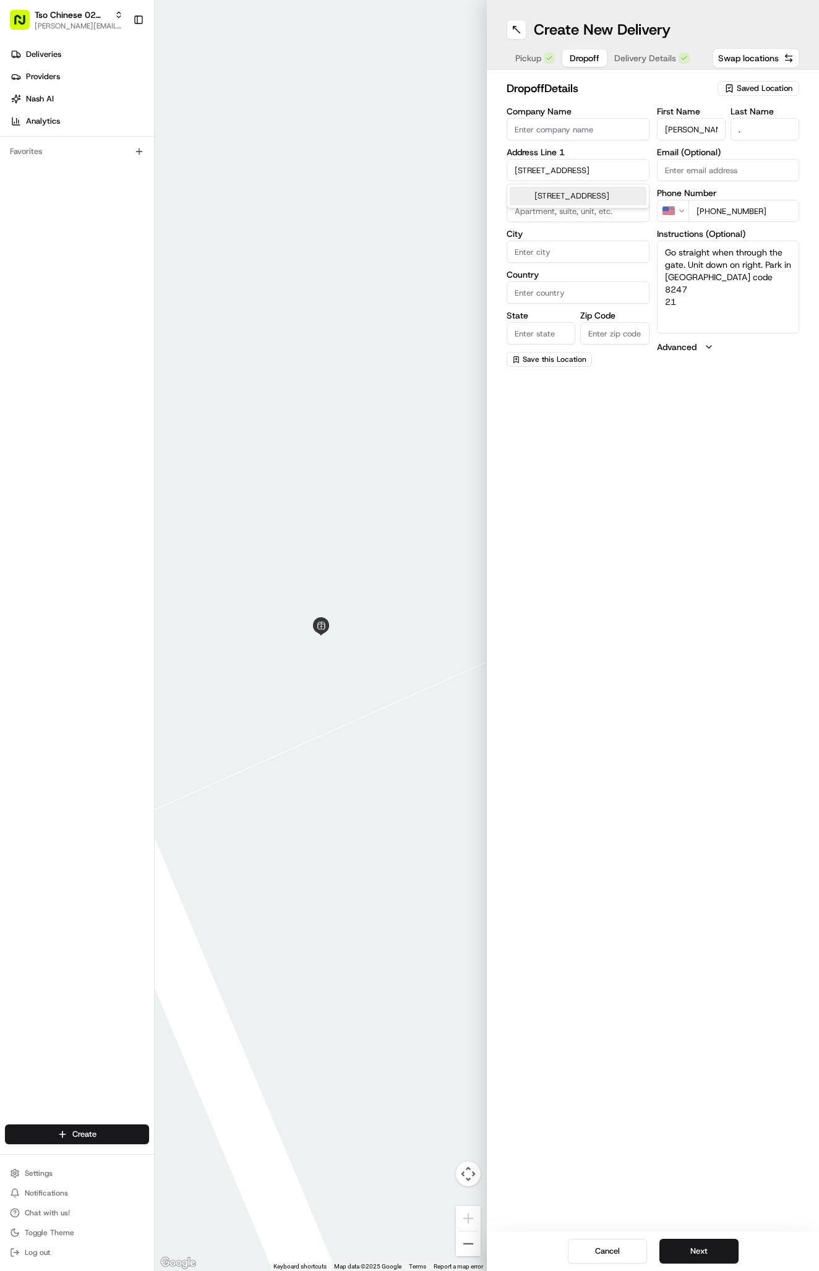
type input "United States"
type input "TX"
type input "78727"
type input "2632 Century Park Boulevard"
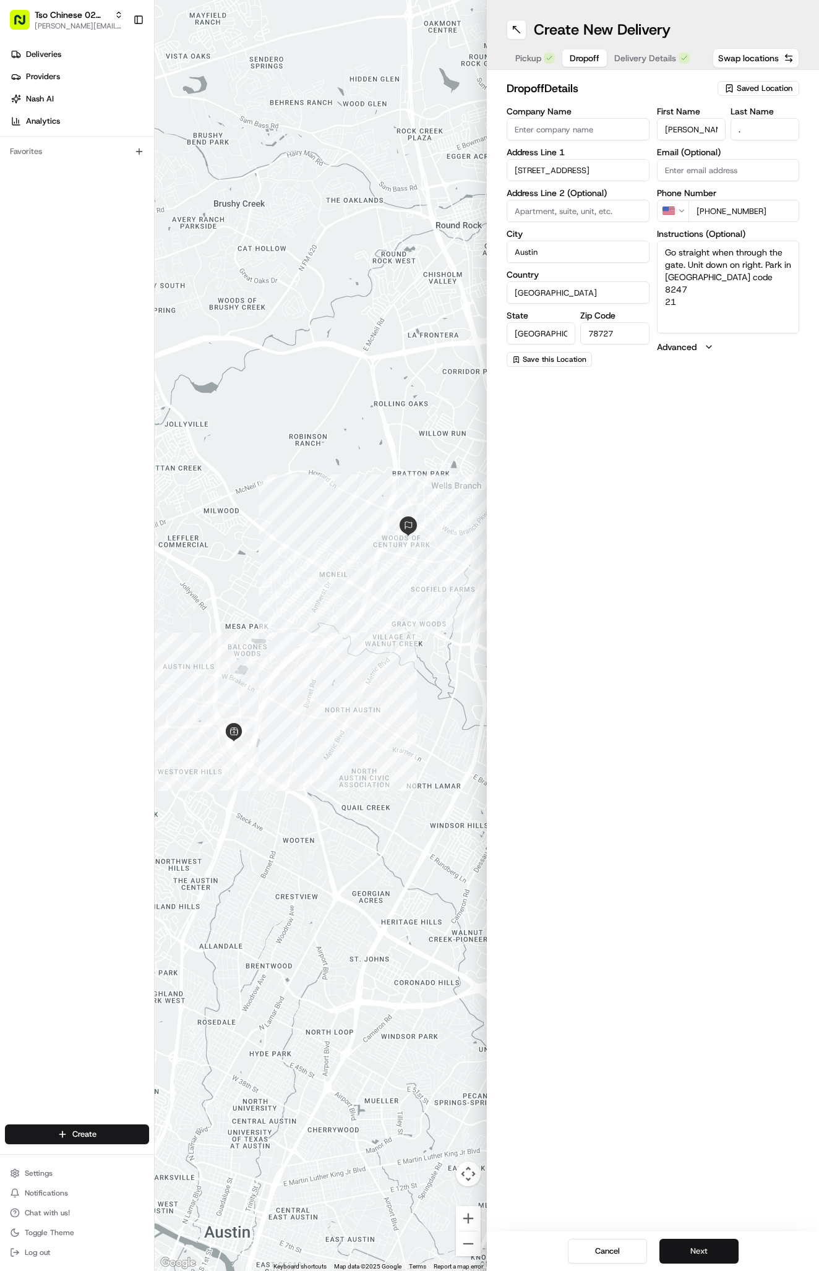
click at [722, 1247] on button "Next" at bounding box center [698, 1250] width 79 height 25
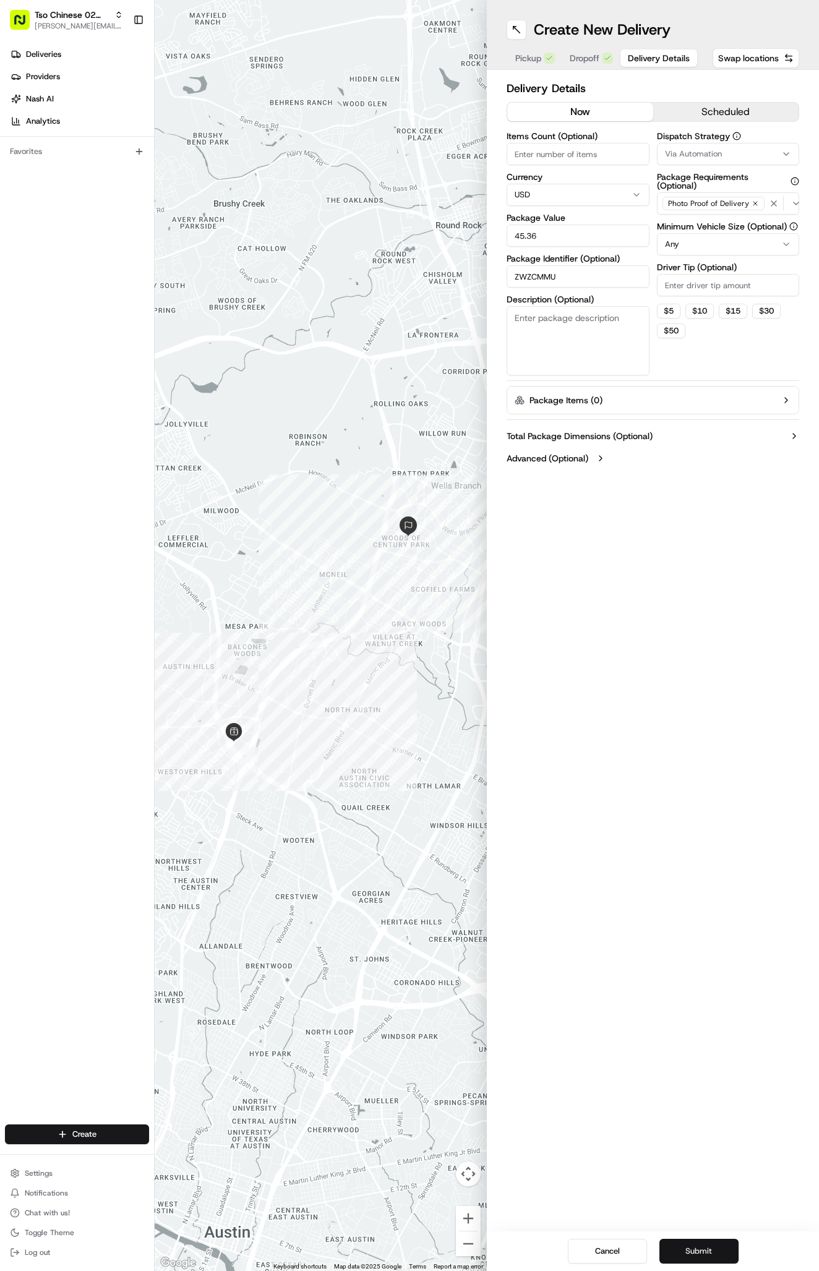
click at [722, 1247] on button "Submit" at bounding box center [698, 1250] width 79 height 25
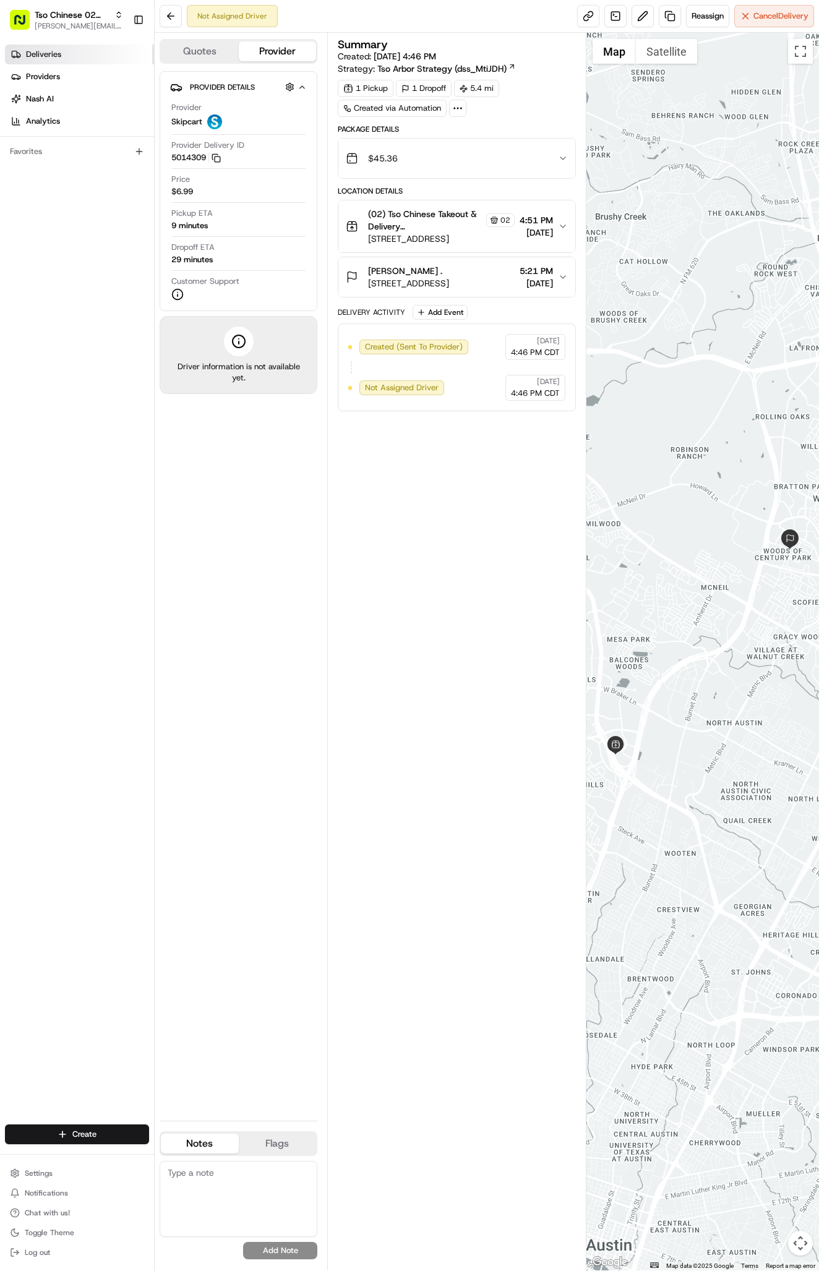
click at [57, 48] on link "Deliveries" at bounding box center [79, 55] width 149 height 20
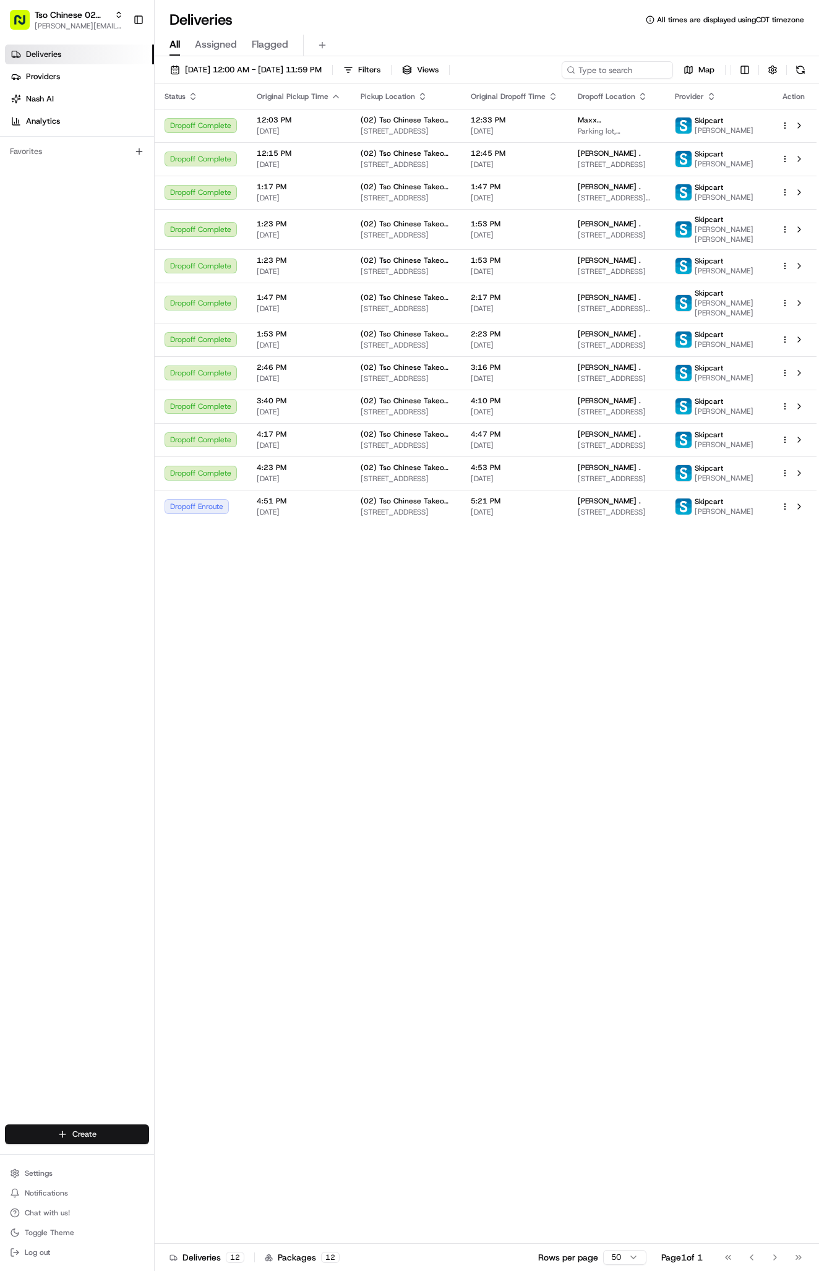
click at [96, 1131] on html "Tso Chinese 02 Arbor antonia@tsochinese.com Toggle Sidebar Deliveries Providers…" at bounding box center [409, 635] width 819 height 1271
click at [192, 1151] on link "Delivery" at bounding box center [224, 1157] width 138 height 22
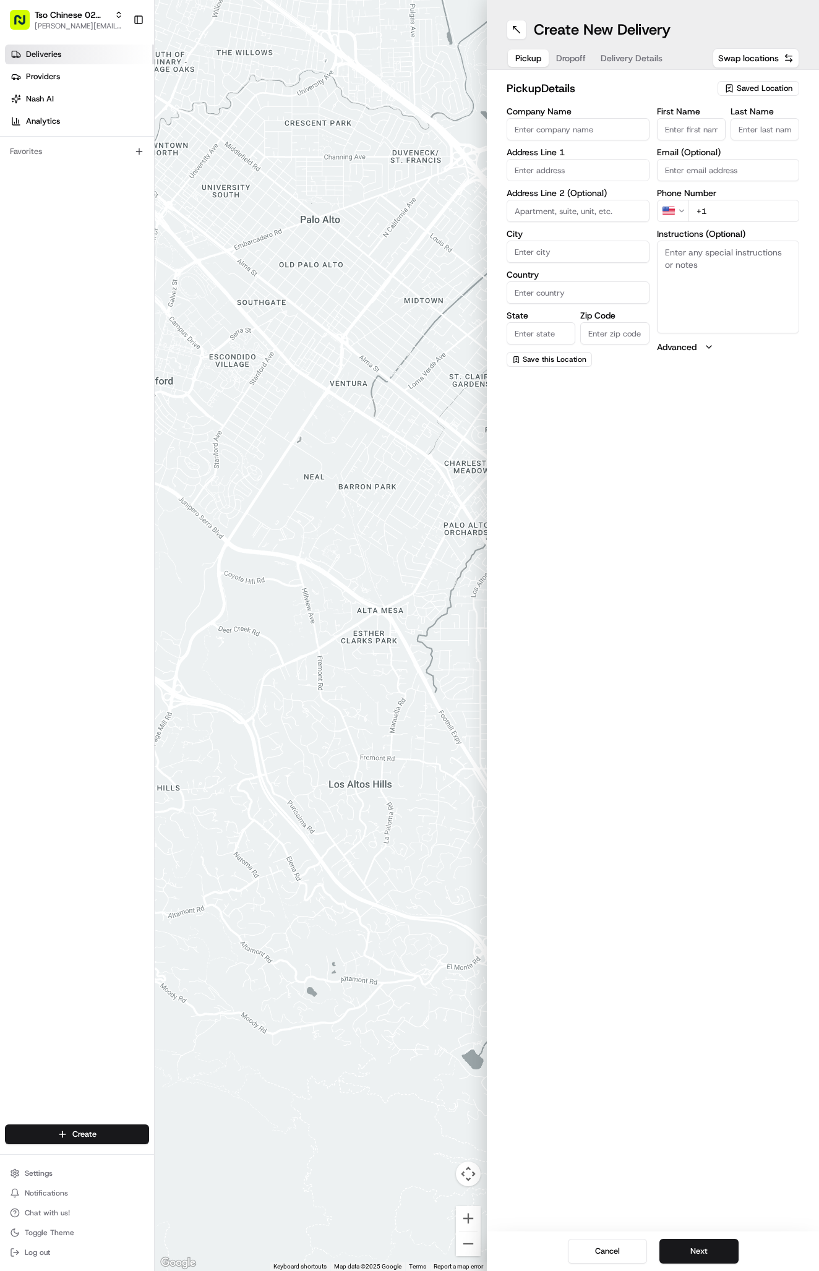
click at [111, 62] on link "Deliveries" at bounding box center [79, 55] width 149 height 20
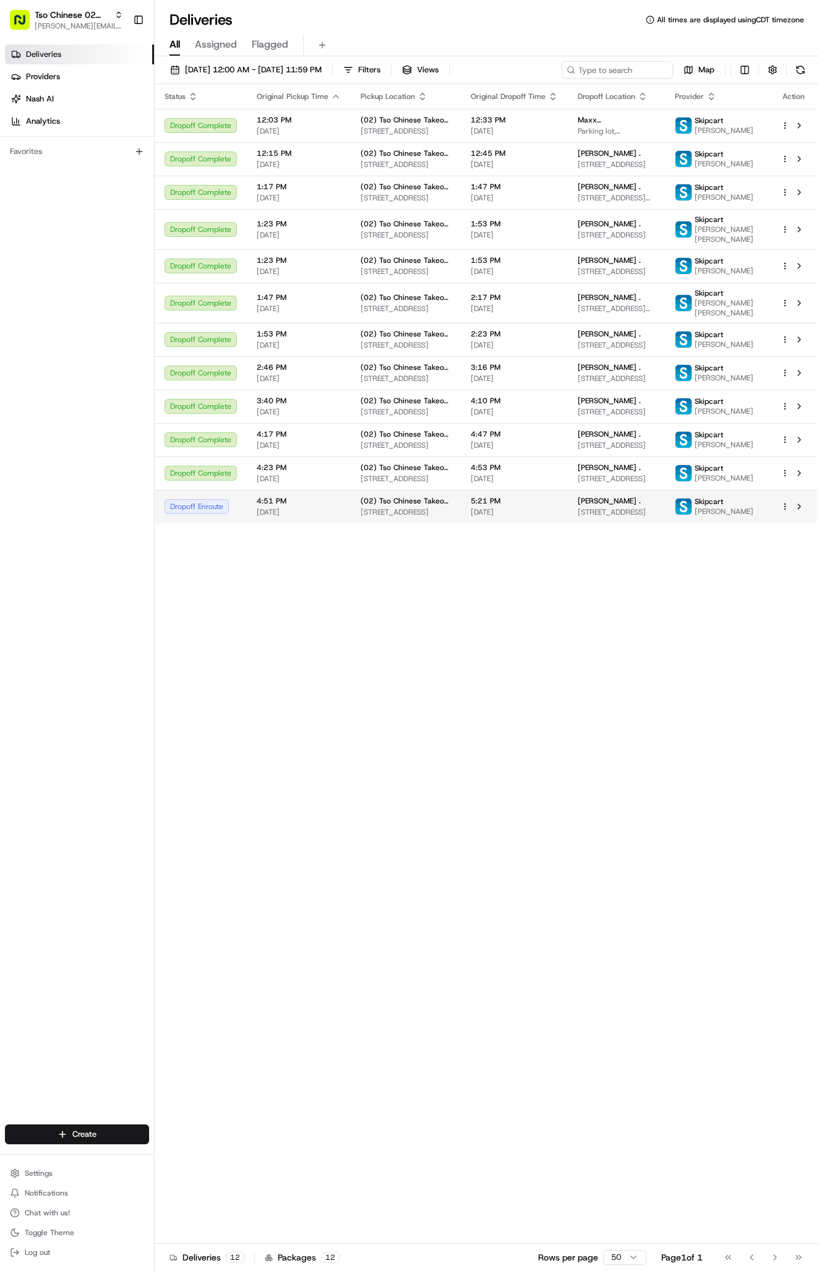
click at [600, 517] on span "[STREET_ADDRESS]" at bounding box center [615, 512] width 77 height 10
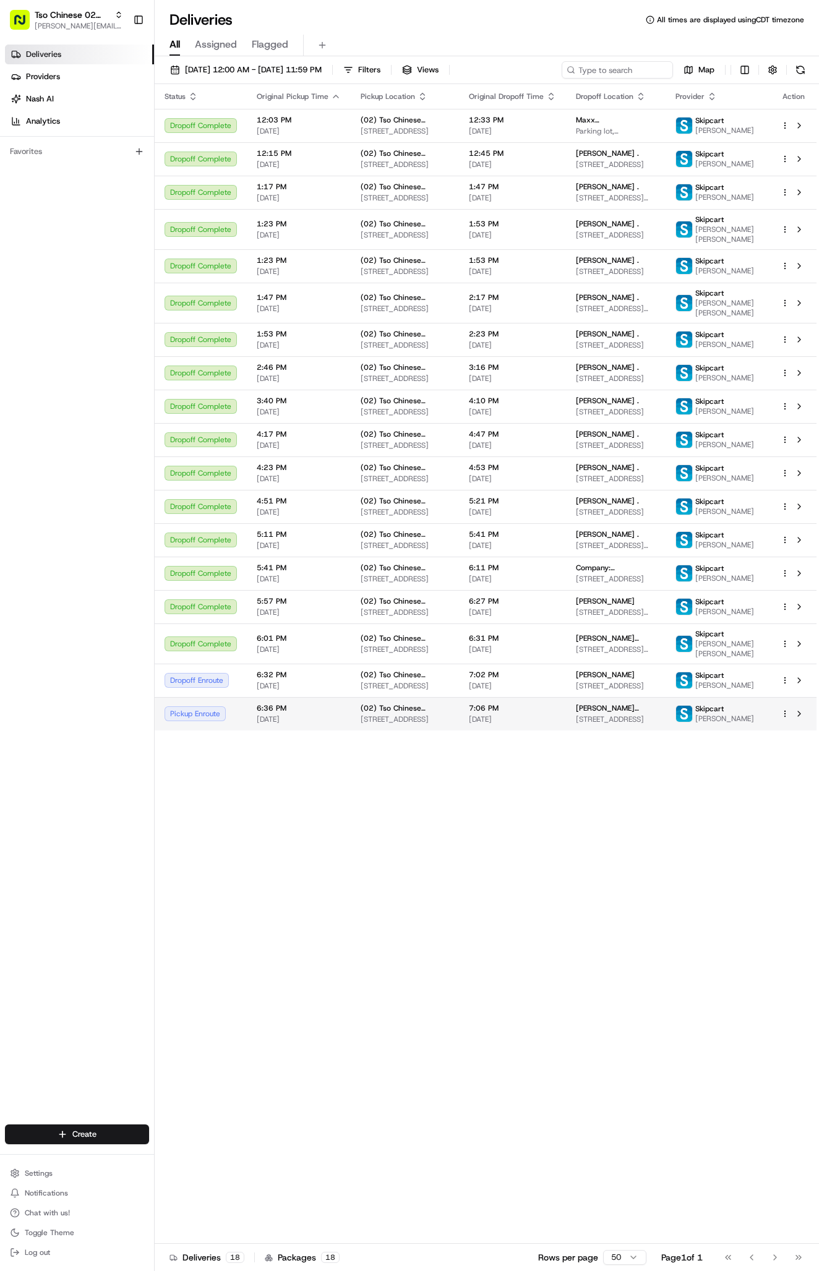
click at [642, 724] on span "[STREET_ADDRESS]" at bounding box center [616, 719] width 80 height 10
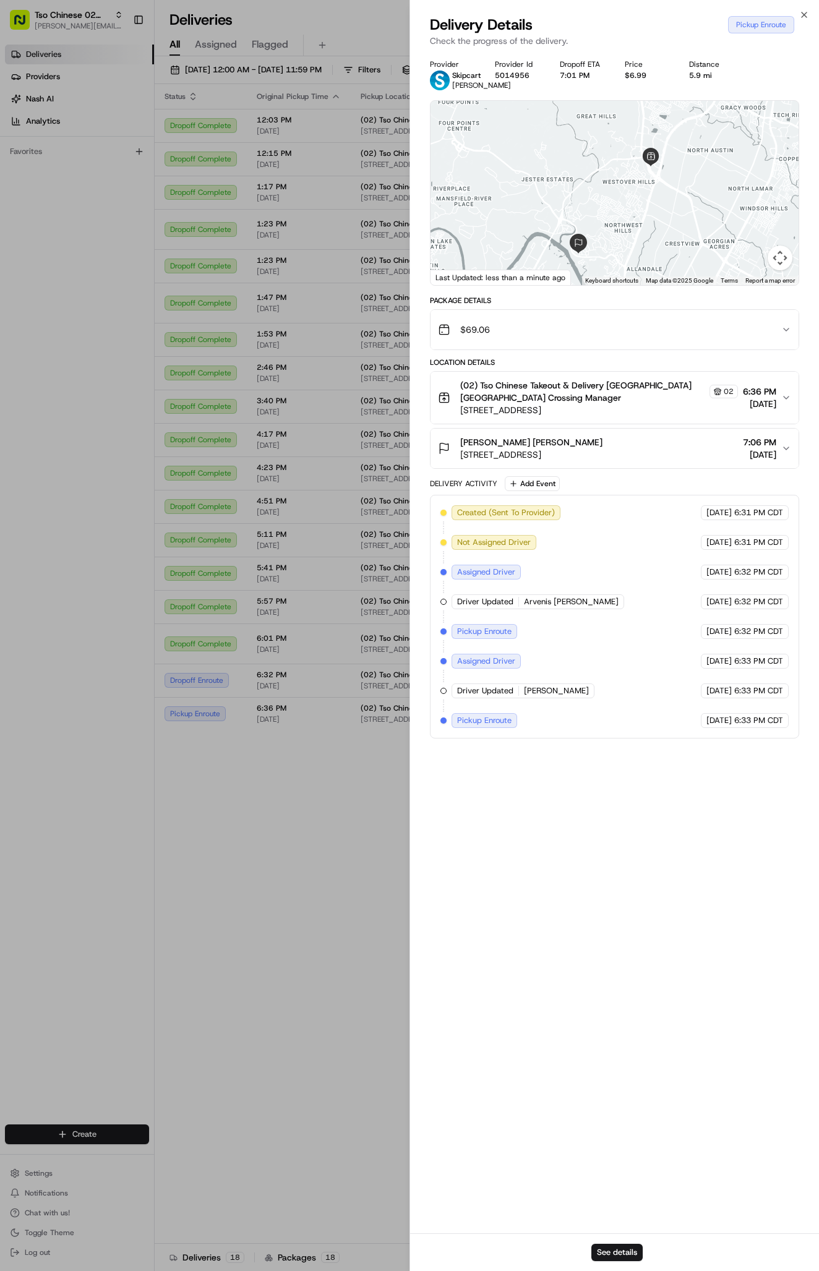
drag, startPoint x: 640, startPoint y: 182, endPoint x: 652, endPoint y: 192, distance: 15.5
click at [637, 217] on div at bounding box center [614, 193] width 368 height 184
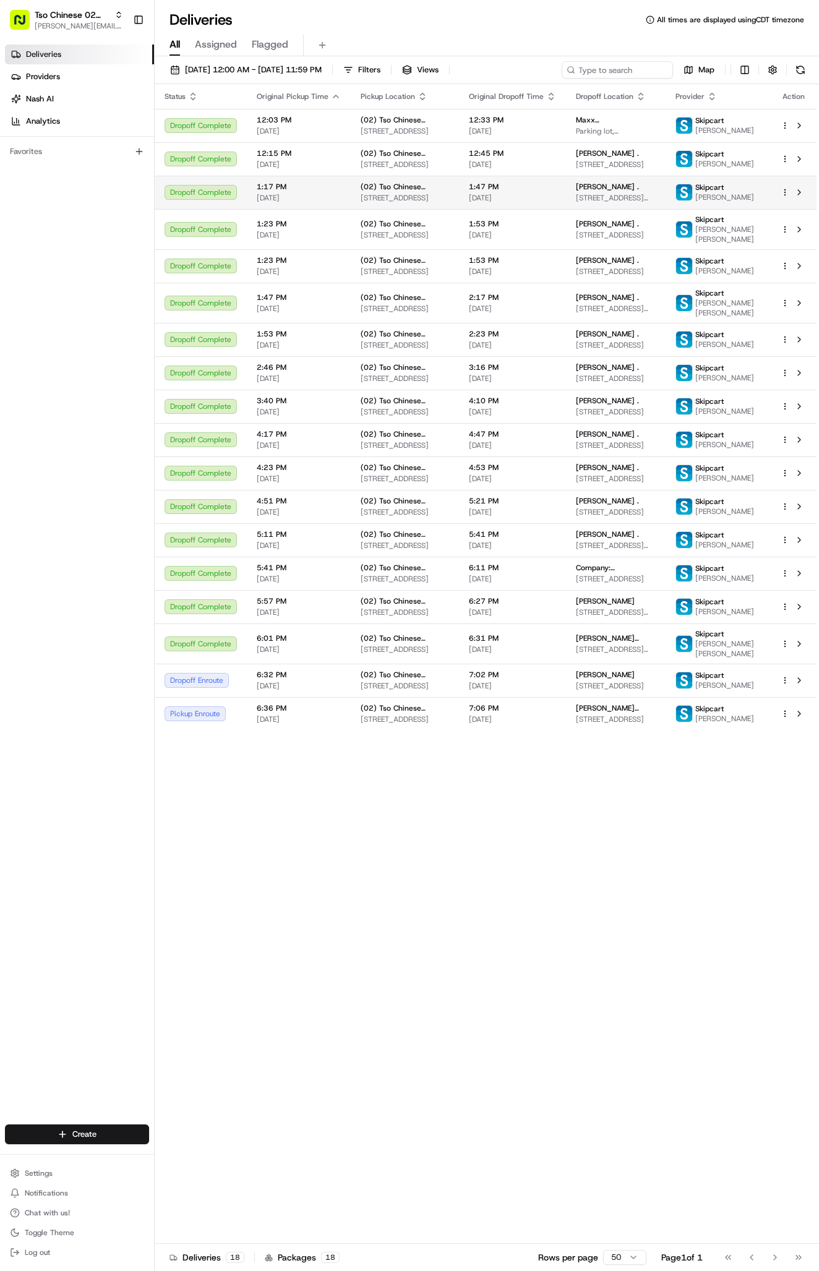
click at [499, 679] on span "7:02 PM" at bounding box center [512, 675] width 87 height 10
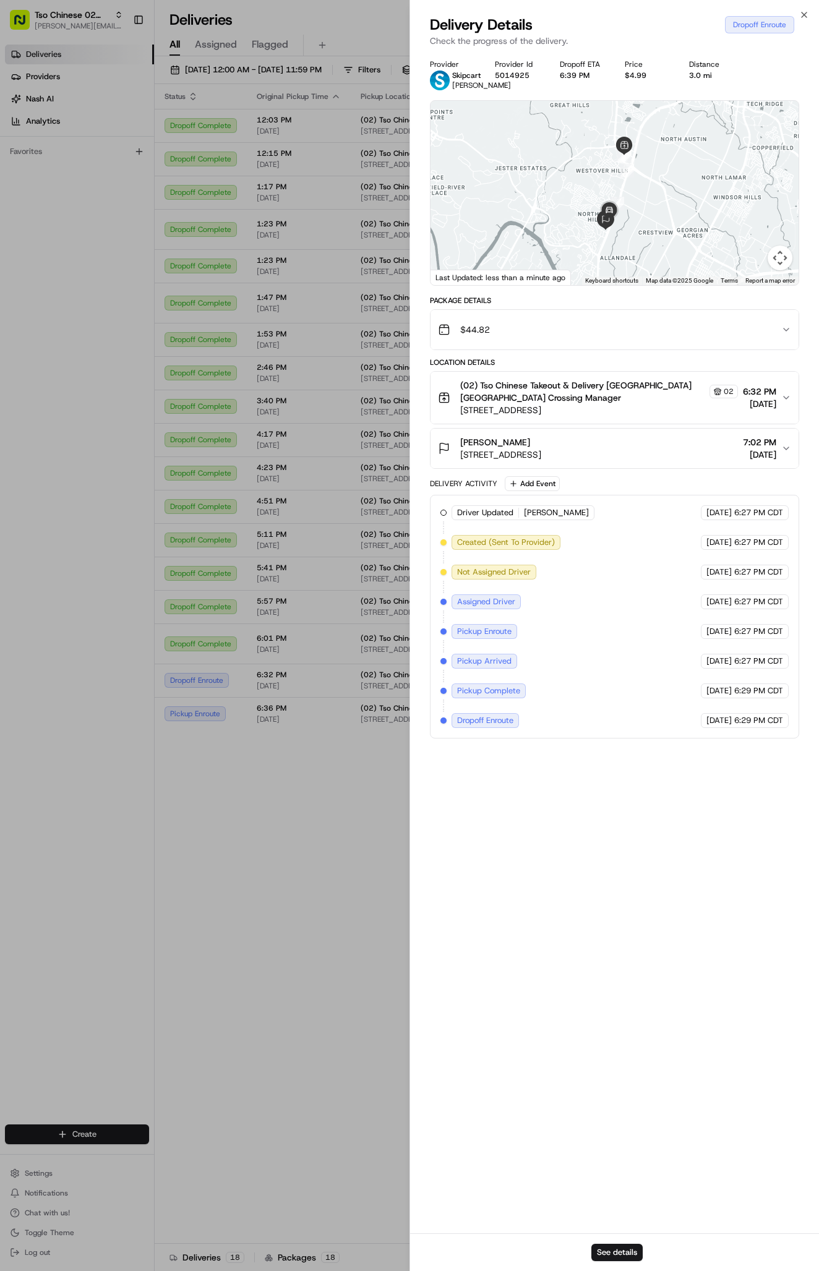
click at [631, 468] on button "Krista Bouchard Bouchard 6800 Austin Center Blvd, Austin, TX 78731, USA 7:02 PM…" at bounding box center [614, 448] width 368 height 40
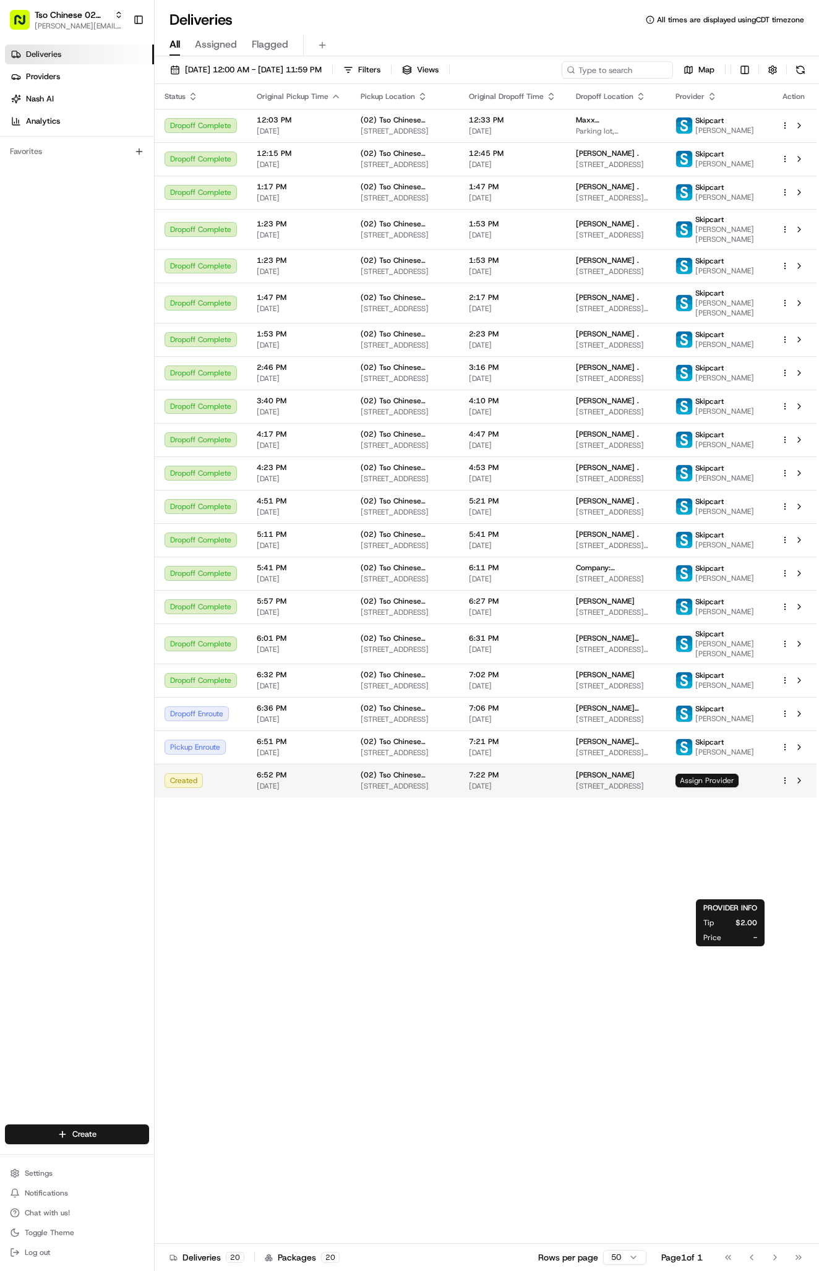
click at [717, 787] on span "Assign Provider" at bounding box center [706, 780] width 63 height 14
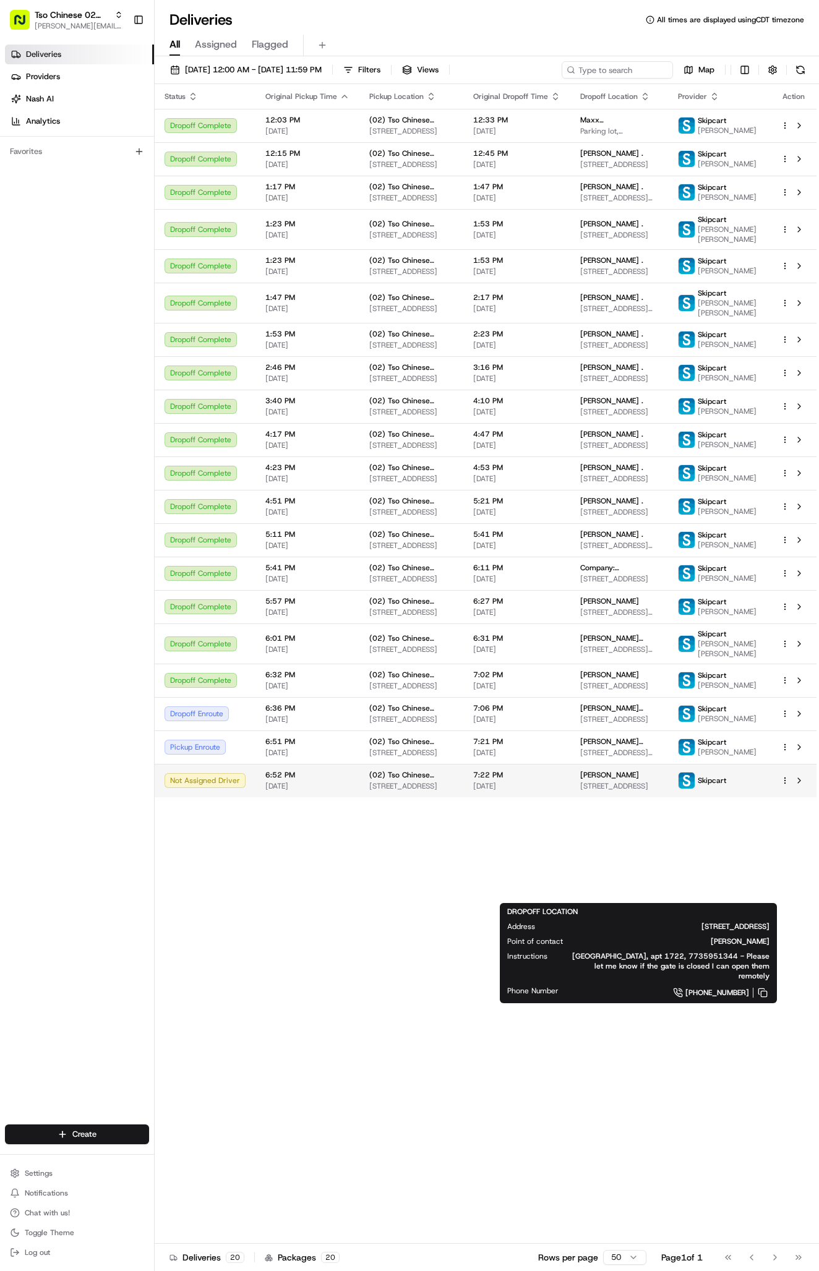
click at [622, 780] on span "Magda Boufal Boufal" at bounding box center [609, 775] width 59 height 10
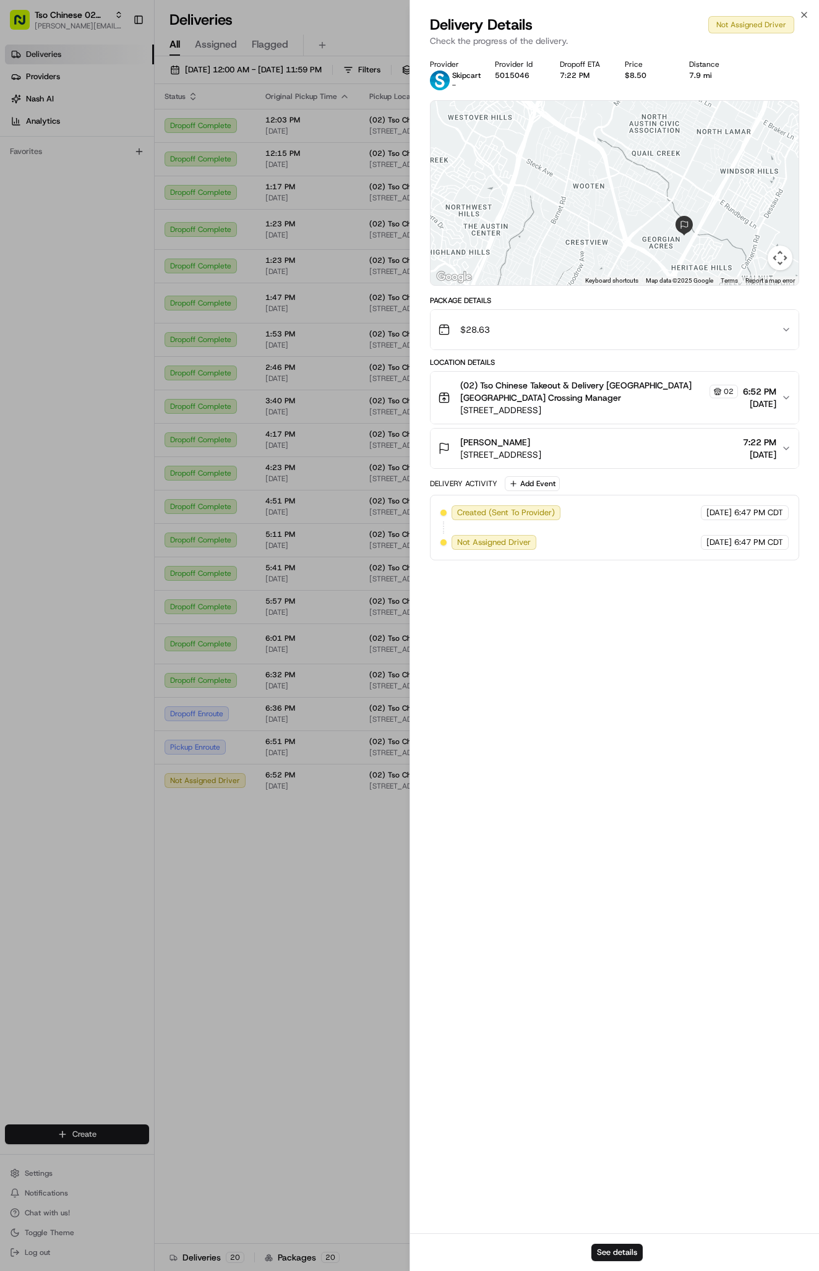
drag, startPoint x: 677, startPoint y: 195, endPoint x: 666, endPoint y: 163, distance: 34.4
click at [666, 163] on div at bounding box center [614, 193] width 368 height 184
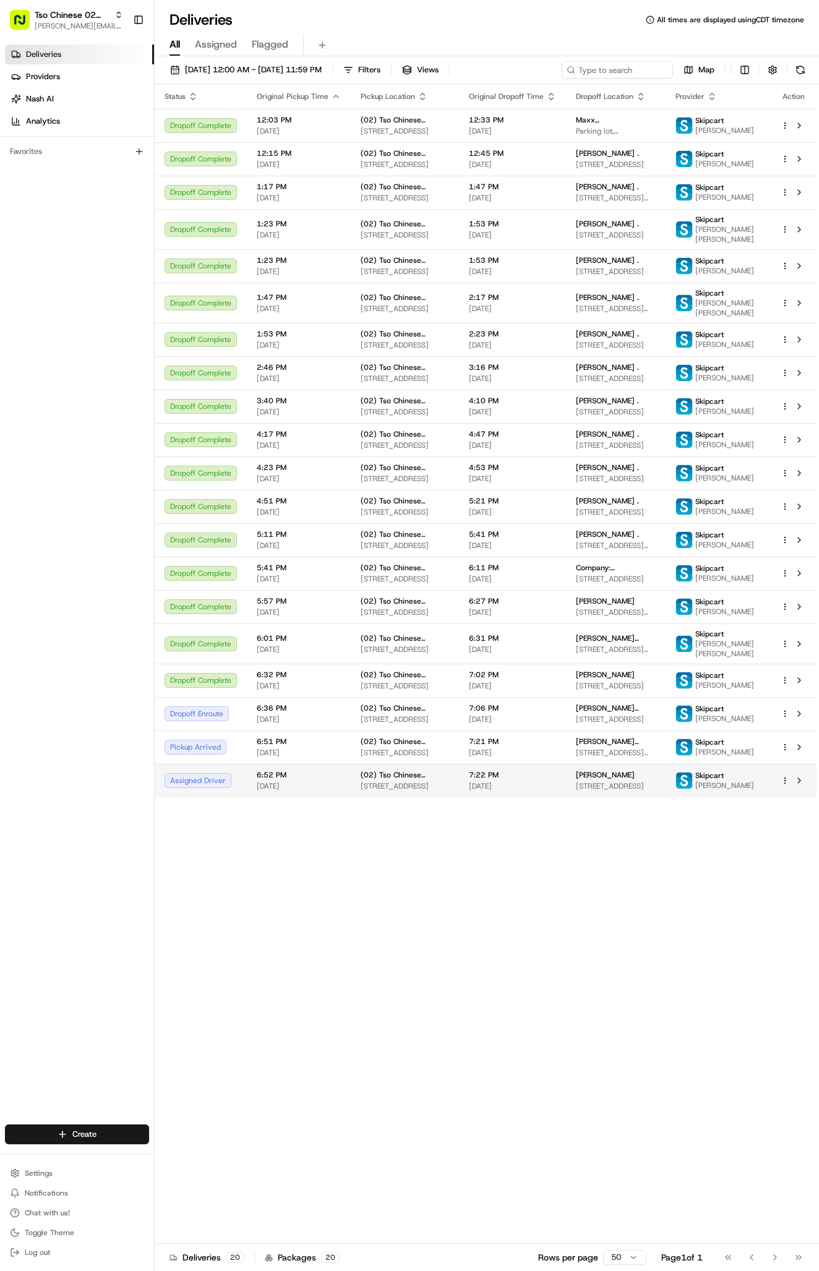
click at [646, 791] on span "[STREET_ADDRESS]" at bounding box center [616, 786] width 80 height 10
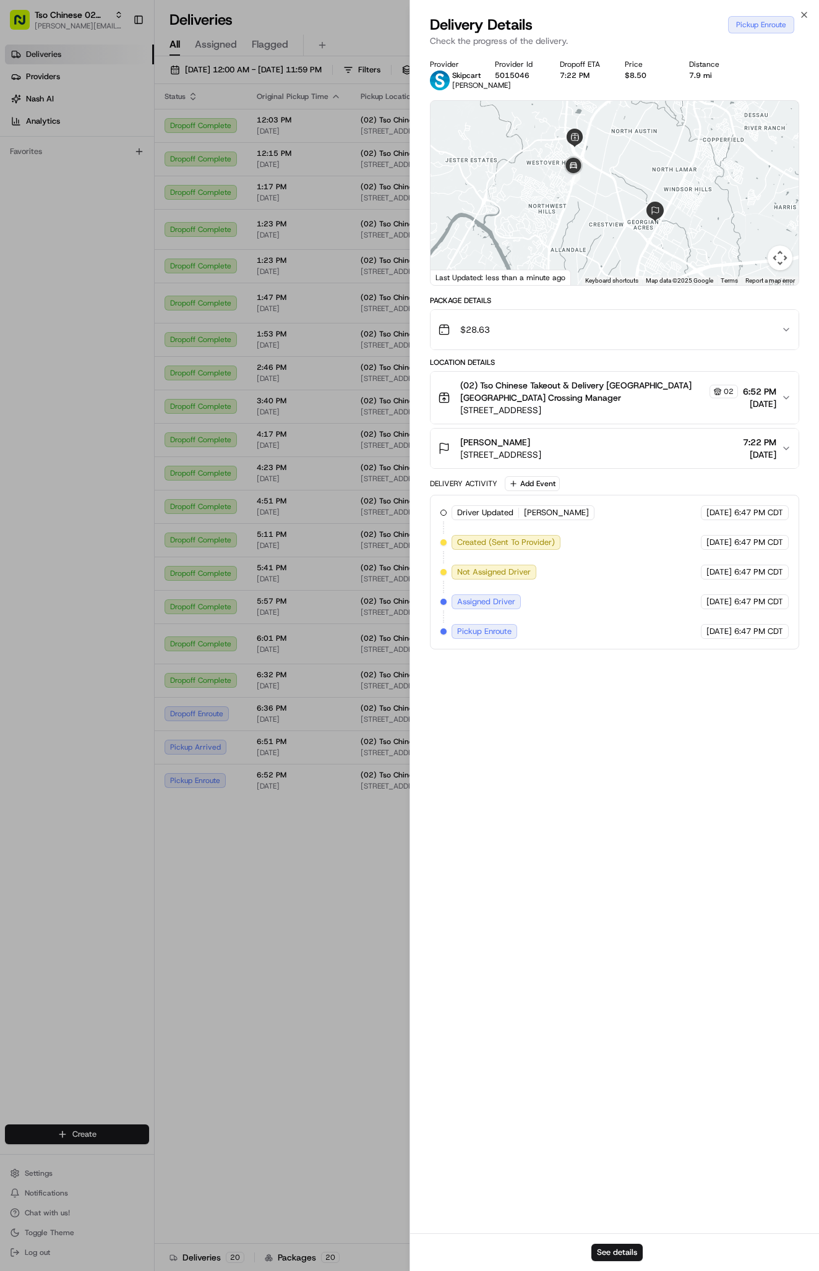
drag, startPoint x: 659, startPoint y: 247, endPoint x: 659, endPoint y: 237, distance: 9.9
click at [659, 237] on div at bounding box center [614, 193] width 368 height 184
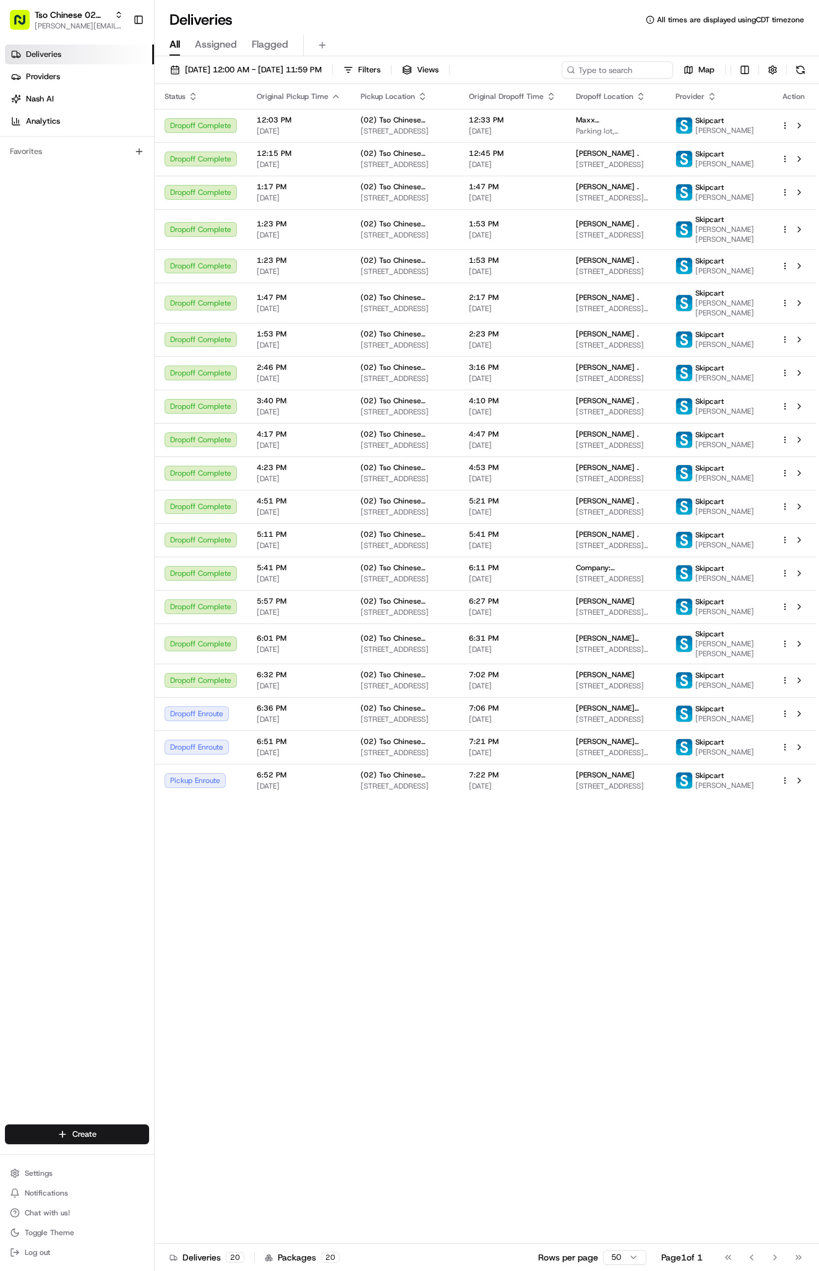
click at [277, 1005] on div "Status Original Pickup Time Pickup Location Original Dropoff Time Dropoff Locat…" at bounding box center [486, 663] width 662 height 1159
click at [556, 780] on span "7:22 PM" at bounding box center [512, 775] width 87 height 10
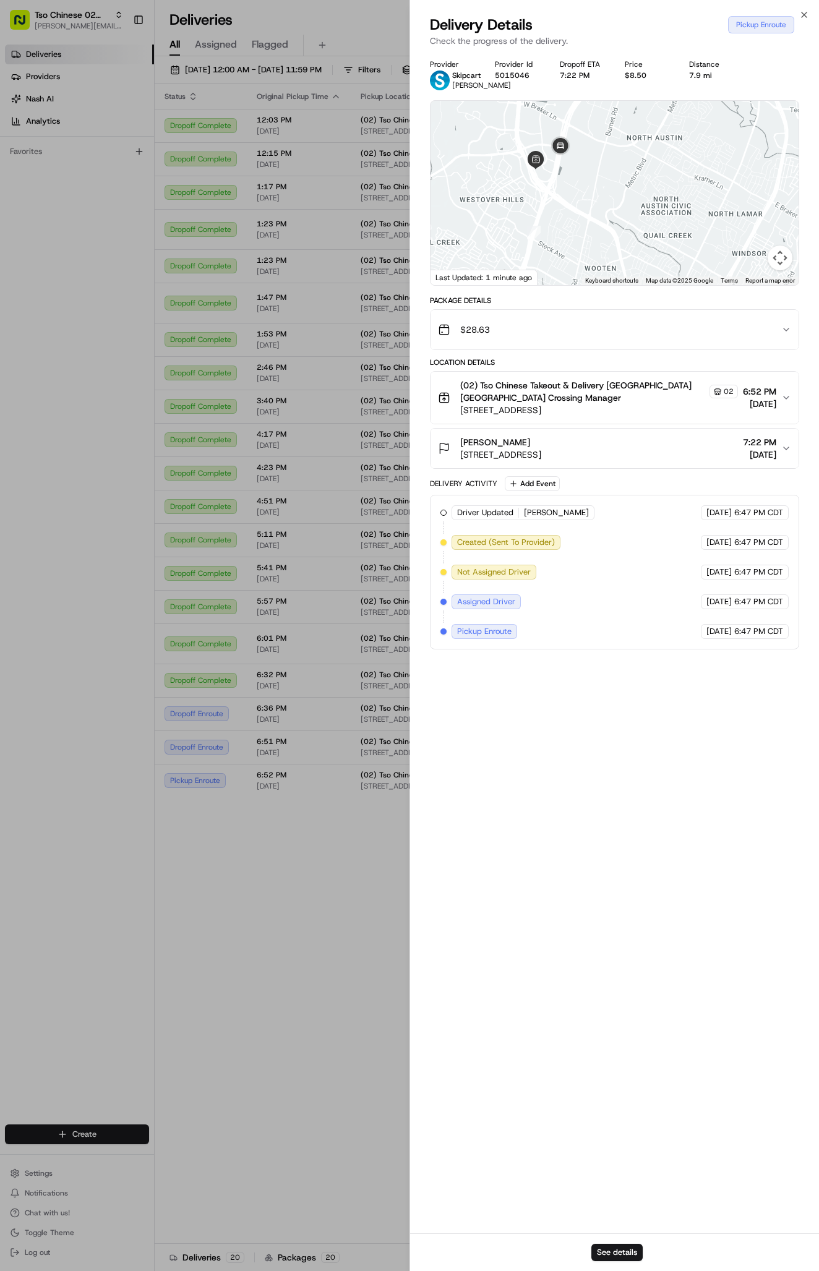
drag, startPoint x: 621, startPoint y: 178, endPoint x: 621, endPoint y: 234, distance: 56.3
click at [621, 237] on div at bounding box center [614, 193] width 368 height 184
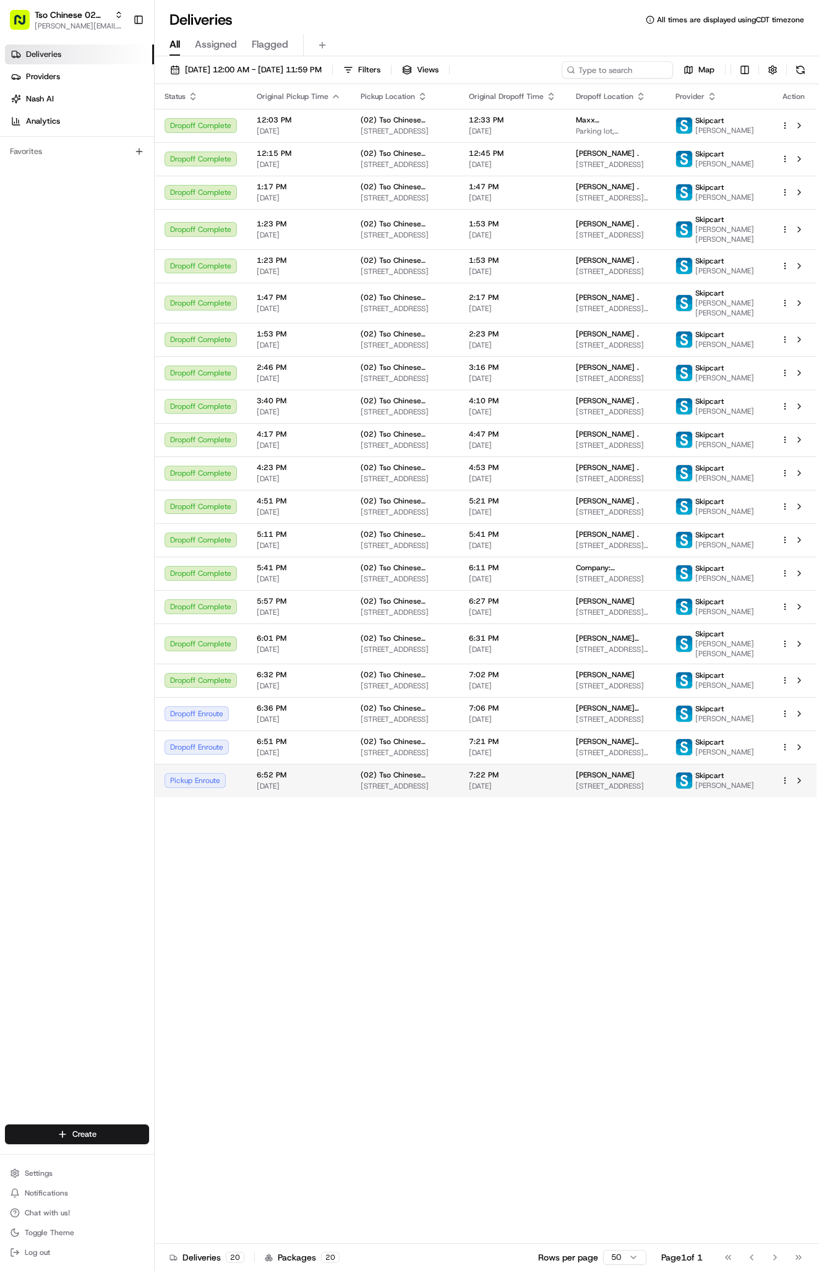
click at [630, 791] on span "[STREET_ADDRESS]" at bounding box center [616, 786] width 80 height 10
click at [566, 797] on td "7:22 PM 08/16/2025" at bounding box center [512, 780] width 107 height 33
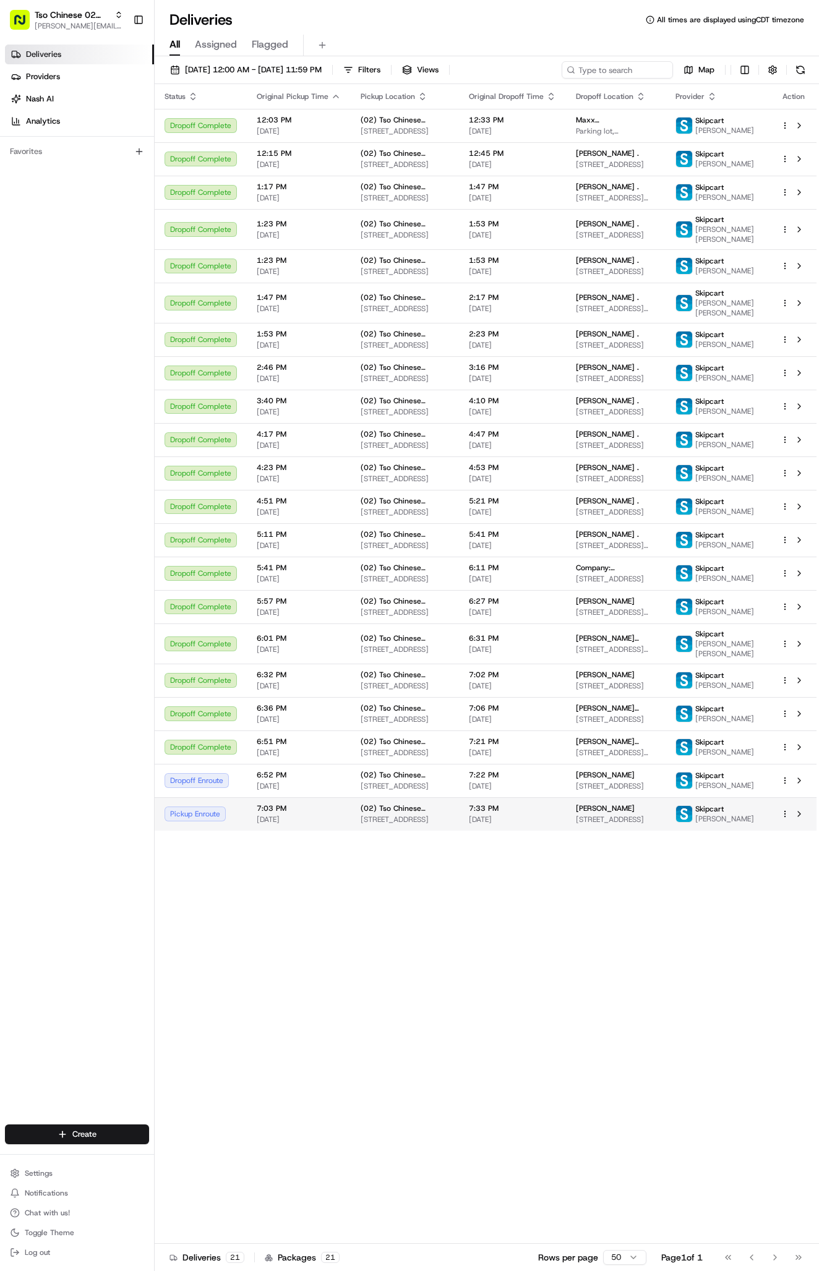
click at [421, 830] on td "(02) Tso Chinese Takeout & Delivery Arboretum Crossing 9333 Research Blvd, Bldg…" at bounding box center [405, 813] width 108 height 33
click at [276, 1008] on div "Status Original Pickup Time Pickup Location Original Dropoff Time Dropoff Locat…" at bounding box center [486, 663] width 662 height 1159
click at [275, 1008] on div "Status Original Pickup Time Pickup Location Original Dropoff Time Dropoff Locat…" at bounding box center [486, 663] width 662 height 1159
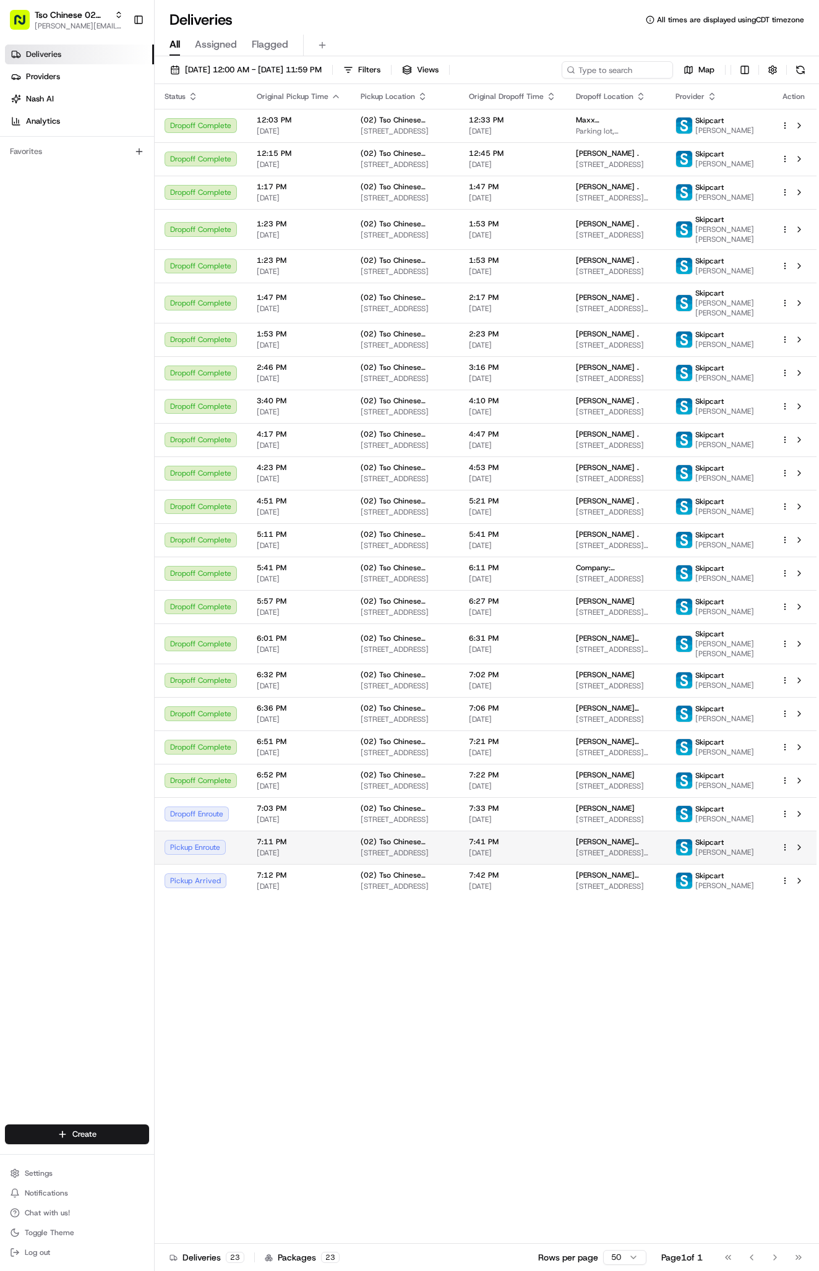
click at [597, 858] on span "2206 Blalock Dr, Austin, TX 78727, USA" at bounding box center [616, 853] width 80 height 10
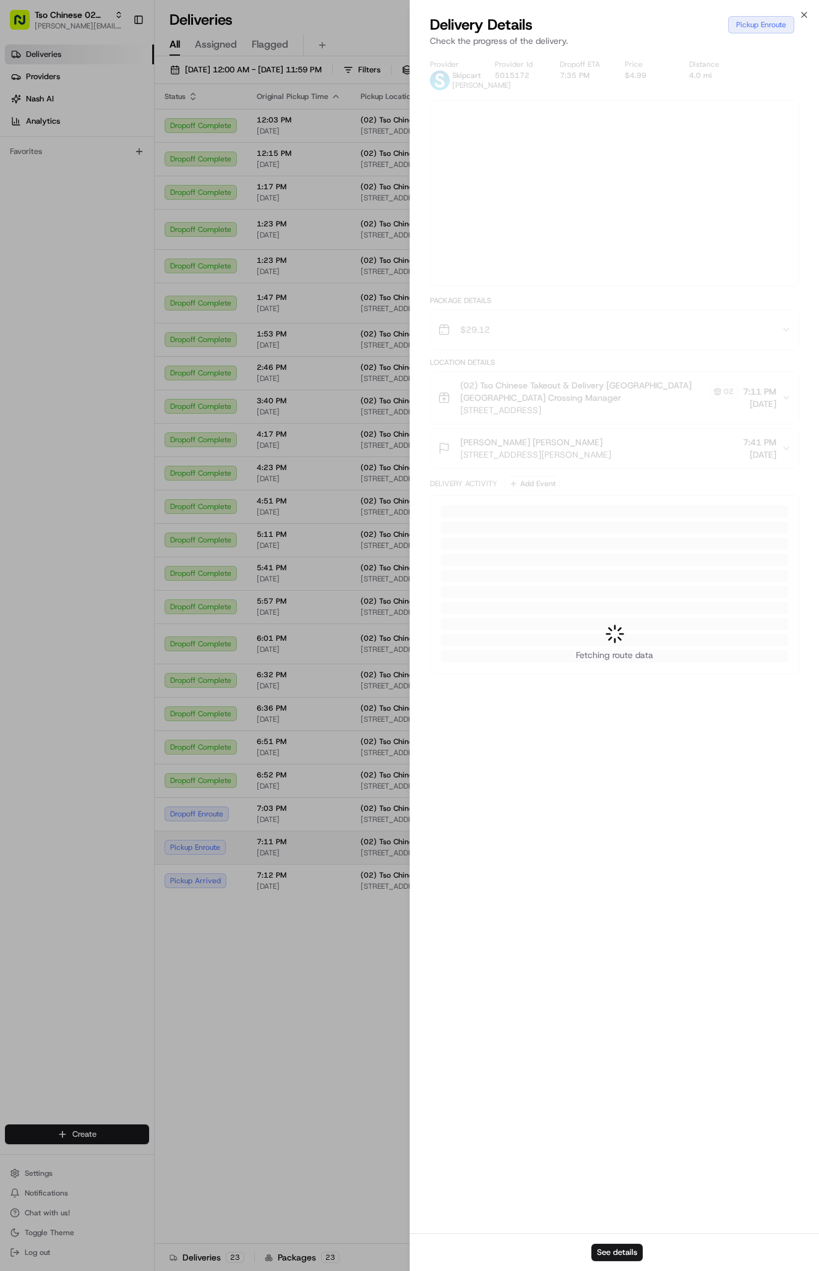
click at [597, 980] on div at bounding box center [409, 635] width 819 height 1271
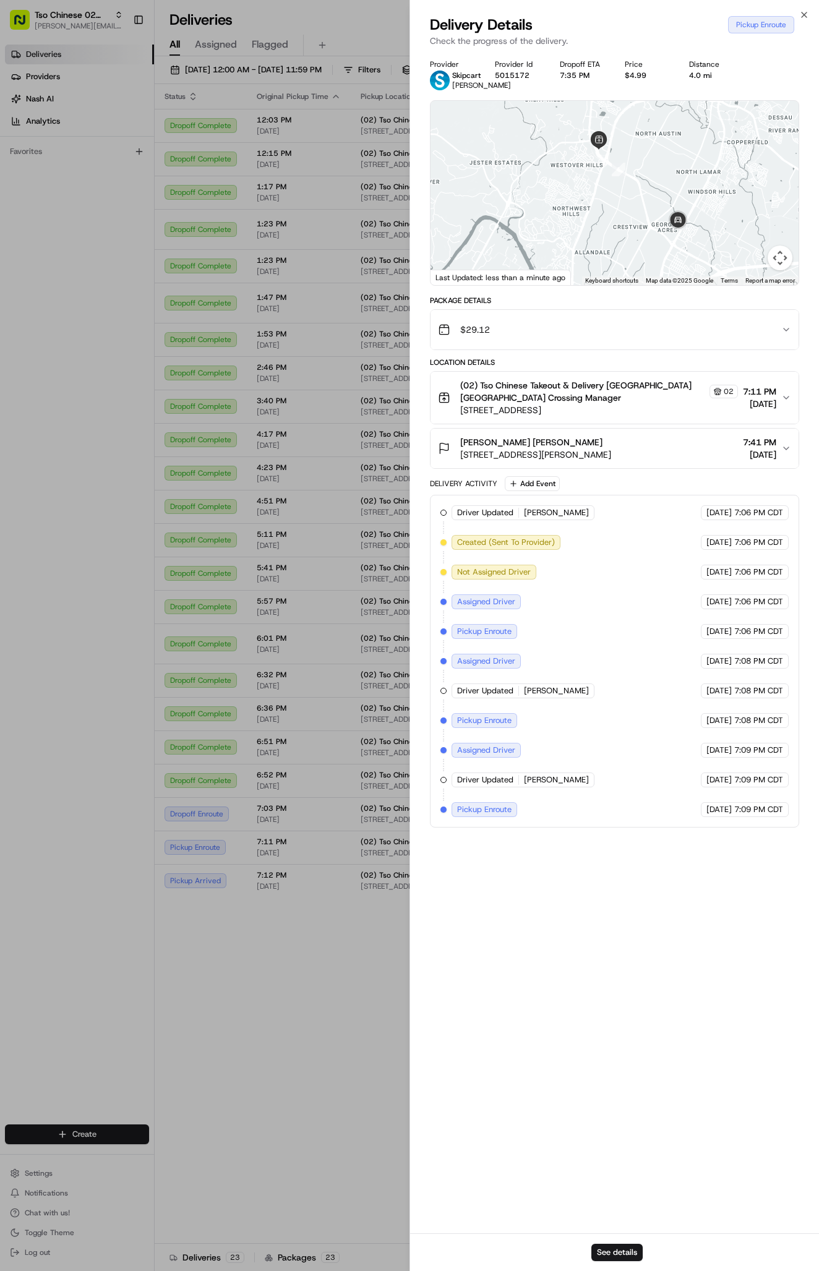
drag, startPoint x: 657, startPoint y: 247, endPoint x: 656, endPoint y: 172, distance: 74.2
click at [656, 172] on div at bounding box center [614, 193] width 368 height 184
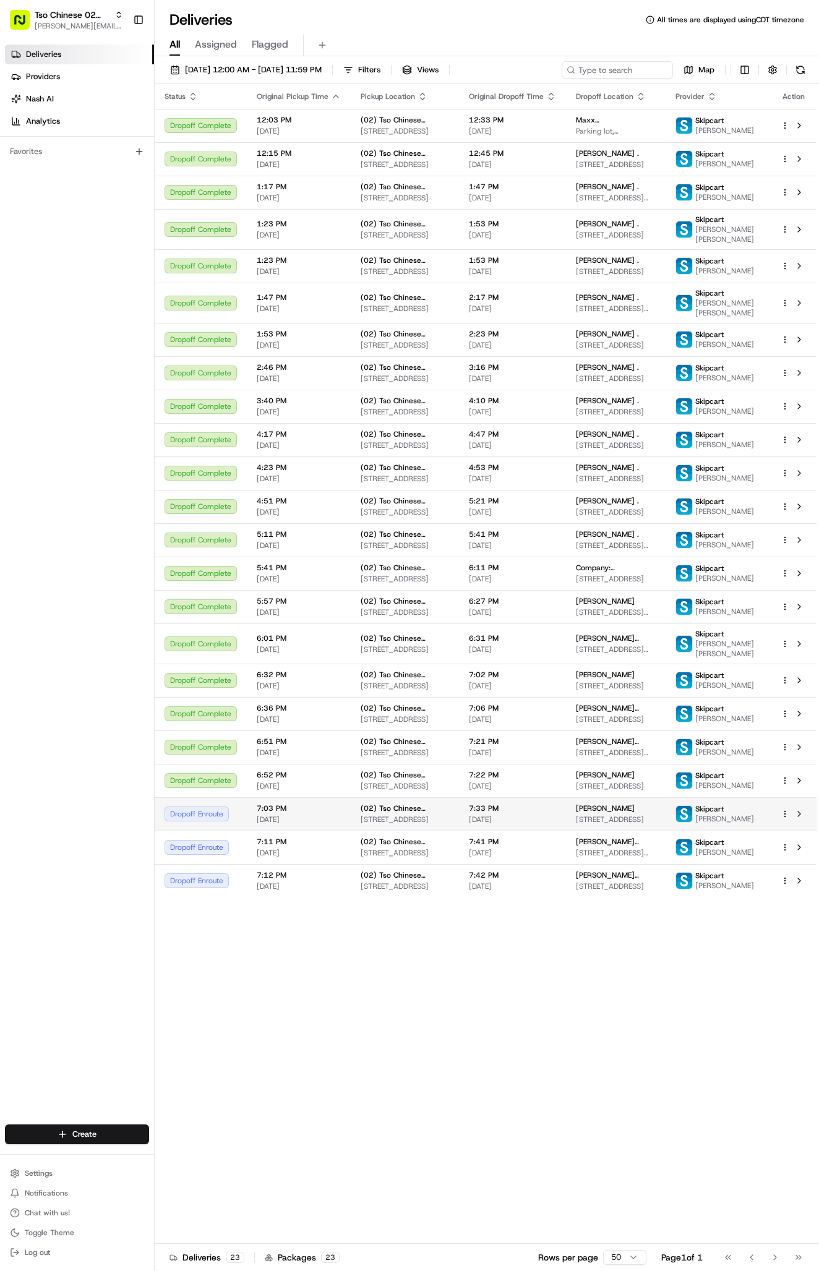
click at [605, 830] on td "Magen Kramsky Kramsky 11403 March Dr, Austin, TX 78753, USA" at bounding box center [616, 813] width 100 height 33
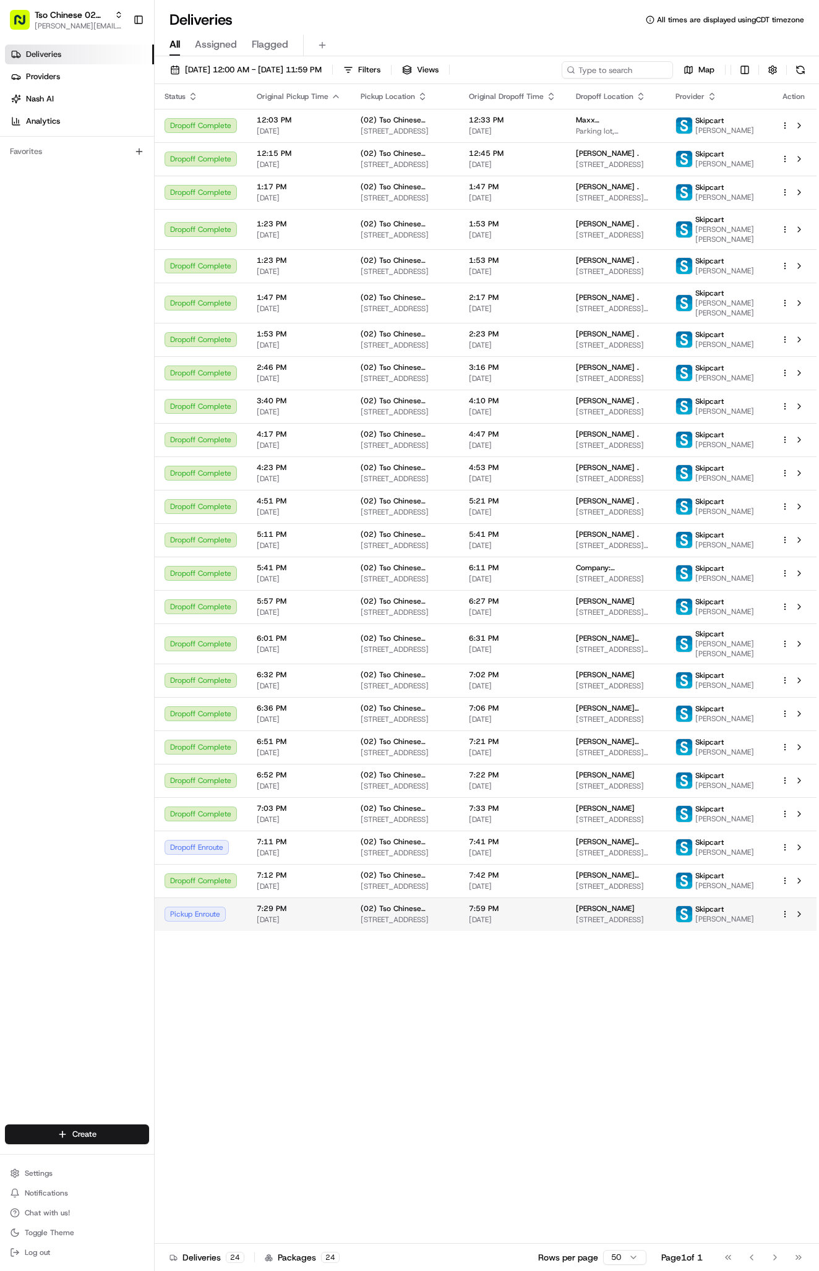
click at [625, 924] on span "[STREET_ADDRESS]" at bounding box center [616, 919] width 80 height 10
click at [396, 846] on span "(02) Tso Chinese Takeout & Delivery [GEOGRAPHIC_DATA]" at bounding box center [404, 842] width 88 height 10
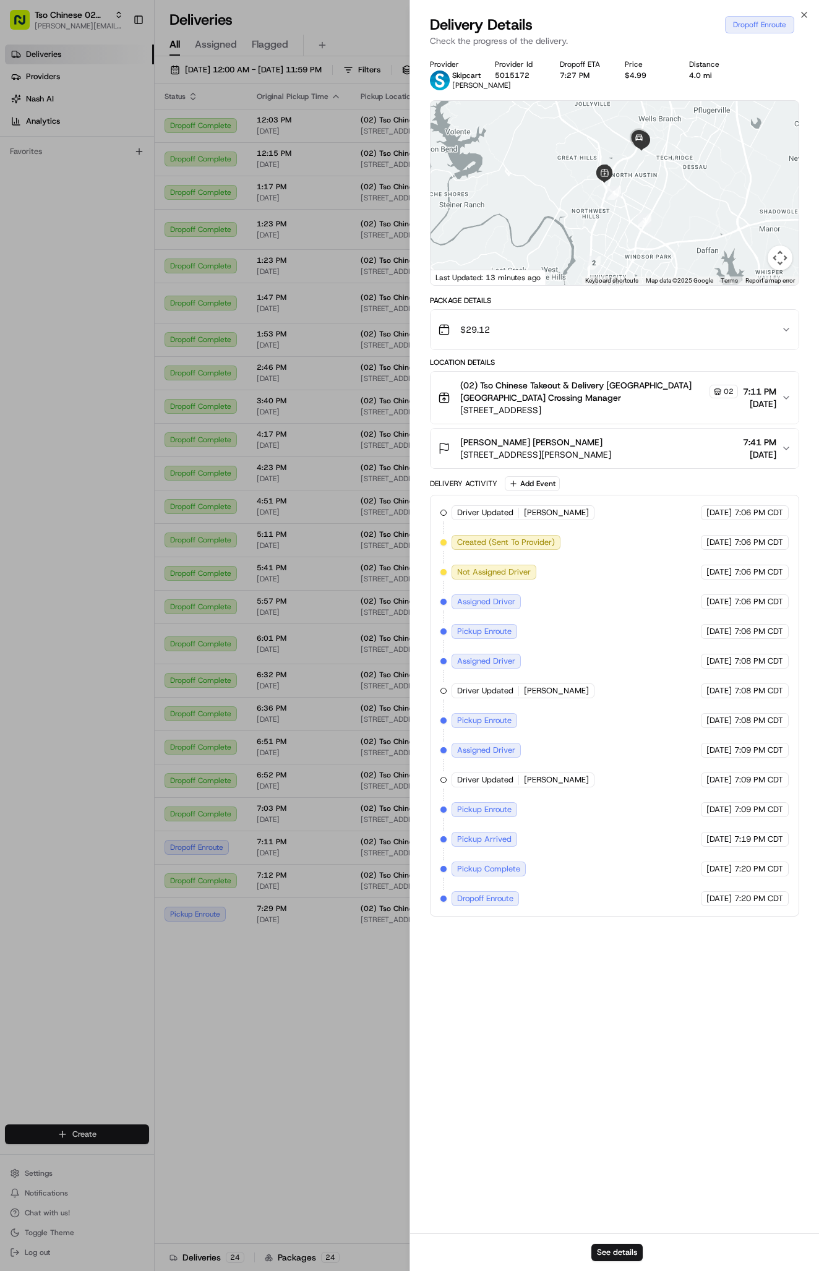
drag, startPoint x: 644, startPoint y: 227, endPoint x: 668, endPoint y: 181, distance: 51.7
click at [668, 181] on div at bounding box center [614, 193] width 368 height 184
click at [611, 238] on div at bounding box center [614, 193] width 368 height 184
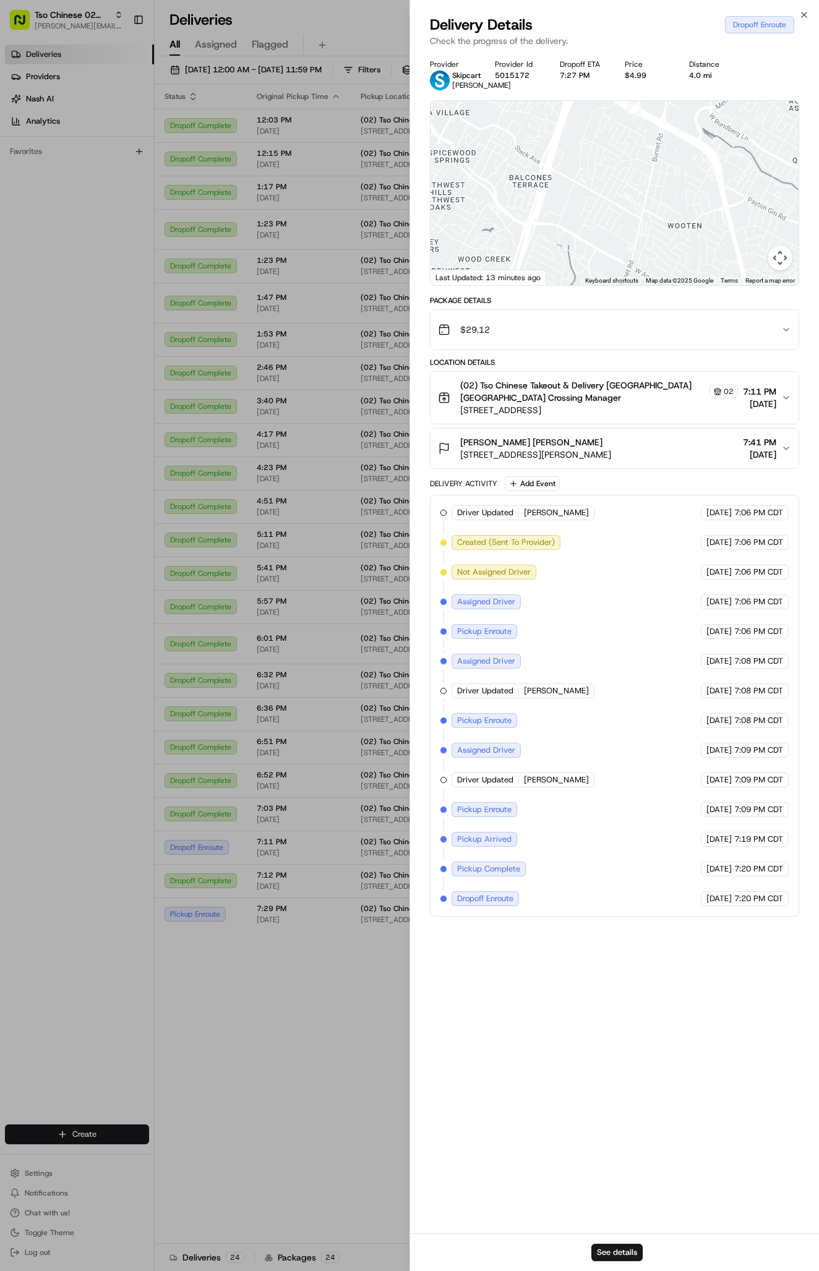
drag, startPoint x: 613, startPoint y: 227, endPoint x: 605, endPoint y: 401, distance: 173.9
click at [607, 399] on div "Provider Skipcart Javier Rodriguez Provider Id 5015172 Dropoff ETA 7:27 PM Pric…" at bounding box center [614, 487] width 369 height 857
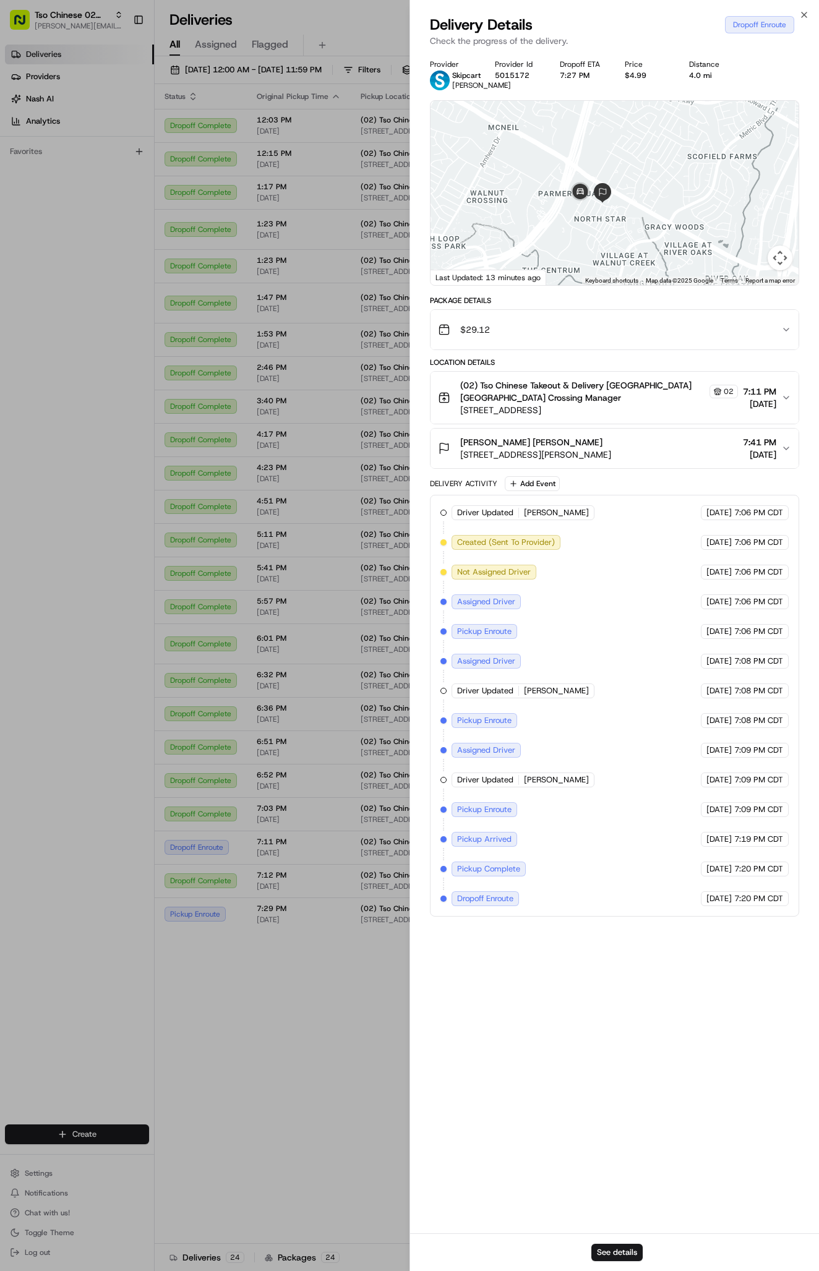
drag, startPoint x: 608, startPoint y: 187, endPoint x: 367, endPoint y: 587, distance: 466.8
click at [367, 587] on body "Tso Chinese 02 Arbor antonia@tsochinese.com Toggle Sidebar Deliveries Providers…" at bounding box center [409, 635] width 819 height 1271
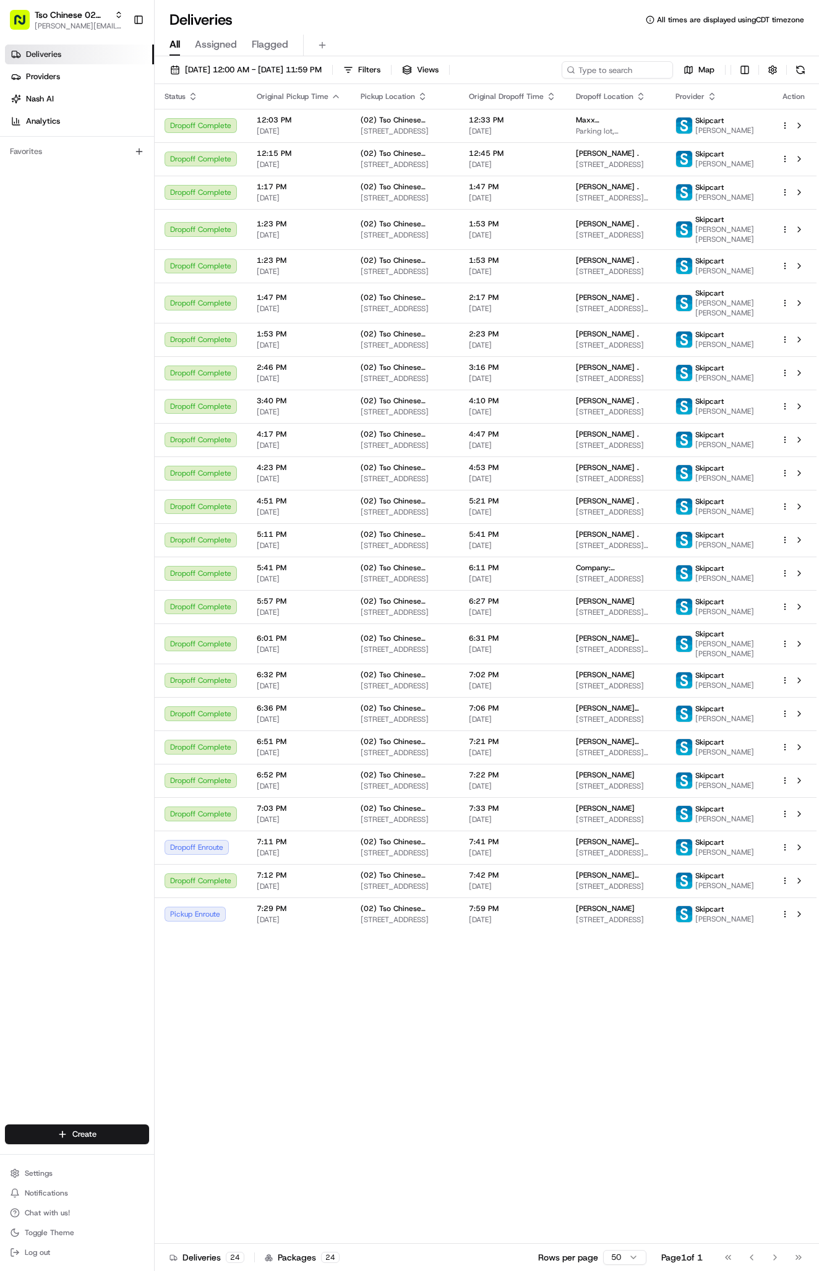
click at [594, 846] on span "[PERSON_NAME] [PERSON_NAME]" at bounding box center [616, 842] width 80 height 10
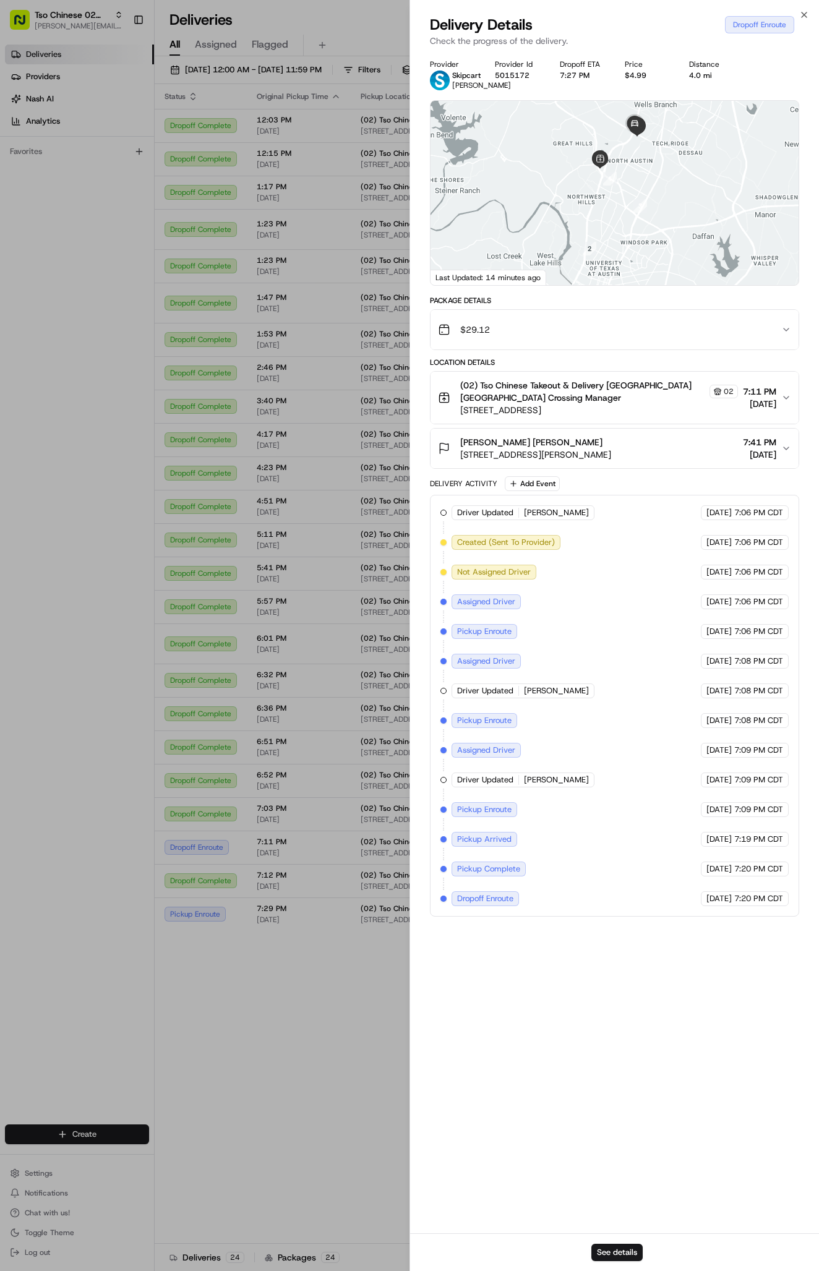
click at [594, 973] on div "Provider Skipcart Javier Rodriguez Provider Id 5015172 Dropoff ETA 7:27 PM Pric…" at bounding box center [614, 642] width 409 height 1181
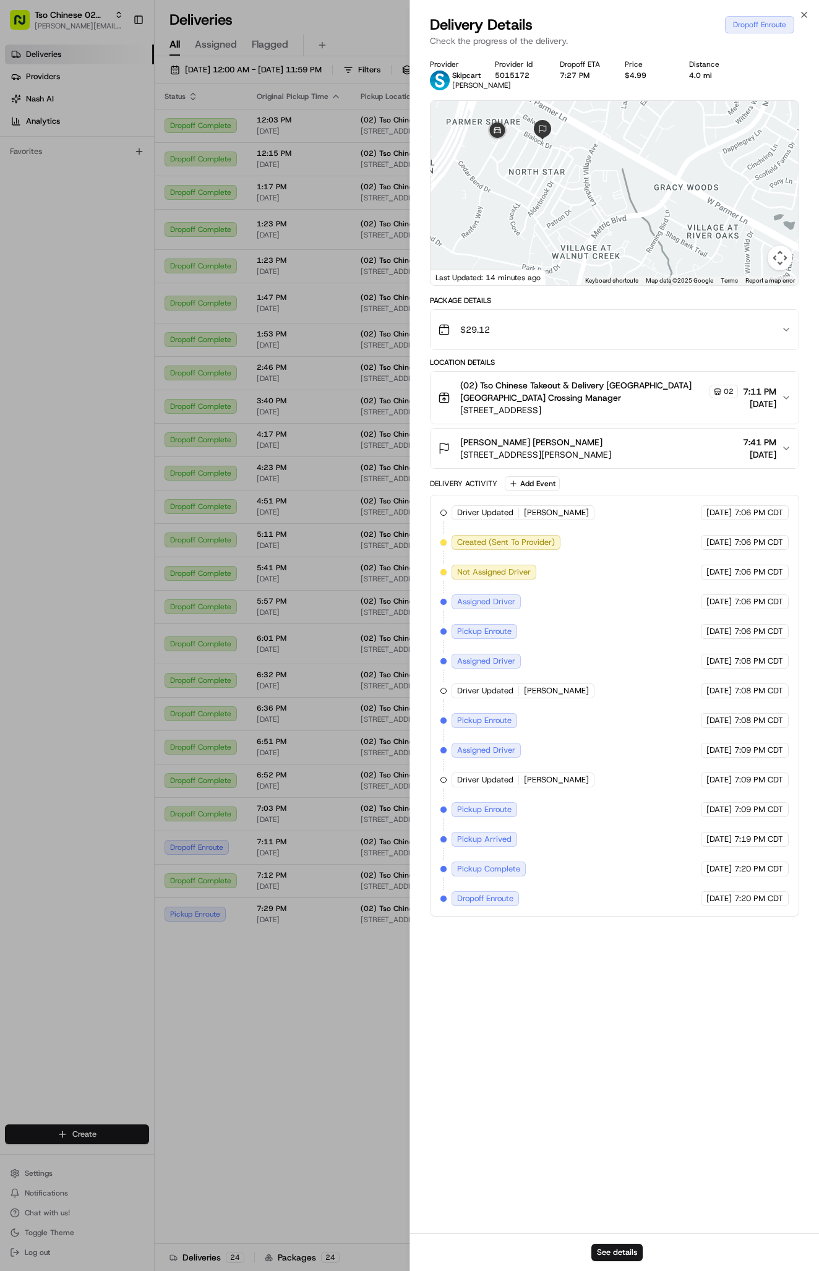
drag, startPoint x: 644, startPoint y: 149, endPoint x: 678, endPoint y: 168, distance: 38.7
click at [678, 168] on div at bounding box center [614, 193] width 368 height 184
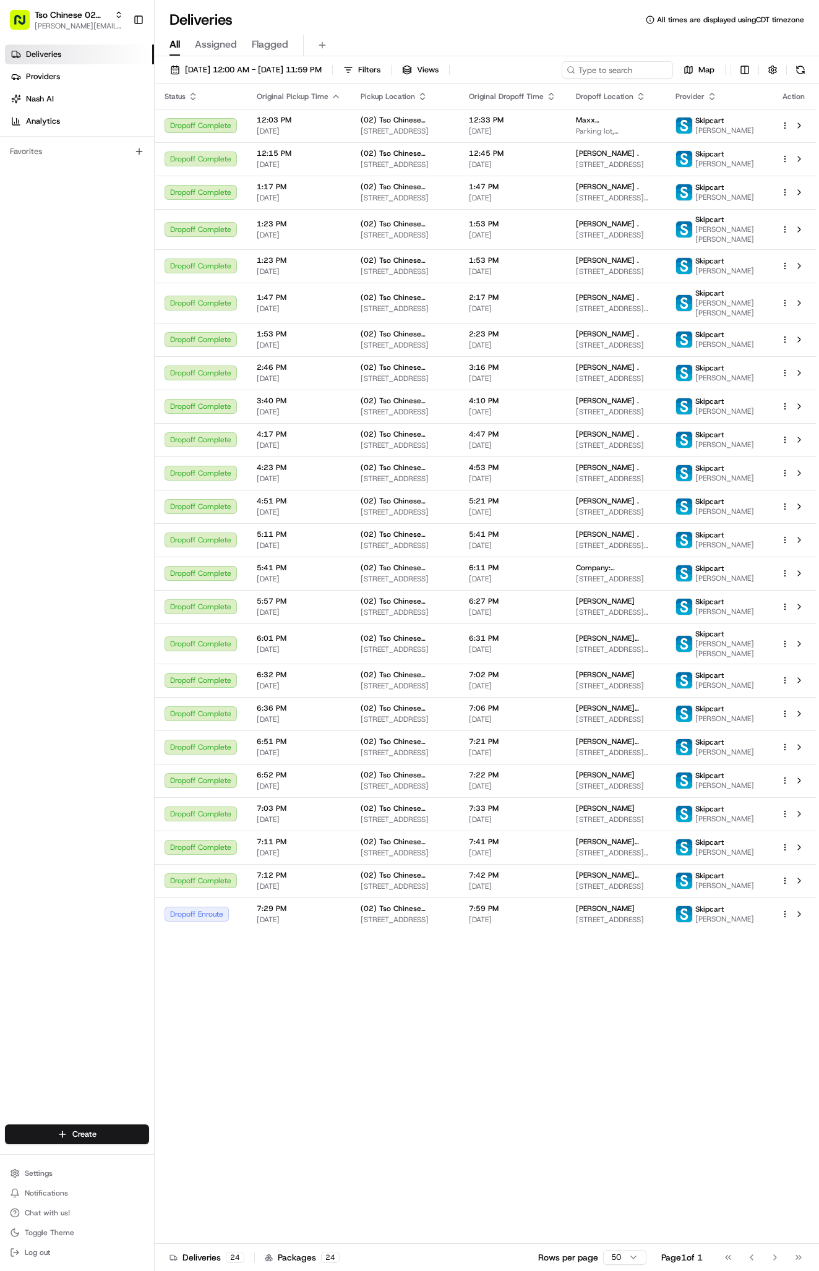
click at [172, 797] on td "Dropoff Complete" at bounding box center [201, 780] width 92 height 33
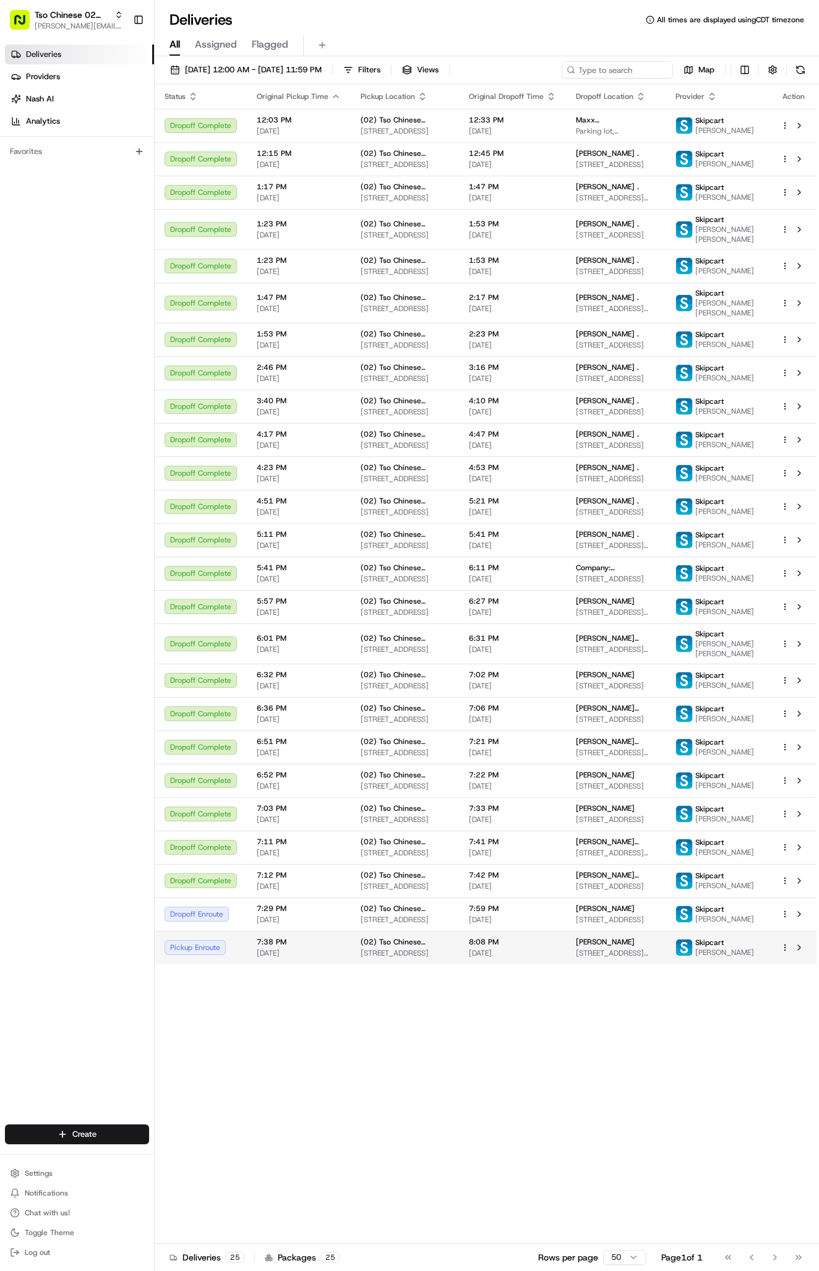
click at [459, 964] on td "(02) Tso Chinese Takeout & Delivery Arboretum Crossing 9333 Research Blvd, Bldg…" at bounding box center [405, 947] width 108 height 33
click at [596, 78] on div "08/16/2025 12:00 AM - 08/16/2025 11:59 PM Filters Views Map" at bounding box center [487, 72] width 664 height 23
click at [596, 71] on input at bounding box center [598, 69] width 148 height 17
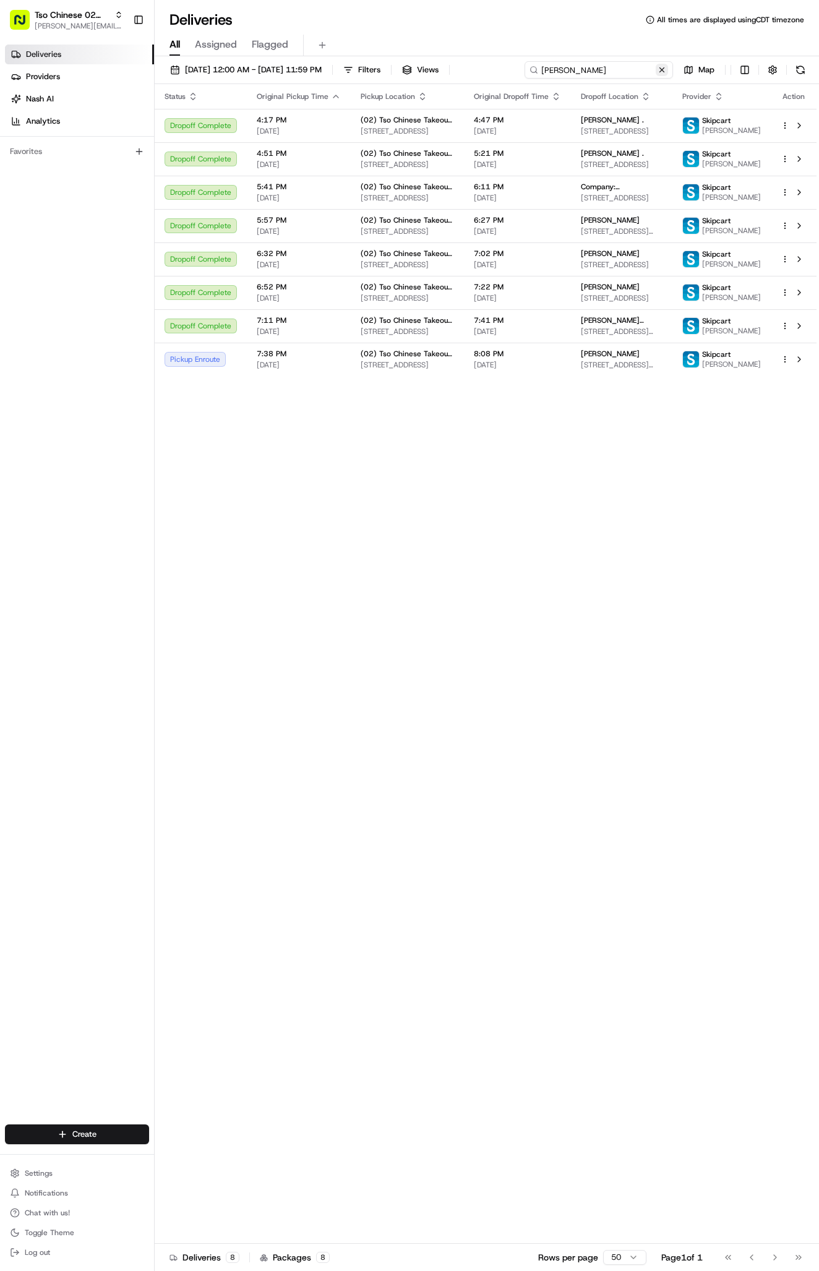
type input "javier ro"
click at [661, 72] on button at bounding box center [661, 70] width 12 height 12
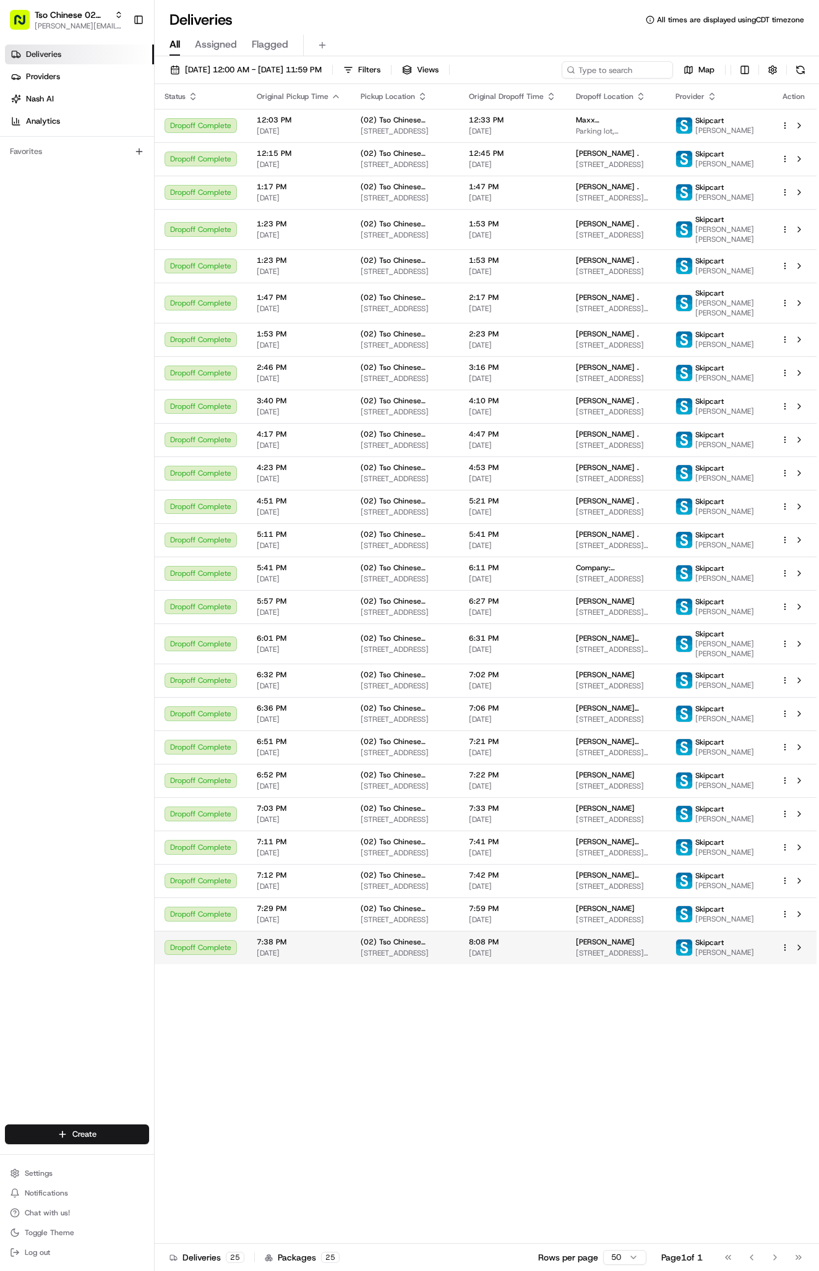
click at [652, 958] on div "Marcela Fontes Fontes 3505 Gable Dr, Austin, TX 78759, USA" at bounding box center [616, 947] width 80 height 21
click at [93, 1161] on div "Settings Notifications Chat with us! Toggle Theme Log out" at bounding box center [77, 1212] width 154 height 106
click at [87, 1131] on html "Tso Chinese 02 Arbor antonia@tsochinese.com Toggle Sidebar Deliveries Providers…" at bounding box center [409, 635] width 819 height 1271
click at [184, 1158] on link "Delivery" at bounding box center [224, 1157] width 138 height 22
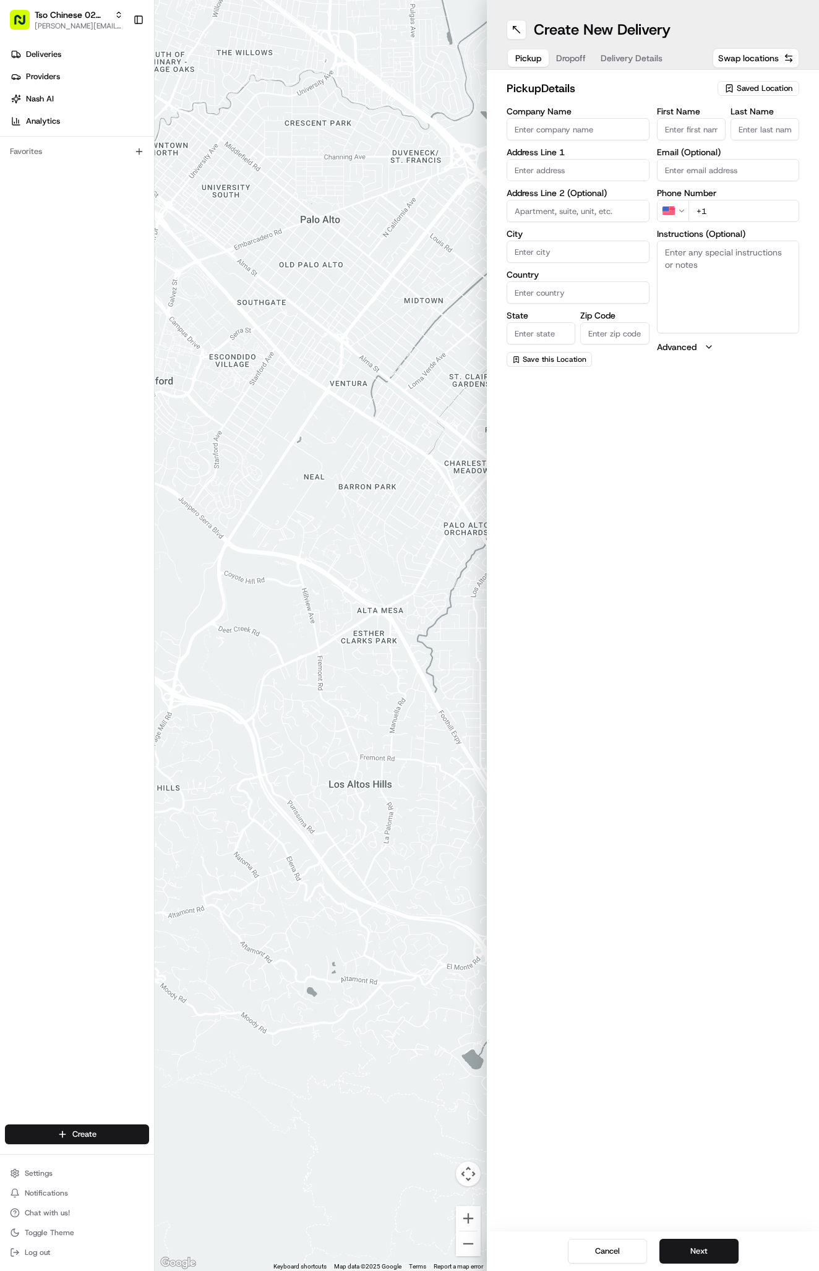
click at [735, 86] on div "Saved Location" at bounding box center [758, 88] width 82 height 15
click at [731, 143] on span "(02) Tso Chinese Takeout & Delivery Arboretum Crossing (02)" at bounding box center [737, 140] width 152 height 22
type input "(02) Tso Chinese Takeout & Delivery [GEOGRAPHIC_DATA]"
type input "Bldg E Ste 402"
type input "Austin"
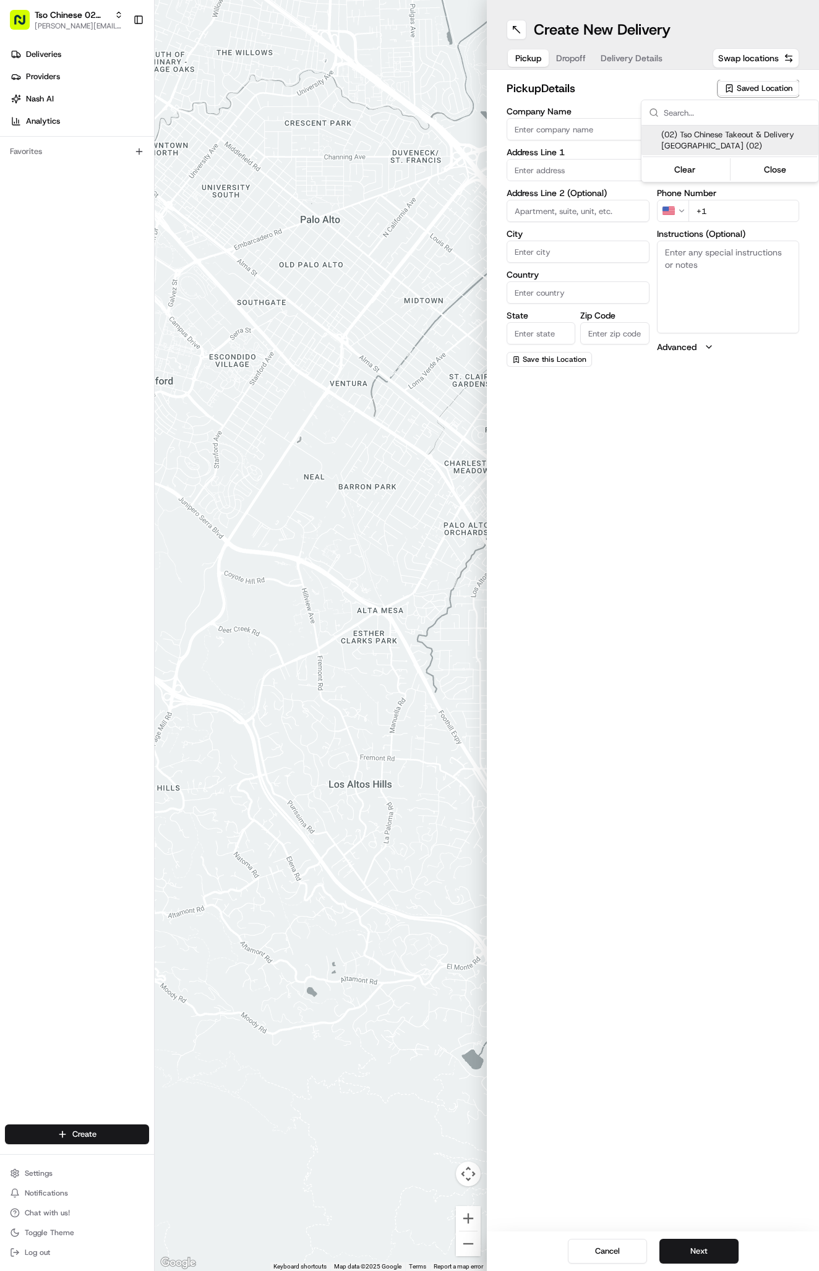
type input "US"
type input "TX"
type input "78759"
type input "Tso Chinese"
type input "Arboretum Crossing Manager"
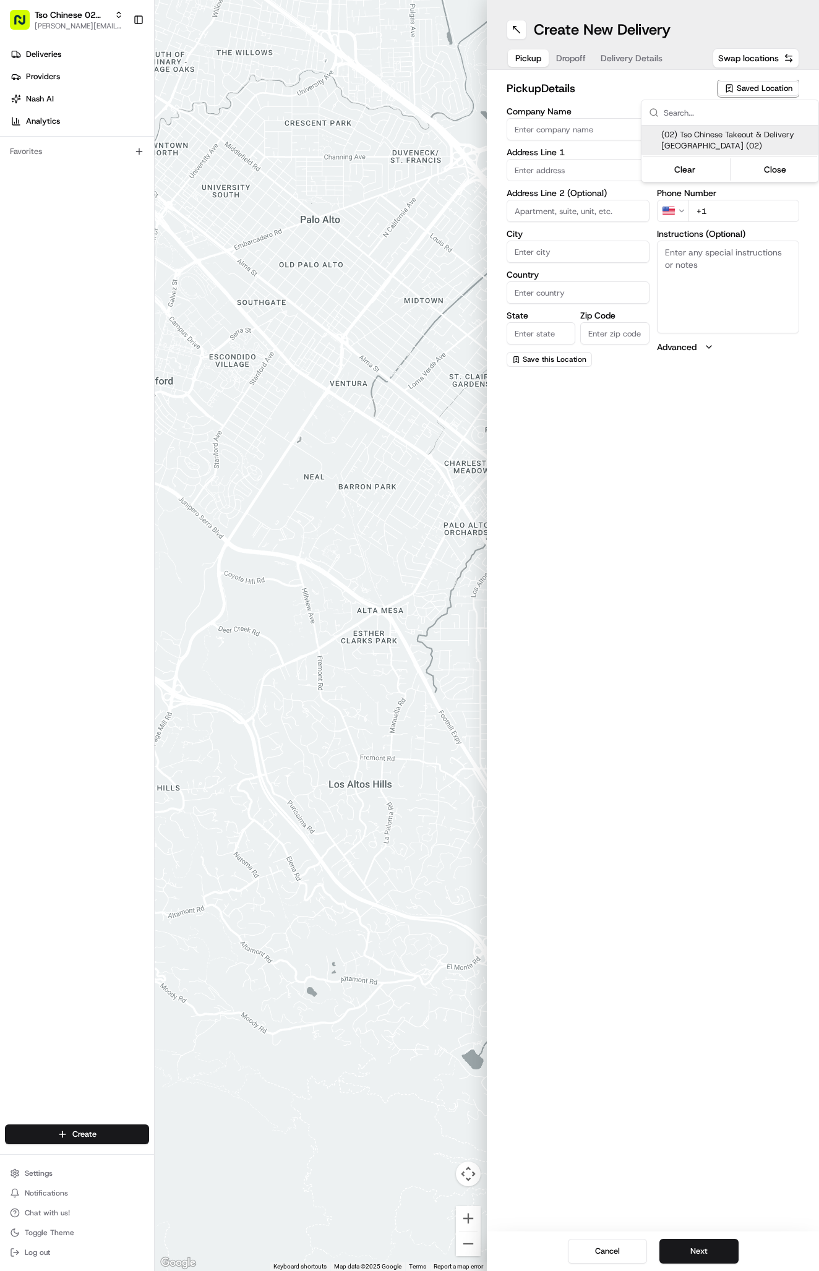
type input "arborstore@tsochinese.com"
type input "+1 512 344 9434"
type textarea "Submit a picture displaying address & food as Proof of Delivery. Envía una foto…"
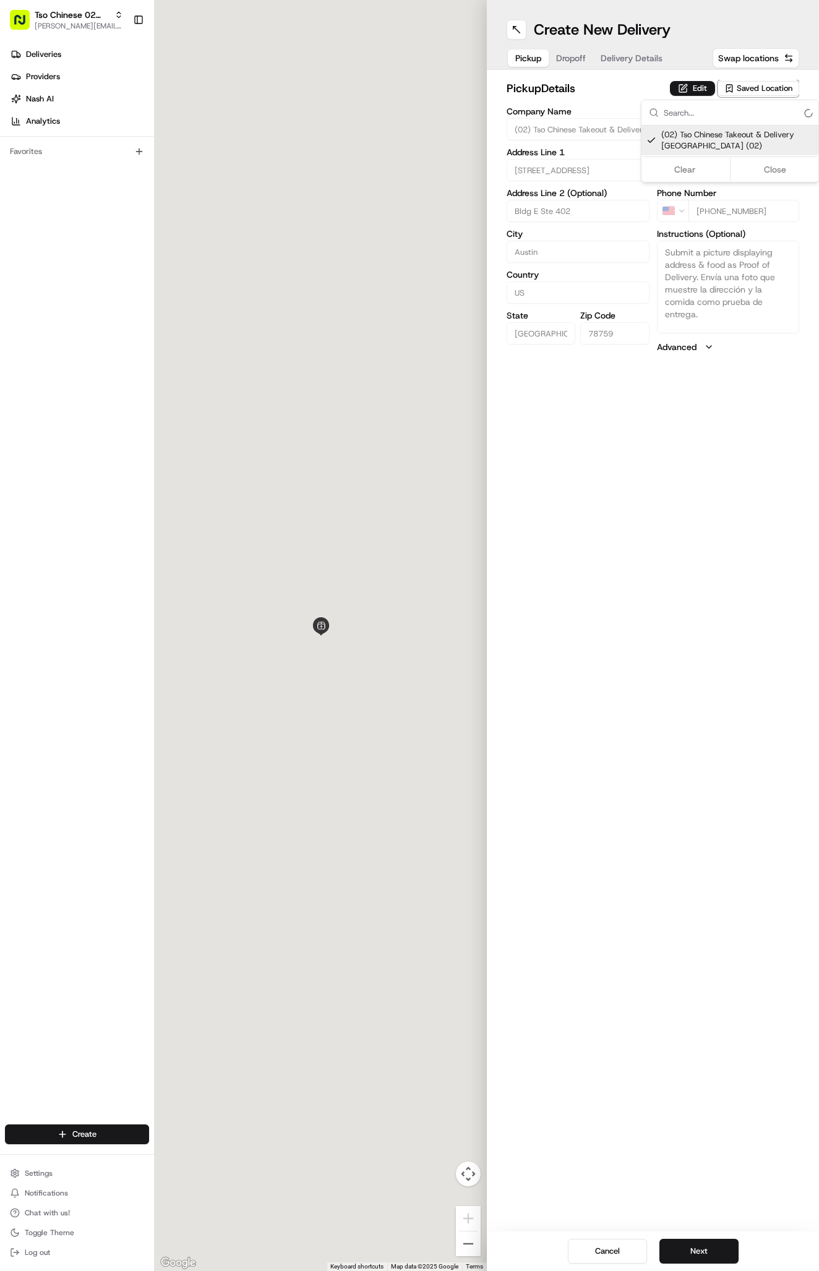
type input "9333 Research Blvd"
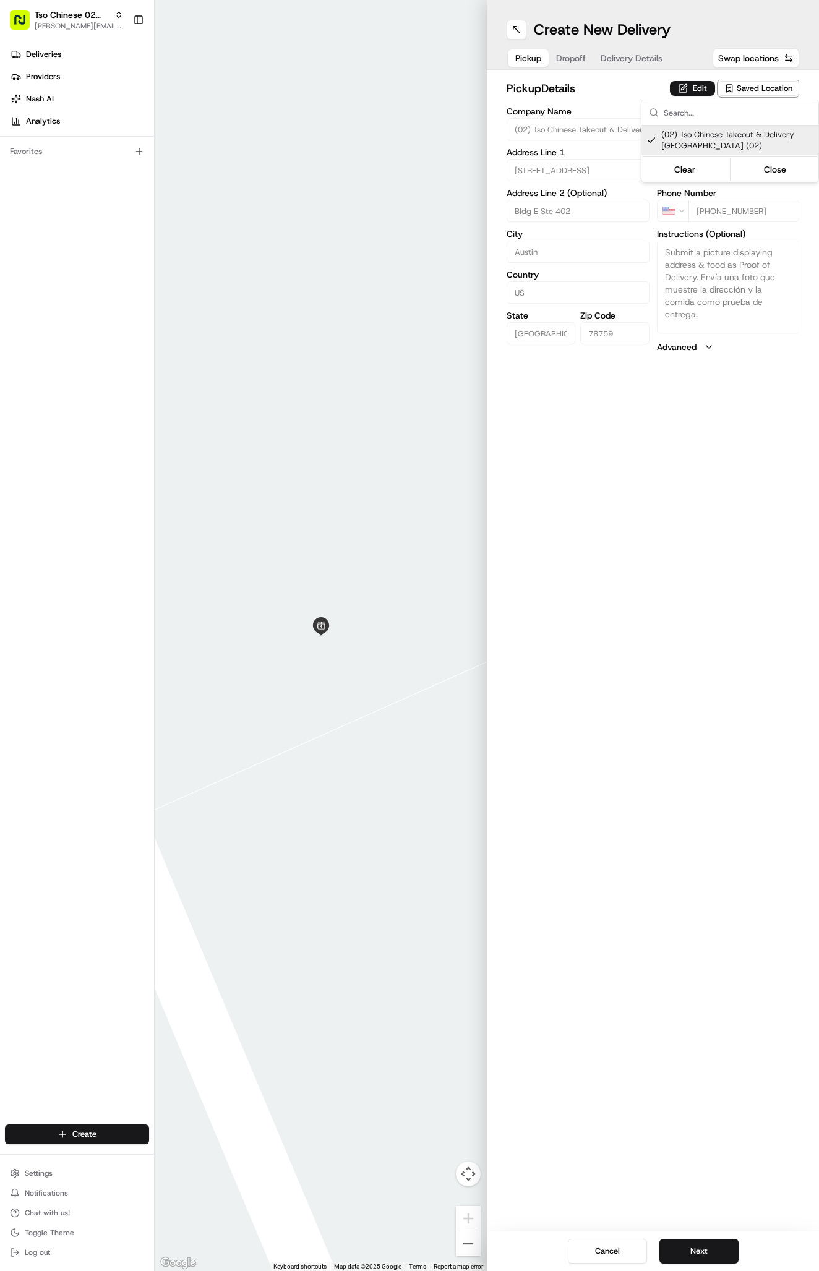
click at [657, 90] on html "Tso Chinese 02 Arbor antonia@tsochinese.com Toggle Sidebar Deliveries Providers…" at bounding box center [409, 635] width 819 height 1271
click at [638, 64] on button "Delivery Details" at bounding box center [631, 57] width 77 height 17
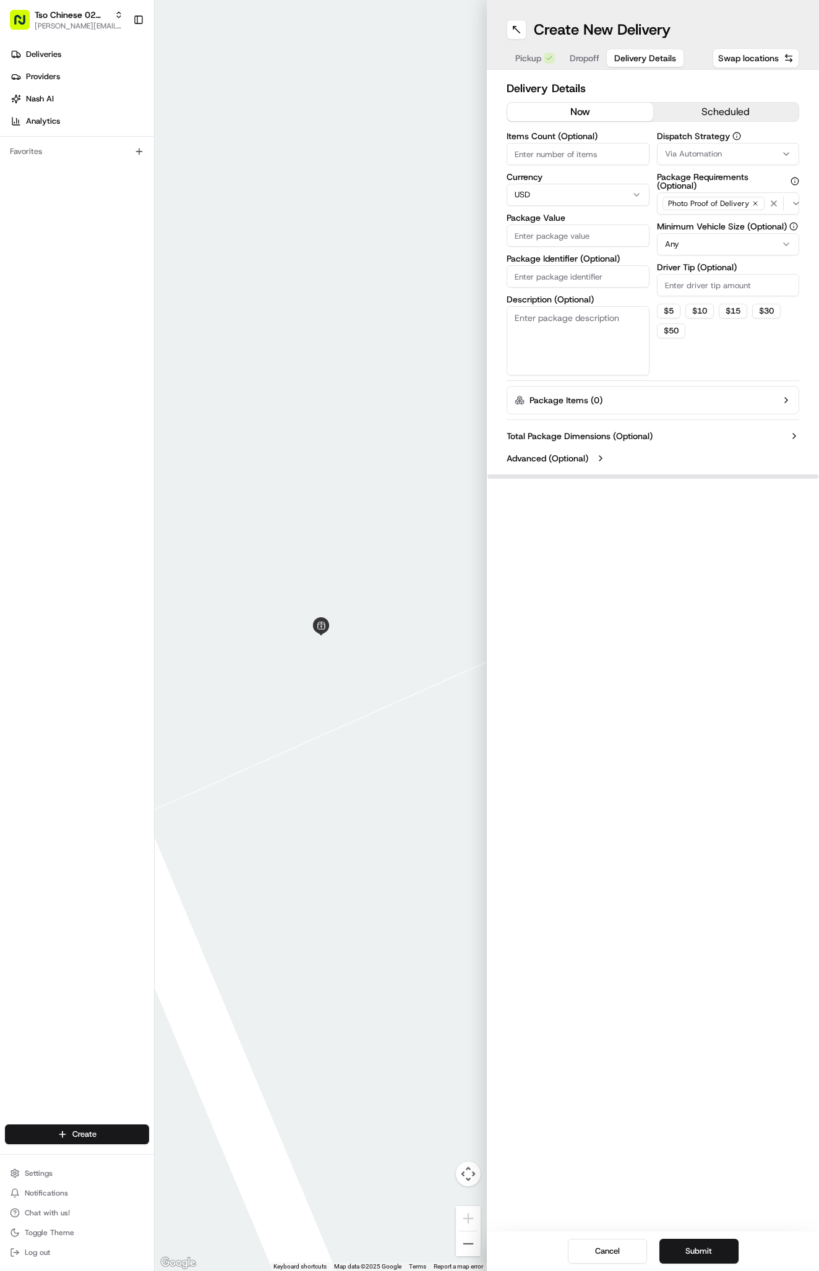
click at [698, 145] on button "Via Automation" at bounding box center [728, 154] width 143 height 22
click at [700, 229] on div "Tso Arbor Strategy" at bounding box center [729, 221] width 177 height 19
click at [705, 281] on html "Tso Chinese 02 Arbor antonia@tsochinese.com Toggle Sidebar Deliveries Providers…" at bounding box center [409, 635] width 819 height 1271
click at [705, 292] on input "Driver Tip (Optional)" at bounding box center [728, 285] width 143 height 22
type input "2"
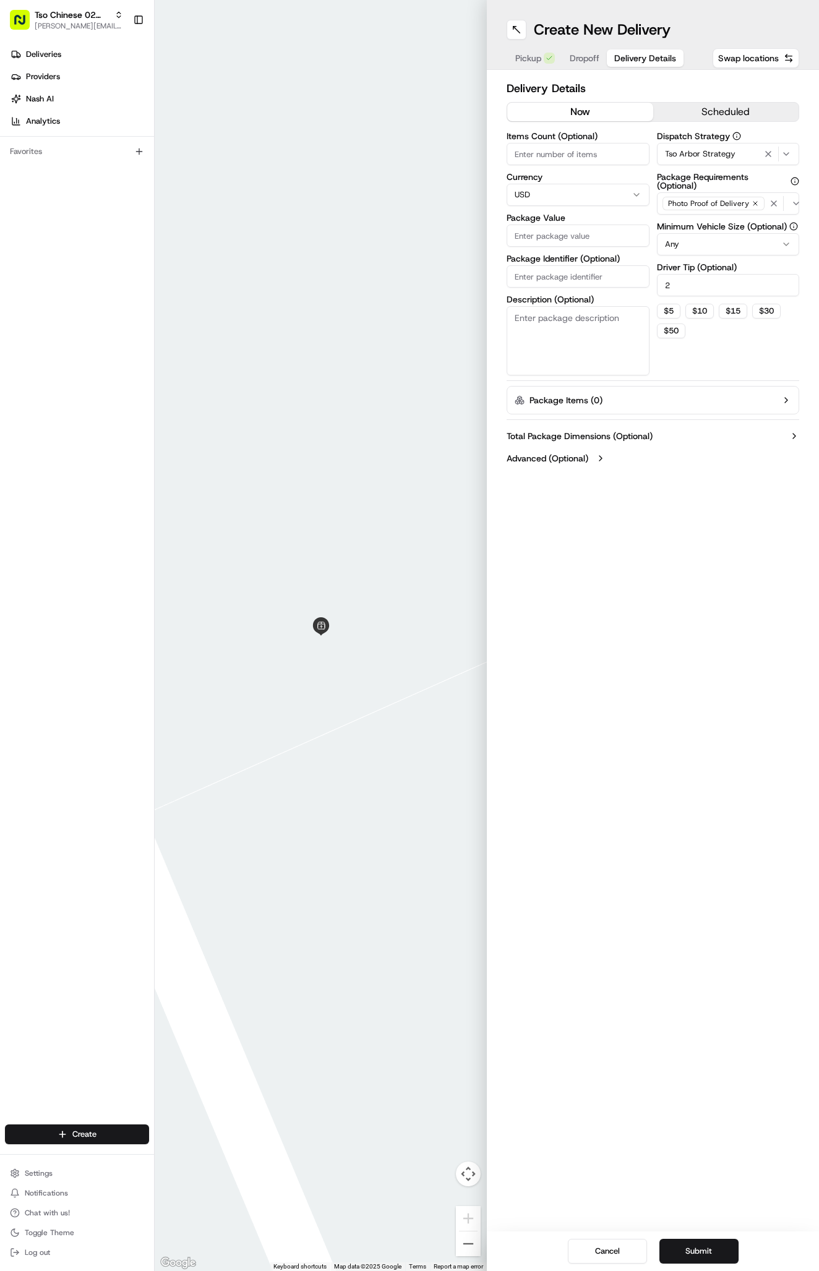
click at [587, 284] on input "Package Identifier (Optional)" at bounding box center [577, 276] width 143 height 22
paste input "QP2CPPG"
type input "QP2CPPG"
click at [573, 218] on label "Package Value" at bounding box center [577, 217] width 143 height 9
click at [573, 224] on input "Package Value" at bounding box center [577, 235] width 143 height 22
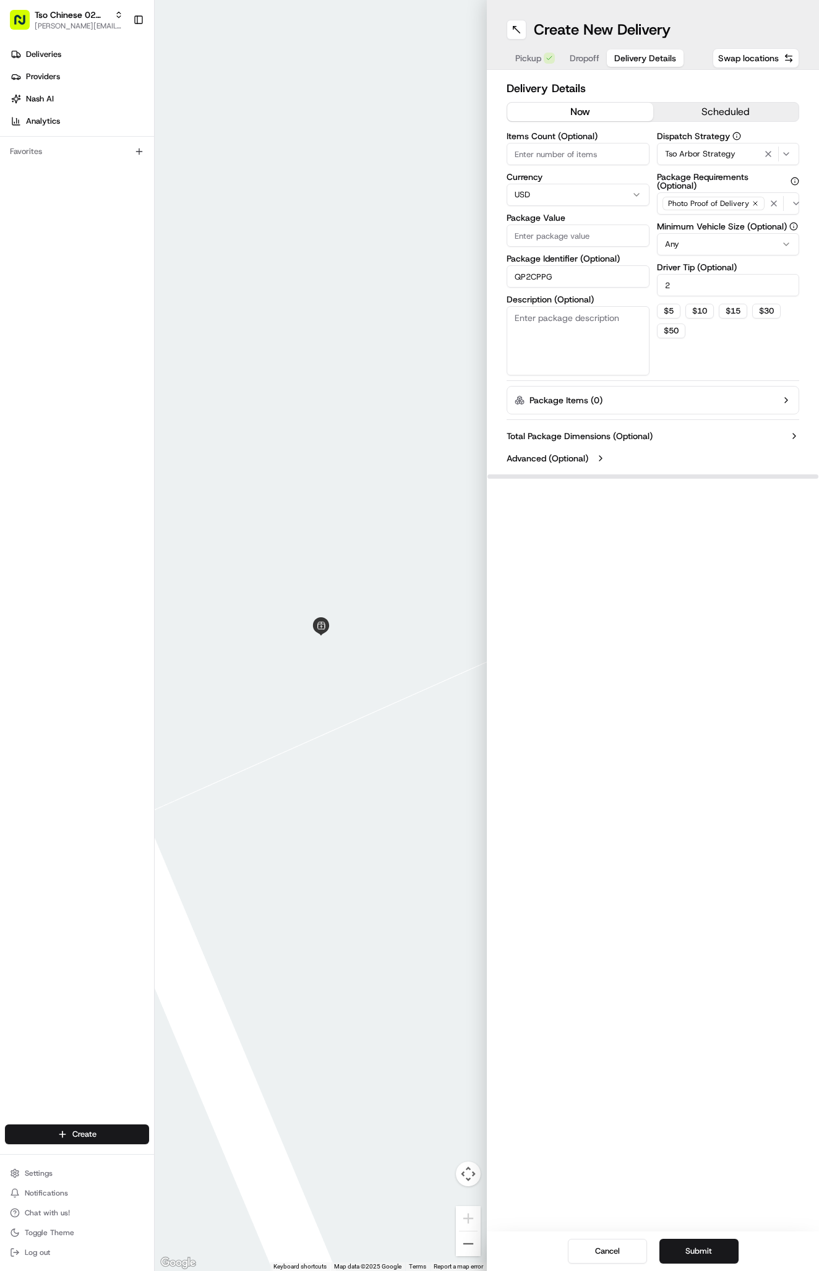
click at [576, 231] on input "Package Value" at bounding box center [577, 235] width 143 height 22
type input "29.12"
click at [581, 59] on span "Dropoff" at bounding box center [584, 58] width 30 height 12
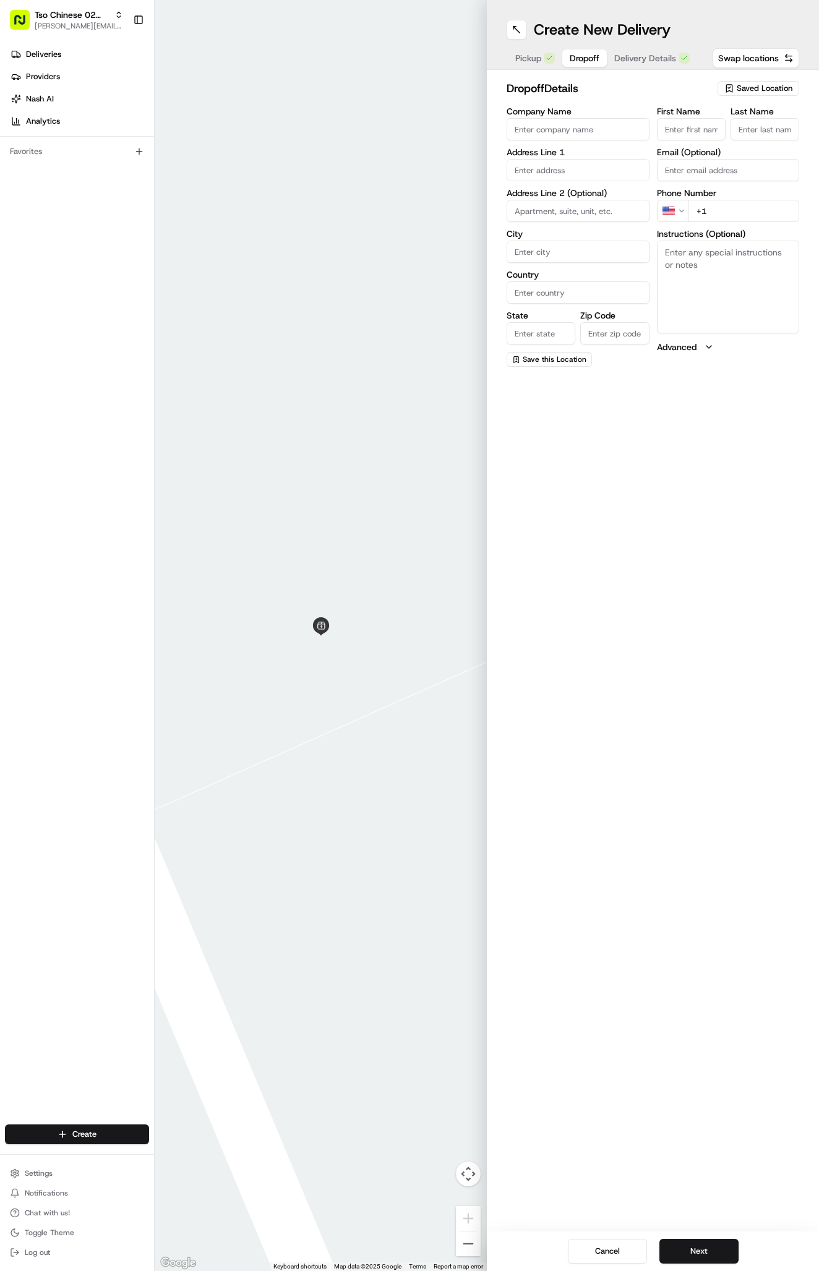
paste input "2"
click at [757, 213] on input "+1 2" at bounding box center [743, 211] width 111 height 22
paste input "936 615 2799"
type input "+1 936 615 2799"
click at [712, 262] on textarea "Instructions (Optional)" at bounding box center [728, 287] width 143 height 93
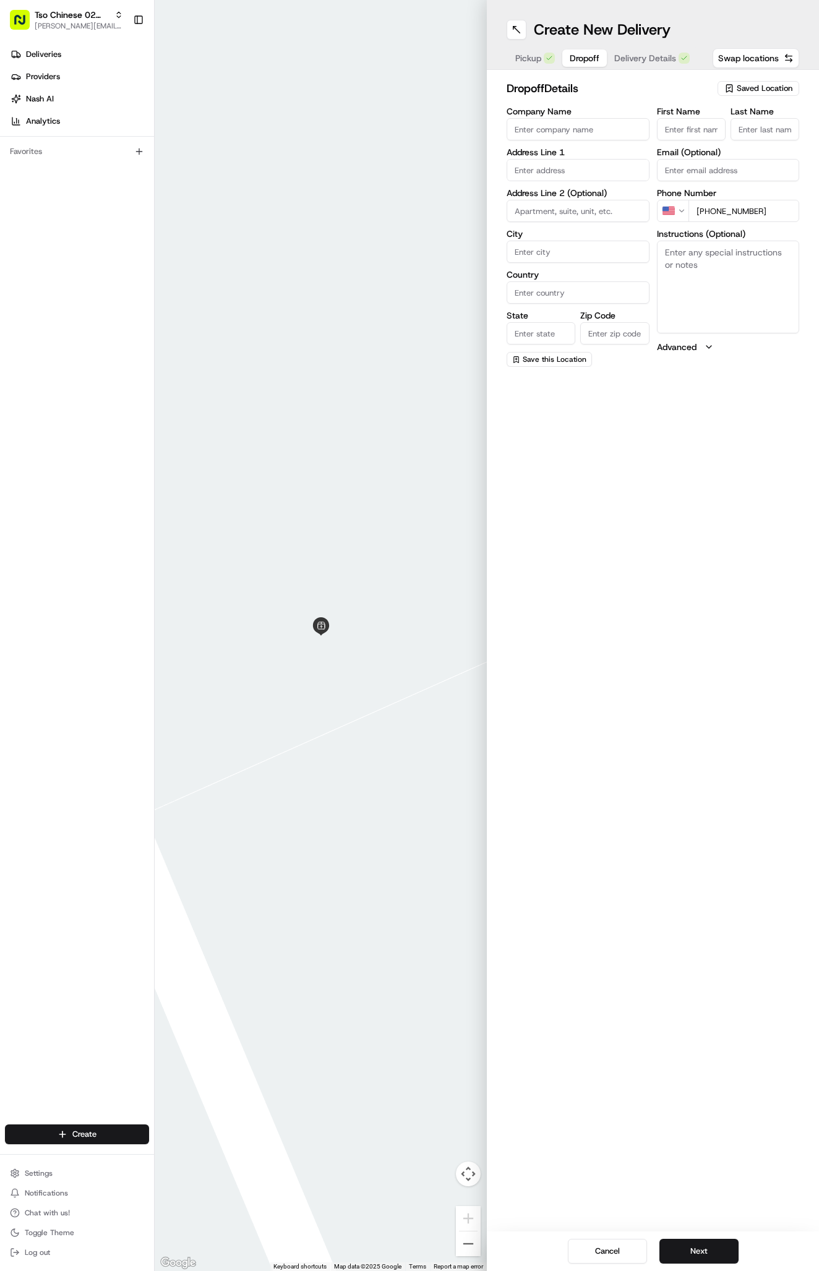
paste textarea "507"
paste textarea "By leasinf office/ pool when you pull in the complex. Please don’t knock :)"
type textarea "507 By leasinf office/ pool when you pull in the complex. Please don’t knock :)"
paste input "1801 Wells Branch Parkway"
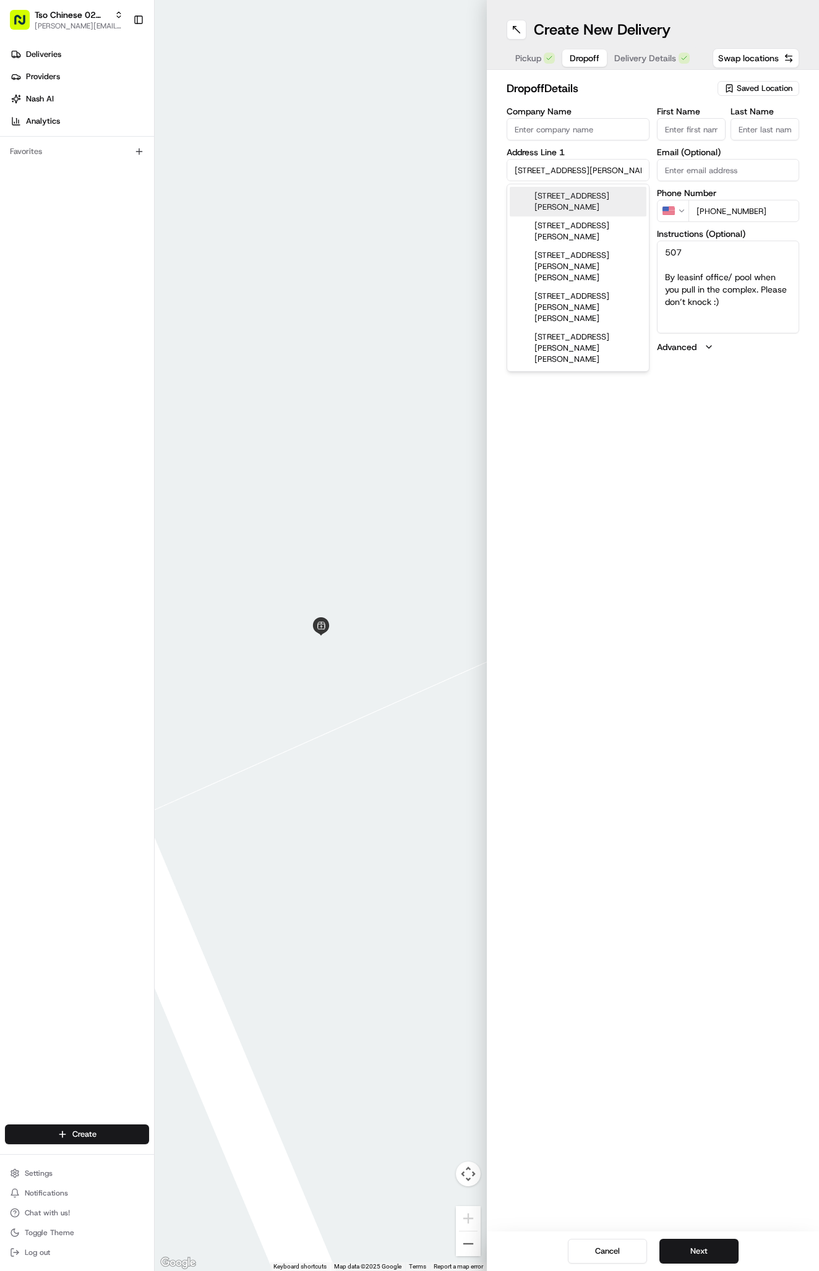
click at [597, 196] on div "1801 Wells Branch Parkway, Austin, TX" at bounding box center [577, 202] width 137 height 30
type input "1801 Wells Branch Parkway"
type input "Austin"
type input "United States"
type input "TX"
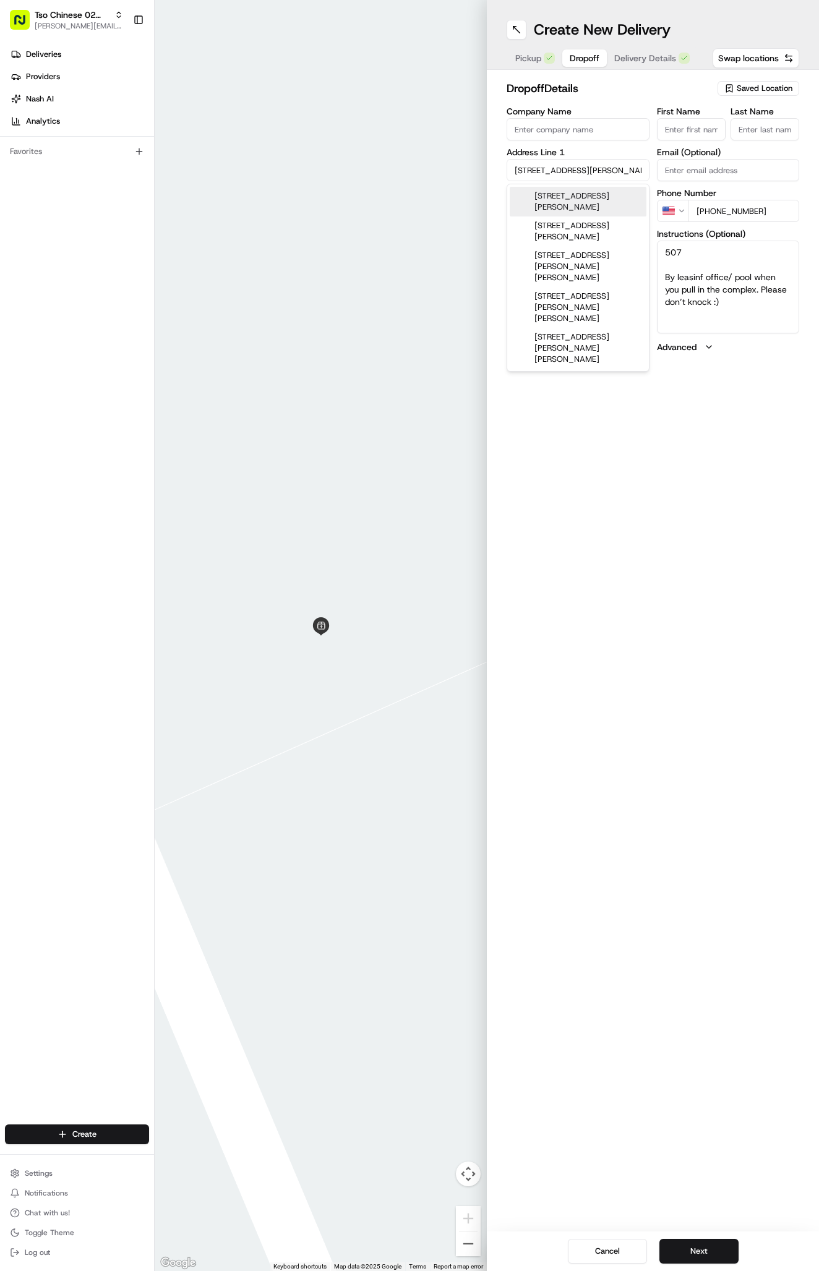
type input "78728"
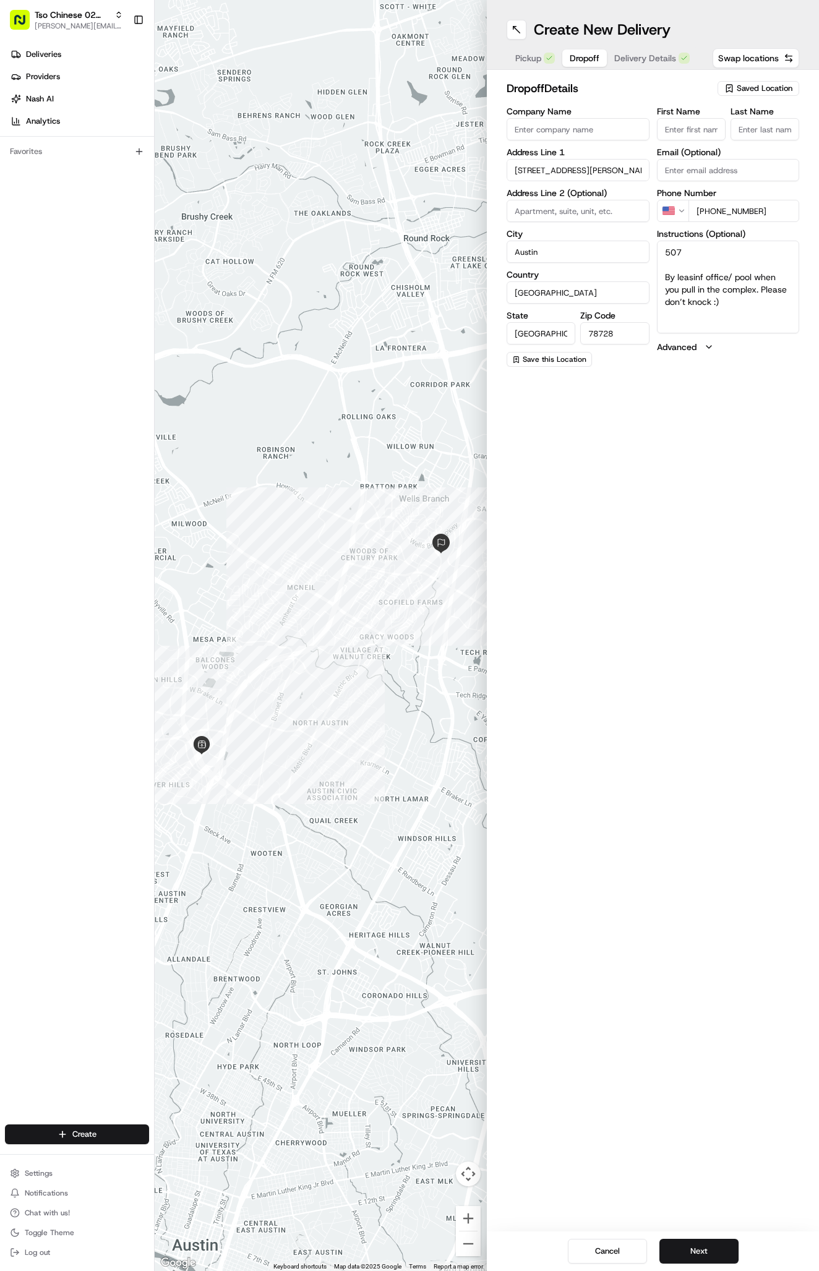
paste input "Alexander Gore"
type input "Alexander Gore"
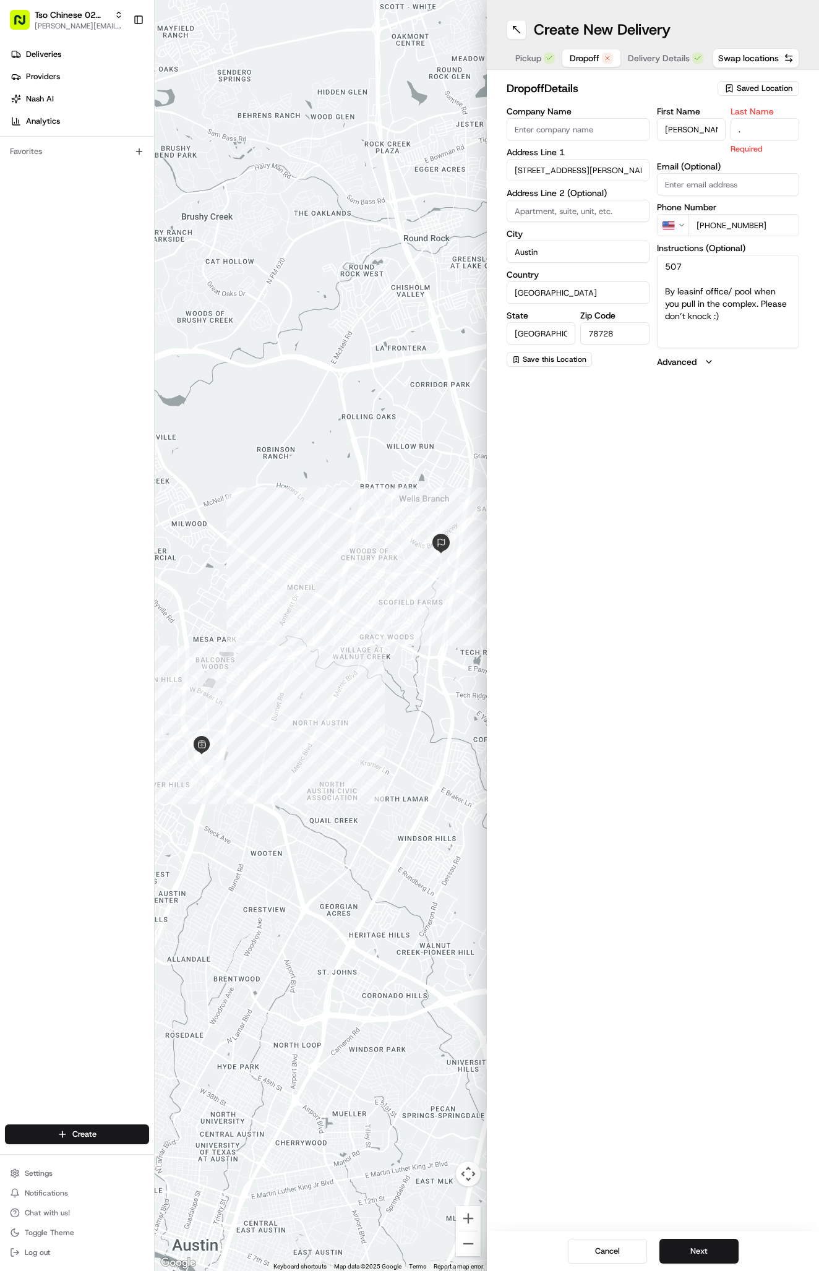
type input "."
click at [706, 276] on textarea "507 By leasinf office/ pool when you pull in the complex. Please don’t knock :)" at bounding box center [728, 301] width 143 height 93
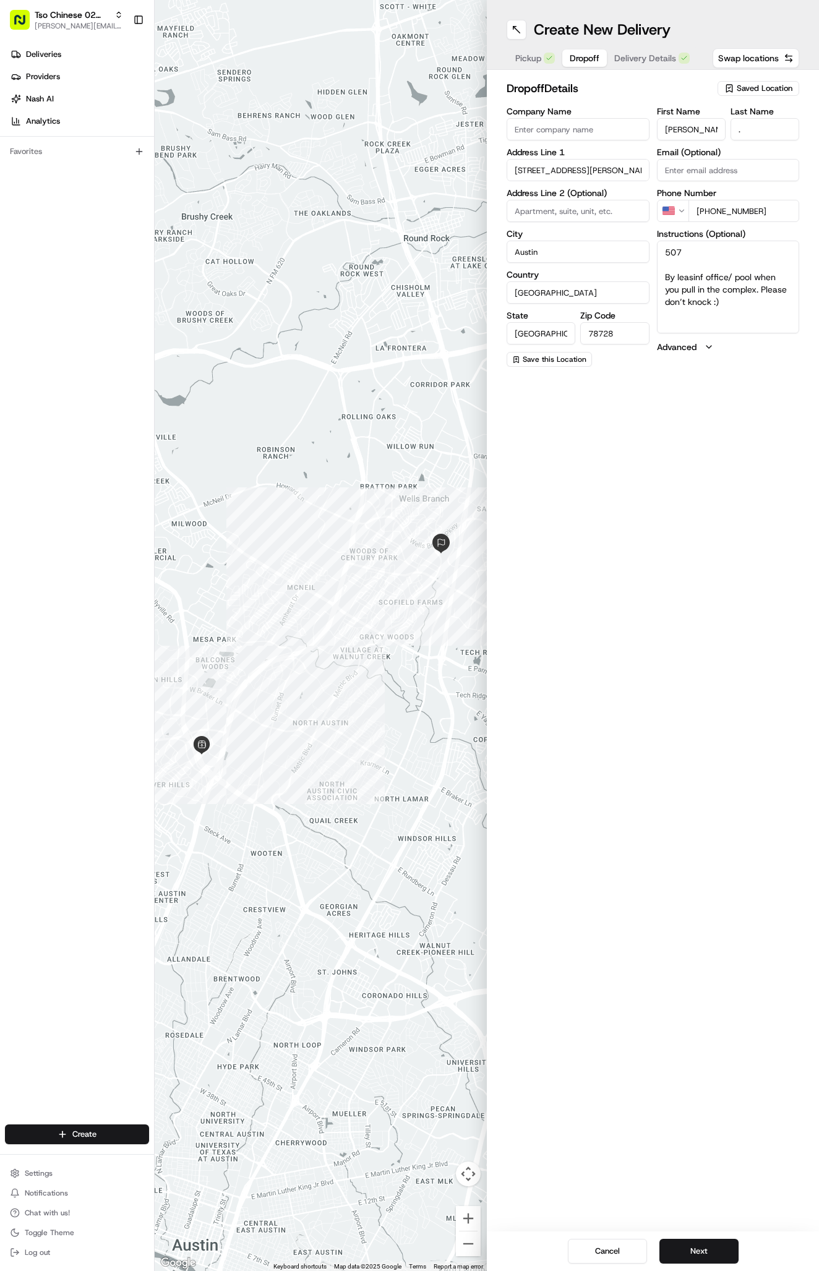
paste textarea "Company: The morgan"
type textarea "507 Company: The morgan By leasinf office/ pool when you pull in the complex. P…"
click at [660, 59] on span "Delivery Details" at bounding box center [645, 58] width 62 height 12
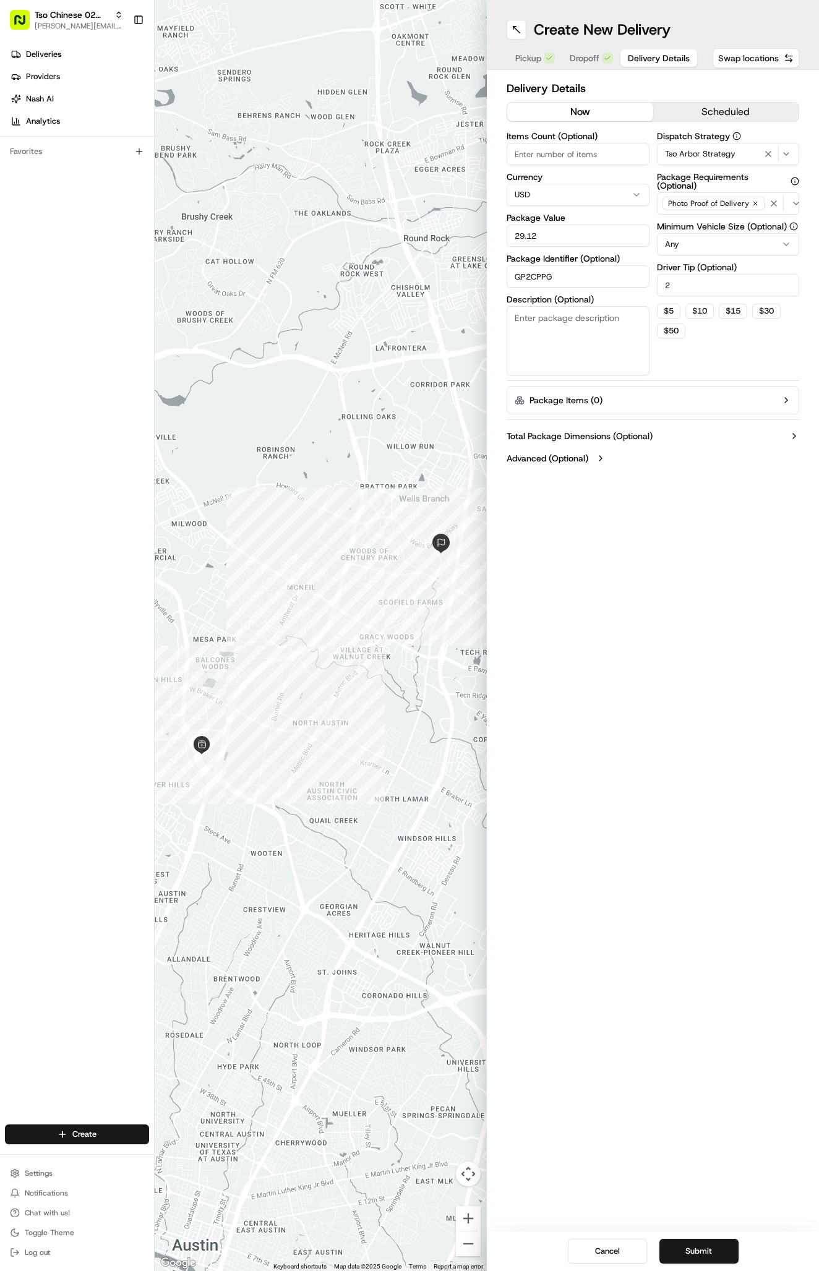
click at [702, 1259] on button "Submit" at bounding box center [698, 1250] width 79 height 25
click at [702, 1259] on div "Cancel Submit" at bounding box center [653, 1251] width 332 height 40
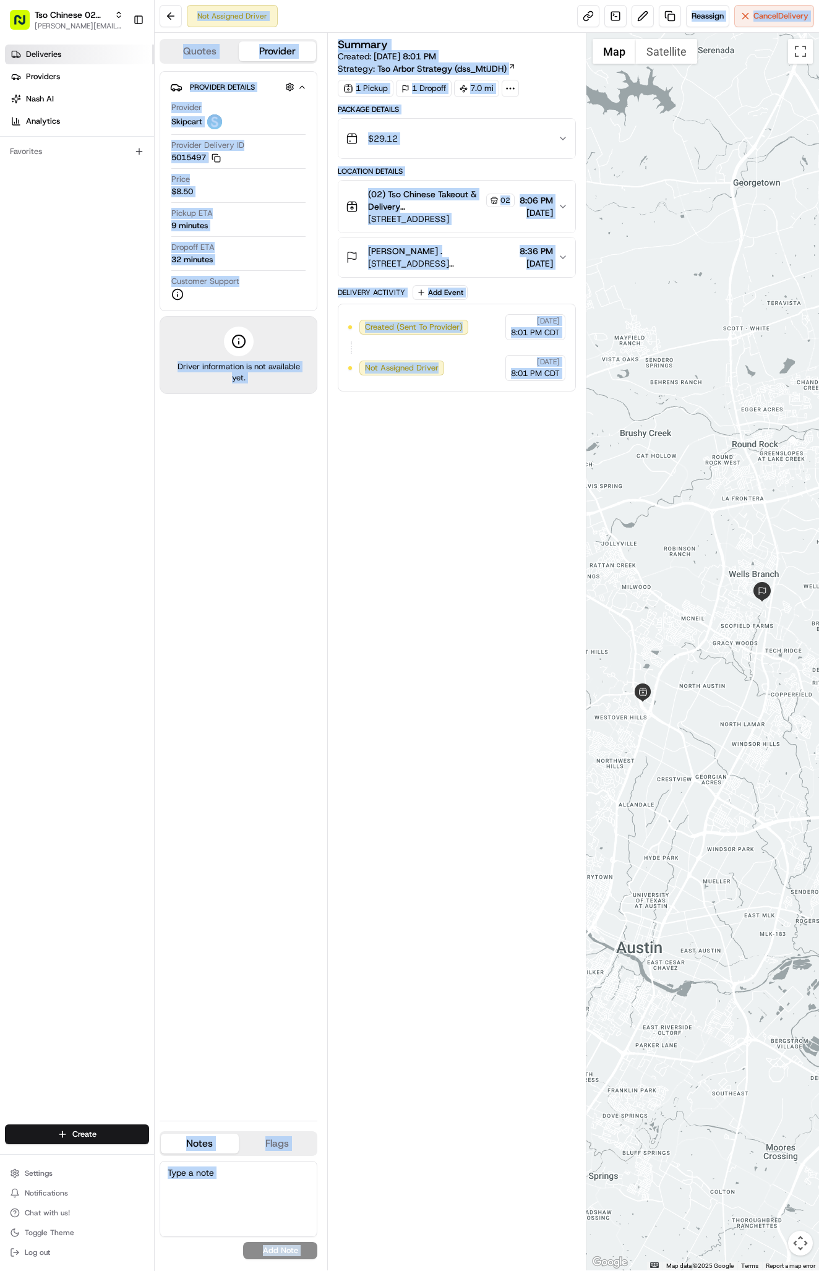
click at [70, 51] on link "Deliveries" at bounding box center [79, 55] width 149 height 20
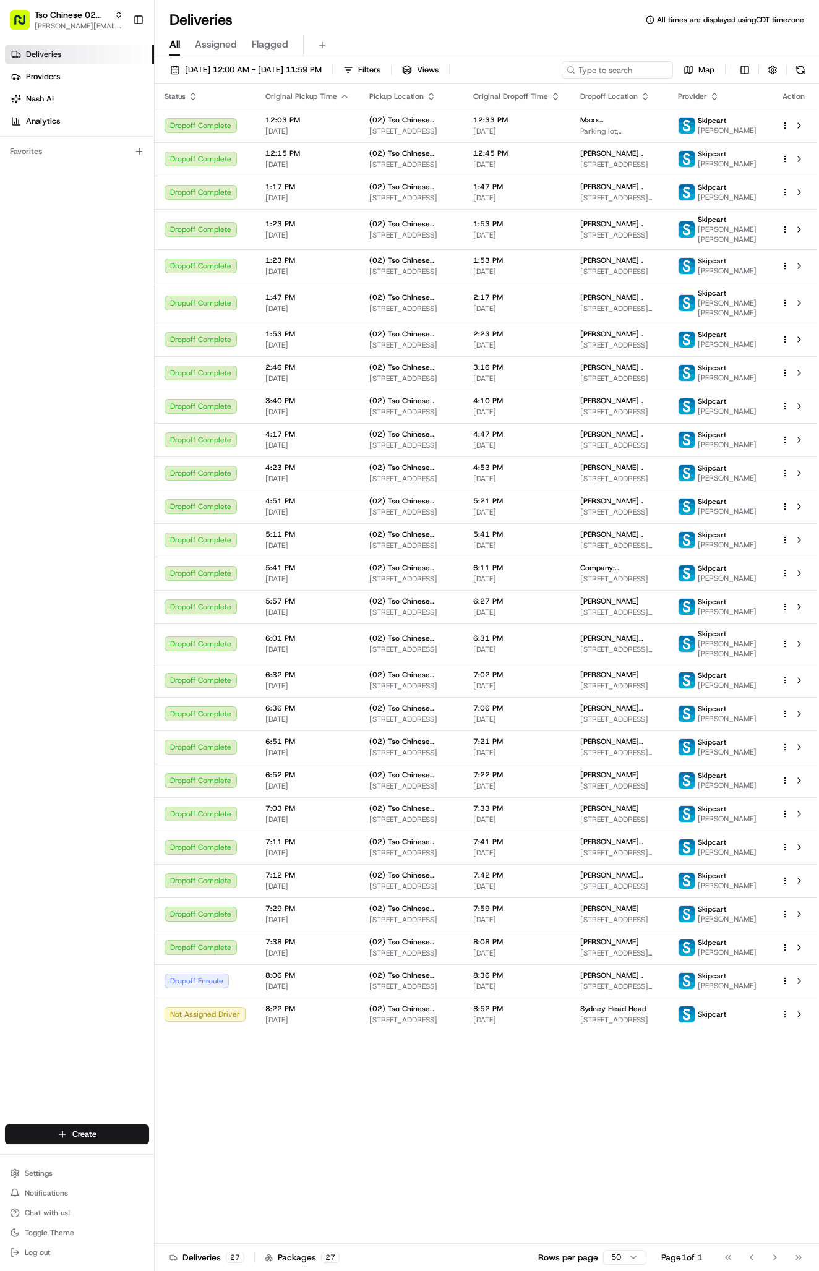
click at [139, 404] on div "Deliveries Providers Nash AI Analytics Favorites" at bounding box center [77, 586] width 154 height 1092
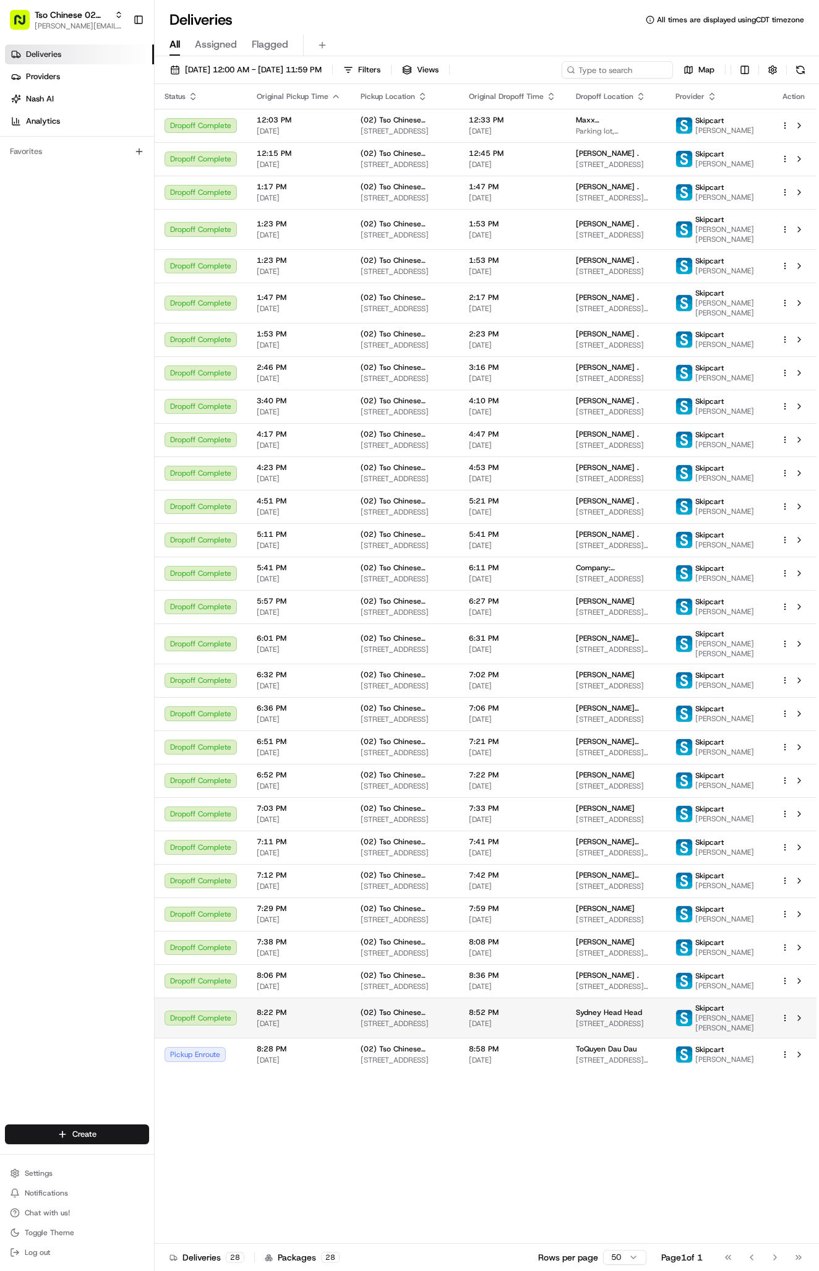
click at [493, 1017] on span "8:52 PM" at bounding box center [512, 1012] width 87 height 10
click at [356, 997] on td "(02) Tso Chinese Takeout & Delivery Arboretum Crossing 9333 Research Blvd, Bldg…" at bounding box center [405, 980] width 108 height 33
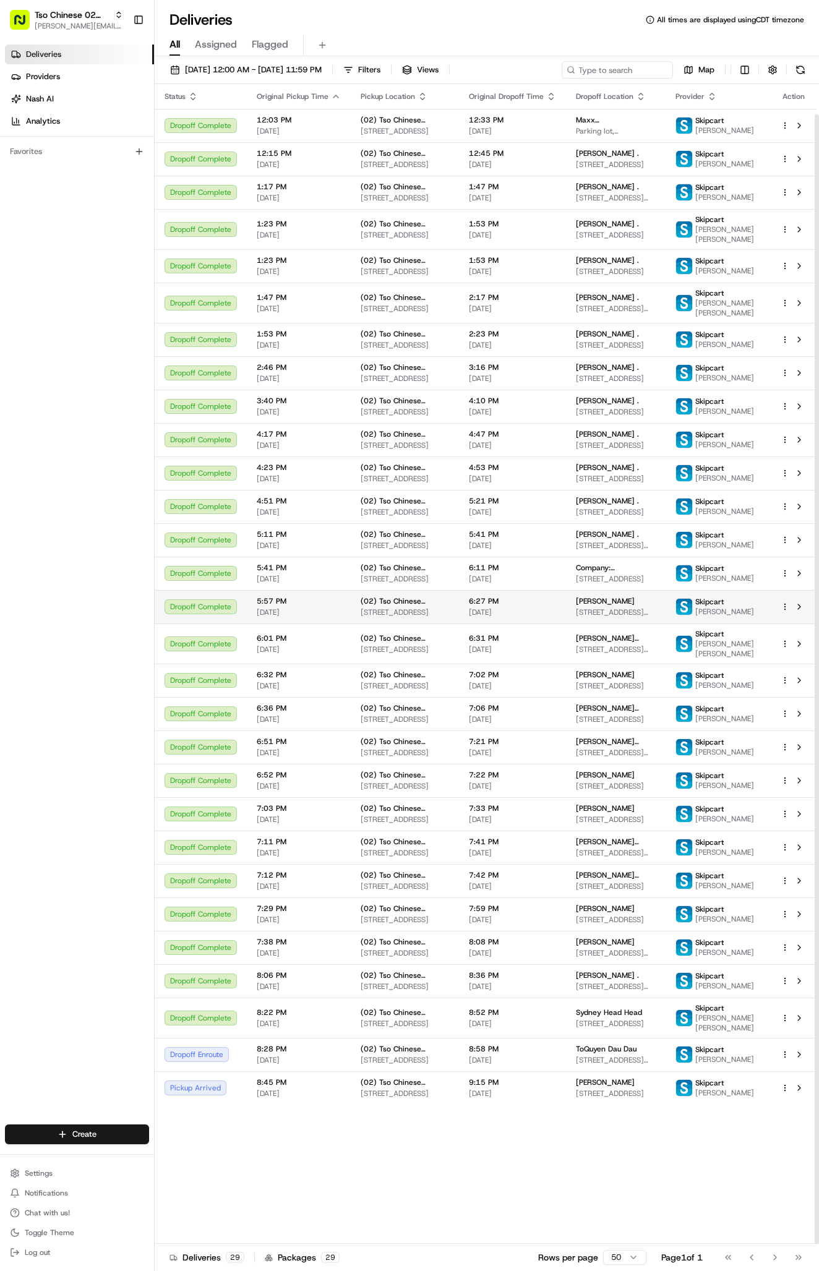
scroll to position [31, 0]
click at [630, 1087] on span "[PERSON_NAME]" at bounding box center [605, 1082] width 59 height 10
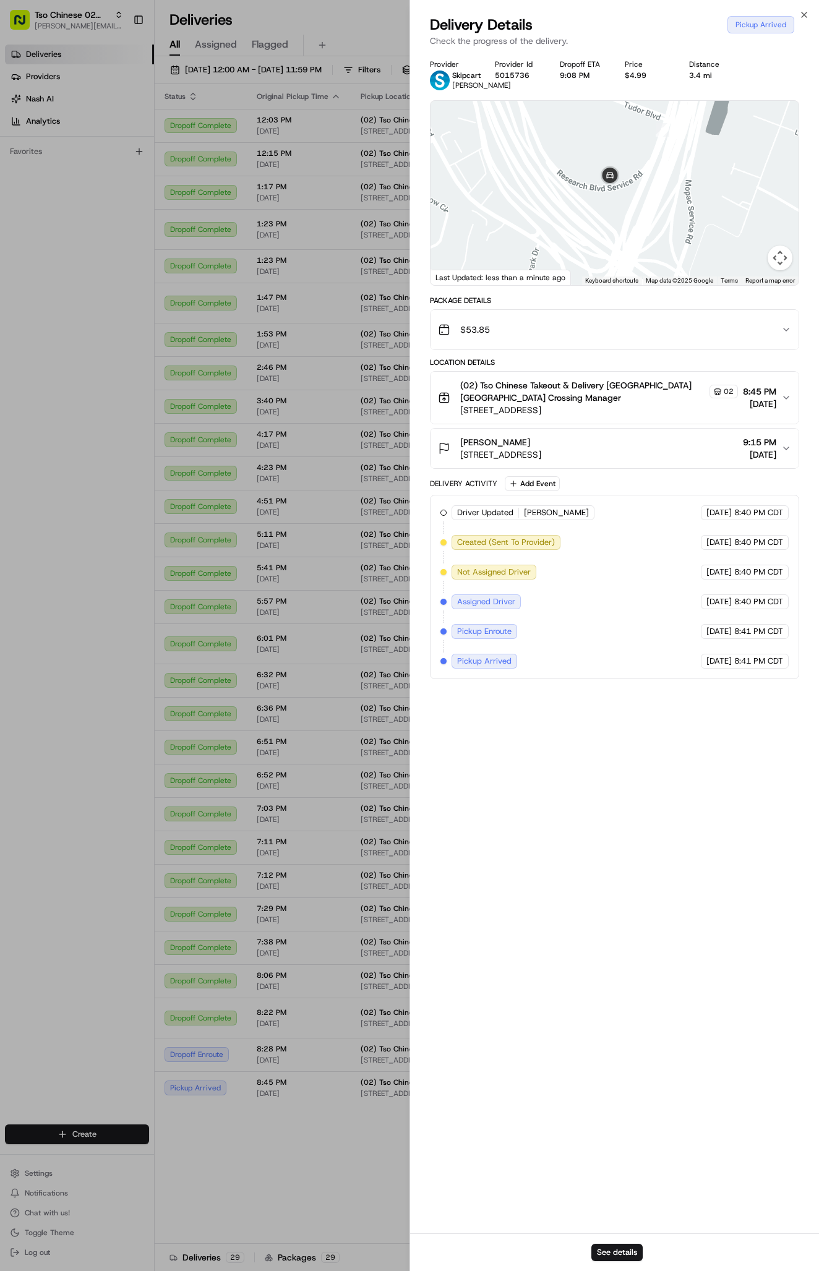
drag, startPoint x: 579, startPoint y: 185, endPoint x: 579, endPoint y: 258, distance: 73.0
click at [579, 258] on div at bounding box center [614, 193] width 368 height 184
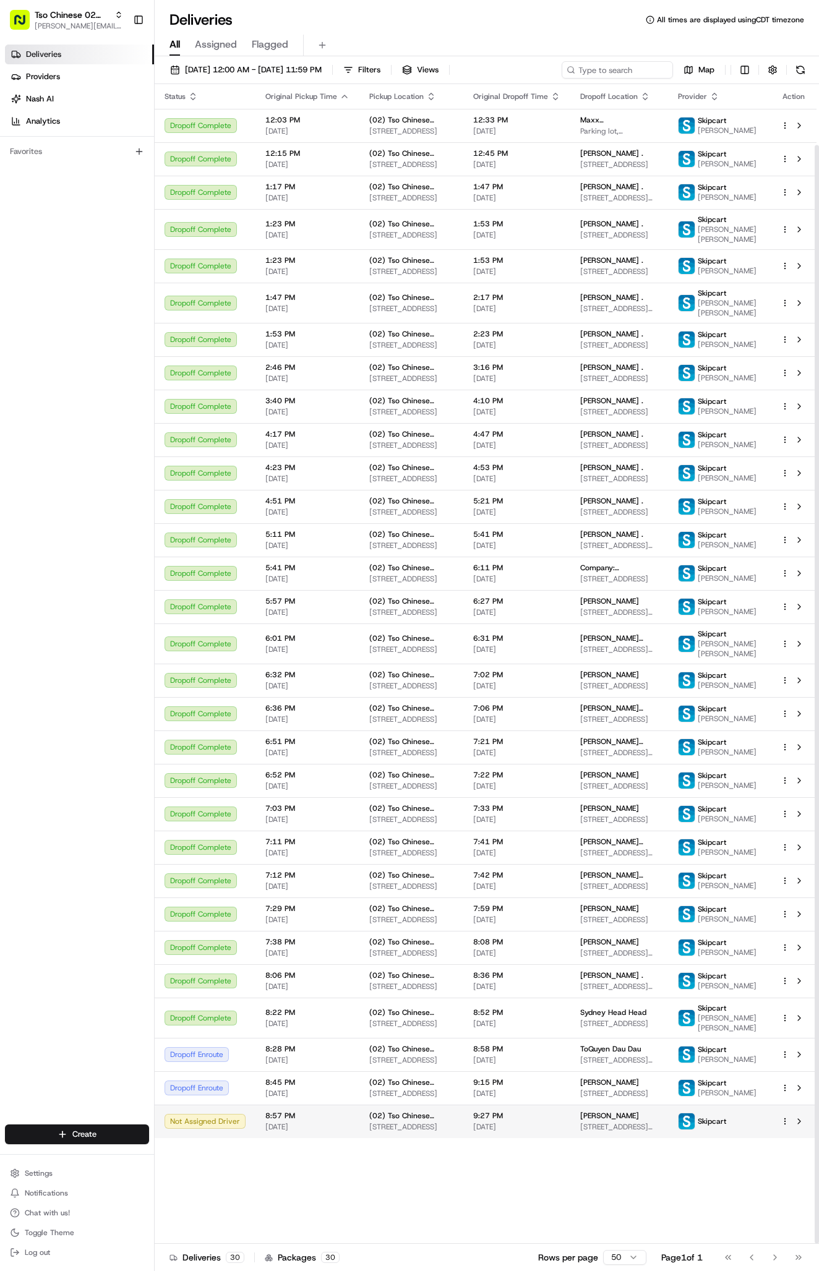
scroll to position [64, 0]
click at [489, 1098] on div "9:15 PM 08/16/2025" at bounding box center [516, 1087] width 87 height 21
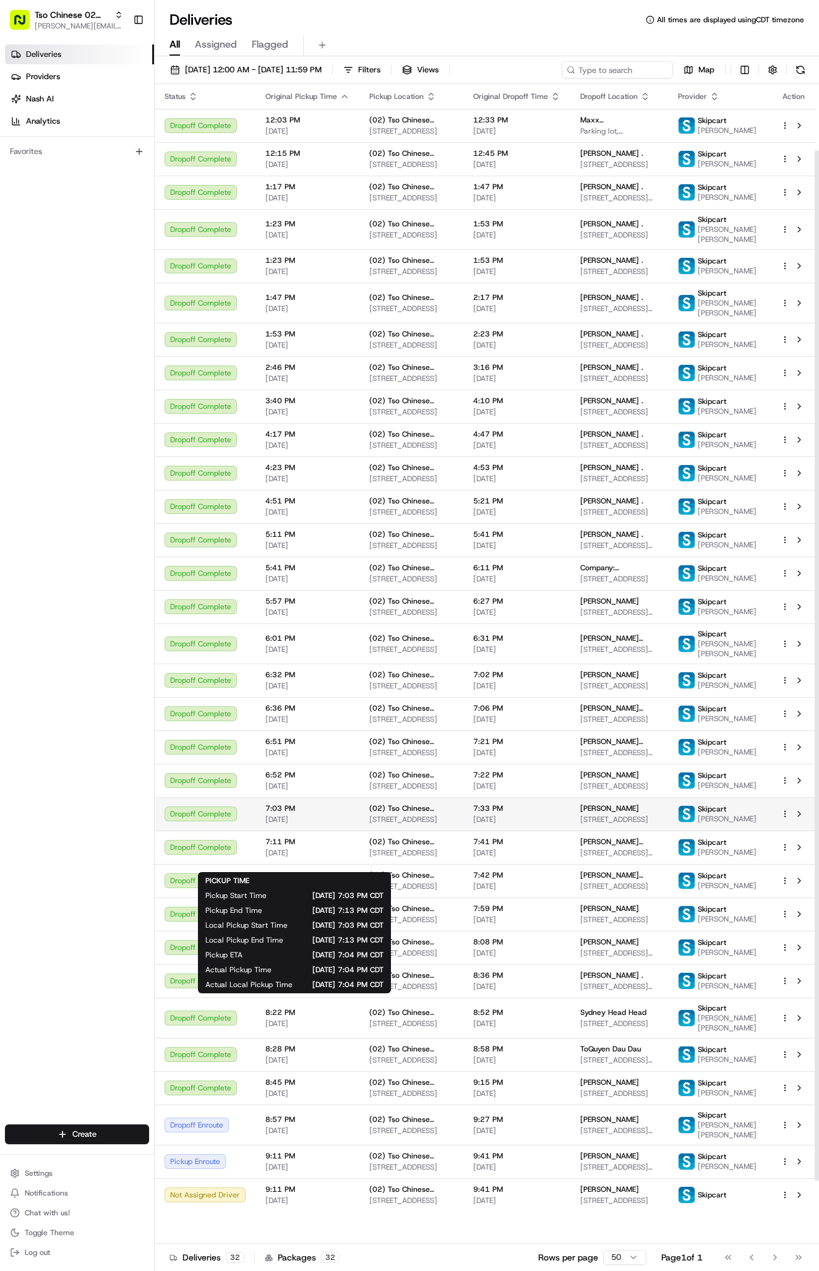
scroll to position [145, 0]
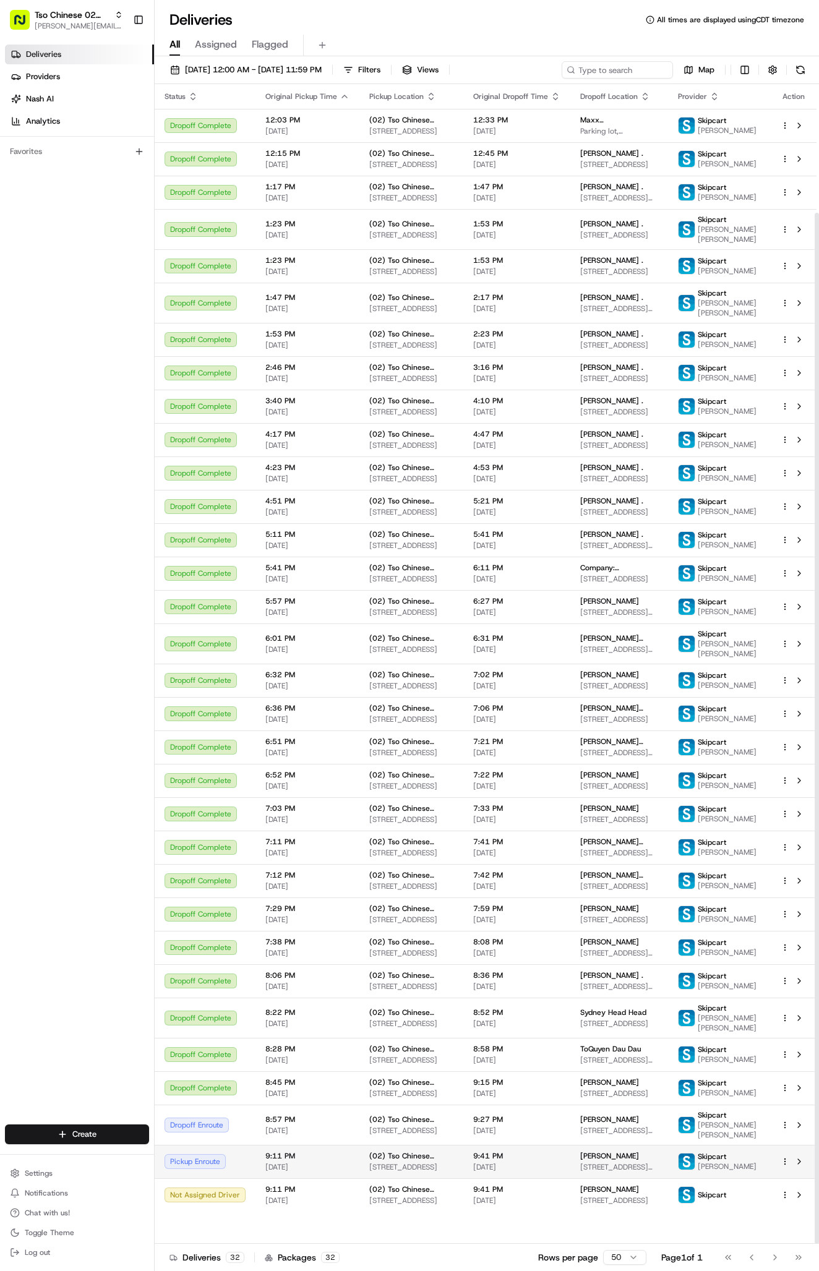
click at [583, 1178] on td "Stephanie Tomlinson Tomlinson 1313 Justin Ln, Austin, TX 78757, USA" at bounding box center [619, 1160] width 98 height 33
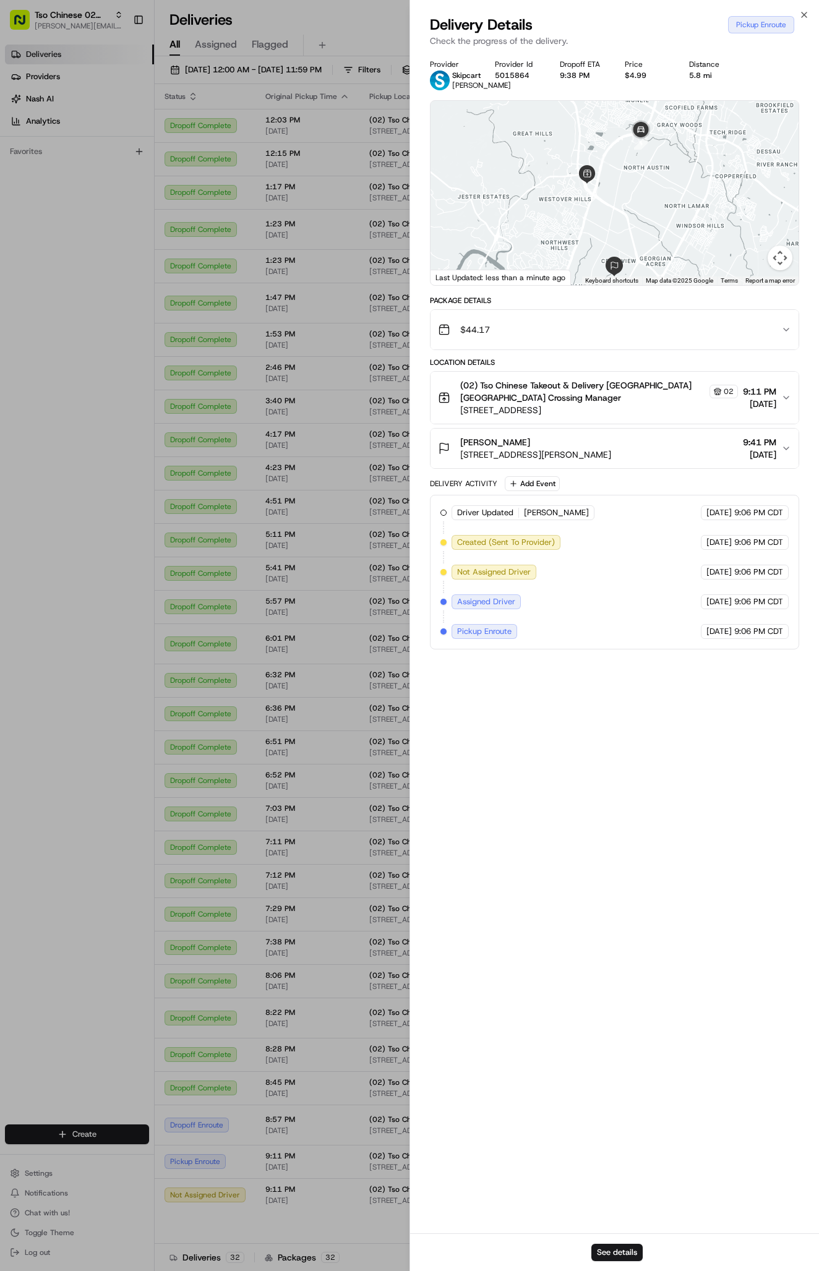
drag, startPoint x: 679, startPoint y: 177, endPoint x: 667, endPoint y: 207, distance: 32.2
click at [667, 207] on div at bounding box center [614, 193] width 368 height 184
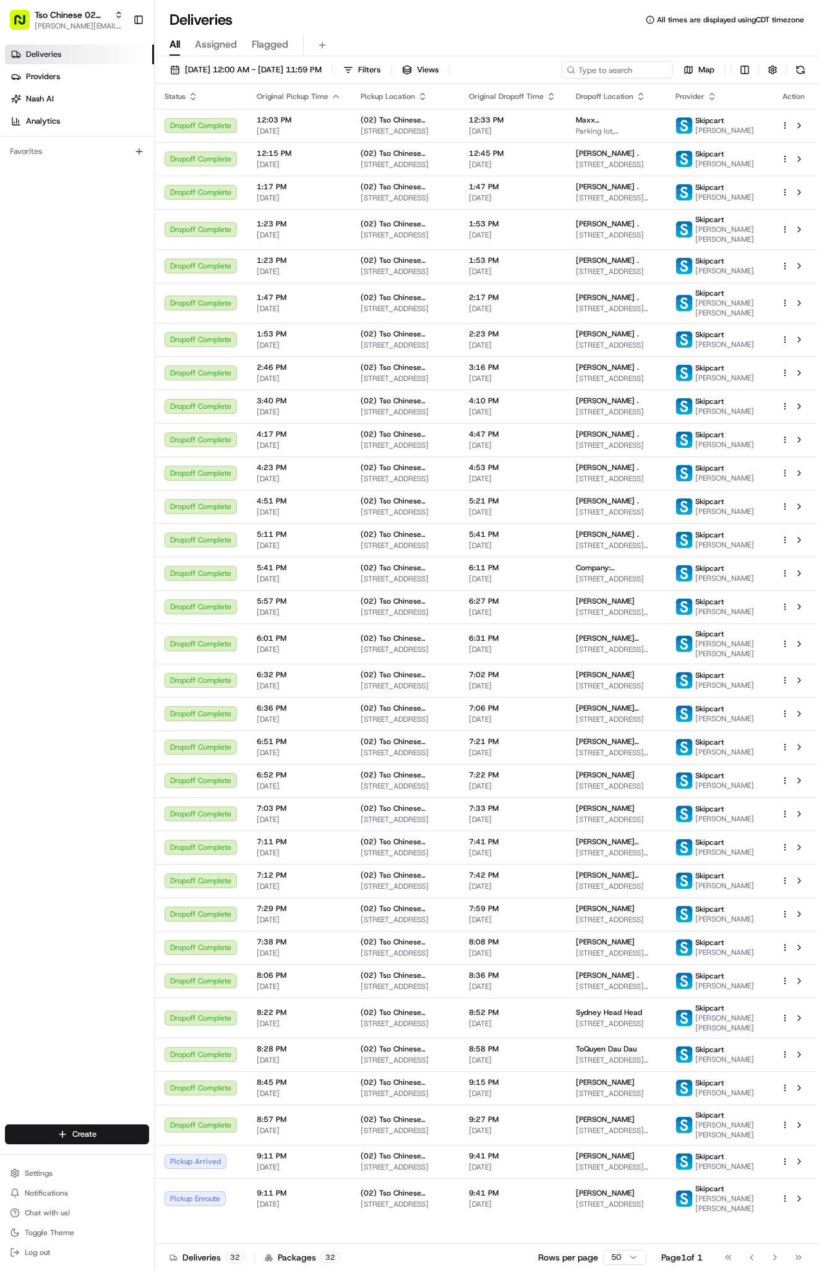
click at [551, 1160] on span "9:41 PM" at bounding box center [512, 1156] width 87 height 10
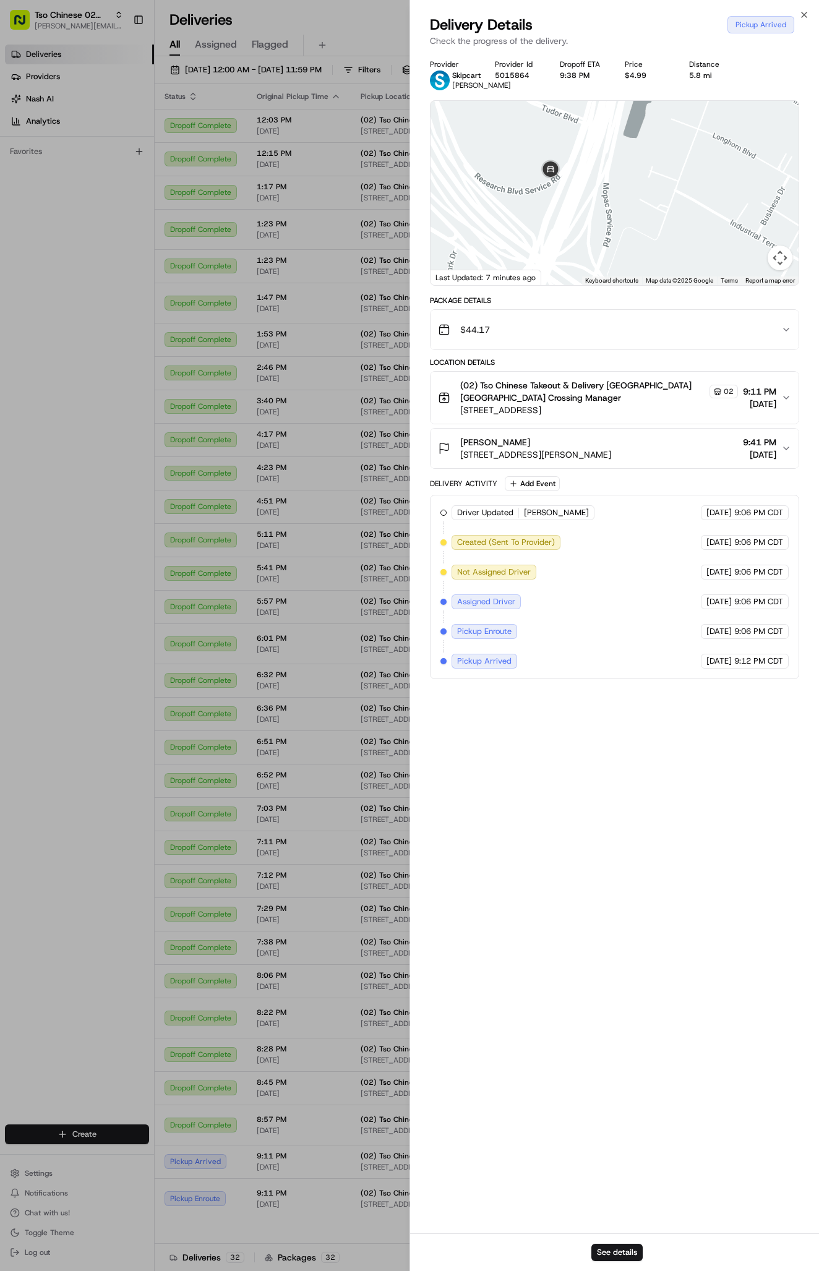
drag, startPoint x: 517, startPoint y: 151, endPoint x: 528, endPoint y: 211, distance: 60.3
click at [525, 216] on div at bounding box center [614, 193] width 368 height 184
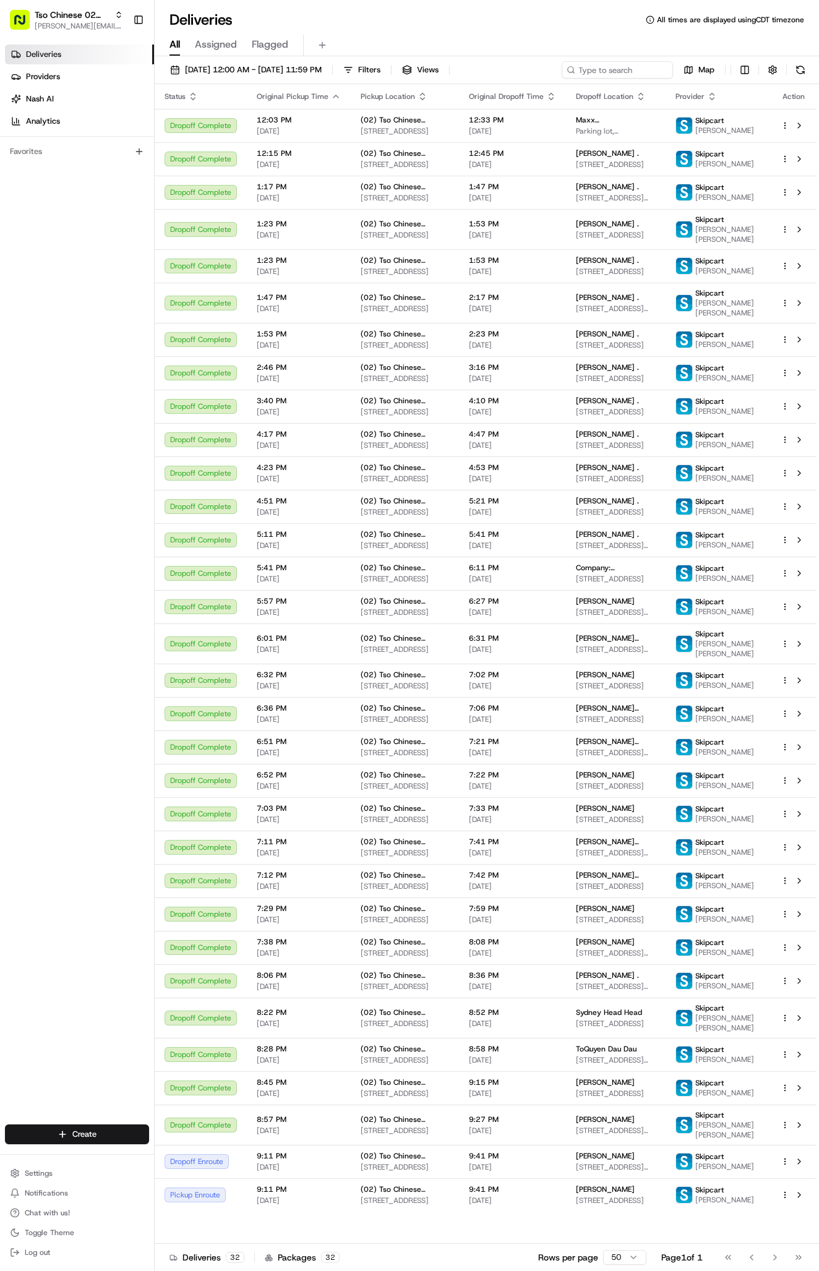
scroll to position [151, 0]
click at [697, 1211] on td "Skipcart Javier Martinez" at bounding box center [717, 1194] width 105 height 33
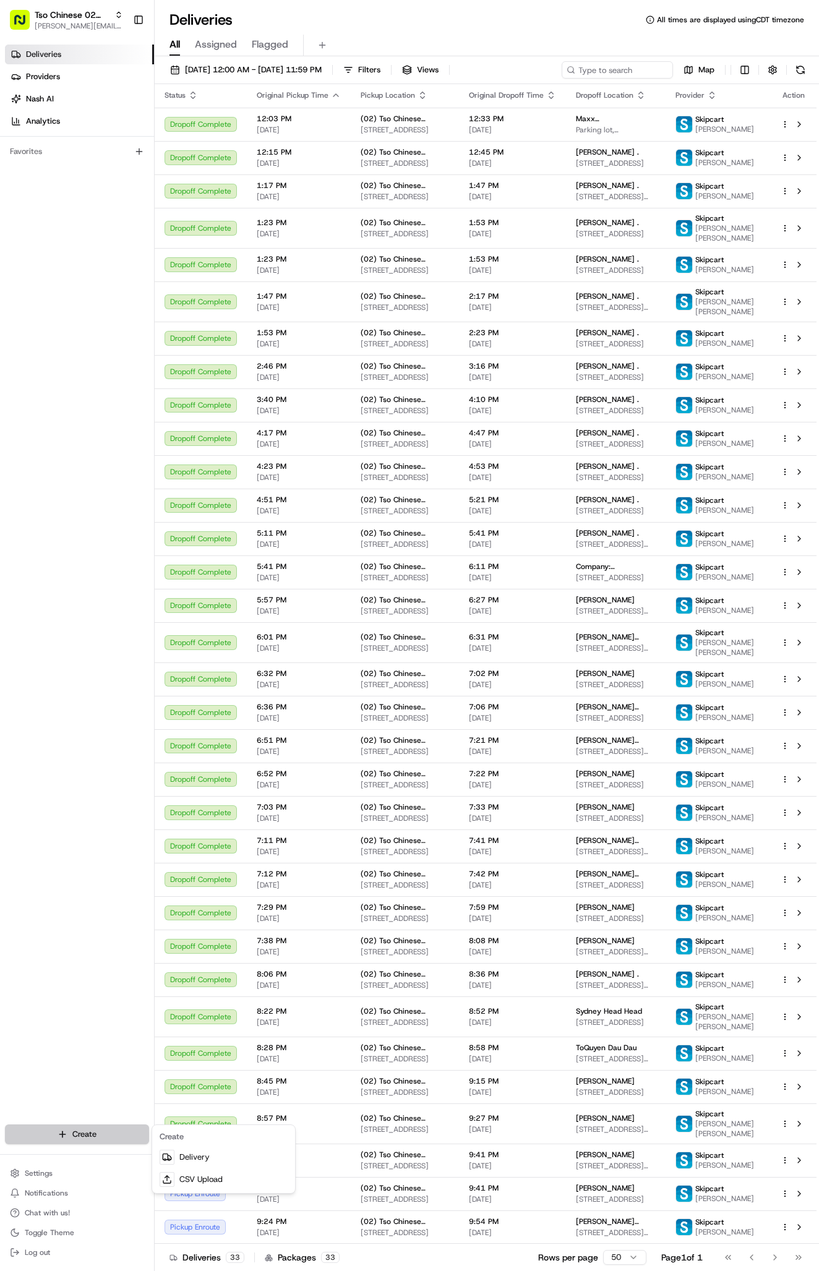
click at [100, 1135] on html "Tso Chinese 02 Arbor antonia@tsochinese.com Toggle Sidebar Deliveries Providers…" at bounding box center [409, 635] width 819 height 1271
click at [244, 1154] on link "Delivery" at bounding box center [224, 1157] width 138 height 22
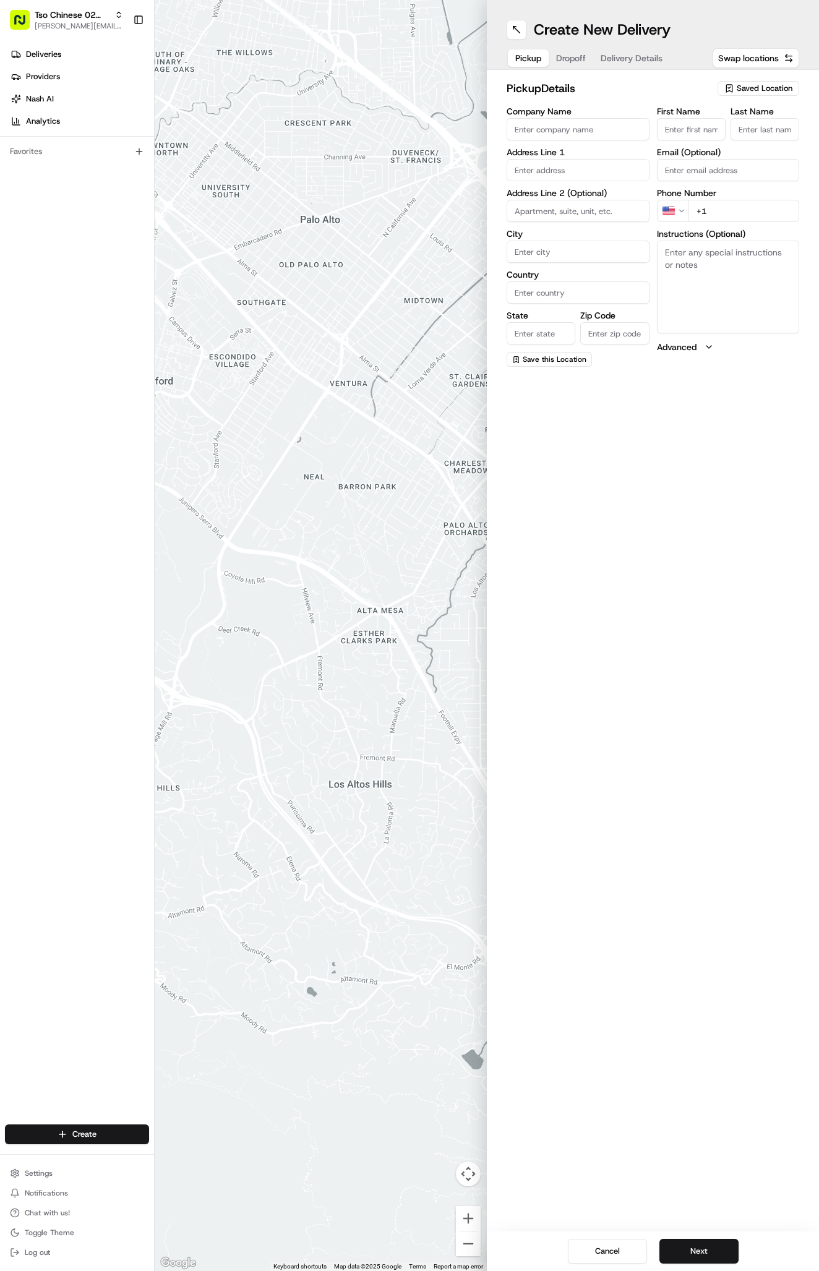
click at [755, 93] on span "Saved Location" at bounding box center [764, 88] width 56 height 11
click at [754, 147] on span "(02) Tso Chinese Takeout & Delivery Arboretum Crossing (02)" at bounding box center [737, 140] width 152 height 22
type input "(02) Tso Chinese Takeout & Delivery [GEOGRAPHIC_DATA]"
type input "Bldg E Ste 402"
type input "Austin"
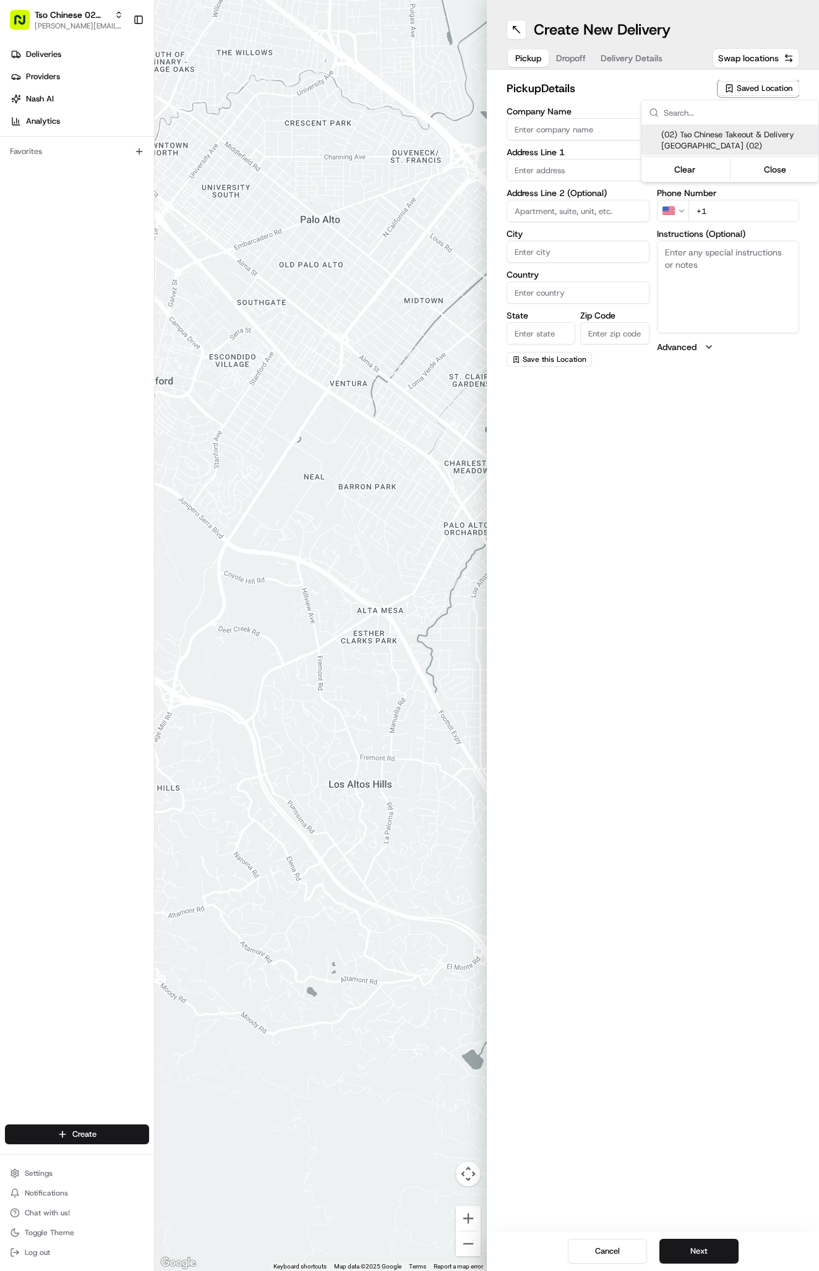
type input "US"
type input "TX"
type input "78759"
type input "Tso Chinese"
type input "Arboretum Crossing Manager"
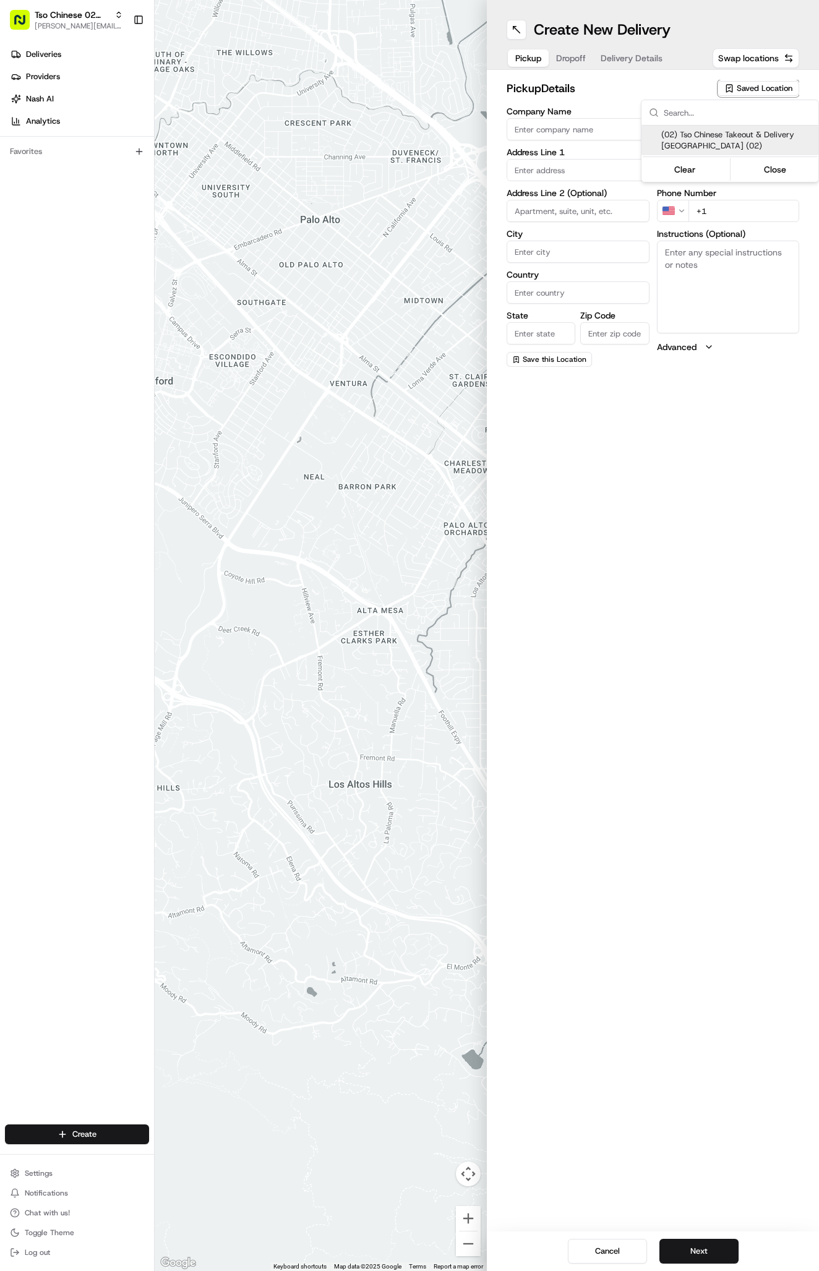
type input "arborstore@tsochinese.com"
type input "+1 512 344 9434"
type textarea "Submit a picture displaying address & food as Proof of Delivery. Envía una foto…"
type input "9333 Research Blvd"
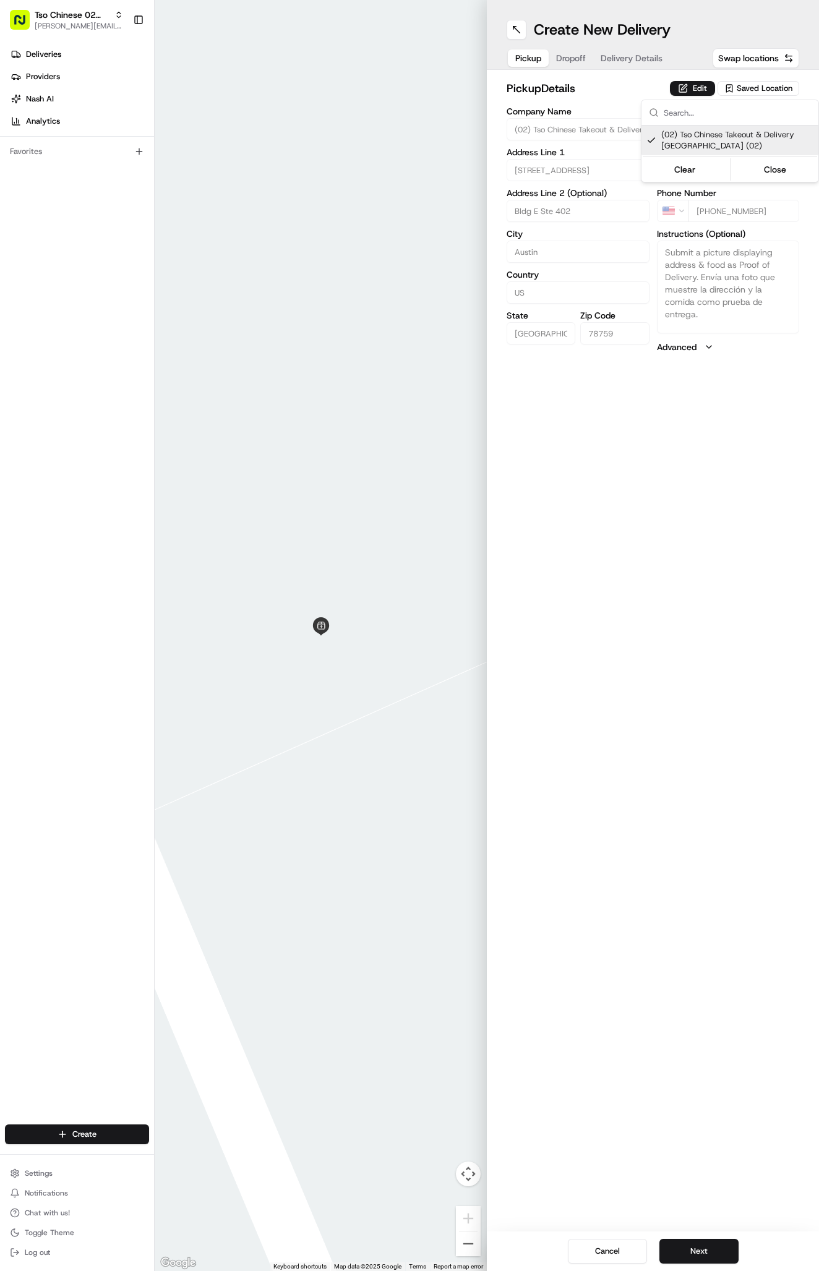
click at [639, 63] on html "Tso Chinese 02 Arbor antonia@tsochinese.com Toggle Sidebar Deliveries Providers…" at bounding box center [409, 635] width 819 height 1271
click at [638, 57] on span "Delivery Details" at bounding box center [631, 58] width 62 height 12
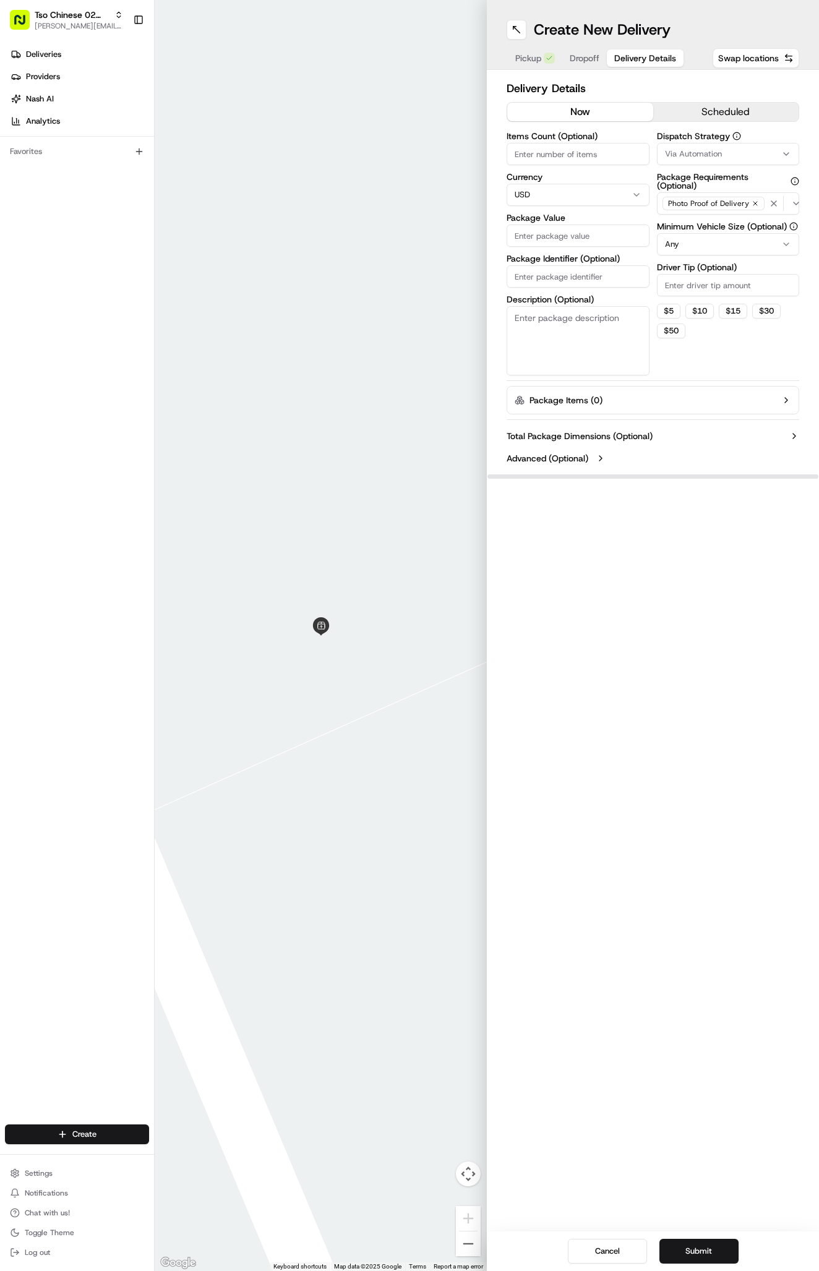
click at [694, 145] on button "Via Automation" at bounding box center [728, 154] width 143 height 22
click at [707, 224] on span "Tso Arbor Strategy" at bounding box center [737, 221] width 152 height 11
click at [714, 282] on html "Tso Chinese 02 Arbor antonia@tsochinese.com Toggle Sidebar Deliveries Providers…" at bounding box center [409, 635] width 819 height 1271
click at [715, 288] on input "Driver Tip (Optional)" at bounding box center [728, 285] width 143 height 22
type input "2"
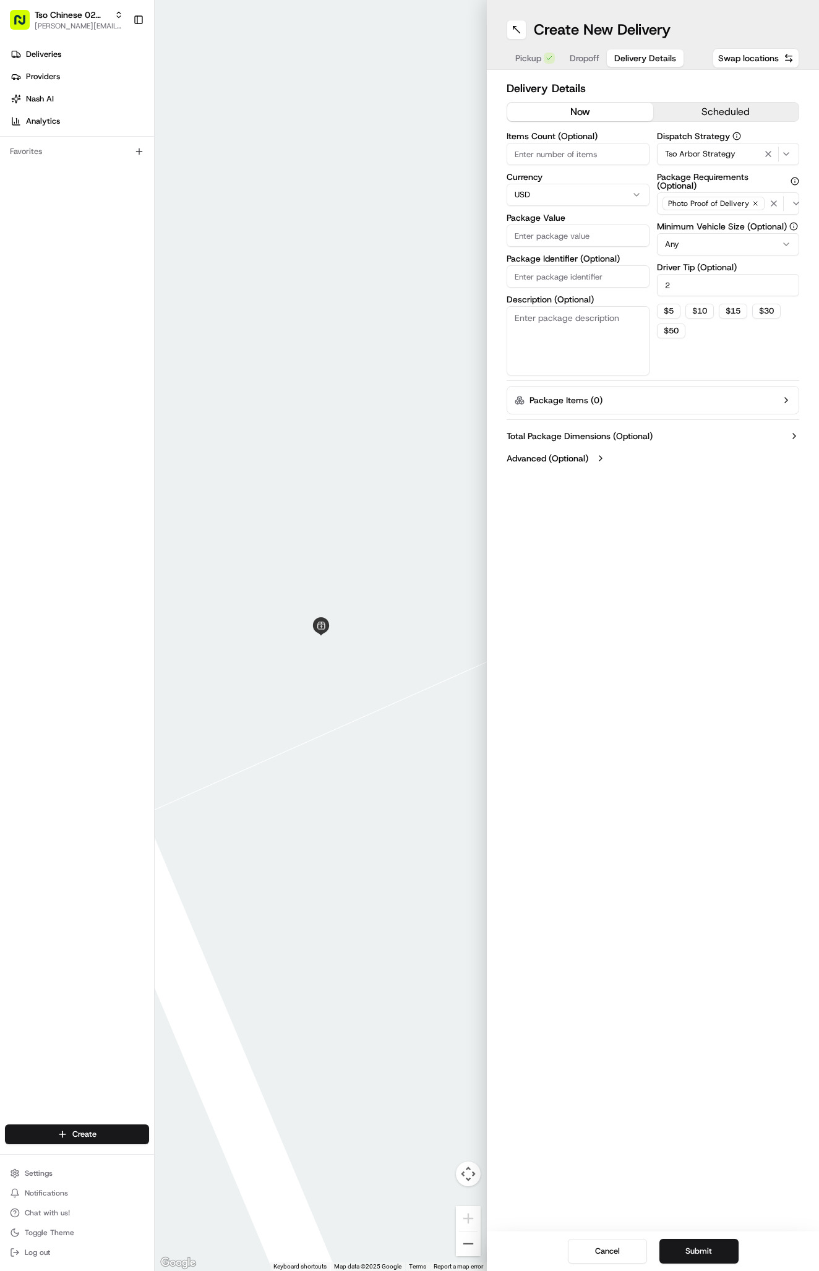
click at [590, 271] on input "Package Identifier (Optional)" at bounding box center [577, 276] width 143 height 22
paste input "TTS5CVE"
type input "TTS5CVE"
click at [584, 237] on input "Package Value" at bounding box center [577, 235] width 143 height 22
type input "53.94"
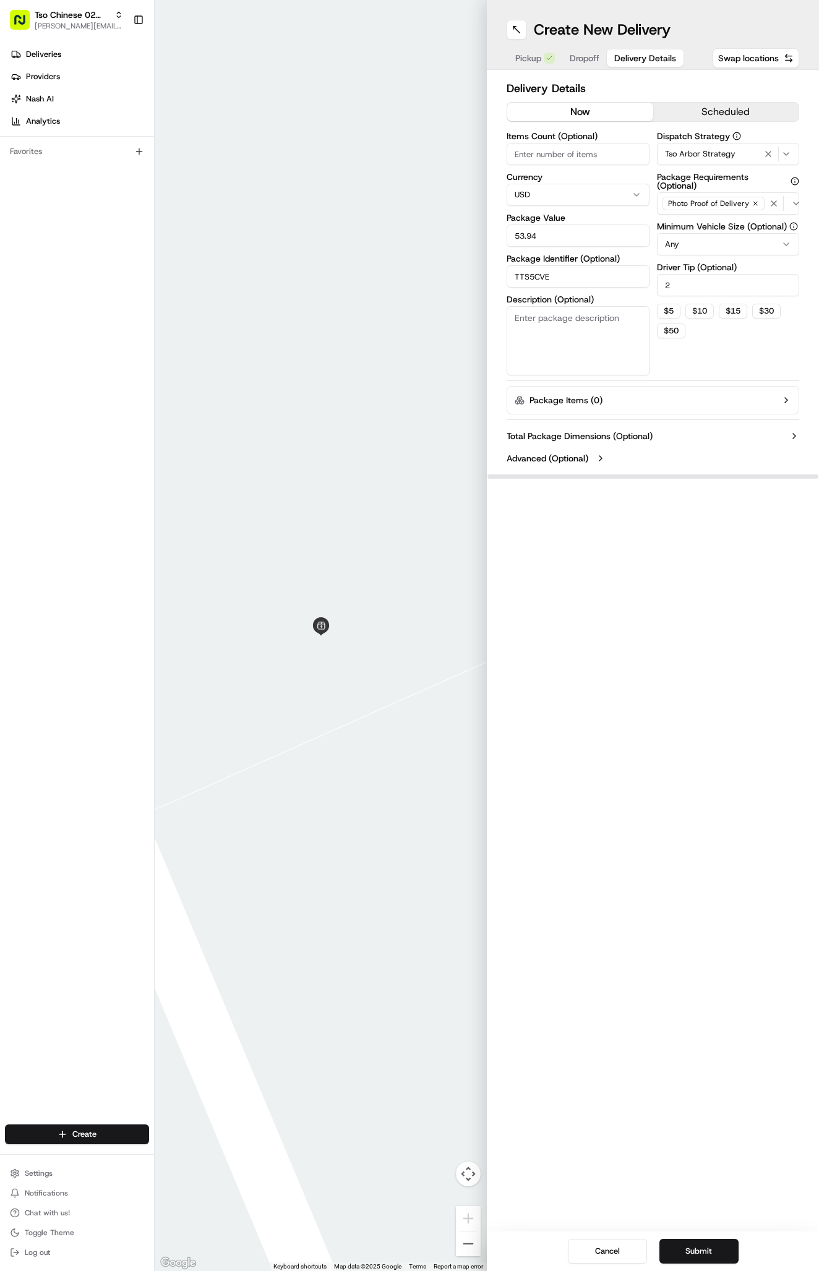
click at [590, 62] on span "Dropoff" at bounding box center [584, 58] width 30 height 12
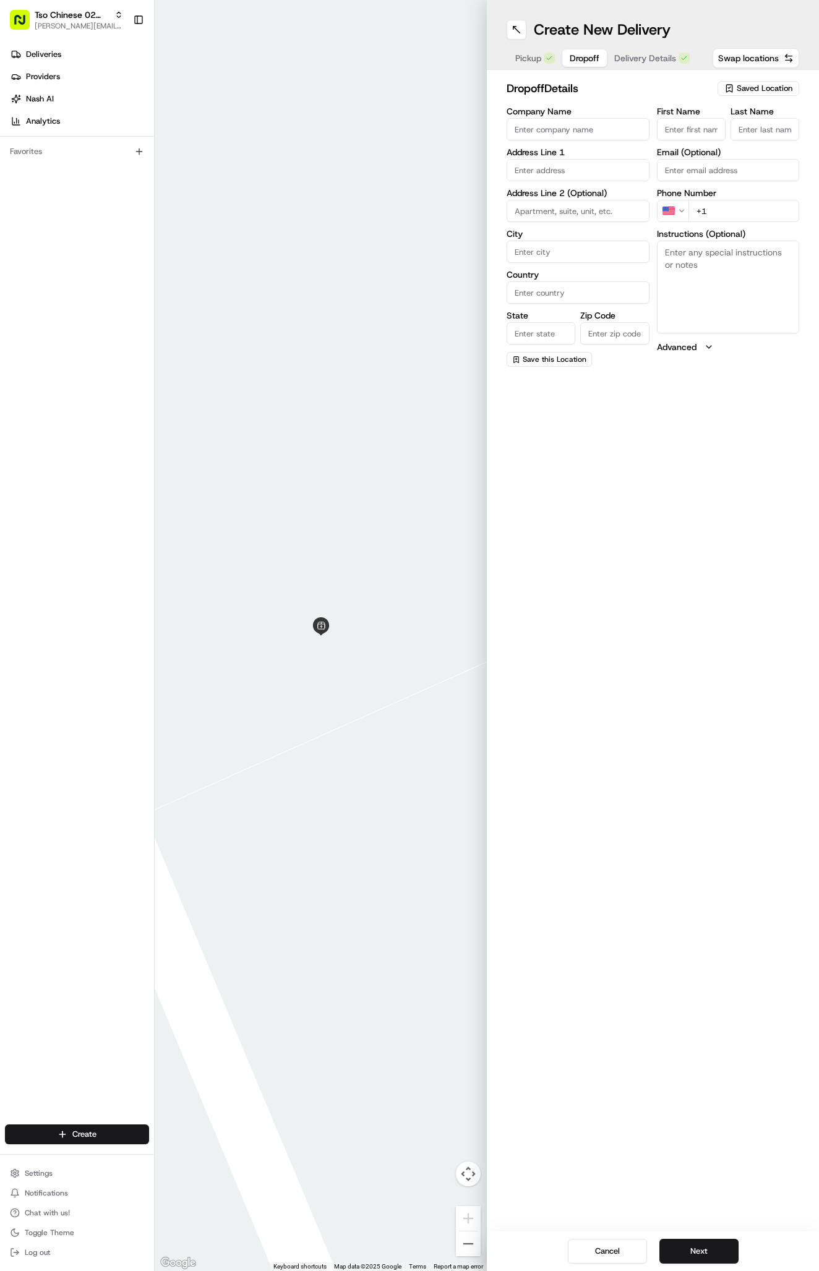
click at [639, 53] on span "Delivery Details" at bounding box center [645, 58] width 62 height 12
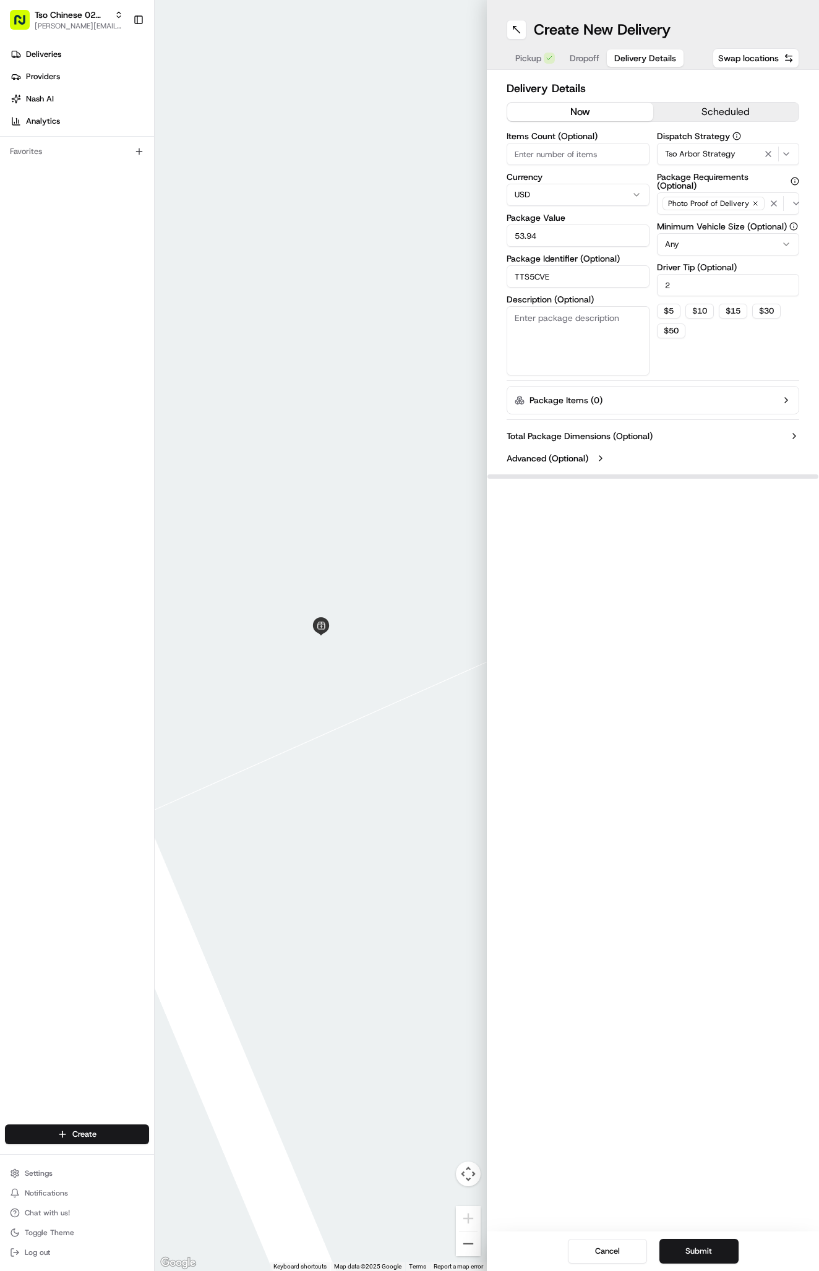
click at [573, 237] on input "53.94" at bounding box center [577, 235] width 143 height 22
type input "53.96"
click at [600, 66] on button "Dropoff" at bounding box center [584, 57] width 45 height 17
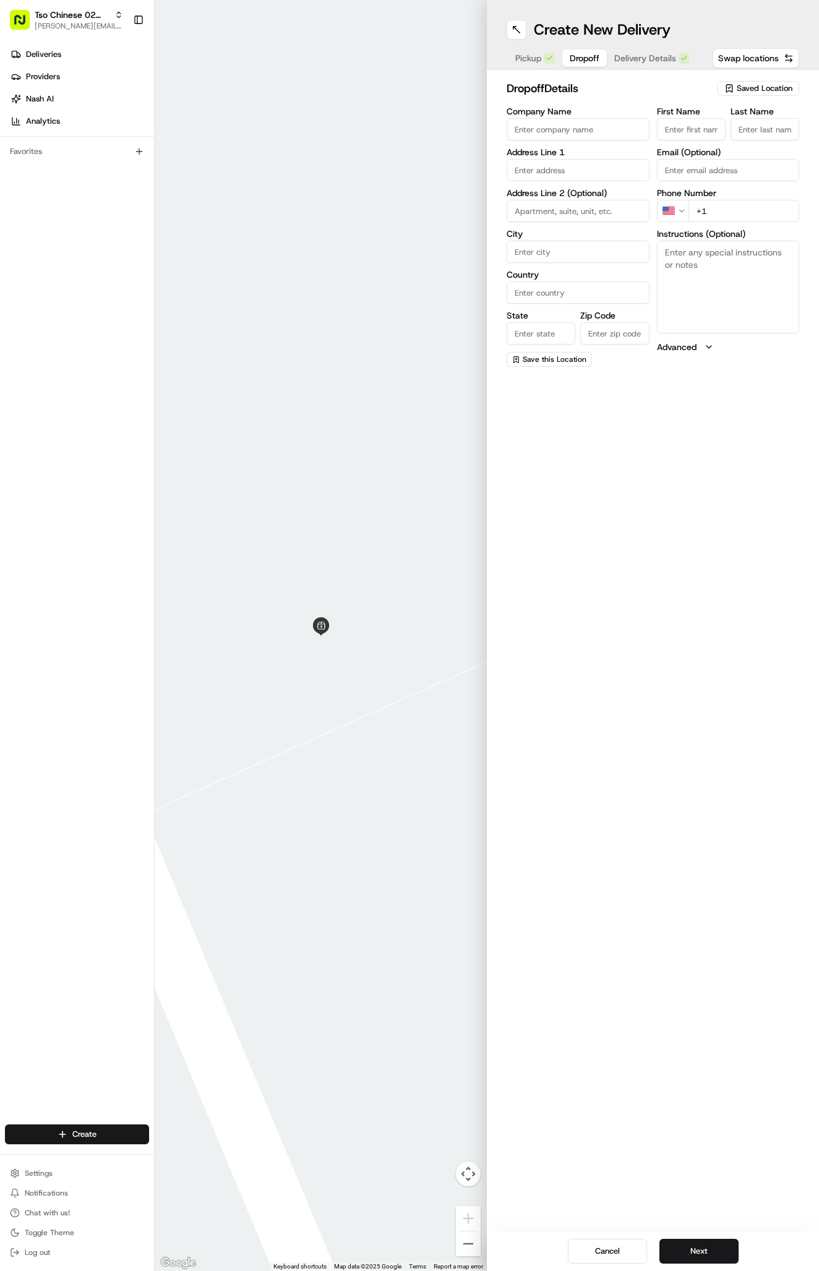
paste input "12001 Dessau Rd"
click at [600, 205] on div "12001 Dessau Rd, Austin, TX" at bounding box center [577, 196] width 137 height 19
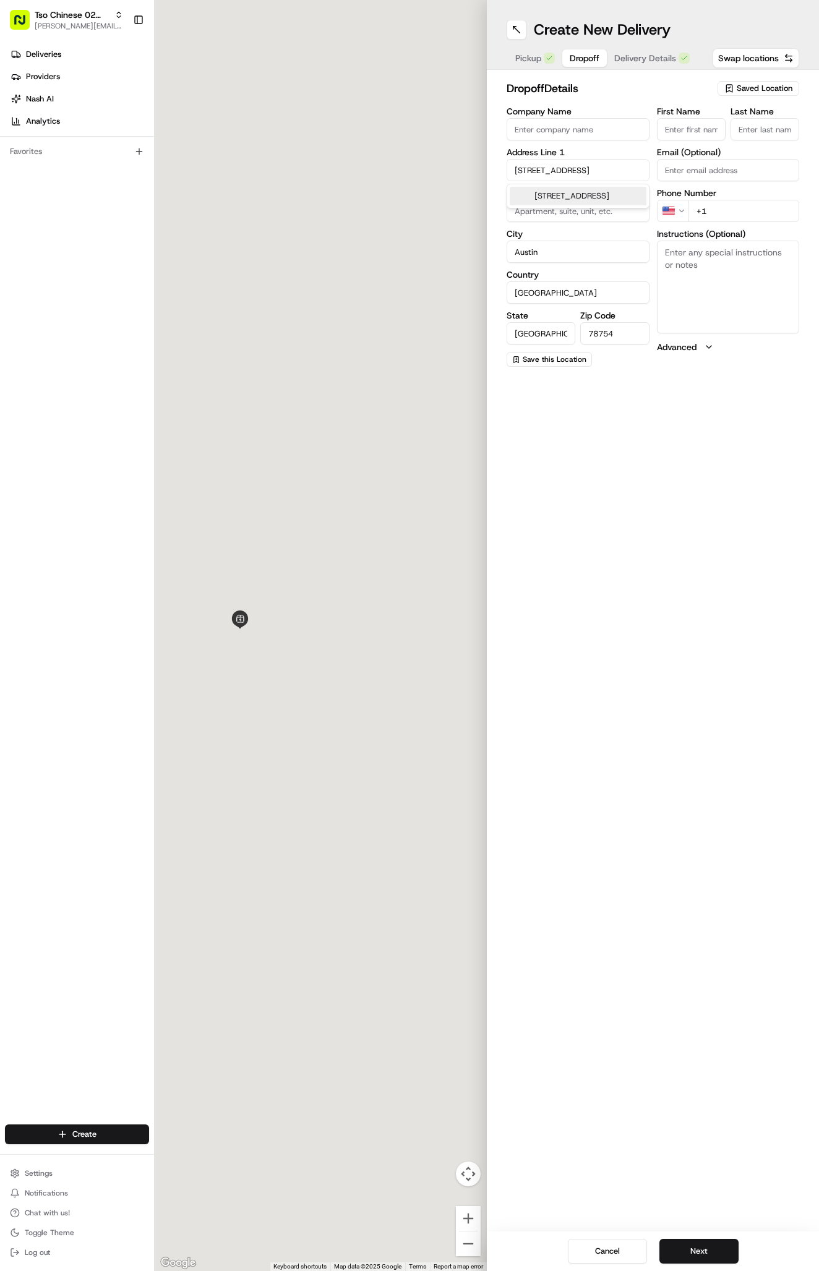
type input "[STREET_ADDRESS]"
type input "Austin"
type input "United States"
type input "TX"
type input "78754"
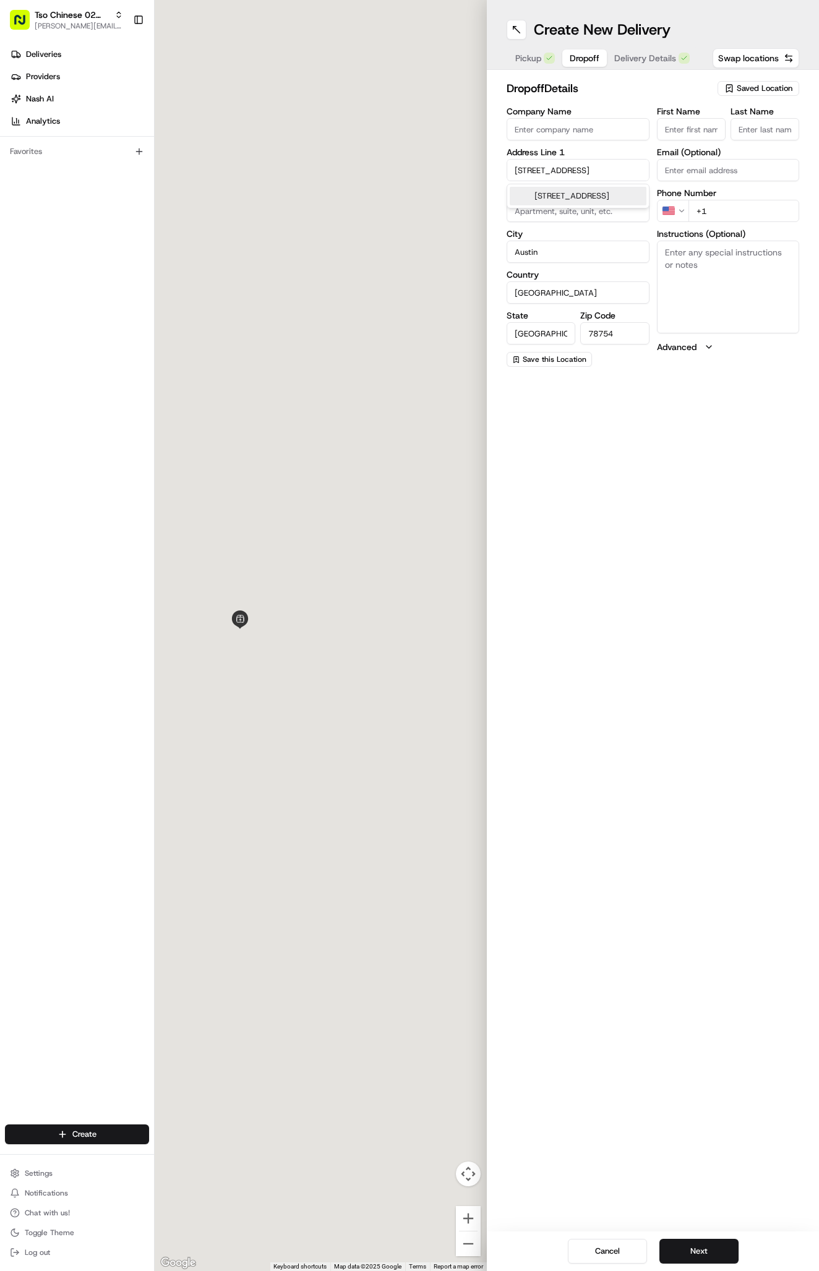
type input "12001 Dessau Road"
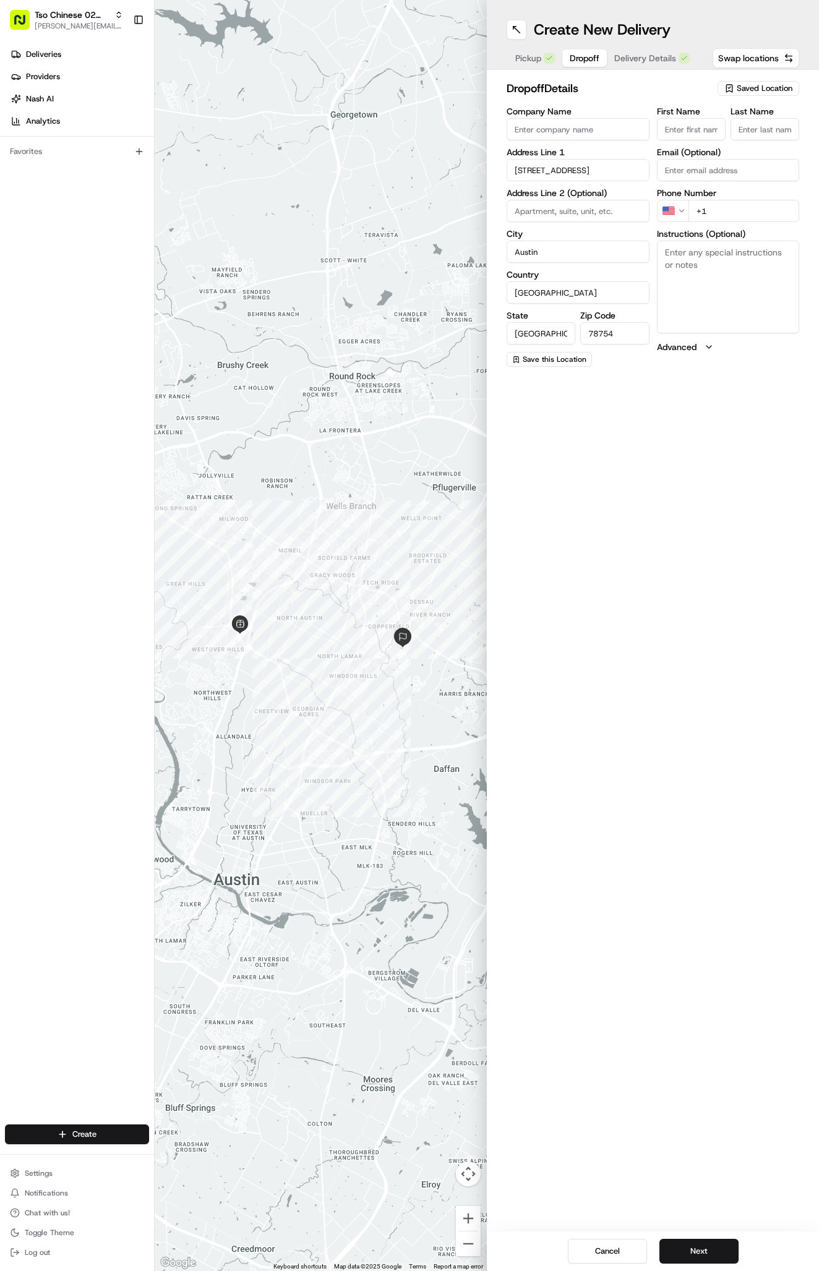
click at [742, 312] on textarea "Instructions (Optional)" at bounding box center [728, 287] width 143 height 93
paste textarea "Building 20, Unit 2035"
paste textarea "Company: Ascent North"
type textarea "[STREET_ADDRESS] Company: [GEOGRAPHIC_DATA]"
paste input "727 686 7087"
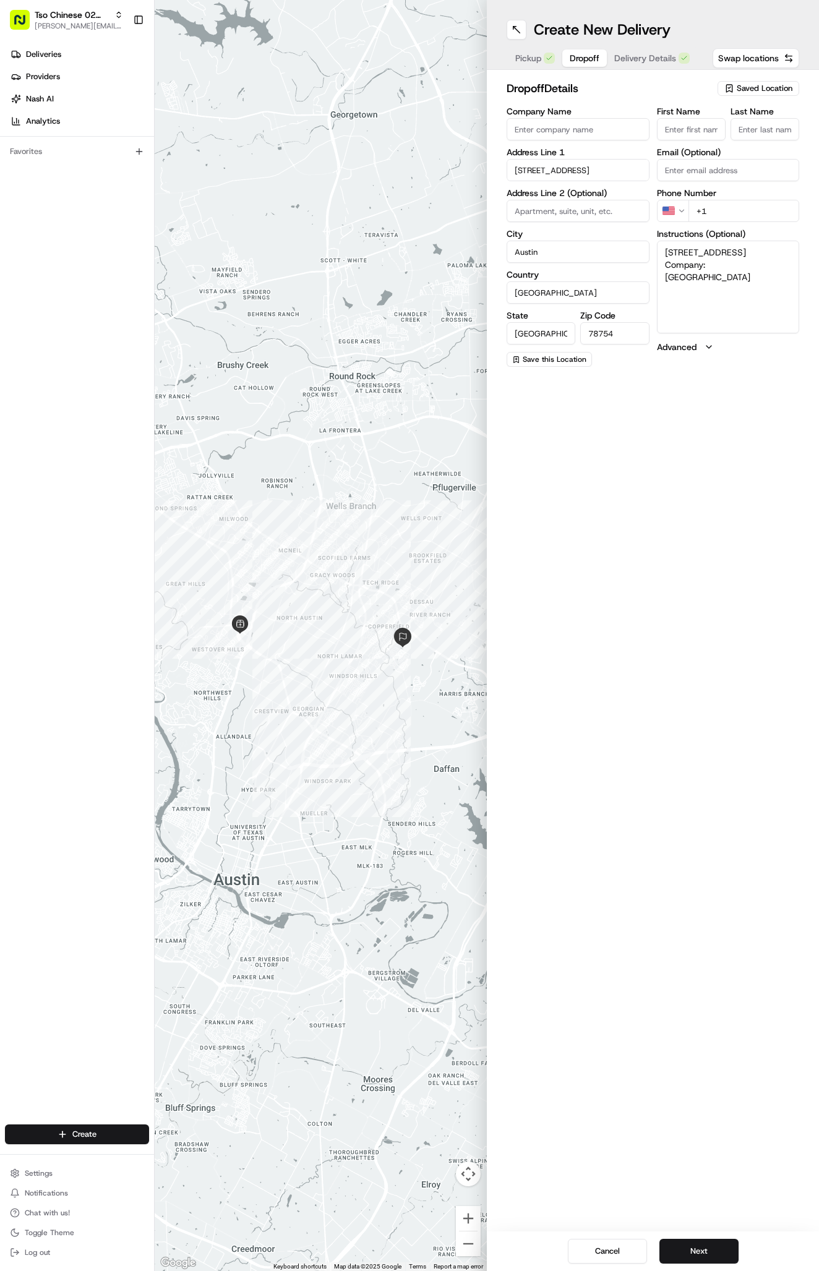
type input "[PHONE_NUMBER]"
paste input "Sandra Bui"
click at [684, 132] on input "Sandra Bui" at bounding box center [691, 129] width 69 height 22
type input "Sandra Bui"
type input "."
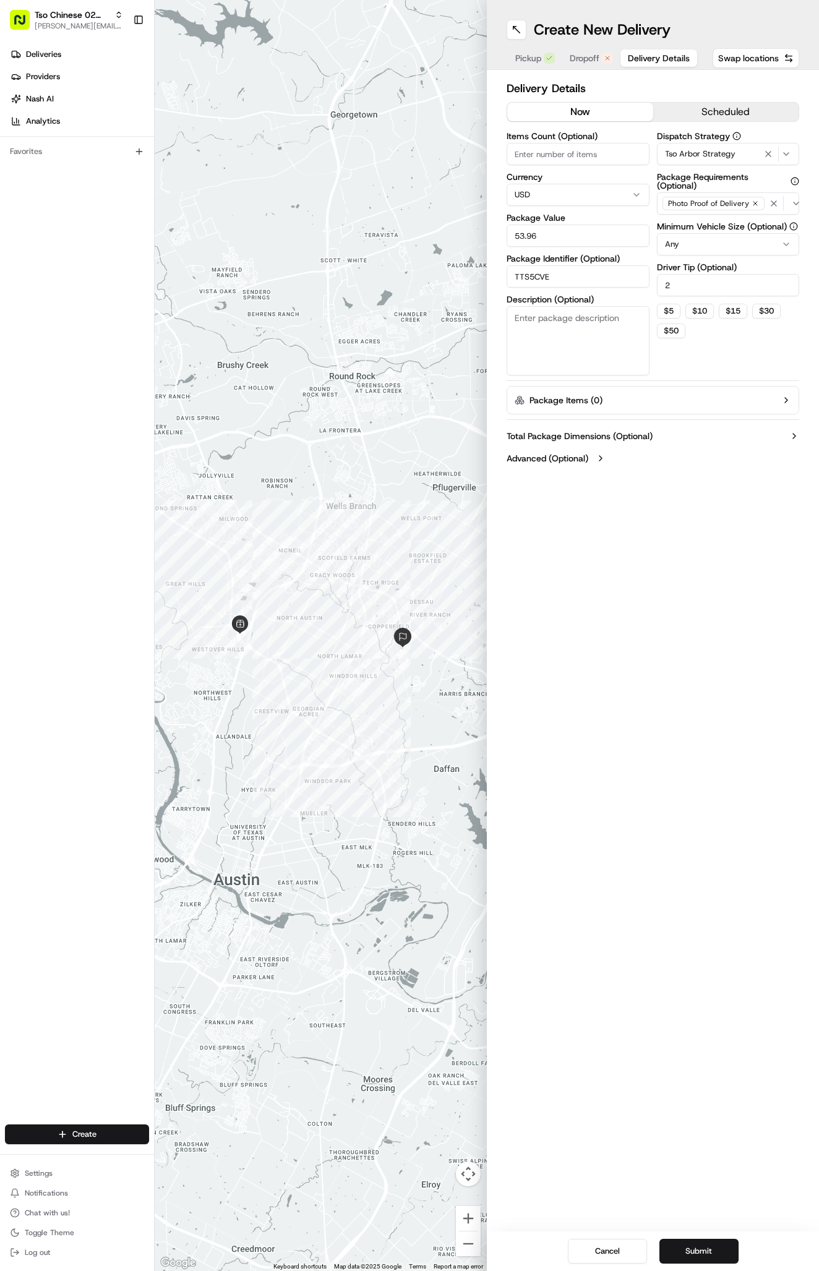
click at [644, 54] on span "Delivery Details" at bounding box center [659, 58] width 62 height 12
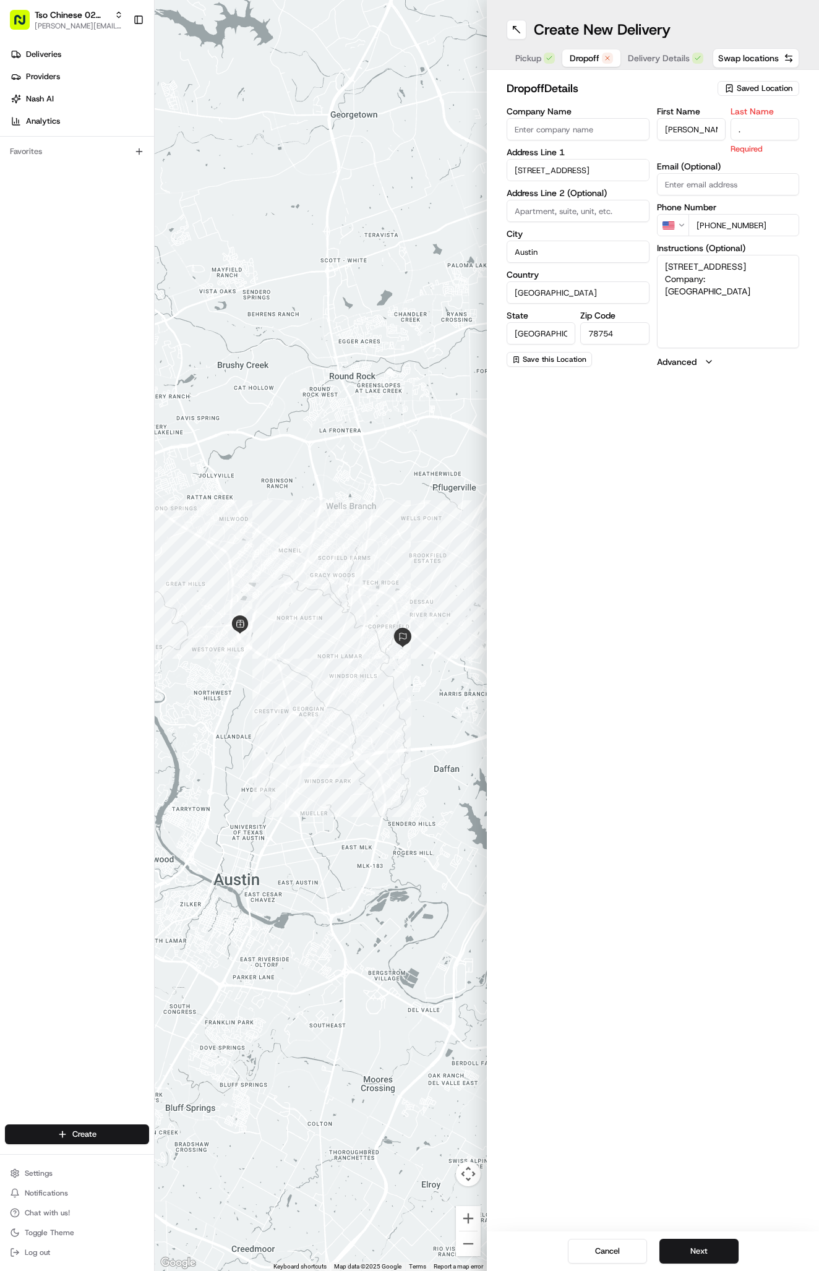
click at [582, 53] on span "Dropoff" at bounding box center [584, 58] width 30 height 12
click at [712, 1251] on button "Next" at bounding box center [698, 1250] width 79 height 25
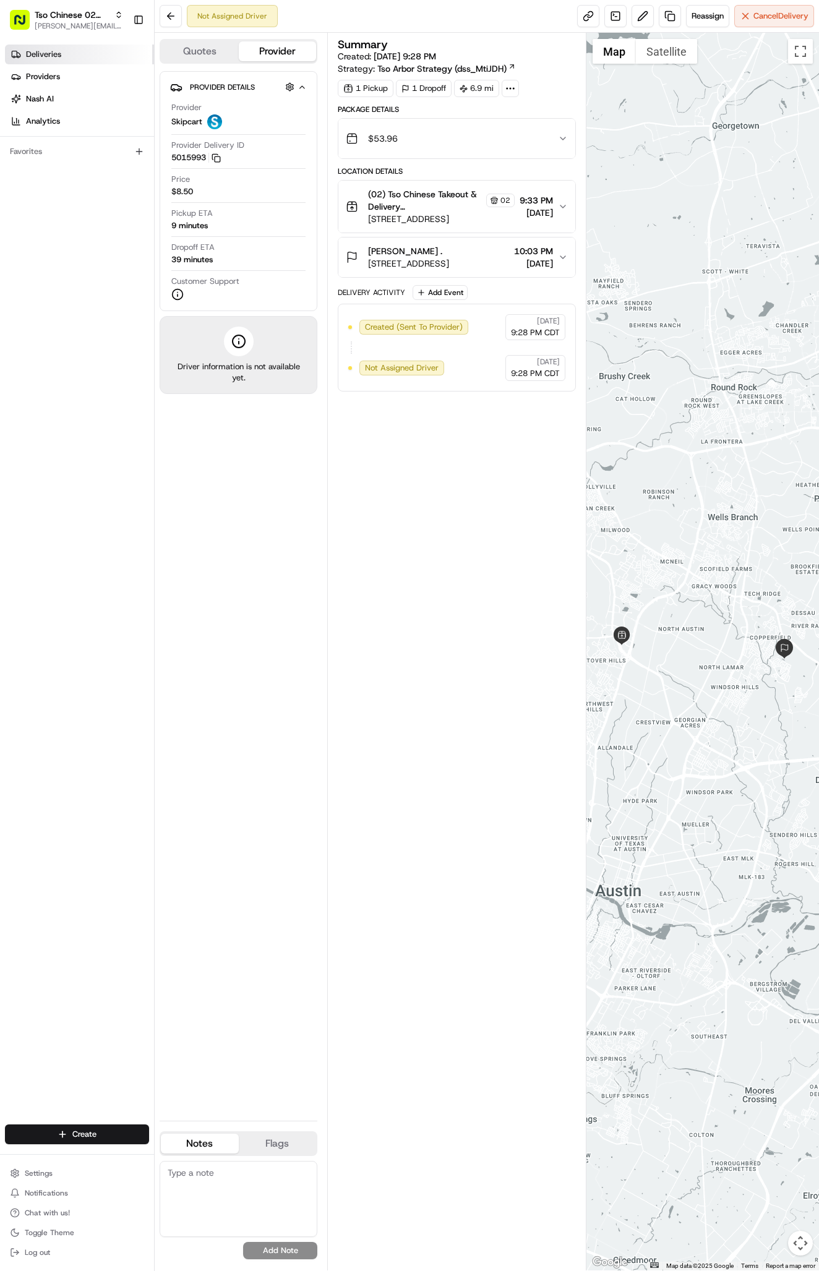
click at [92, 52] on link "Deliveries" at bounding box center [79, 55] width 149 height 20
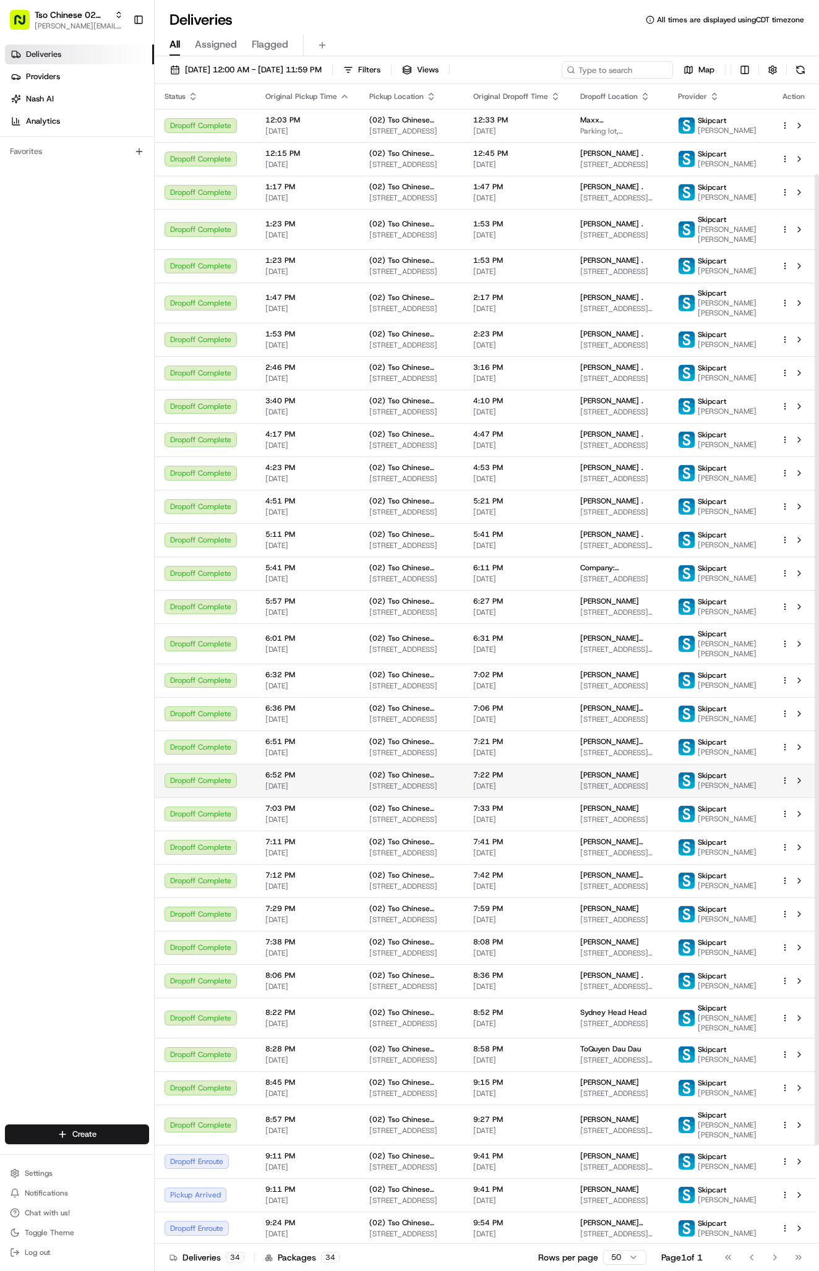
scroll to position [225, 0]
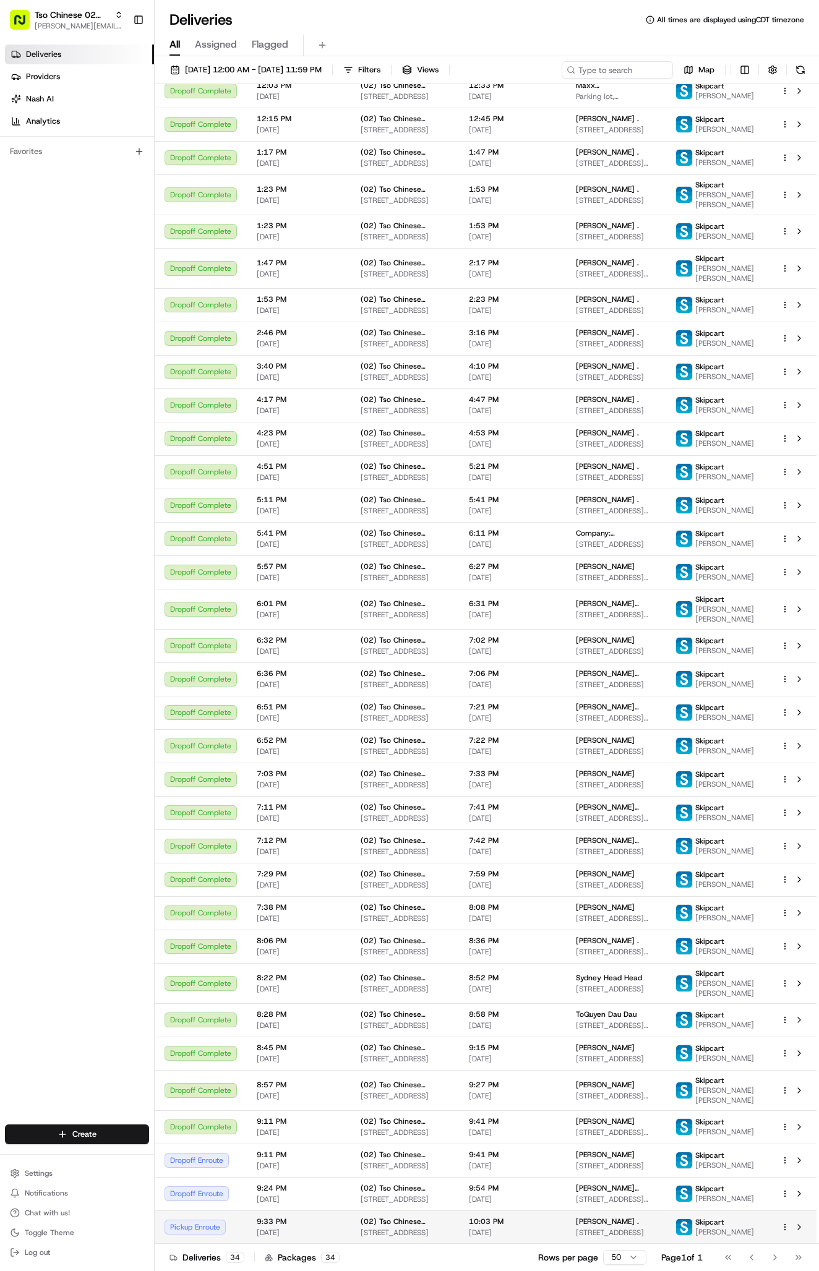
click at [526, 1221] on span "10:03 PM" at bounding box center [512, 1221] width 87 height 10
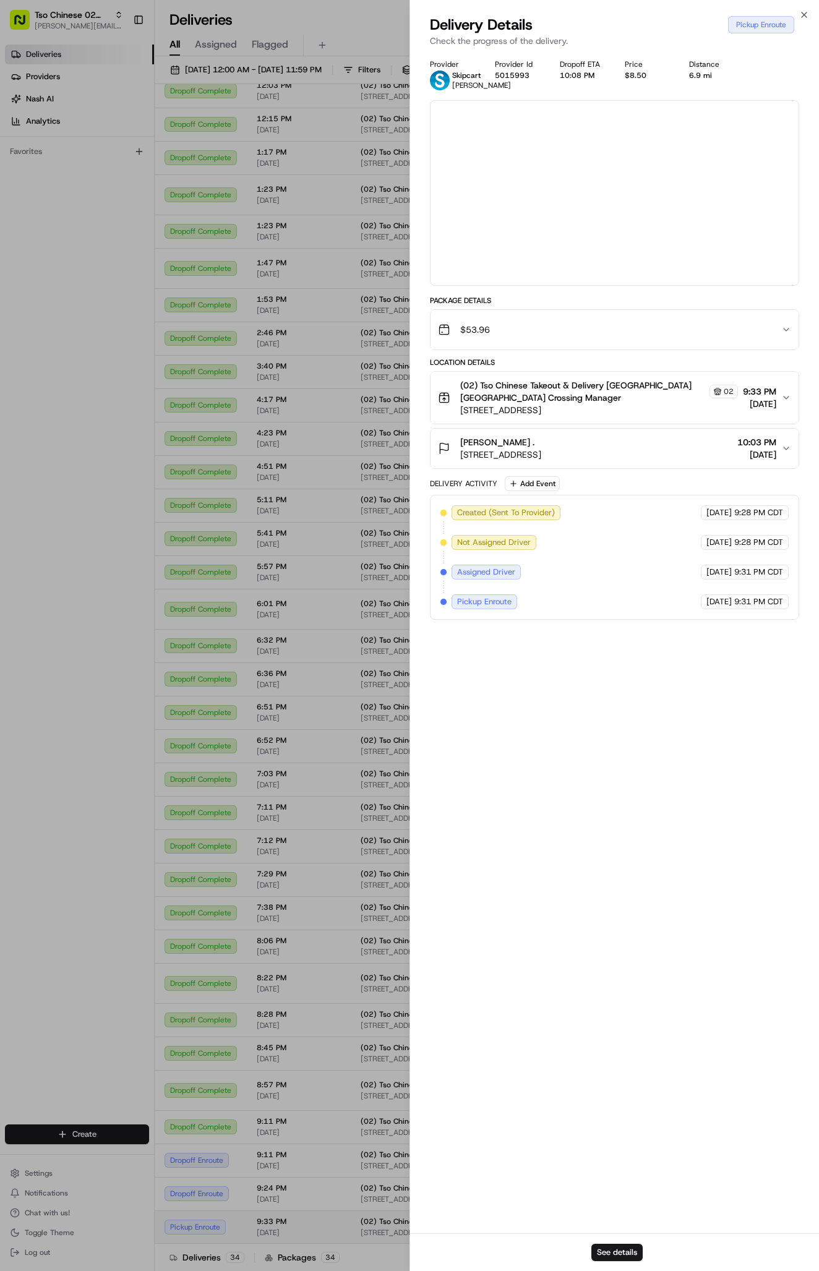
click at [526, 1221] on div at bounding box center [409, 635] width 819 height 1271
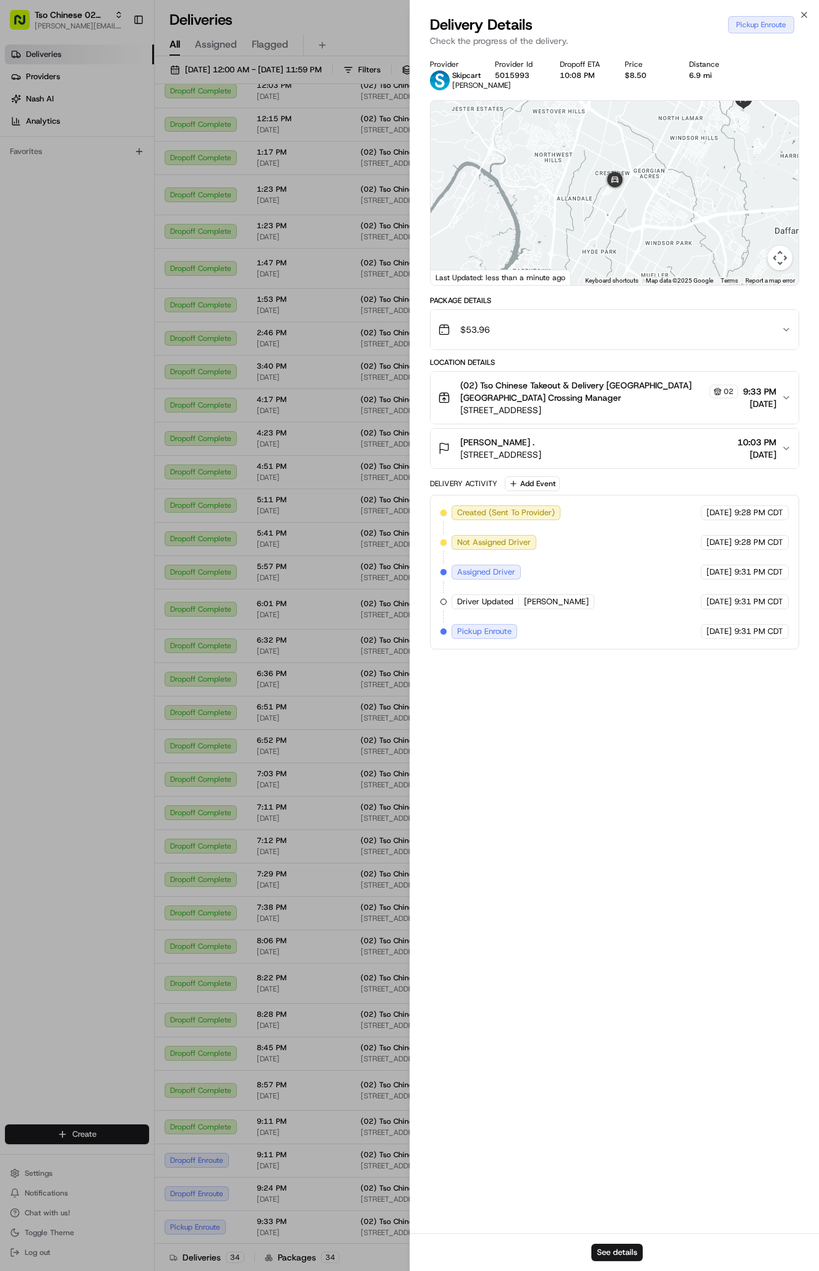
click at [624, 1250] on button "See details" at bounding box center [616, 1251] width 51 height 17
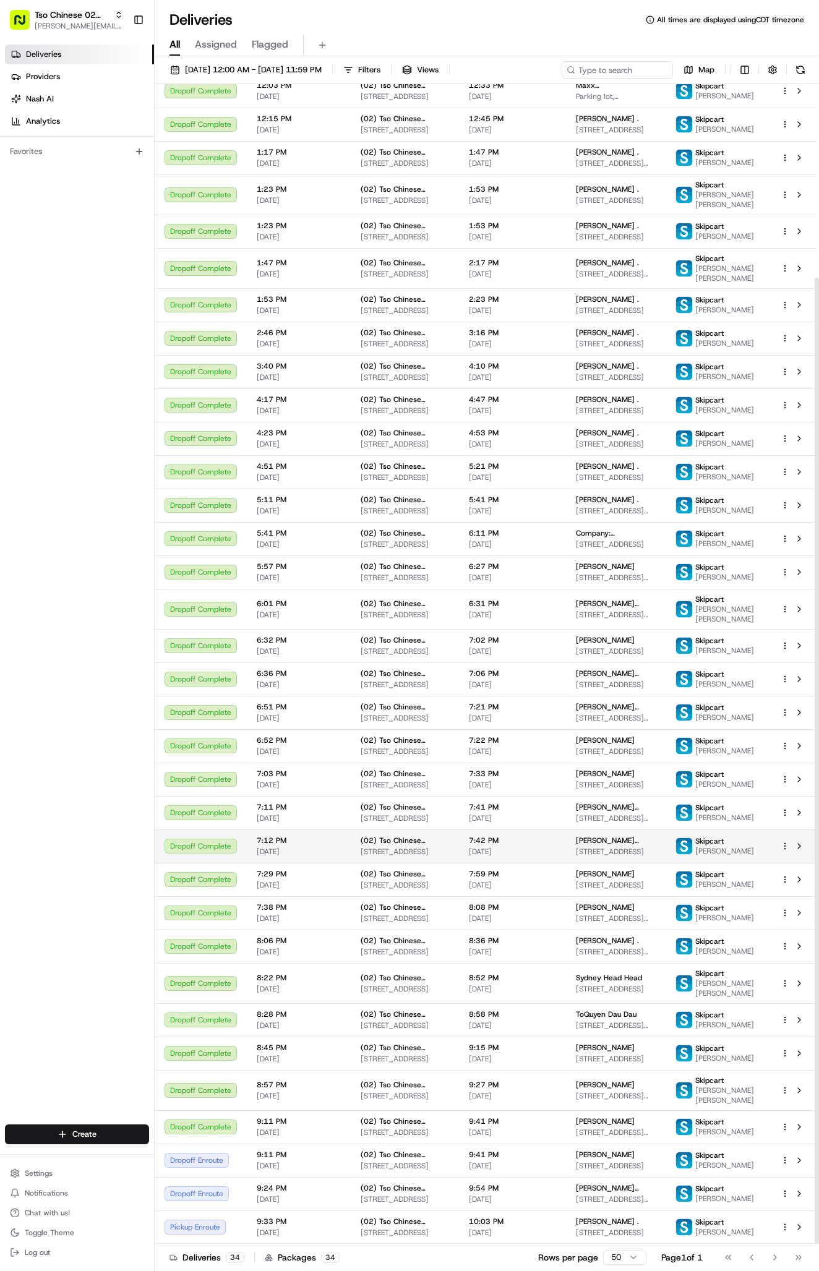
scroll to position [232, 0]
click at [592, 1194] on span "[STREET_ADDRESS][PERSON_NAME]" at bounding box center [616, 1199] width 80 height 10
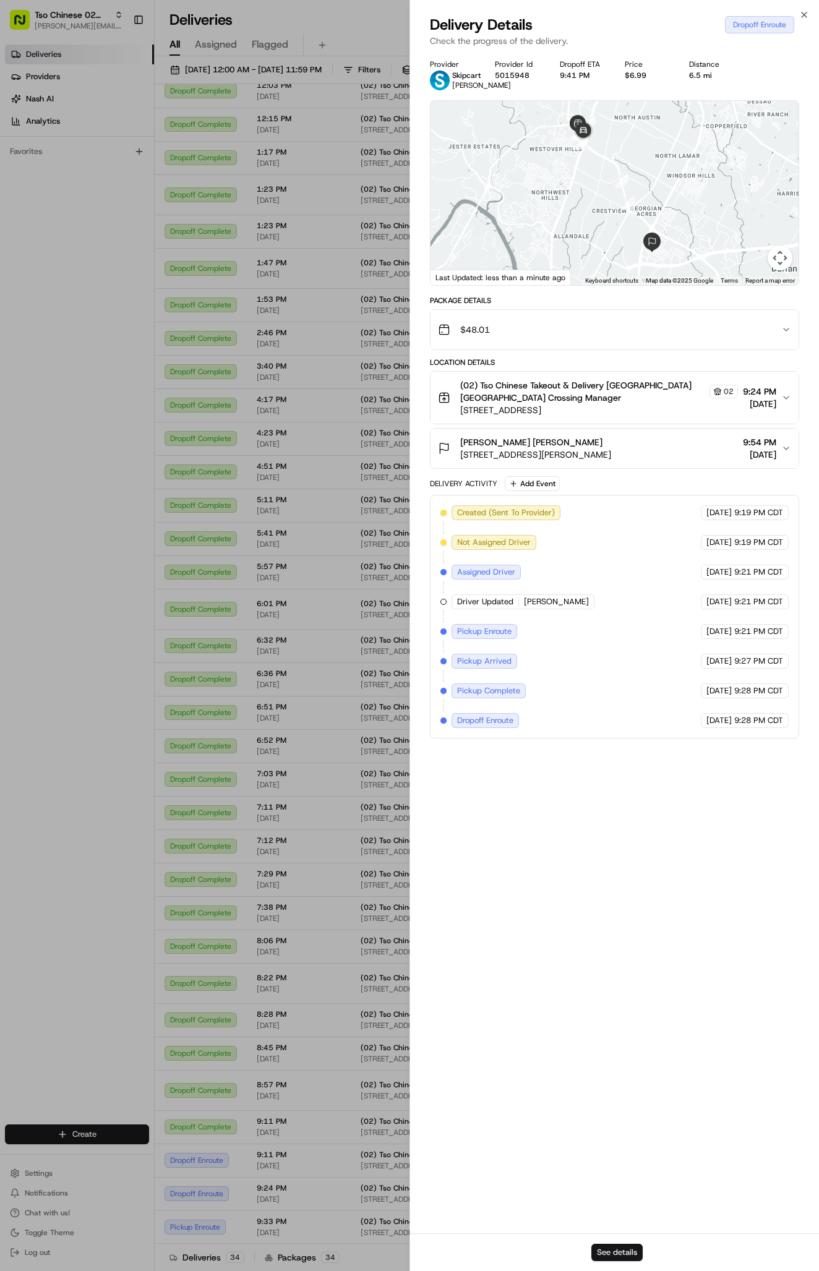
click at [615, 1257] on button "See details" at bounding box center [616, 1251] width 51 height 17
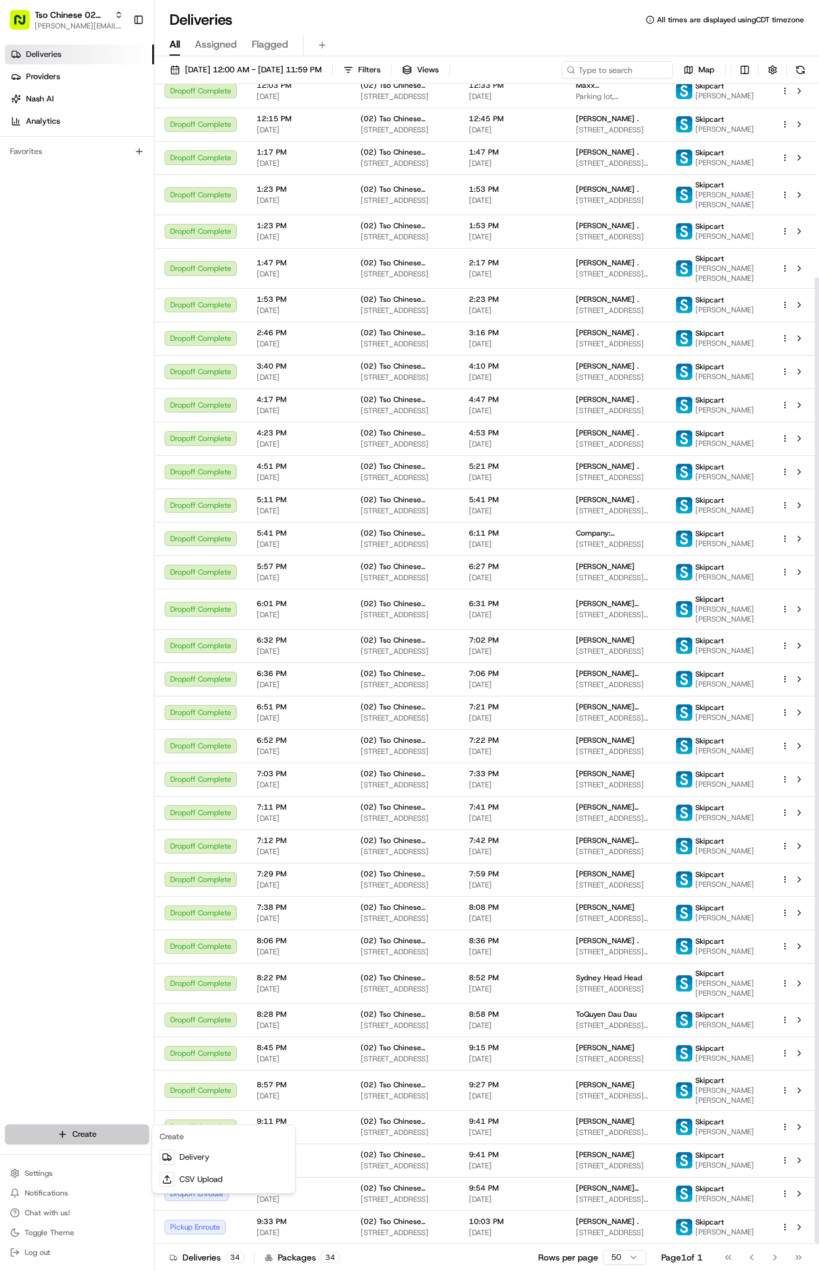
click at [123, 1131] on html "Tso Chinese 02 Arbor antonia@tsochinese.com Toggle Sidebar Deliveries Providers…" at bounding box center [409, 635] width 819 height 1271
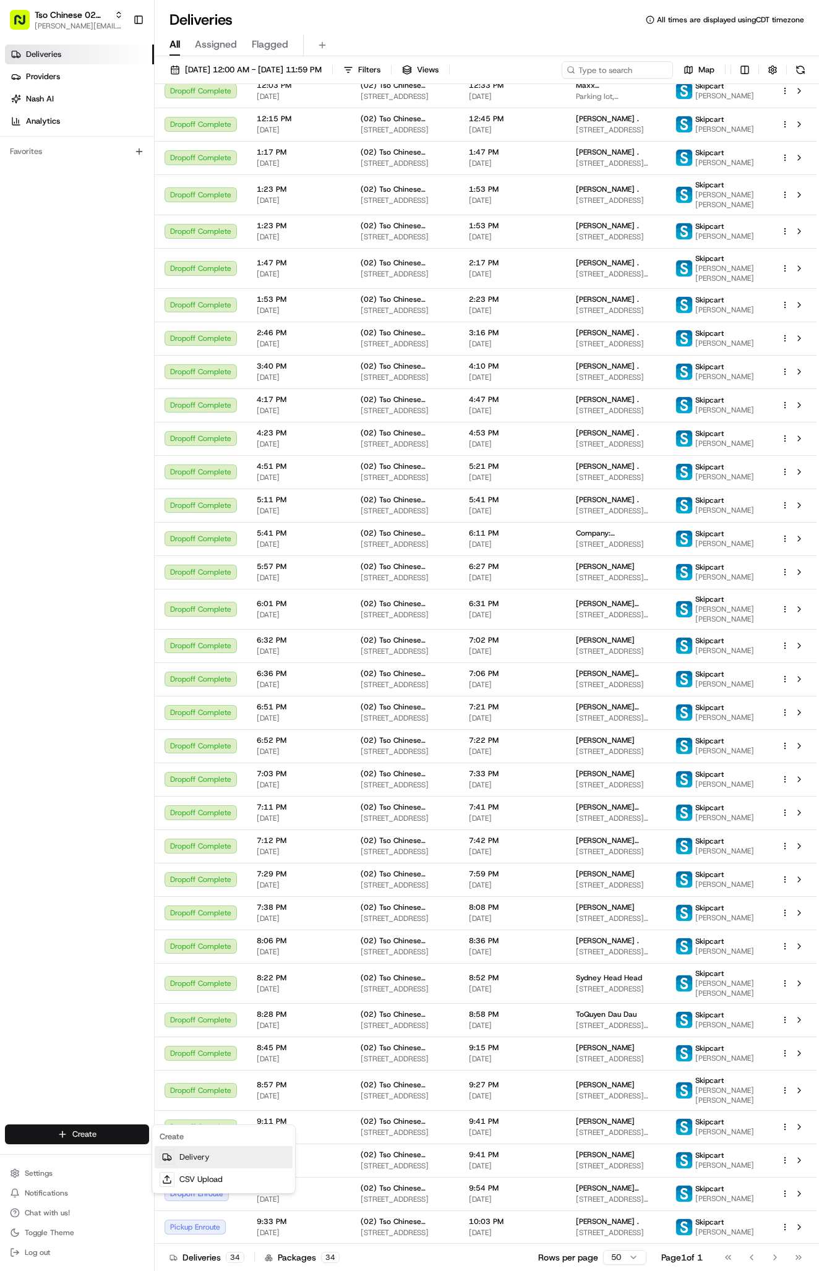
click at [182, 1154] on link "Delivery" at bounding box center [224, 1157] width 138 height 22
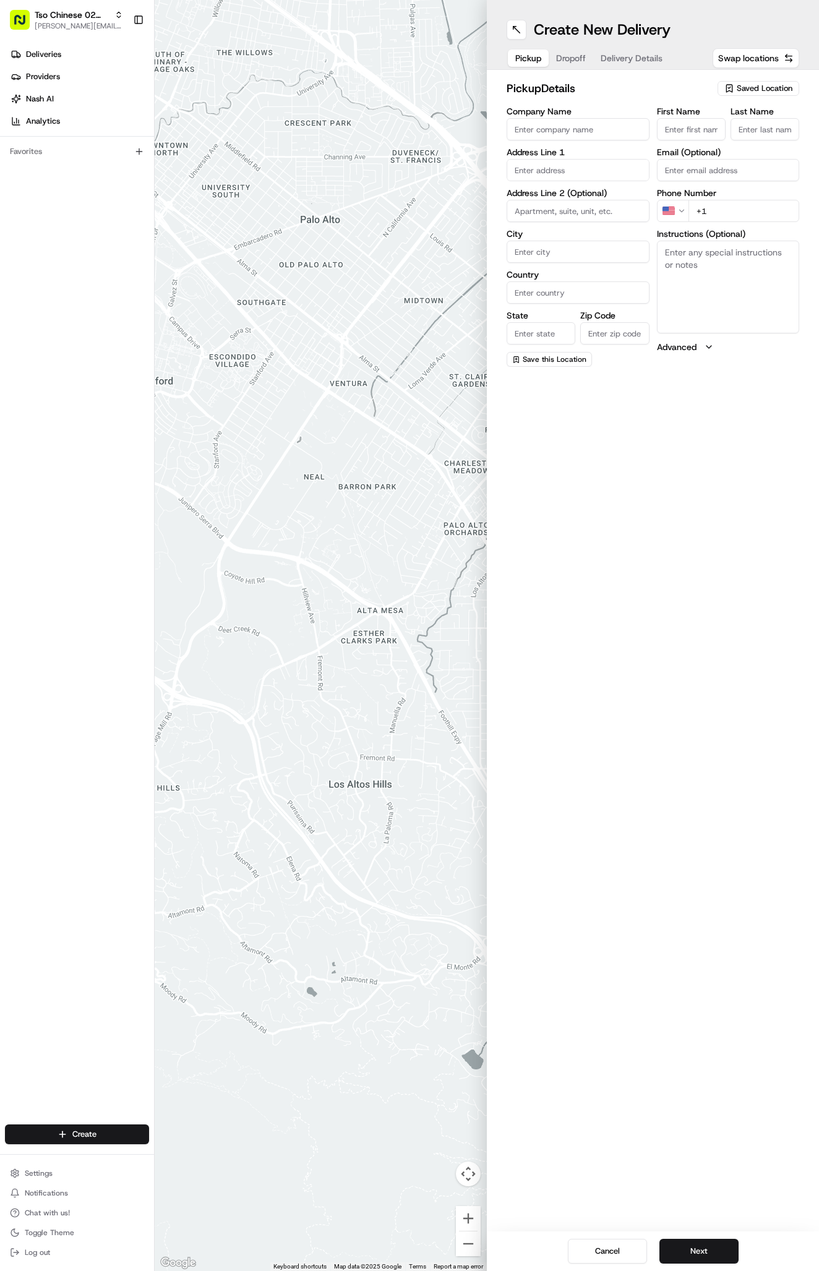
click at [772, 83] on span "Saved Location" at bounding box center [764, 88] width 56 height 11
click at [749, 136] on span "(02) Tso Chinese Takeout & Delivery Arboretum Crossing (02)" at bounding box center [737, 140] width 152 height 22
type input "(02) Tso Chinese Takeout & Delivery [GEOGRAPHIC_DATA]"
type input "Bldg E Ste 402"
type input "Austin"
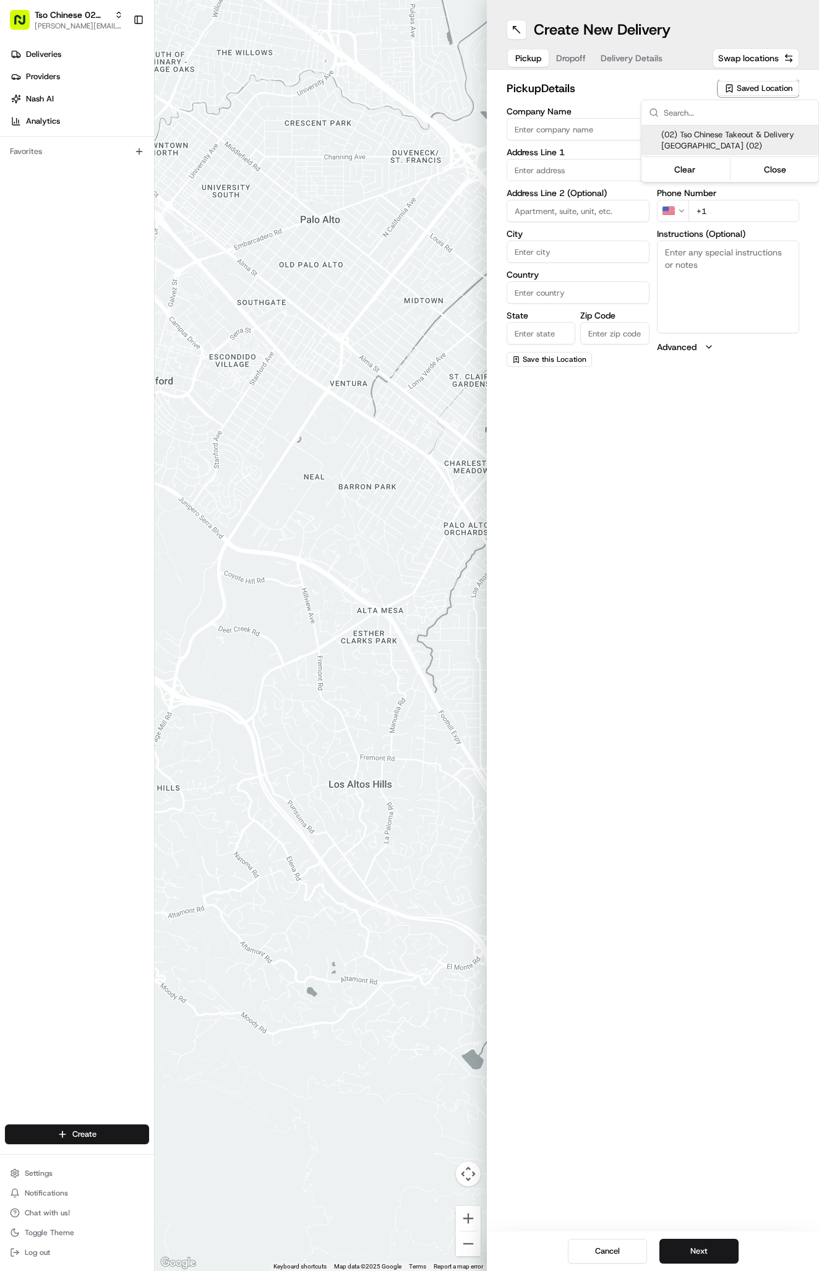
type input "US"
type input "TX"
type input "78759"
type input "Tso Chinese"
type input "Arboretum Crossing Manager"
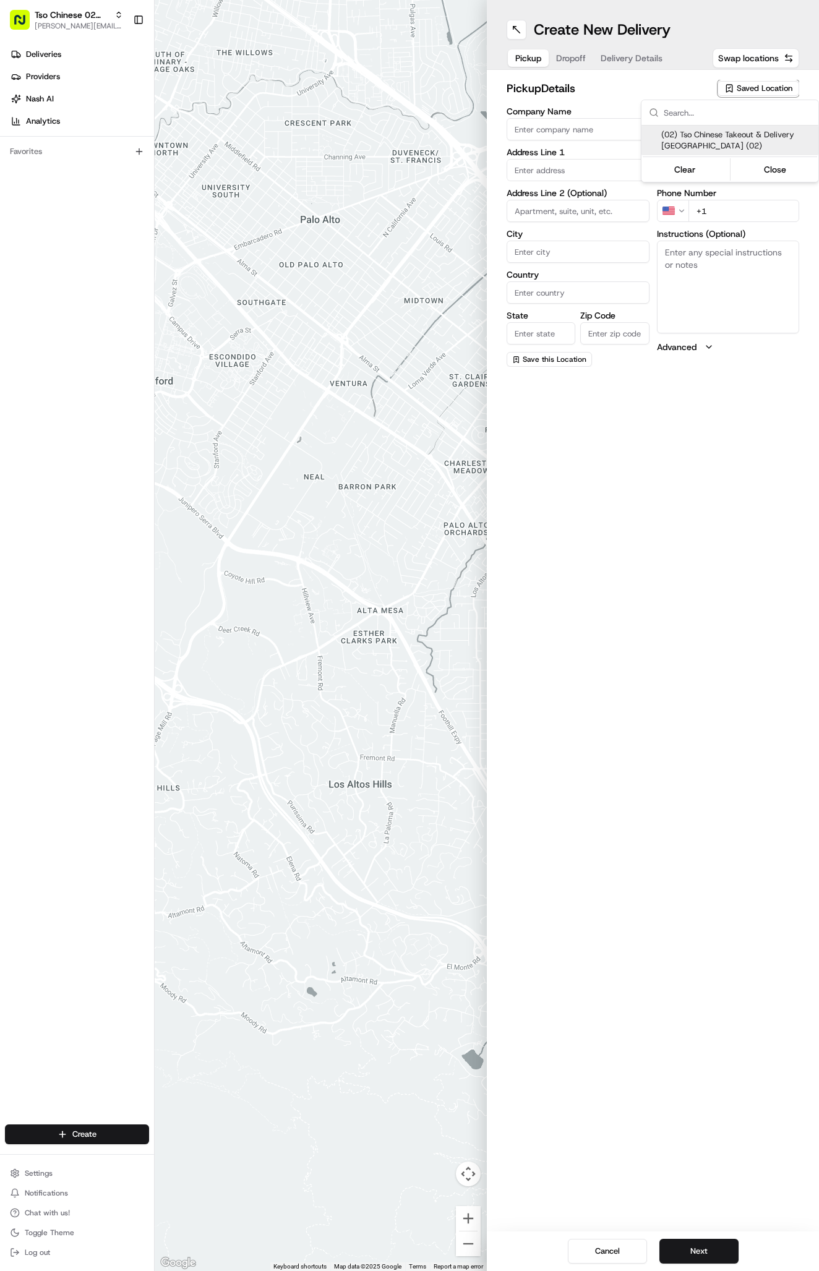
type input "arborstore@tsochinese.com"
type input "+1 512 344 9434"
type textarea "Submit a picture displaying address & food as Proof of Delivery. Envía una foto…"
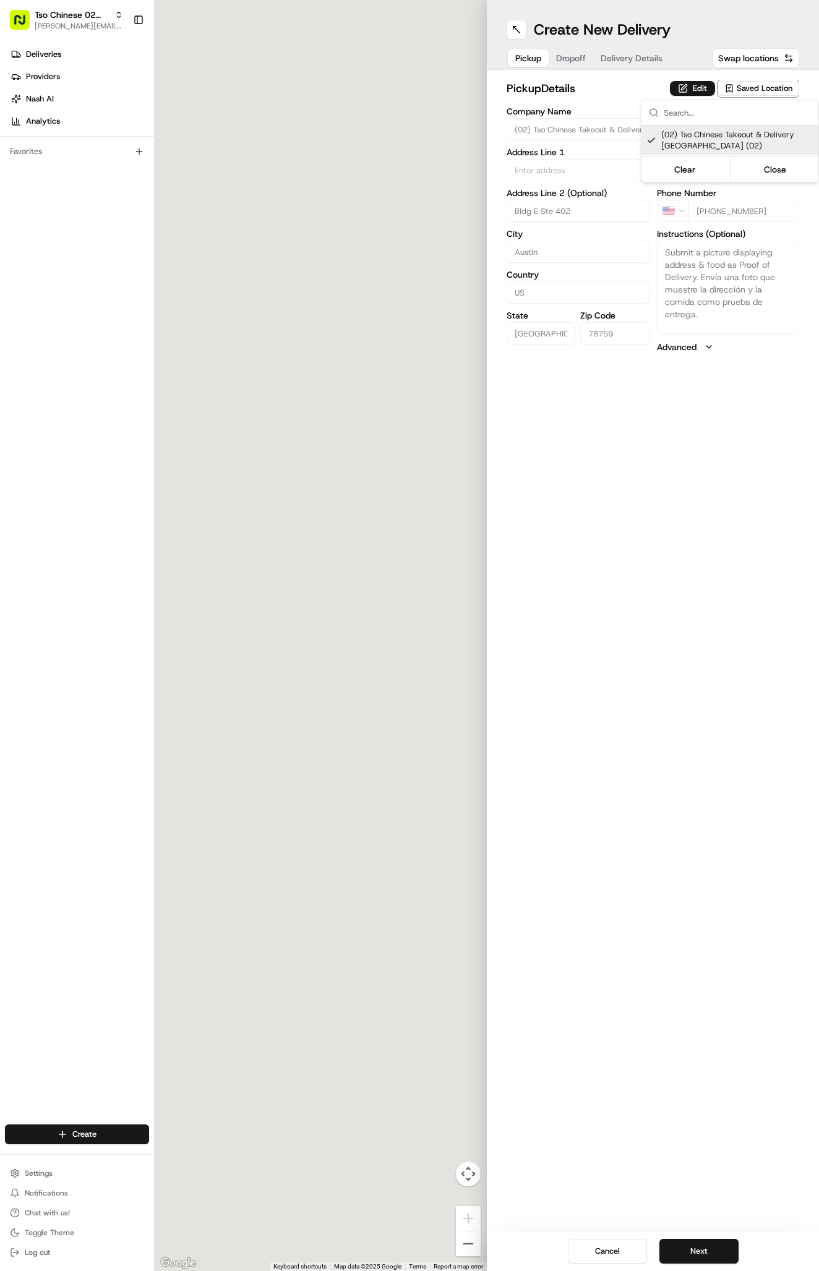
type input "9333 Research Blvd"
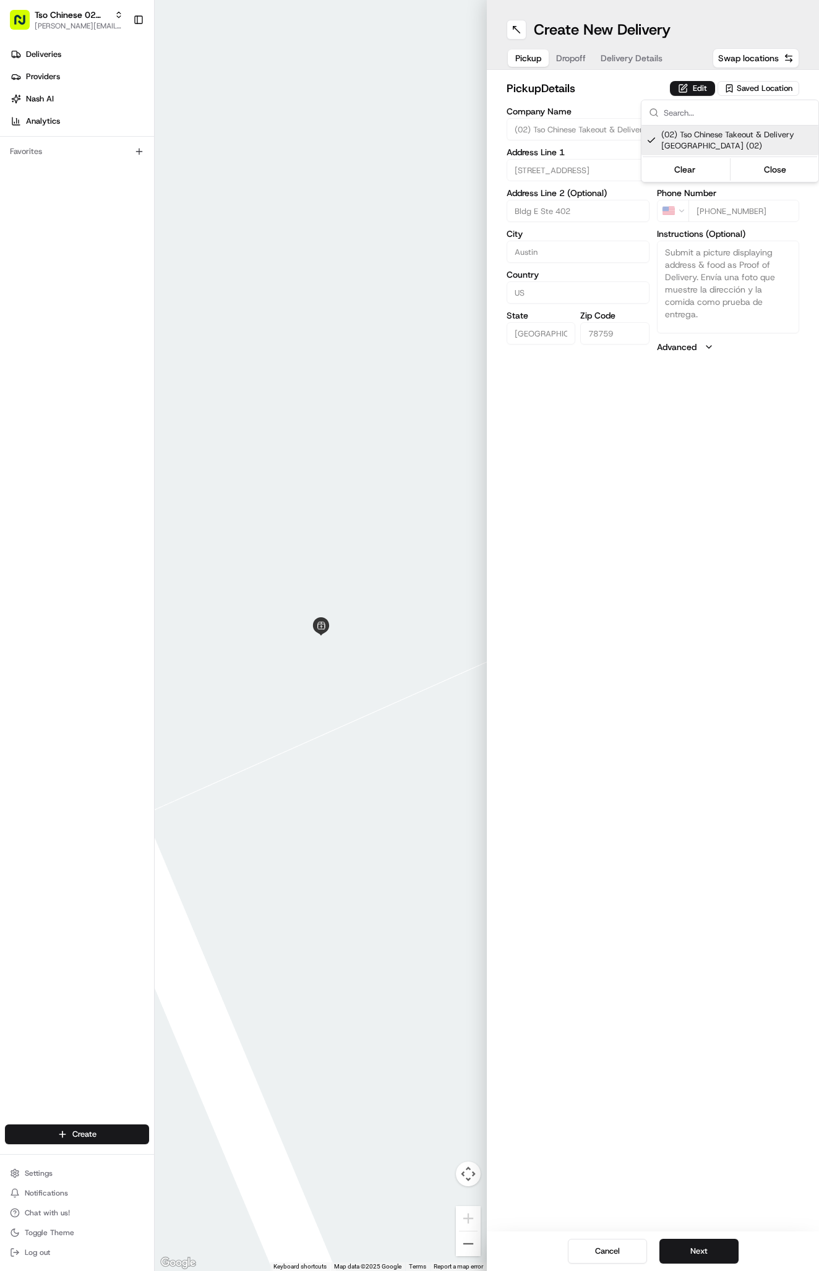
click at [686, 70] on html "Tso Chinese 02 Arbor antonia@tsochinese.com Toggle Sidebar Deliveries Providers…" at bounding box center [409, 635] width 819 height 1271
click at [683, 77] on div "pickup Details Edit Saved Location Company Name (02) Tso Chinese Takeout & Deli…" at bounding box center [653, 216] width 332 height 293
click at [625, 43] on div "Create New Delivery Pickup Dropoff Delivery Details Swap locations" at bounding box center [653, 35] width 332 height 70
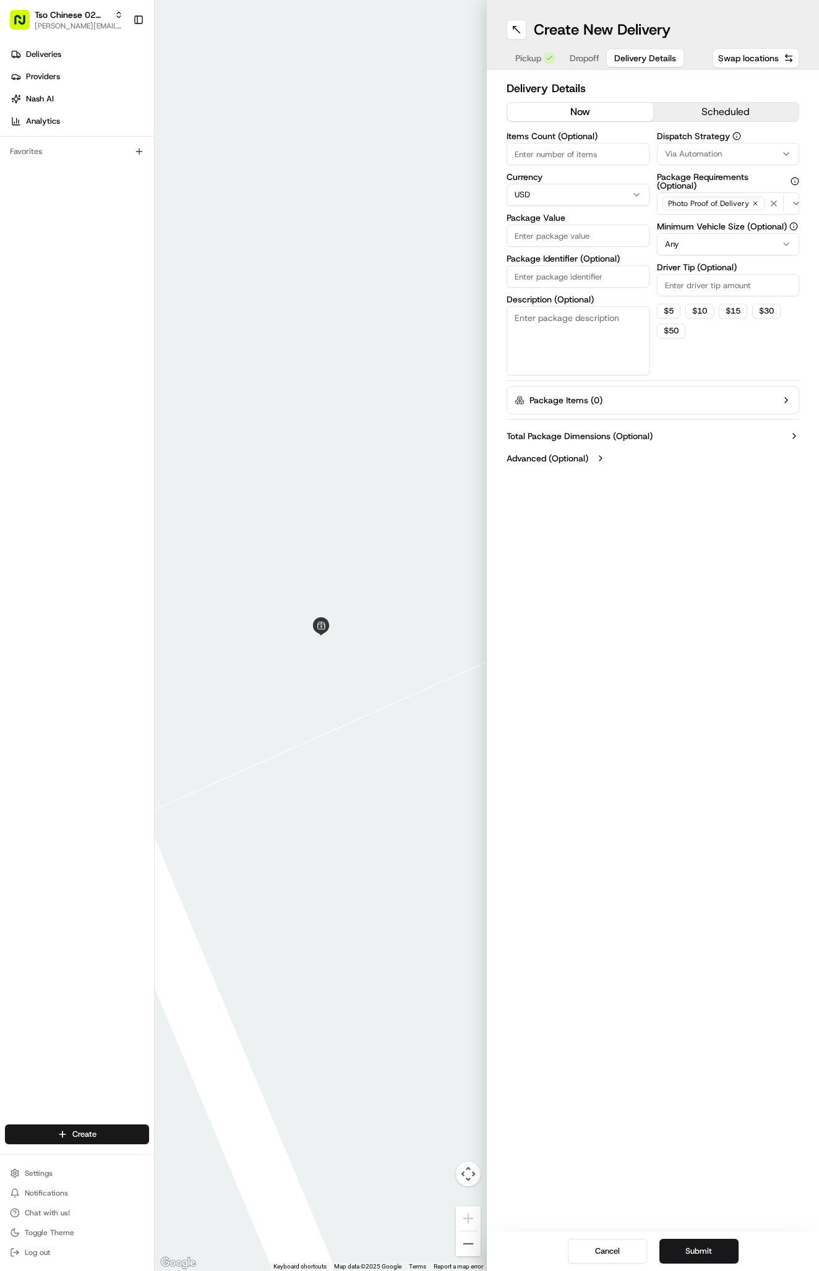
click at [626, 49] on button "Delivery Details" at bounding box center [645, 57] width 77 height 17
click at [681, 148] on span "Via Automation" at bounding box center [693, 153] width 57 height 11
click at [700, 219] on span "Tso Arbor Strategy" at bounding box center [737, 221] width 152 height 11
click at [674, 286] on html "Tso Chinese 02 Arbor antonia@tsochinese.com Toggle Sidebar Deliveries Providers…" at bounding box center [409, 635] width 819 height 1271
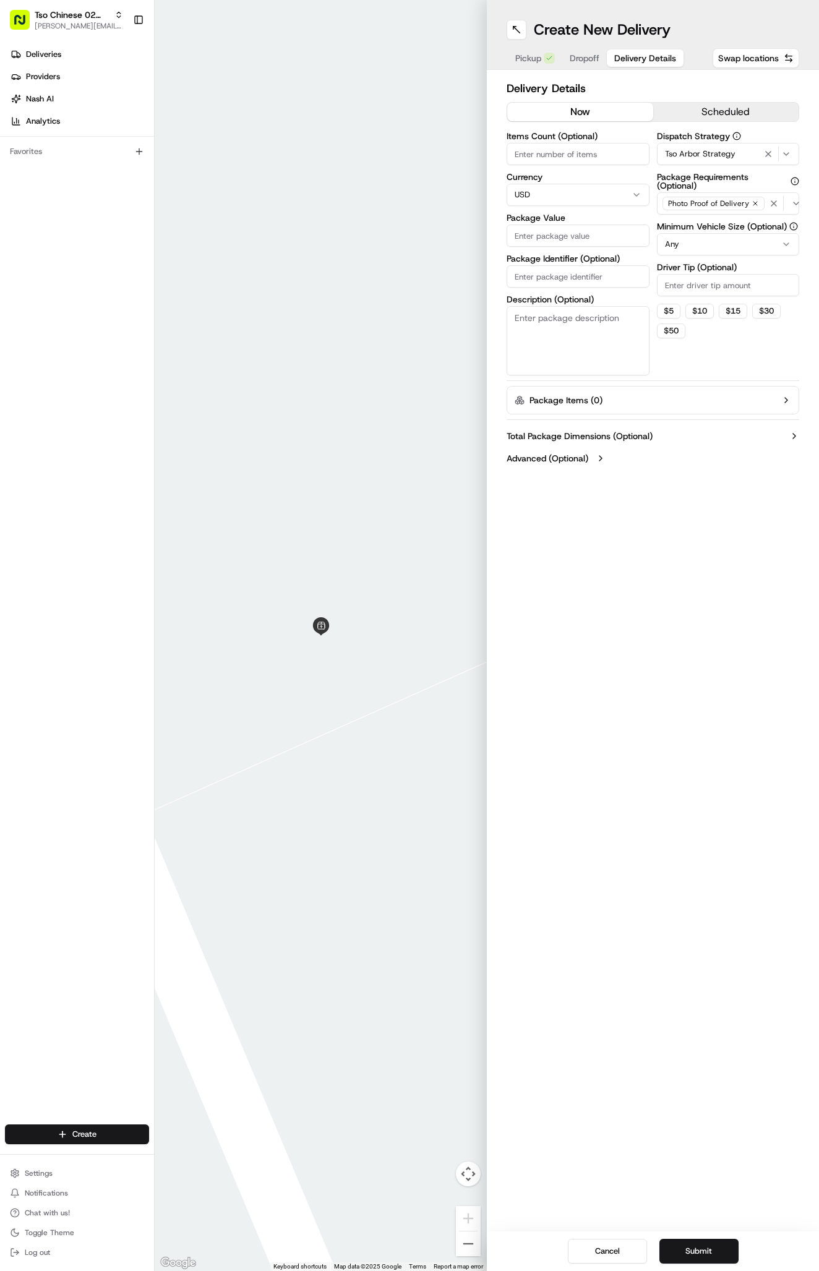
click at [674, 286] on input "Driver Tip (Optional)" at bounding box center [728, 285] width 143 height 22
type input "2"
click at [534, 275] on input "Package Identifier (Optional)" at bounding box center [577, 276] width 143 height 22
paste input "A09823B"
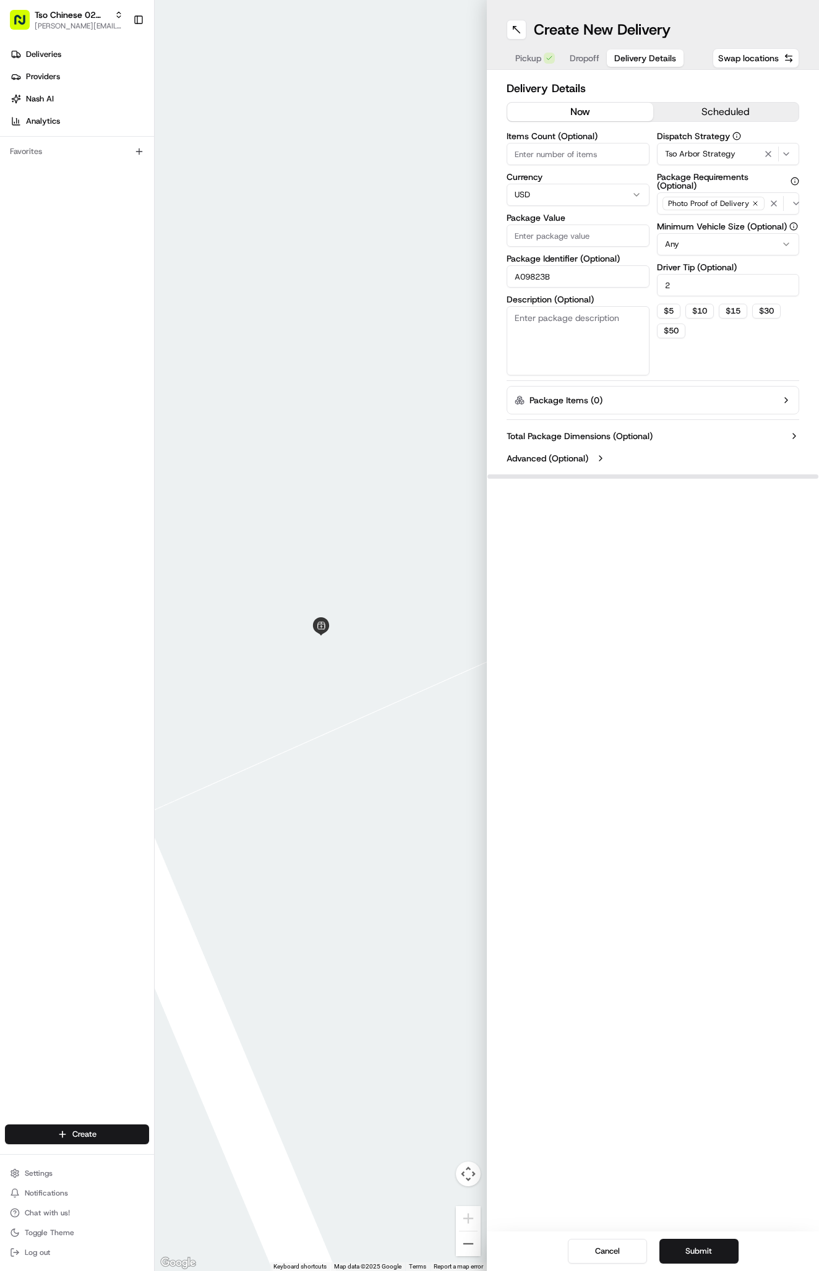
type input "A09823B"
click at [540, 251] on div "Items Count (Optional) Currency USD Package Value Package Identifier (Optional)…" at bounding box center [577, 254] width 143 height 244
click at [540, 241] on input "Package Value" at bounding box center [577, 235] width 143 height 22
click at [611, 242] on input "Package Value" at bounding box center [577, 235] width 143 height 22
click at [613, 242] on input "Package Value" at bounding box center [577, 235] width 143 height 22
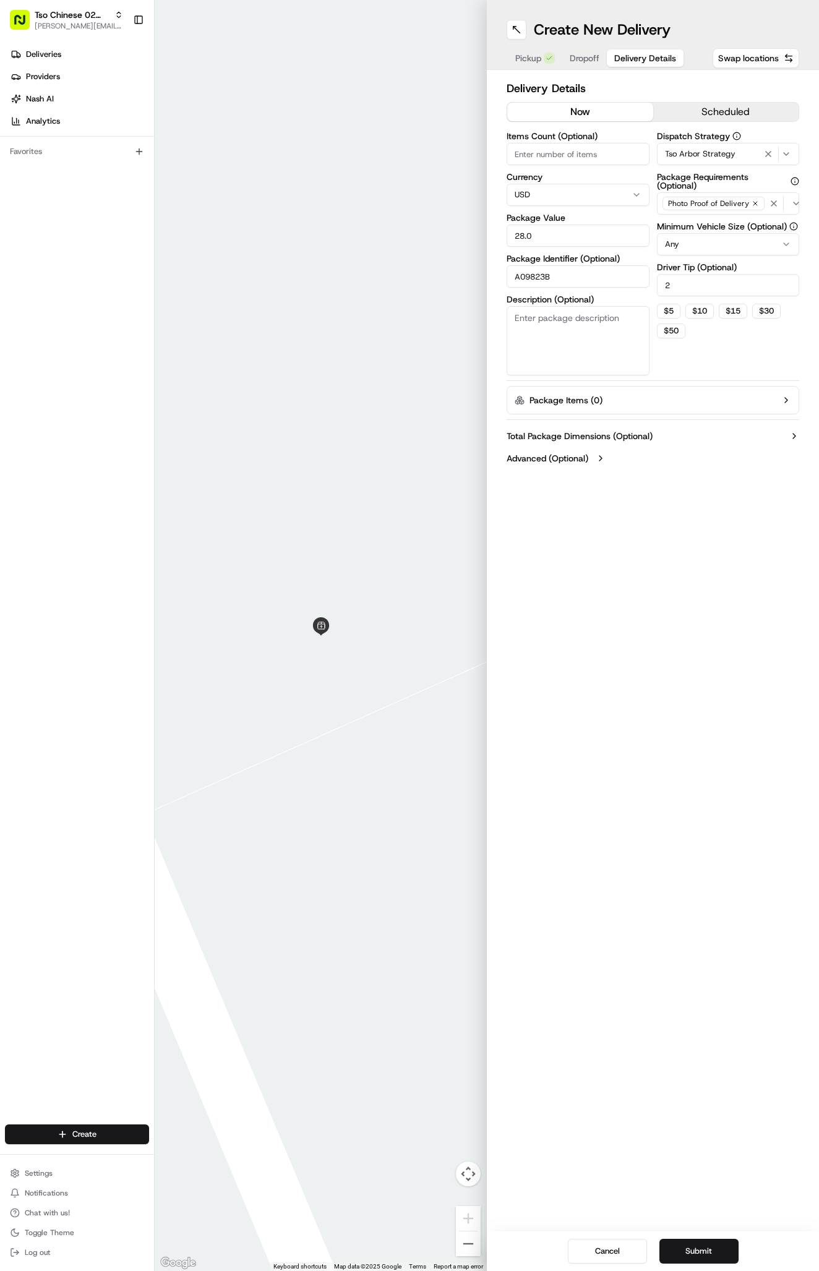
type input "28.04"
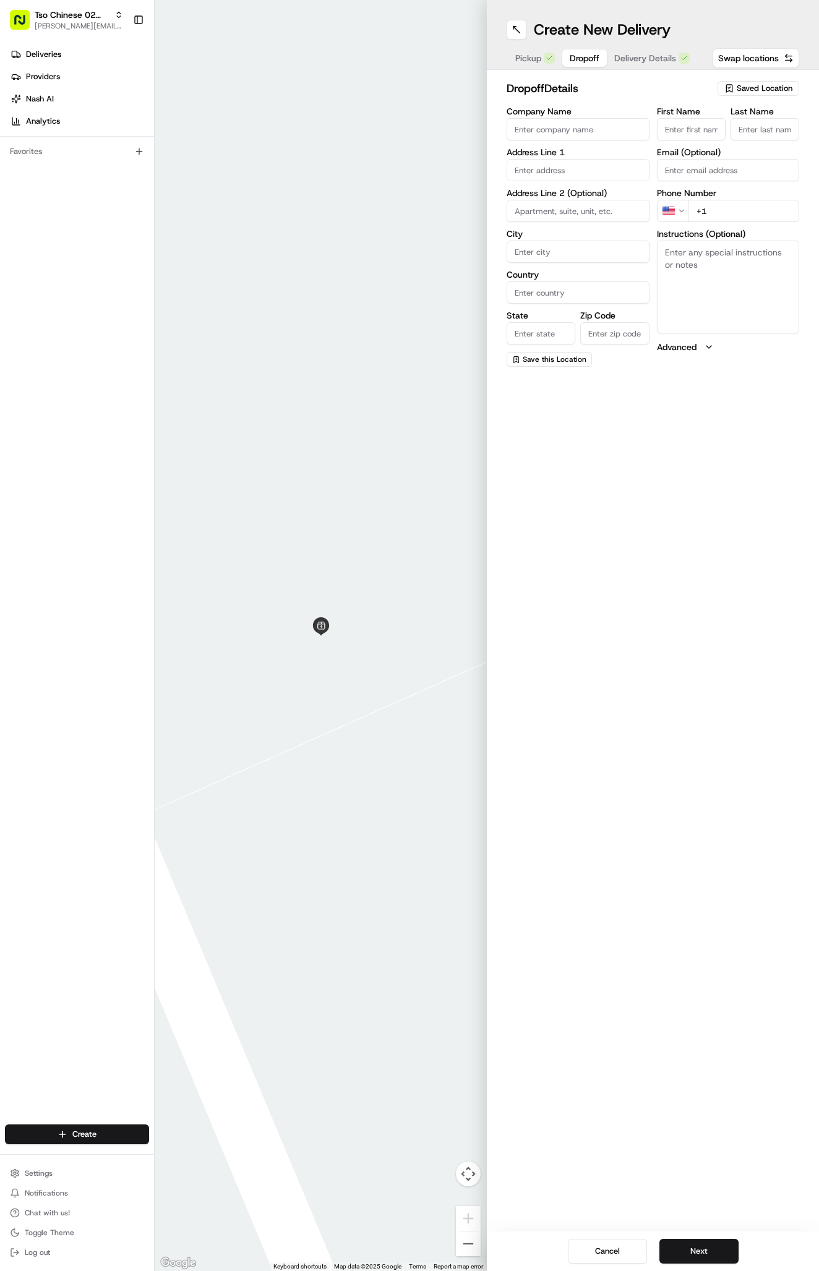
click at [571, 59] on span "Dropoff" at bounding box center [584, 58] width 30 height 12
drag, startPoint x: 752, startPoint y: 195, endPoint x: 701, endPoint y: 120, distance: 90.7
click at [701, 120] on input "First Name" at bounding box center [691, 129] width 69 height 22
paste input "Alan Cable"
type input "Alan Cable"
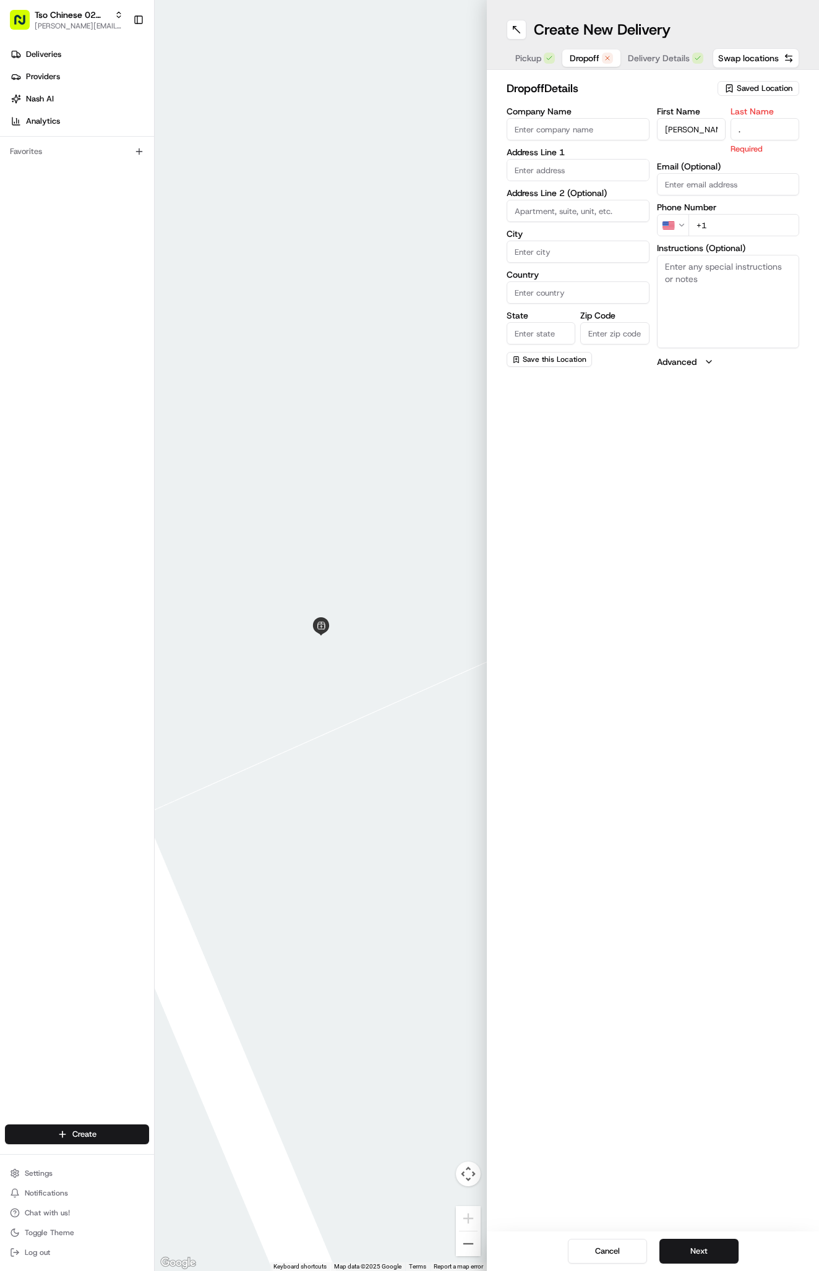
type input "."
paste input "512 934 8539"
type input "+1 512 934 8539"
paste input "[STREET_ADDRESS]"
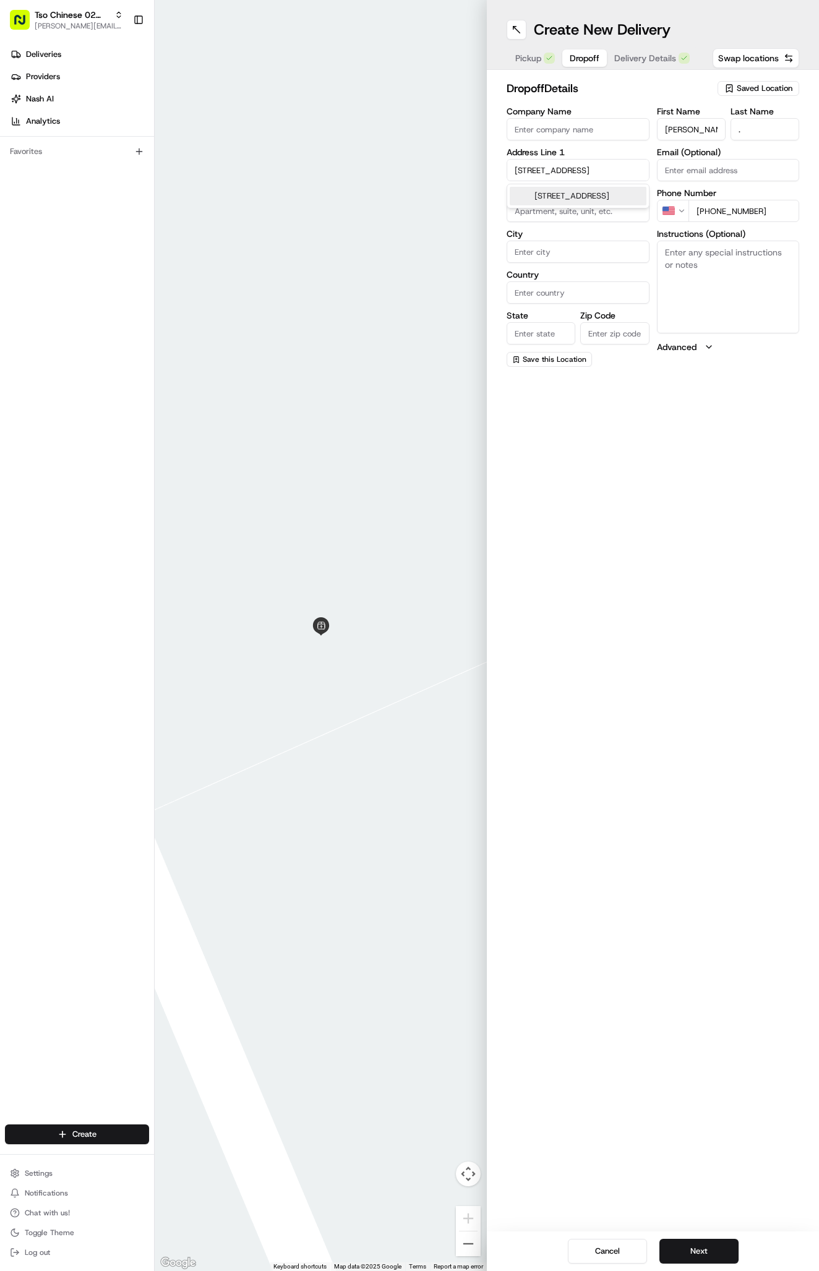
click at [569, 205] on div "[STREET_ADDRESS]" at bounding box center [577, 196] width 137 height 19
type input "5710 Fairlane Drive"
type input "Austin"
type input "United States"
type input "TX"
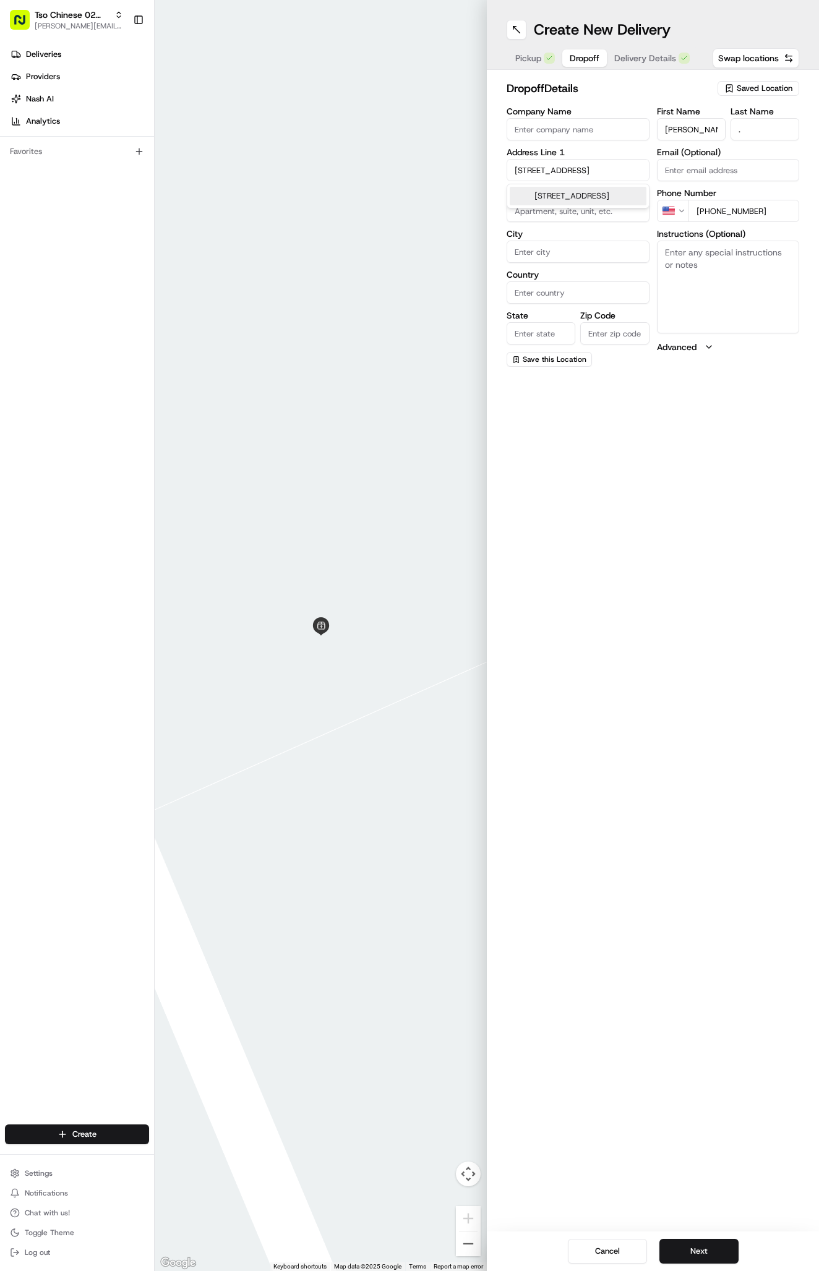
type input "78757"
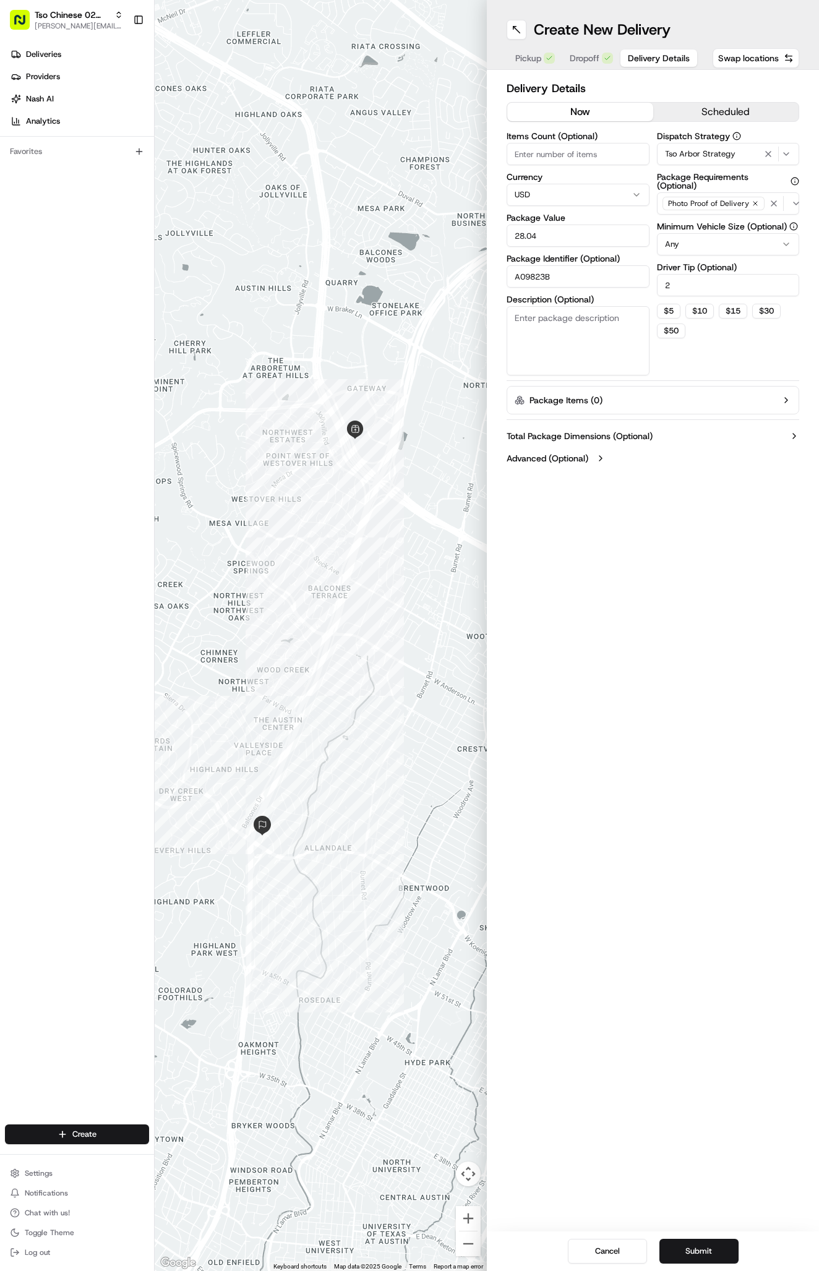
click at [634, 64] on button "Delivery Details" at bounding box center [658, 57] width 77 height 17
click at [688, 1245] on button "Submit" at bounding box center [698, 1250] width 79 height 25
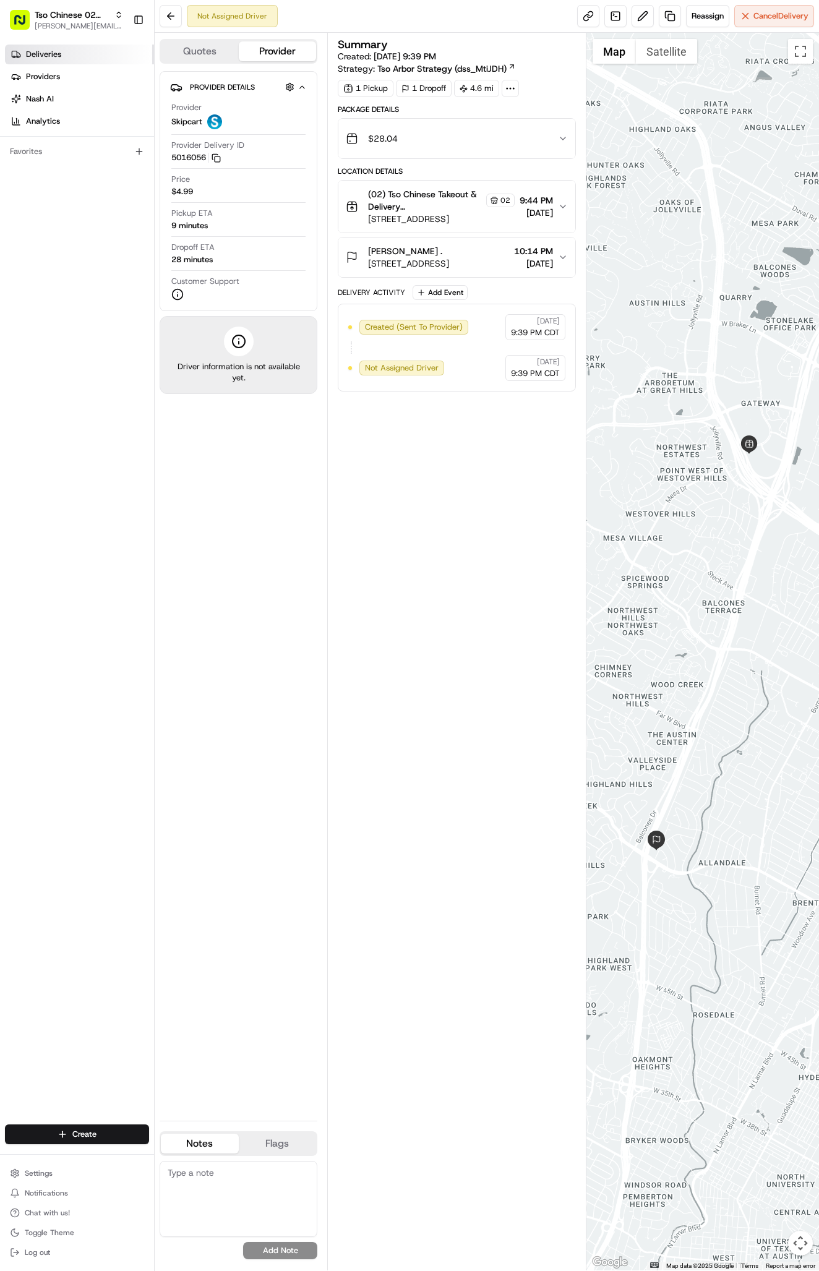
click at [69, 50] on link "Deliveries" at bounding box center [79, 55] width 149 height 20
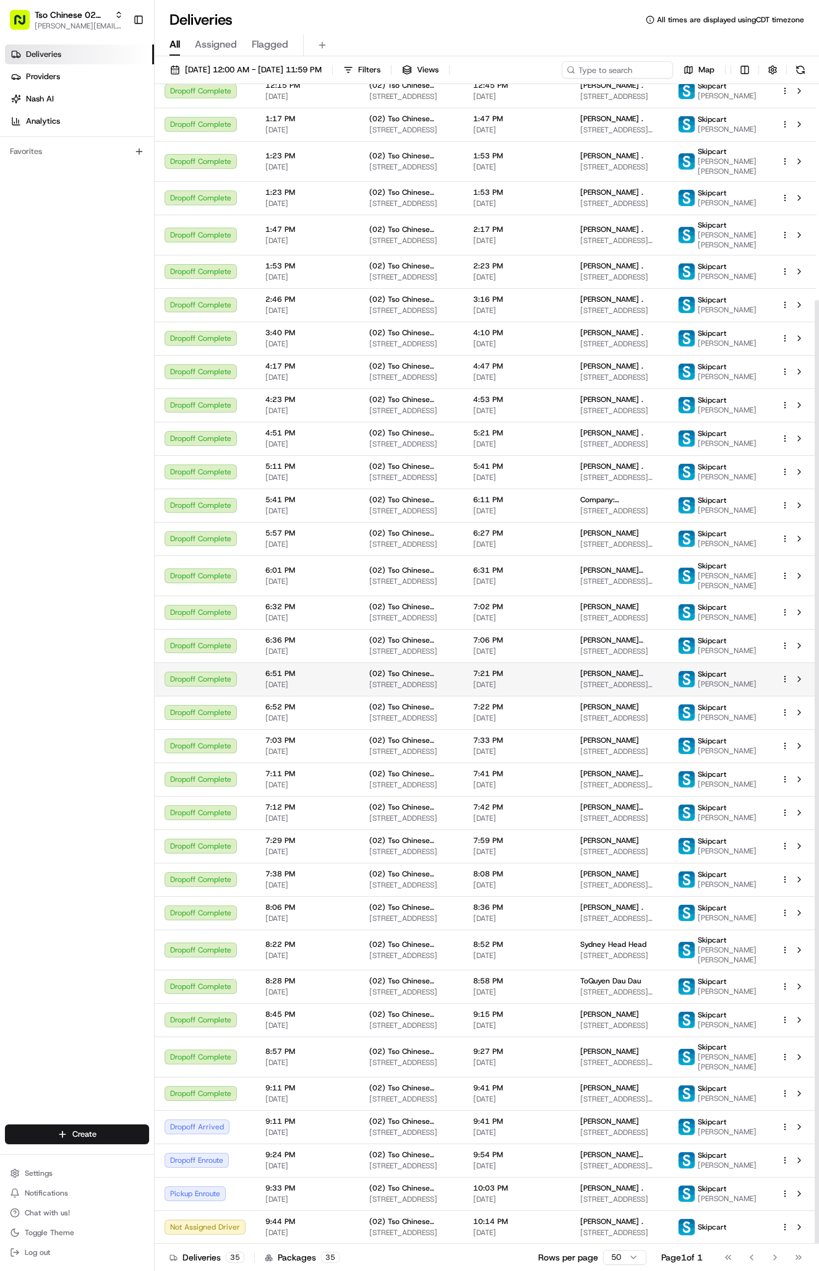
scroll to position [265, 0]
click at [518, 1199] on span "[DATE]" at bounding box center [516, 1199] width 87 height 10
click at [334, 1195] on span "[DATE]" at bounding box center [307, 1199] width 84 height 10
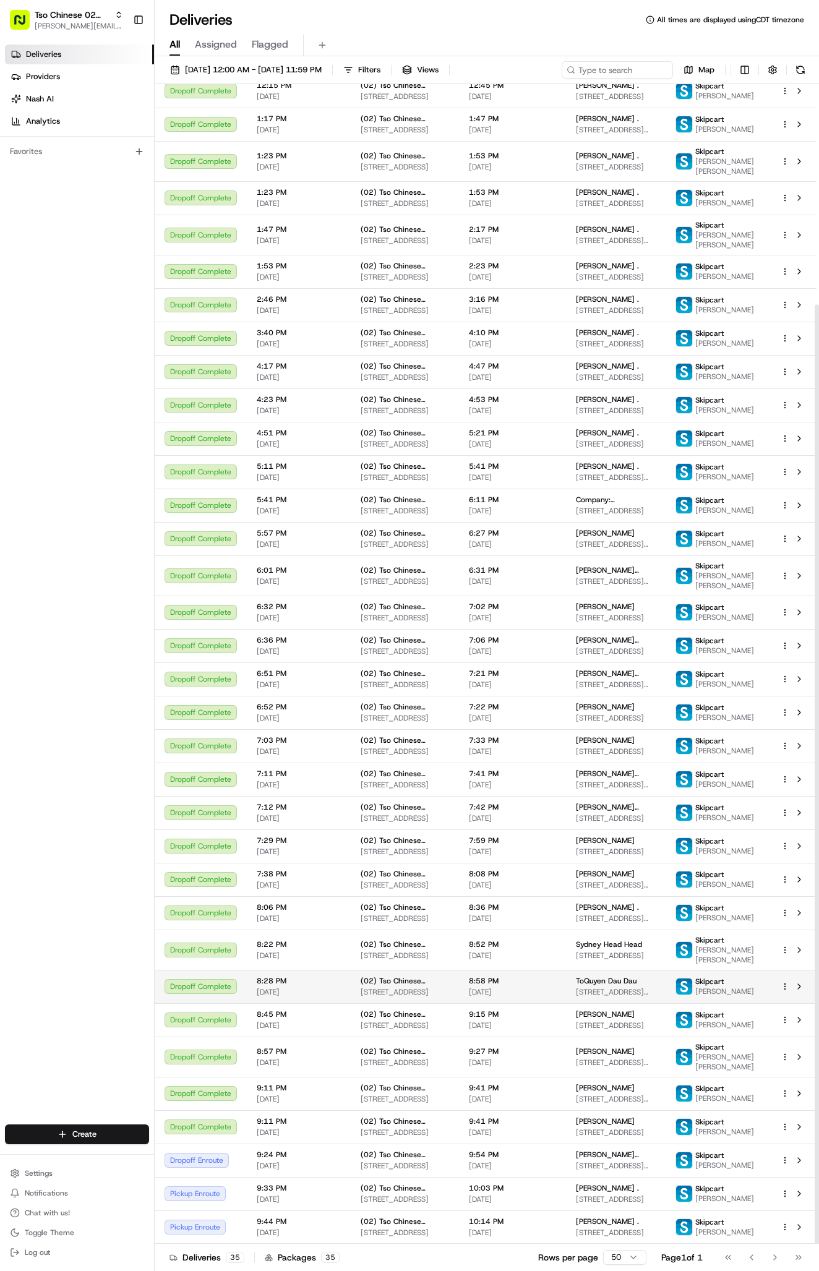
scroll to position [272, 0]
click at [665, 1196] on td "[PERSON_NAME] . [STREET_ADDRESS]" at bounding box center [616, 1193] width 100 height 33
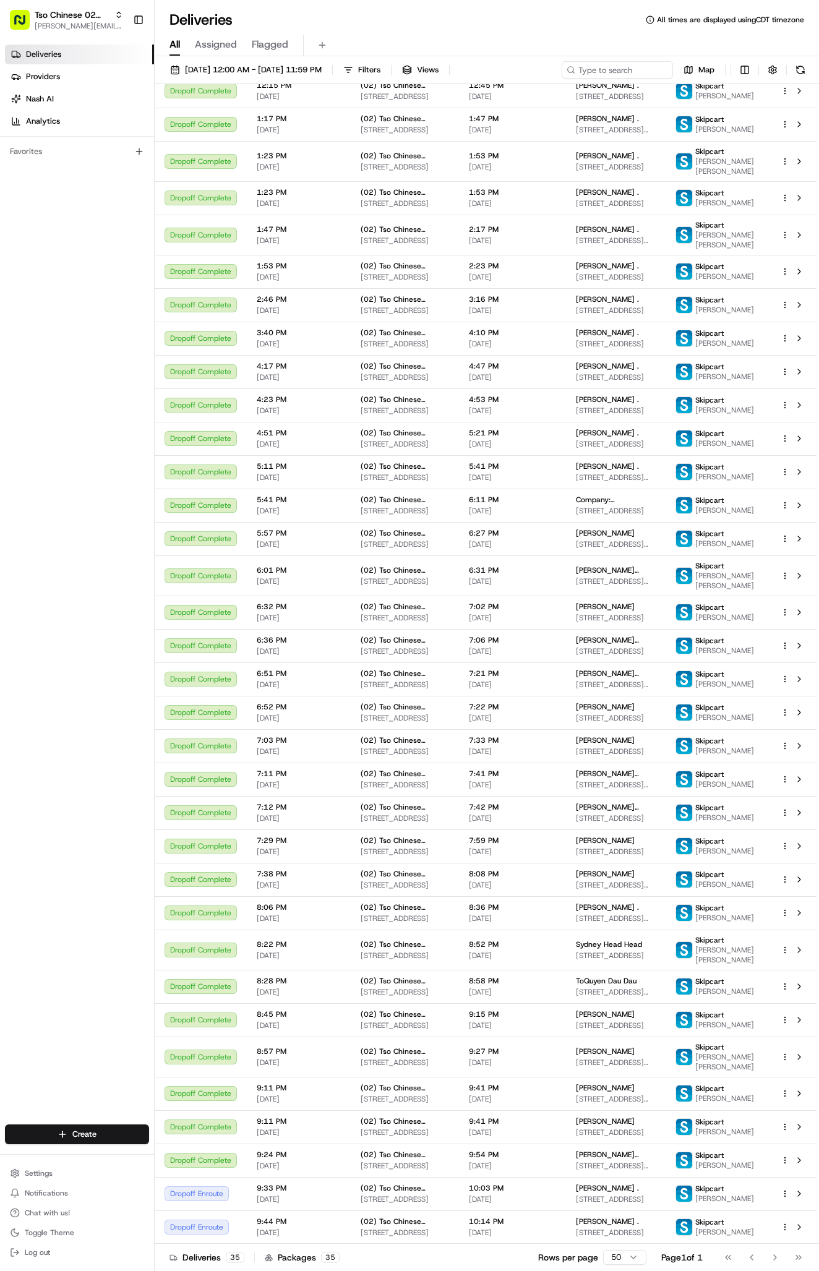
click at [85, 1157] on div "Create Settings Notifications Chat with us! Toggle Theme Log out" at bounding box center [77, 1192] width 154 height 156
click at [86, 1143] on html "Tso Chinese 02 Arbor antonia@tsochinese.com Toggle Sidebar Deliveries Providers…" at bounding box center [409, 635] width 819 height 1271
click at [189, 1153] on link "Delivery" at bounding box center [224, 1157] width 138 height 22
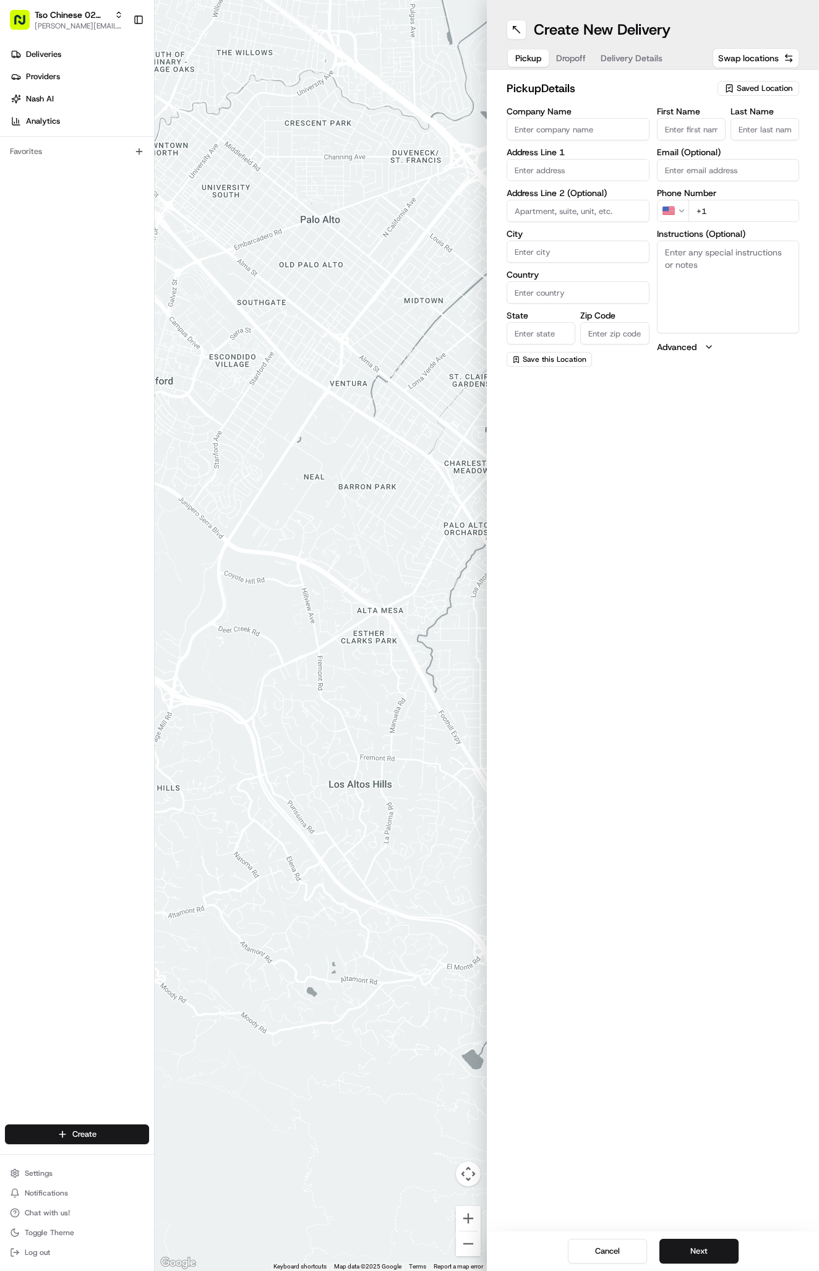
click at [773, 81] on div "Saved Location" at bounding box center [758, 88] width 82 height 15
click at [751, 151] on div "(02) Tso Chinese Takeout & Delivery Arboretum Crossing (02)" at bounding box center [729, 141] width 177 height 30
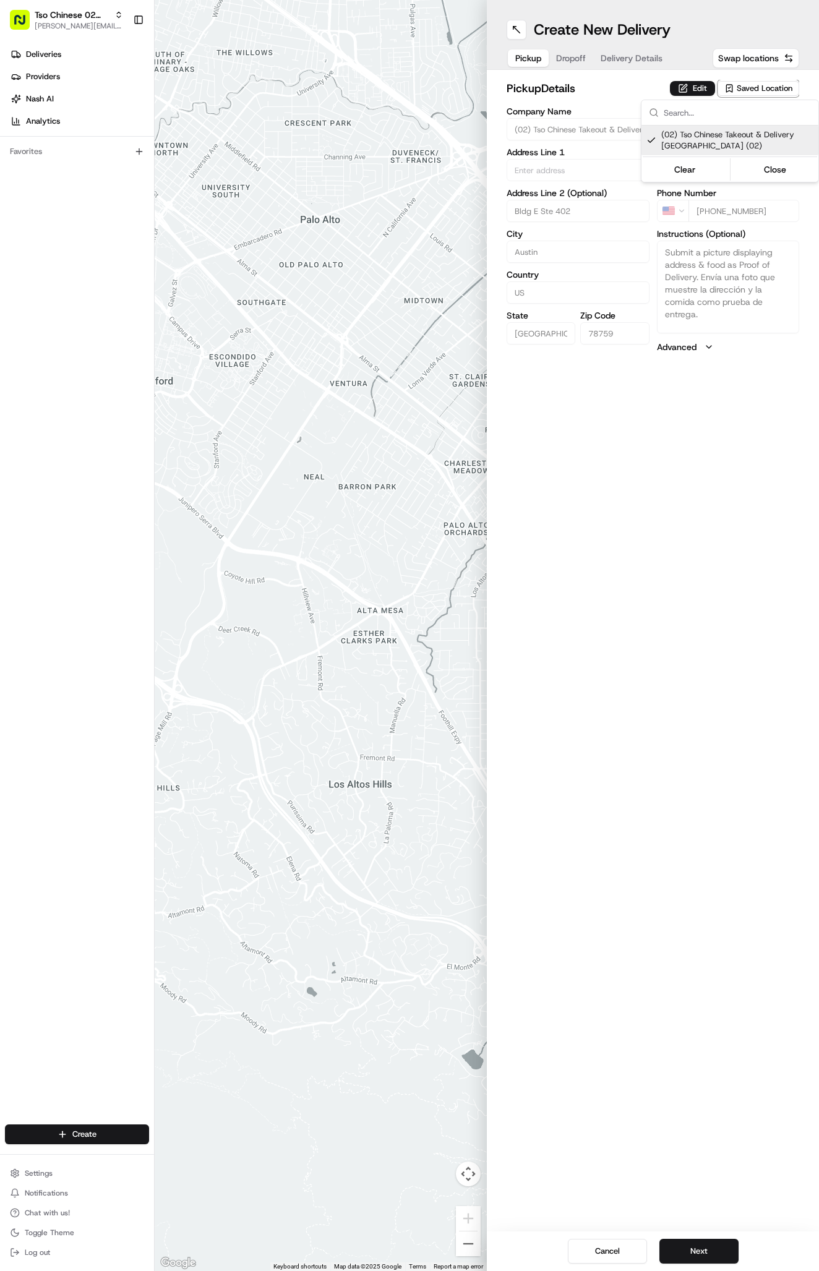
type input "(02) Tso Chinese Takeout & Delivery [GEOGRAPHIC_DATA]"
type input "Bldg E Ste 402"
type input "Austin"
type input "US"
type input "TX"
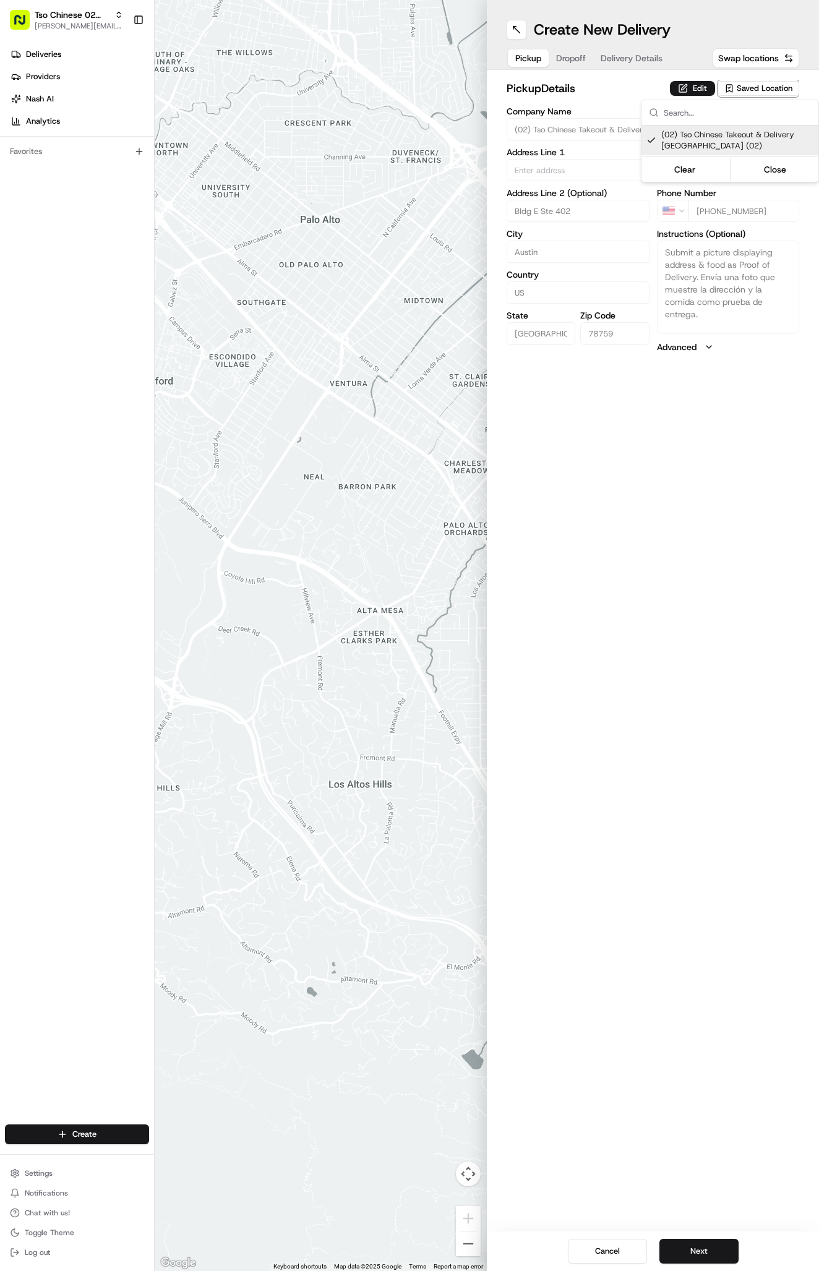
type input "78759"
type input "Tso Chinese"
type input "Arboretum Crossing Manager"
type input "arborstore@tsochinese.com"
type input "+1 512 344 9434"
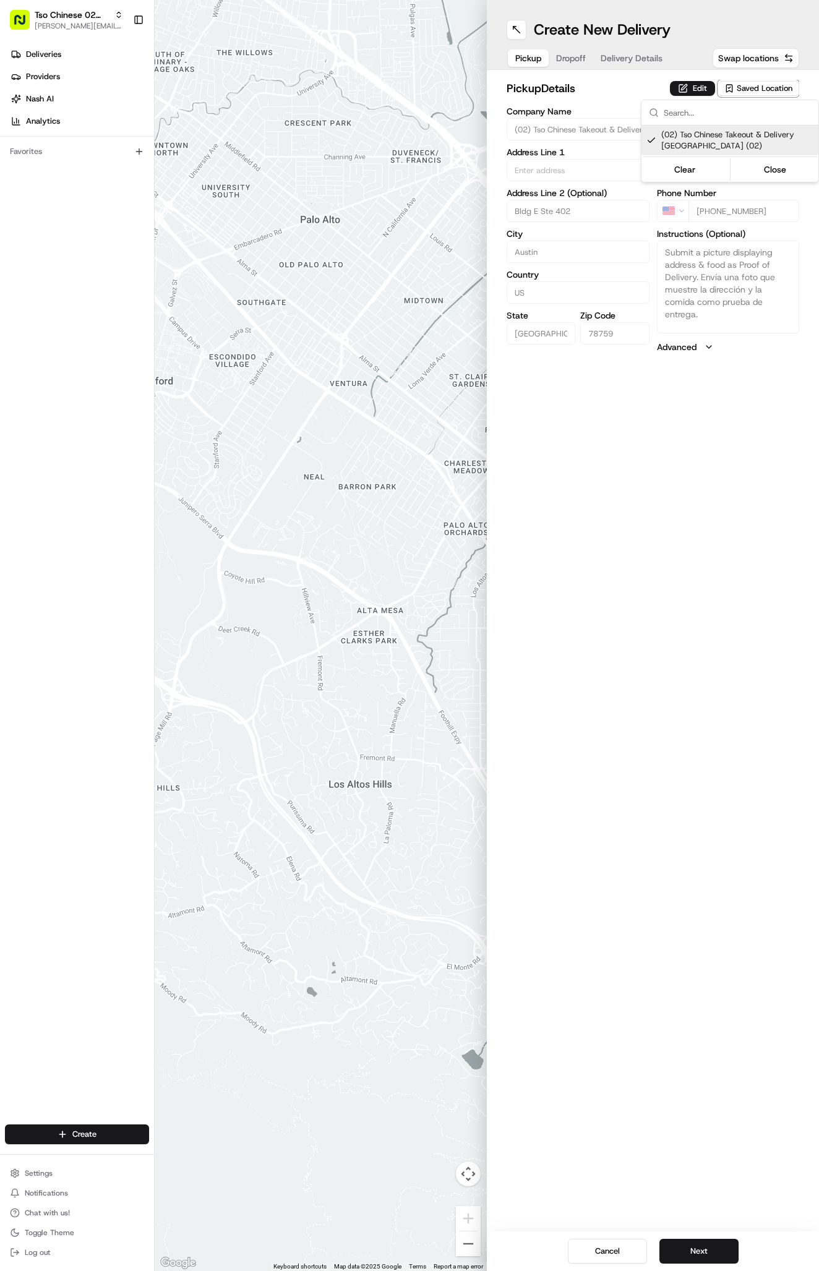
type textarea "Submit a picture displaying address & food as Proof of Delivery. Envía una foto…"
type input "9333 Research Blvd"
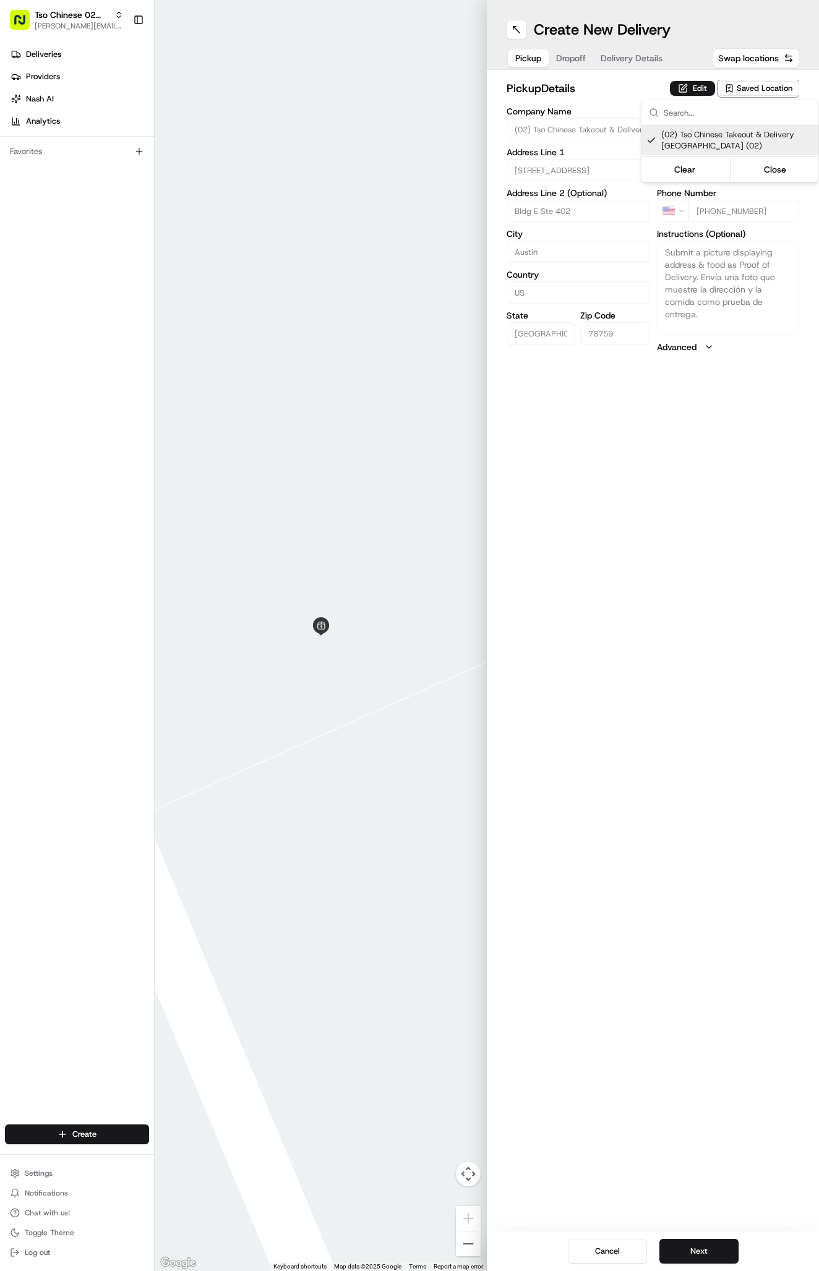
click at [611, 64] on html "Tso Chinese 02 Arbor antonia@tsochinese.com Toggle Sidebar Deliveries Providers…" at bounding box center [409, 635] width 819 height 1271
click at [611, 61] on button "Delivery Details" at bounding box center [631, 57] width 77 height 17
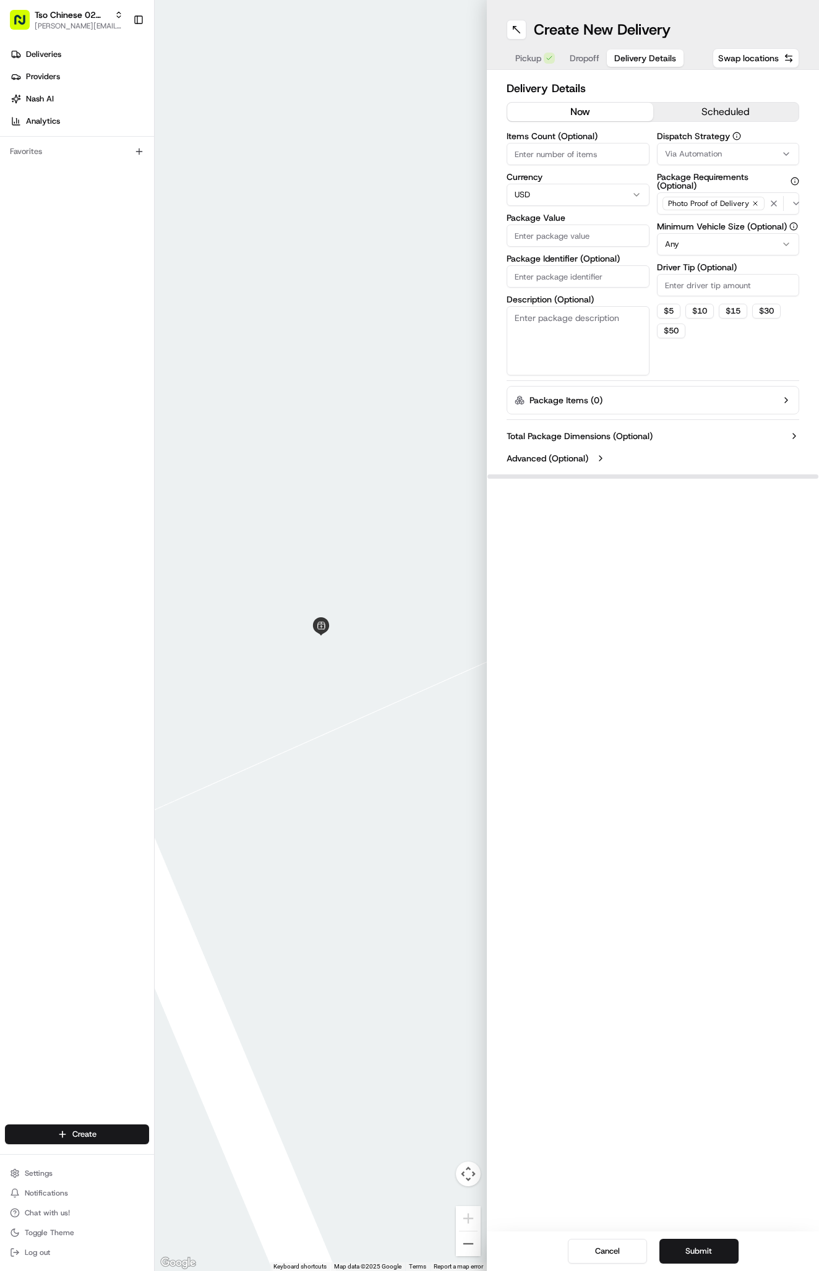
click at [680, 147] on button "Via Automation" at bounding box center [728, 154] width 143 height 22
click at [697, 229] on div "Tso Arbor Strategy" at bounding box center [729, 221] width 177 height 19
click at [698, 260] on html "Tso Chinese 02 Arbor antonia@tsochinese.com Toggle Sidebar Deliveries Providers…" at bounding box center [409, 635] width 819 height 1271
click at [702, 281] on input "Driver Tip (Optional)" at bounding box center [728, 285] width 143 height 22
type input "2"
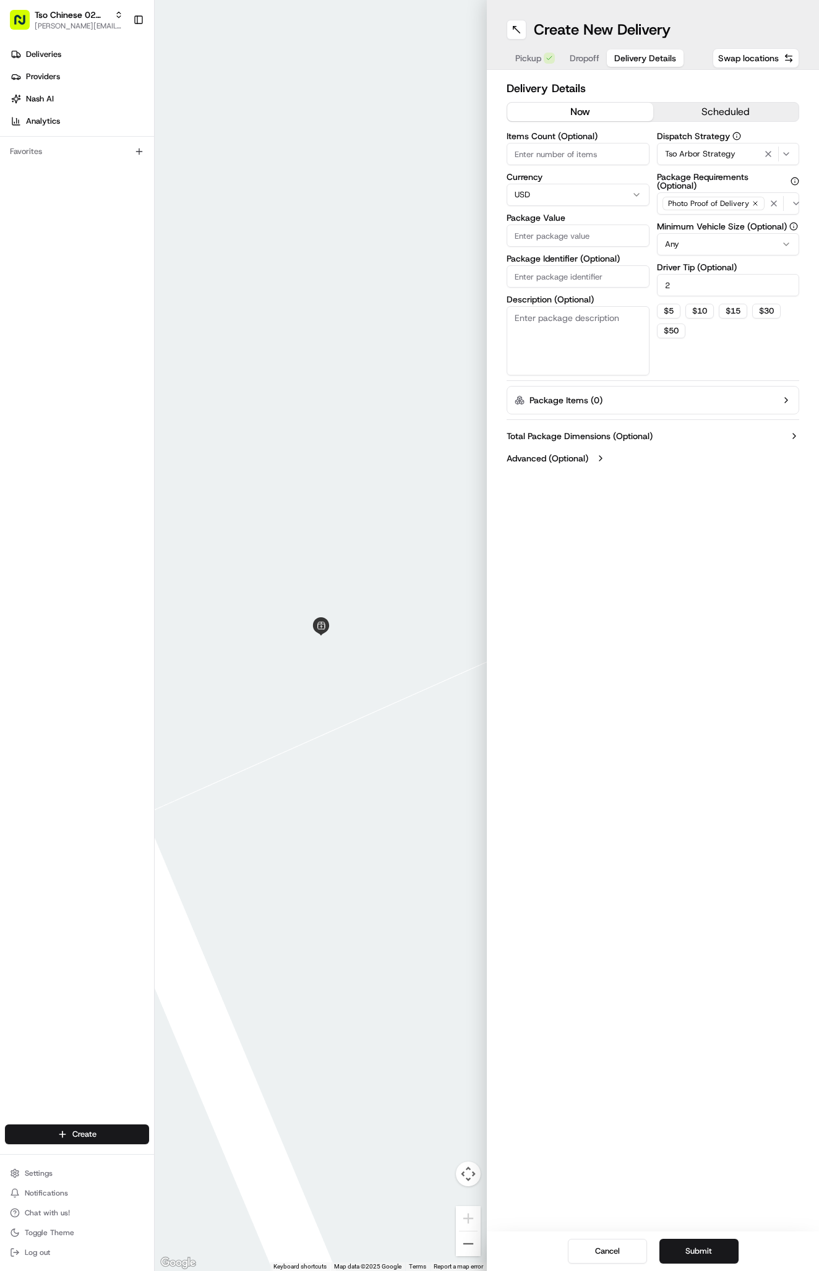
click at [529, 272] on input "Package Identifier (Optional)" at bounding box center [577, 276] width 143 height 22
paste input "HQMVKCV"
type input "HQMVKCV"
click at [540, 217] on label "Package Value" at bounding box center [577, 217] width 143 height 9
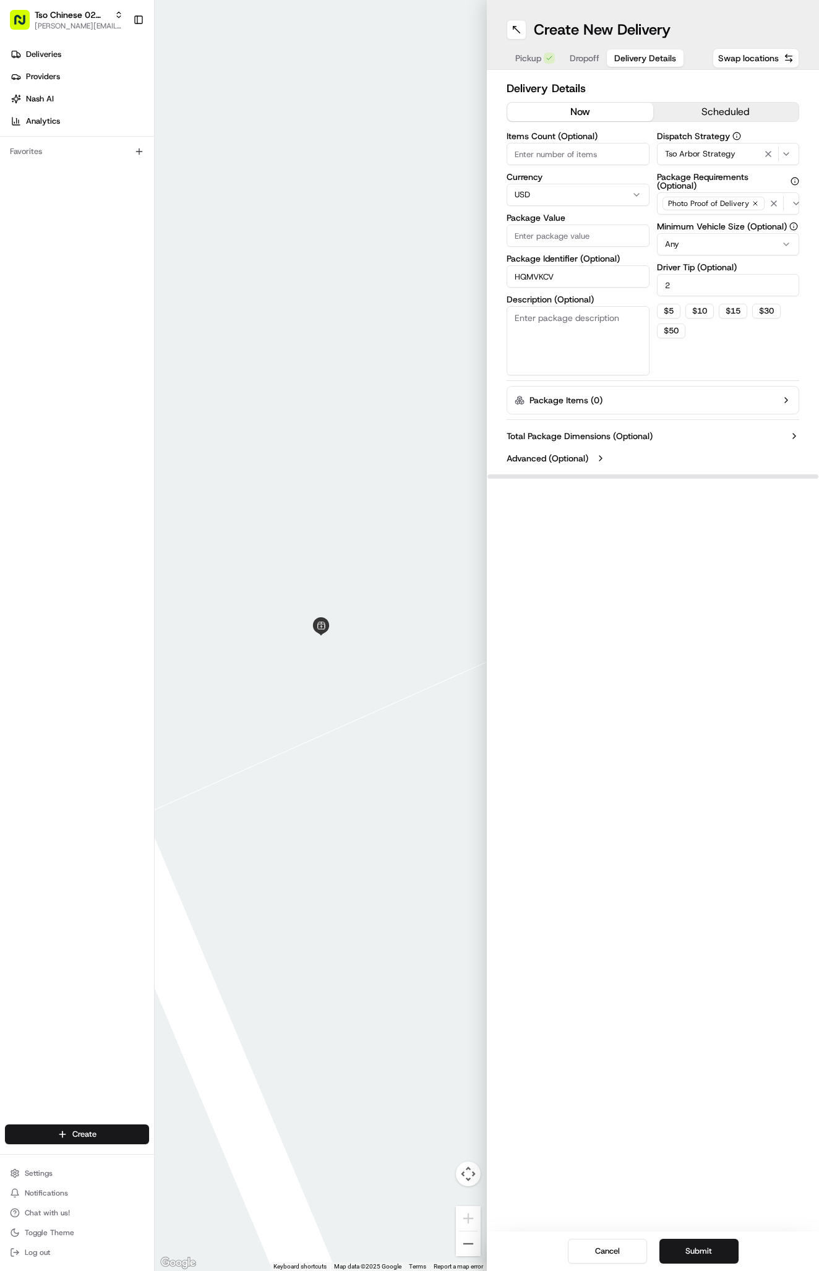
click at [540, 224] on input "Package Value" at bounding box center [577, 235] width 143 height 22
click at [540, 235] on input "Package Value" at bounding box center [577, 235] width 143 height 22
type input "75.5"
click at [582, 61] on span "Dropoff" at bounding box center [584, 58] width 30 height 12
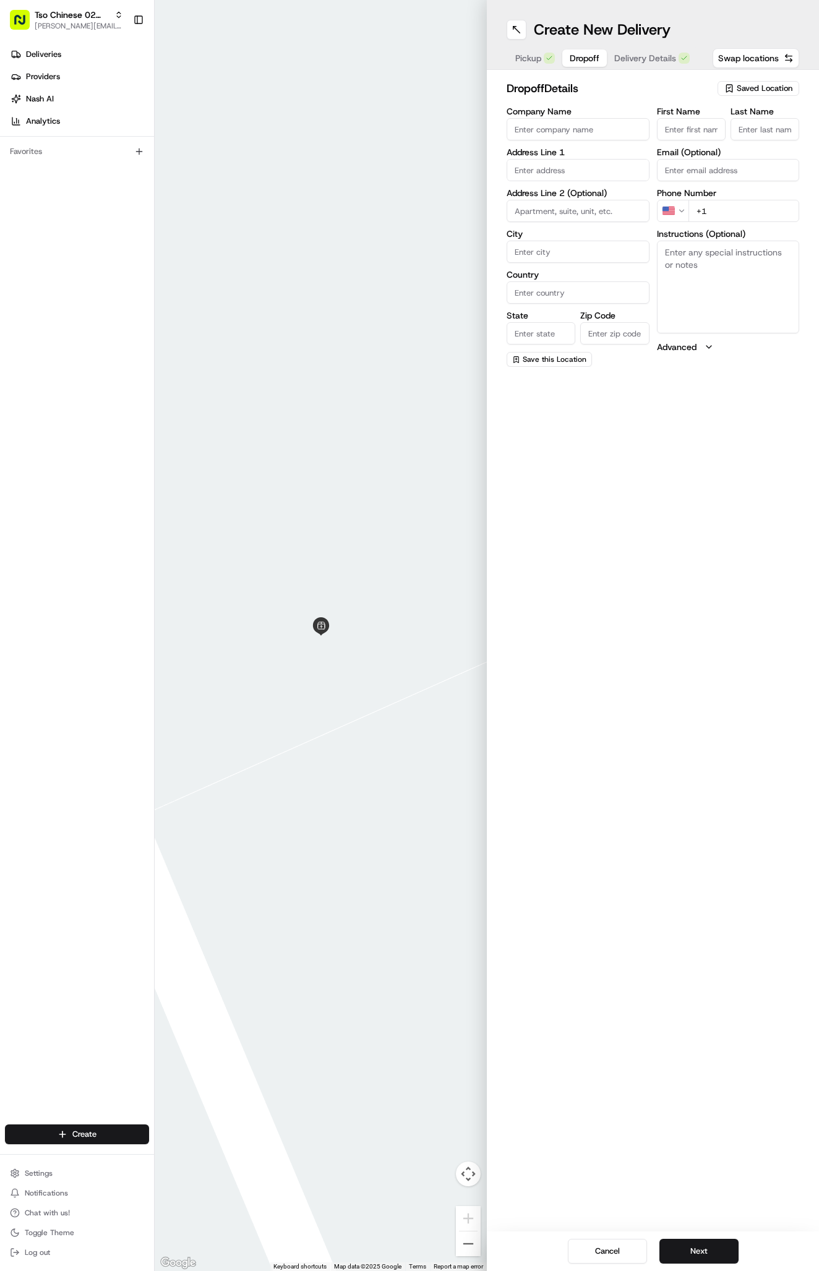
click at [762, 305] on textarea "Instructions (Optional)" at bounding box center [728, 287] width 143 height 93
paste textarea "Please go to the CHILDREN'S EMERGENCY ROOM entrance & leave at the table sittin…"
paste textarea "Company: St. David's Hospital"
type textarea "Please go to the CHILDREN'S EMERGENCY ROOM entrance & leave at the table sittin…"
click at [598, 187] on div "Company Name Address Line 1 Address Line 2 (Optional) City Country State Zip Co…" at bounding box center [577, 237] width 143 height 260
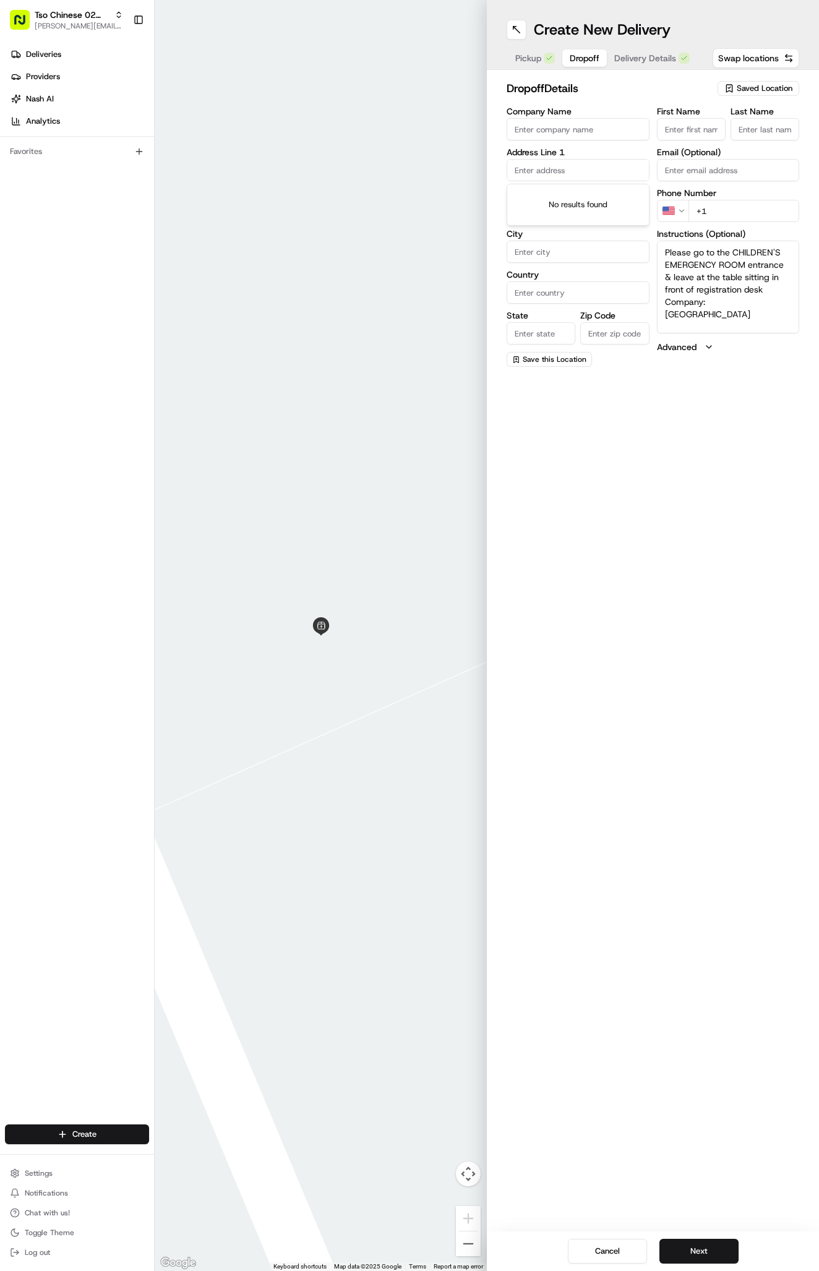
paste input "12221 North Mopac Expressway"
click at [626, 202] on div "12221 North Mopac Expressway, Austin, TX" at bounding box center [577, 196] width 137 height 19
type input "[STREET_ADDRESS]"
type input "Austin"
type input "United States"
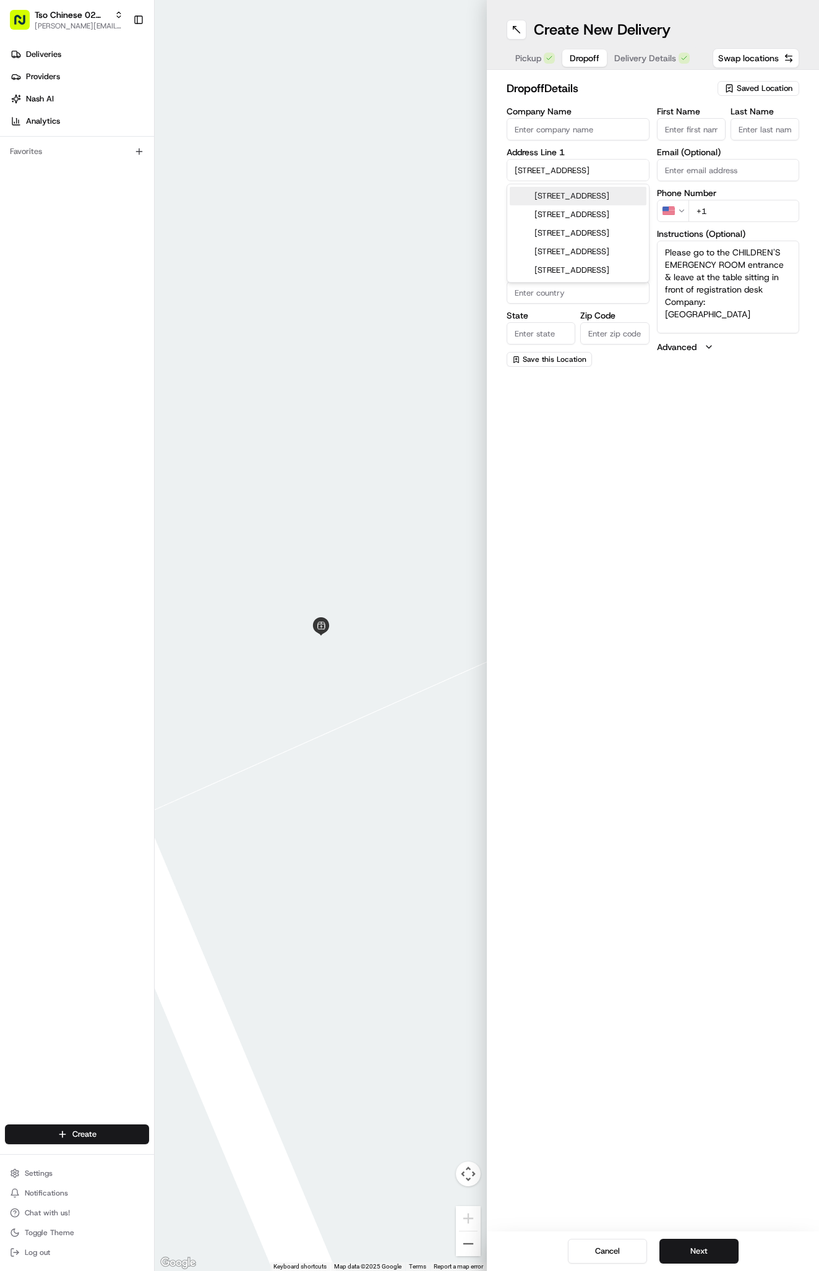
type input "TX"
type input "78758"
type input "12221 North Mopac Expressway"
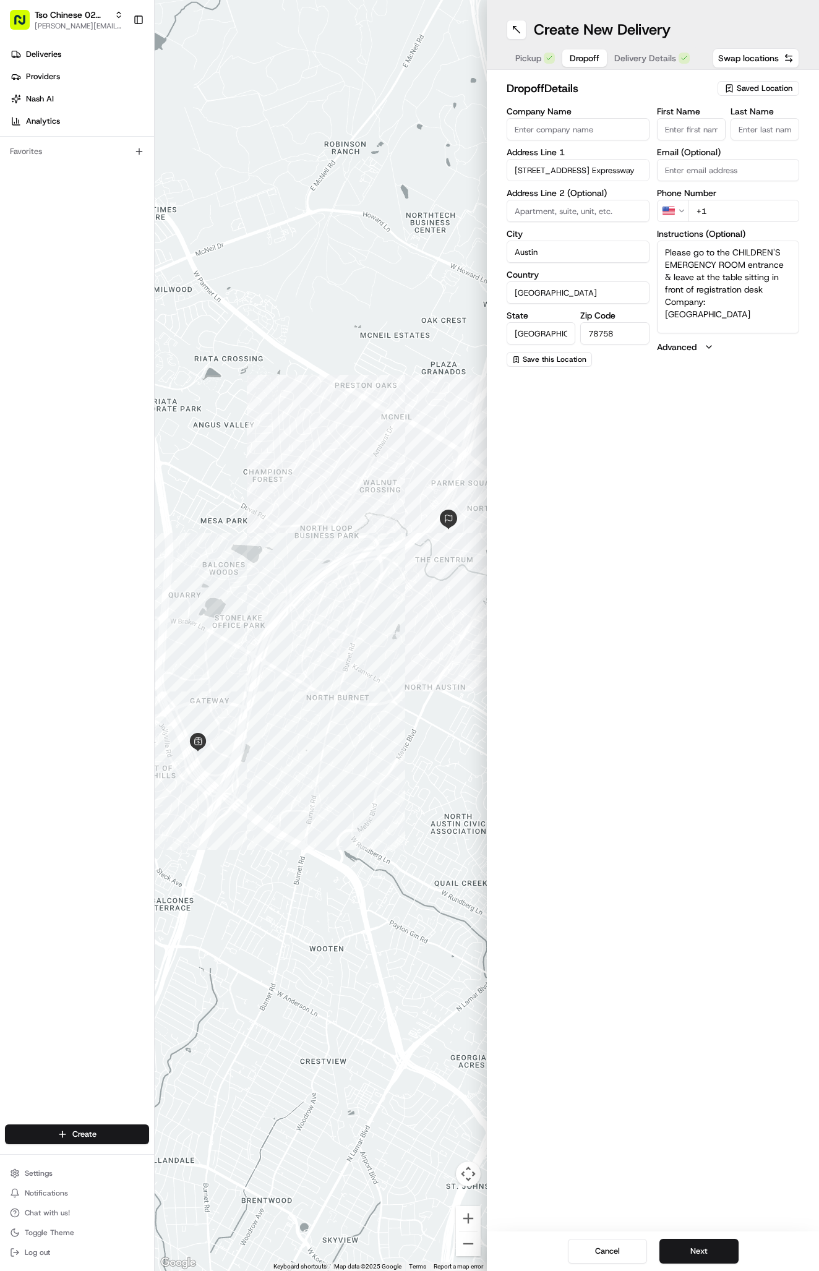
paste input "210 838 0133"
type input "+1 210 838 0133"
paste input "Amanda Russell"
type input "Amanda Russell"
type input "."
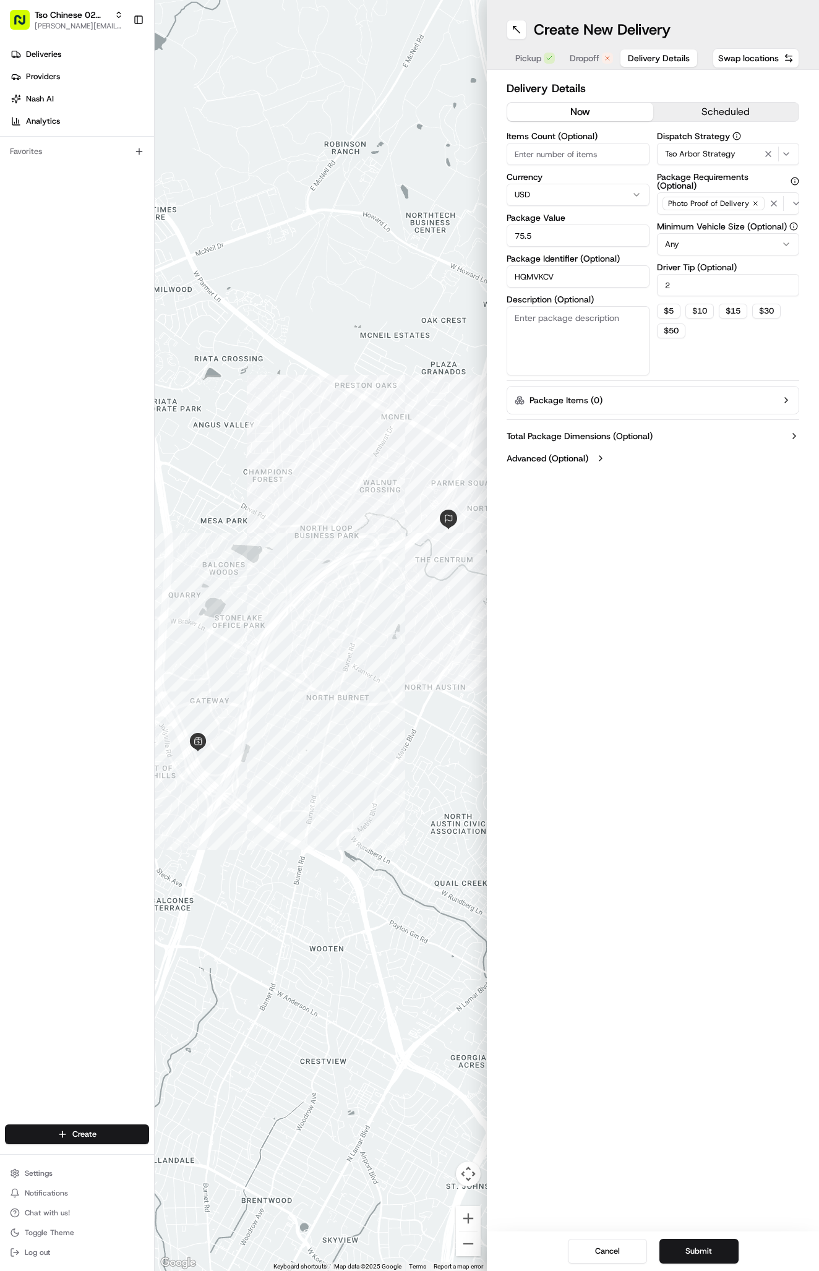
click at [652, 51] on button "Delivery Details" at bounding box center [658, 57] width 77 height 17
click at [654, 55] on span "Delivery Details" at bounding box center [659, 58] width 62 height 12
click at [241, 4] on div at bounding box center [321, 635] width 332 height 1271
click at [241, 0] on div at bounding box center [321, 635] width 332 height 1271
click at [715, 1251] on button "Submit" at bounding box center [698, 1250] width 79 height 25
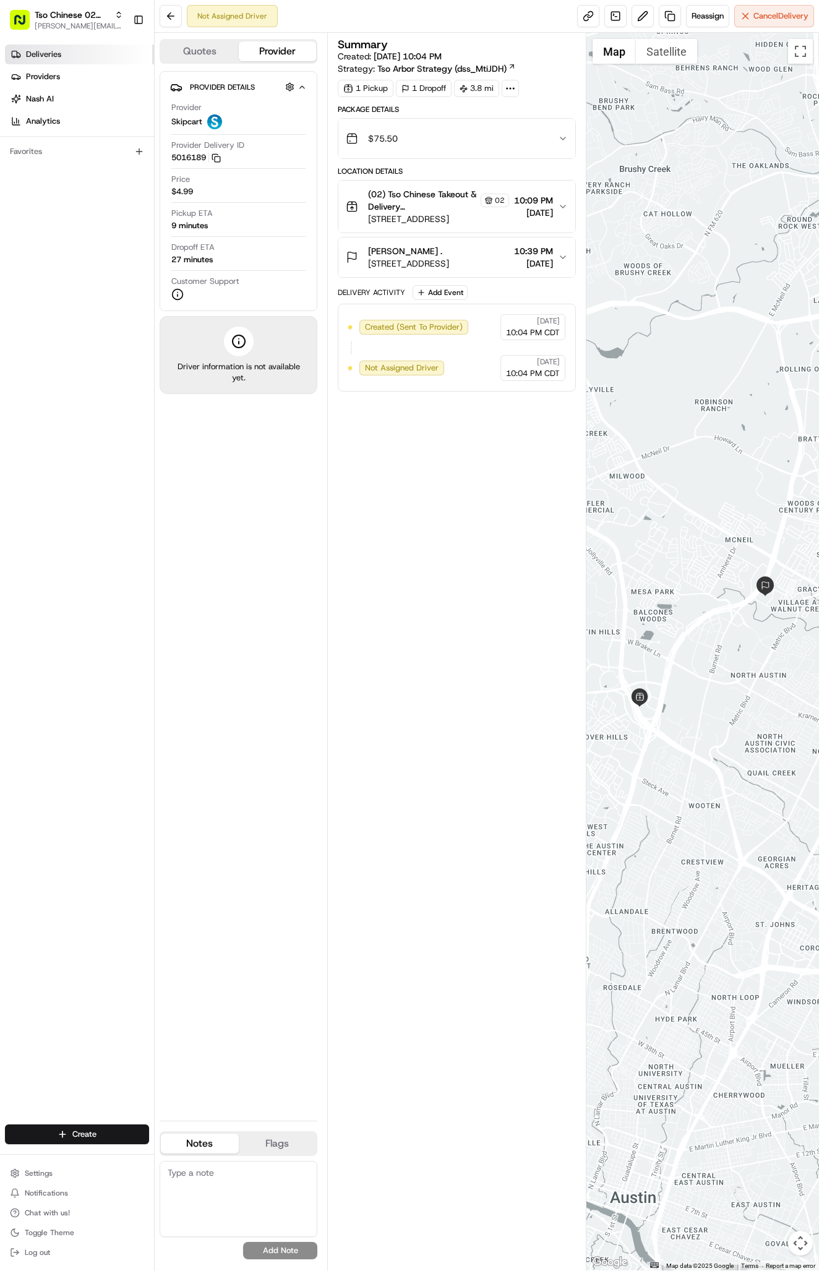
click at [45, 56] on span "Deliveries" at bounding box center [43, 54] width 35 height 11
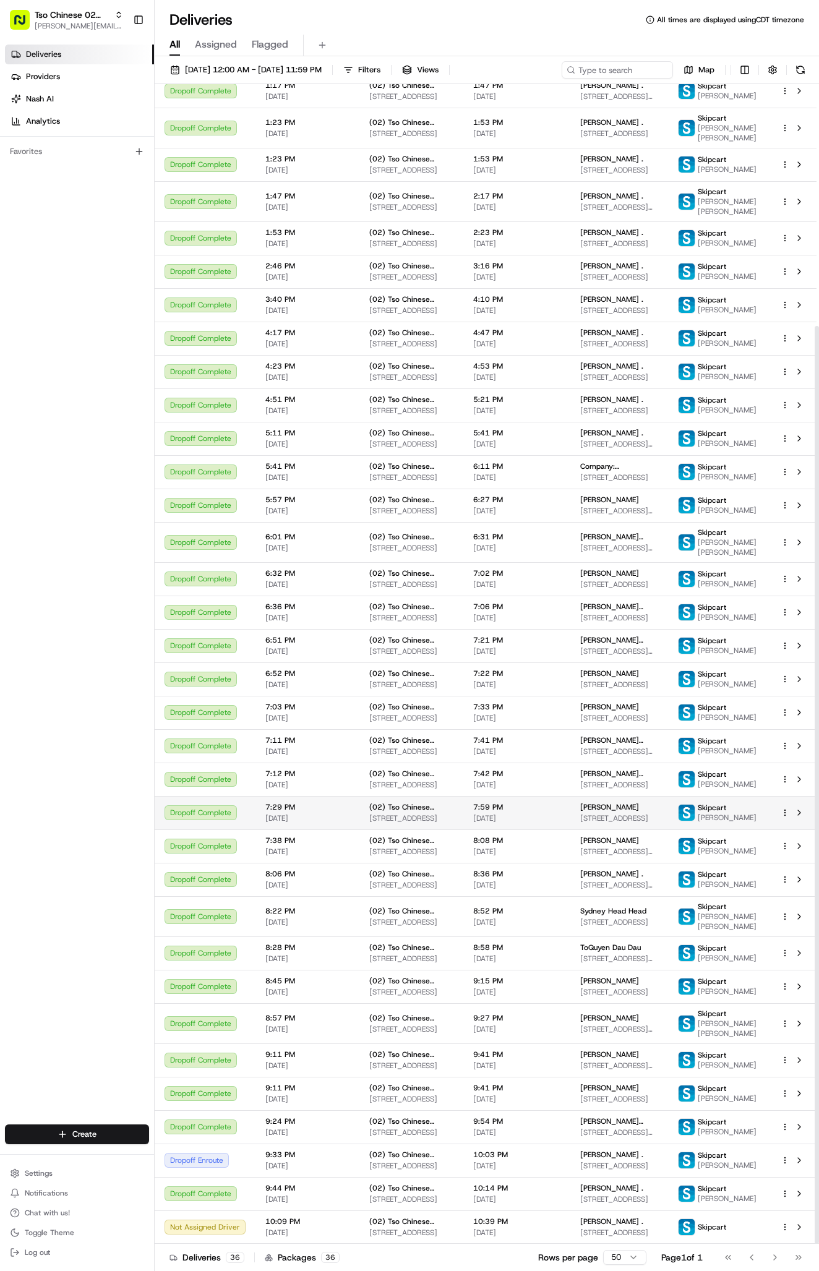
scroll to position [305, 0]
click at [390, 1228] on span "[STREET_ADDRESS]" at bounding box center [411, 1232] width 84 height 10
click at [550, 1219] on span "10:39 PM" at bounding box center [516, 1221] width 87 height 10
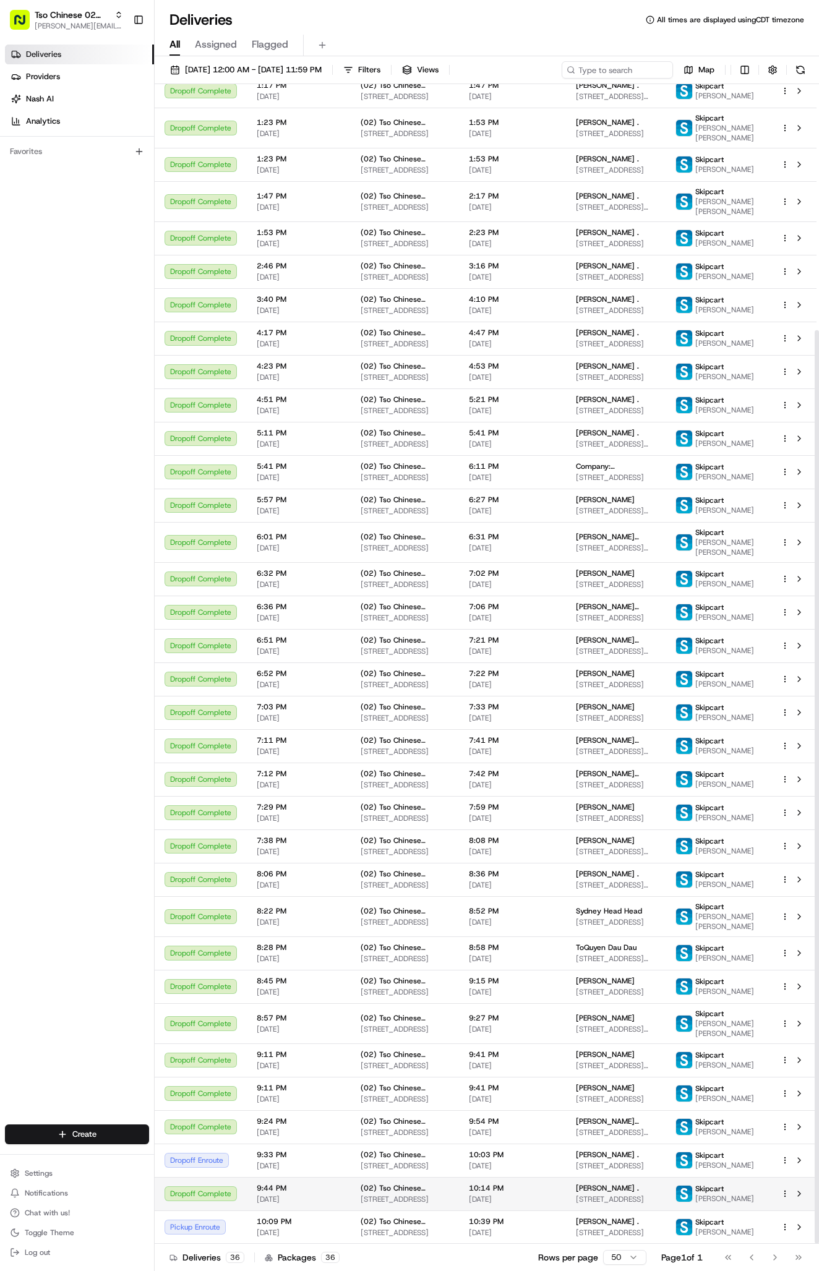
scroll to position [312, 0]
click at [603, 1227] on span "[STREET_ADDRESS]" at bounding box center [616, 1232] width 80 height 10
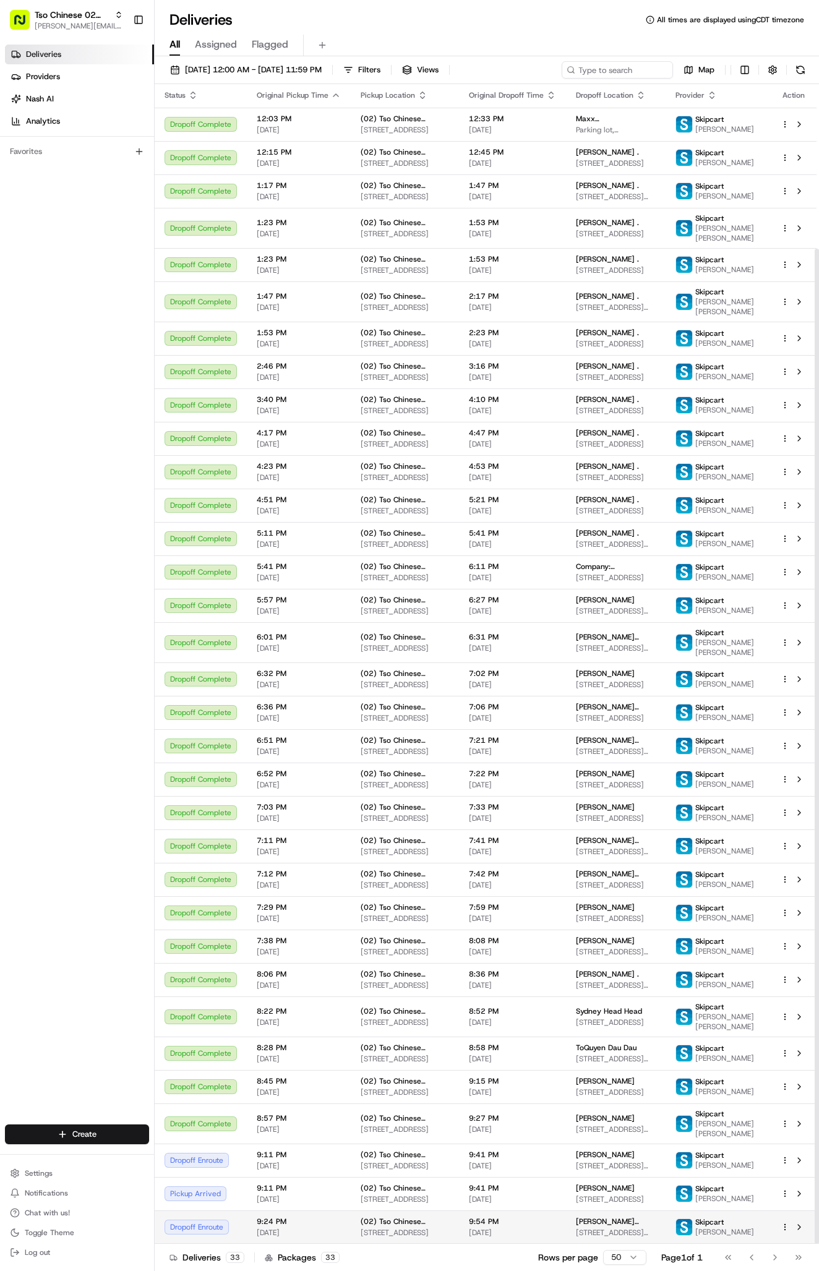
scroll to position [192, 0]
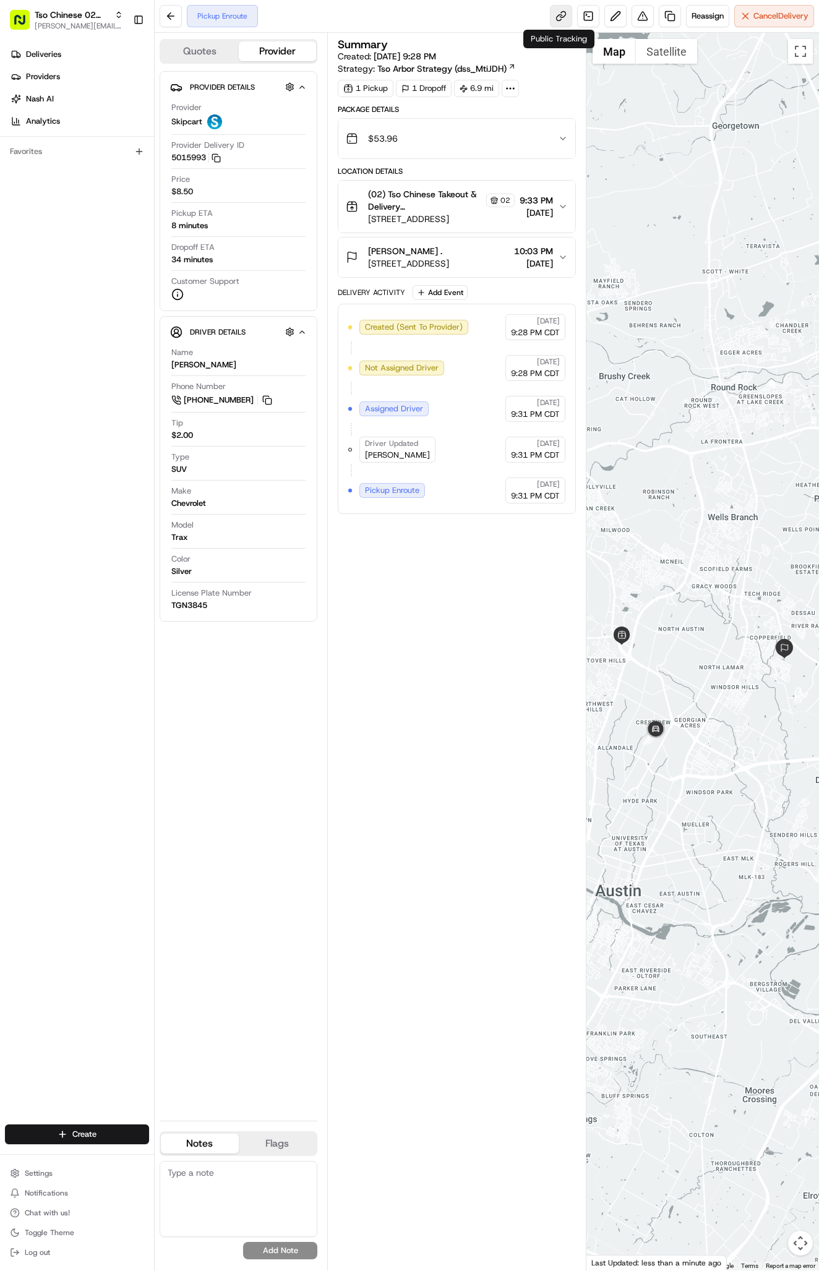
click at [560, 22] on link at bounding box center [561, 16] width 22 height 22
click at [173, 22] on button at bounding box center [171, 16] width 22 height 22
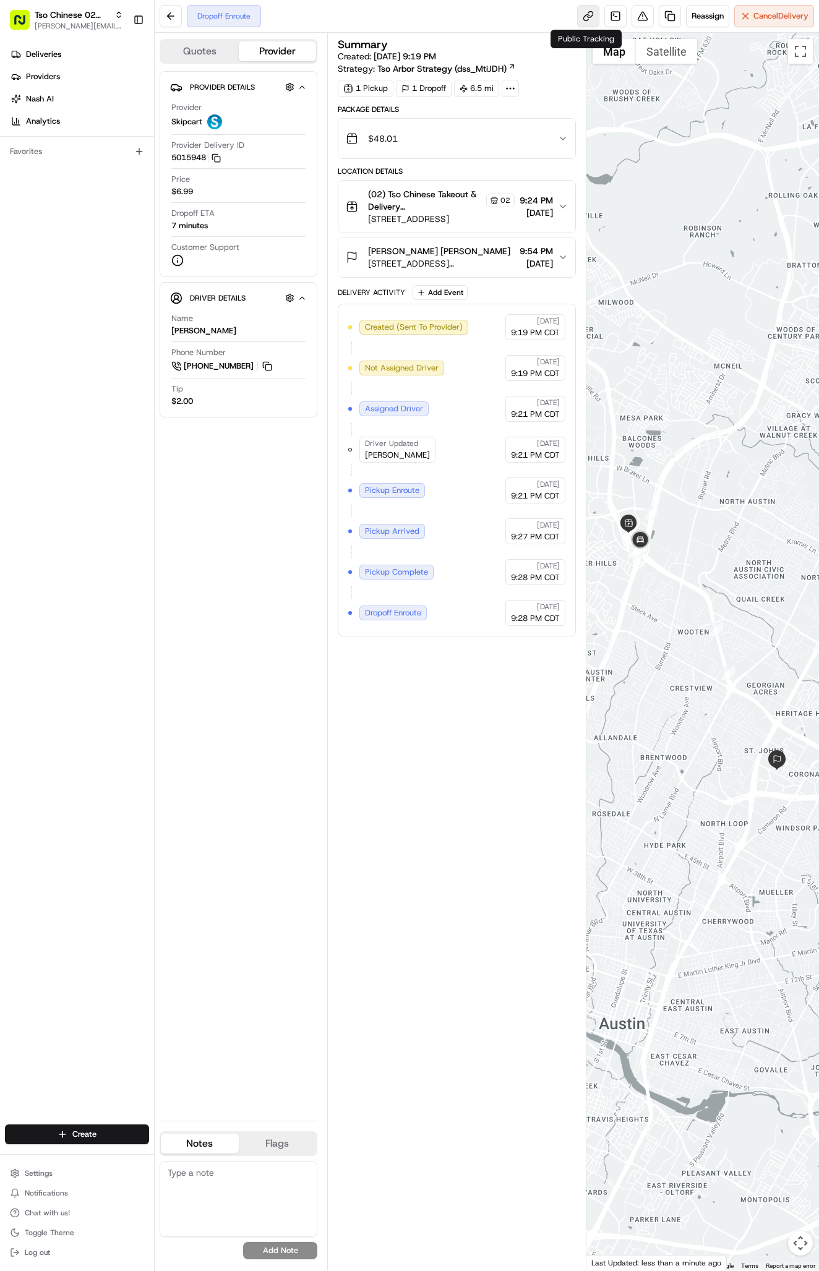
click at [585, 16] on link at bounding box center [588, 16] width 22 height 22
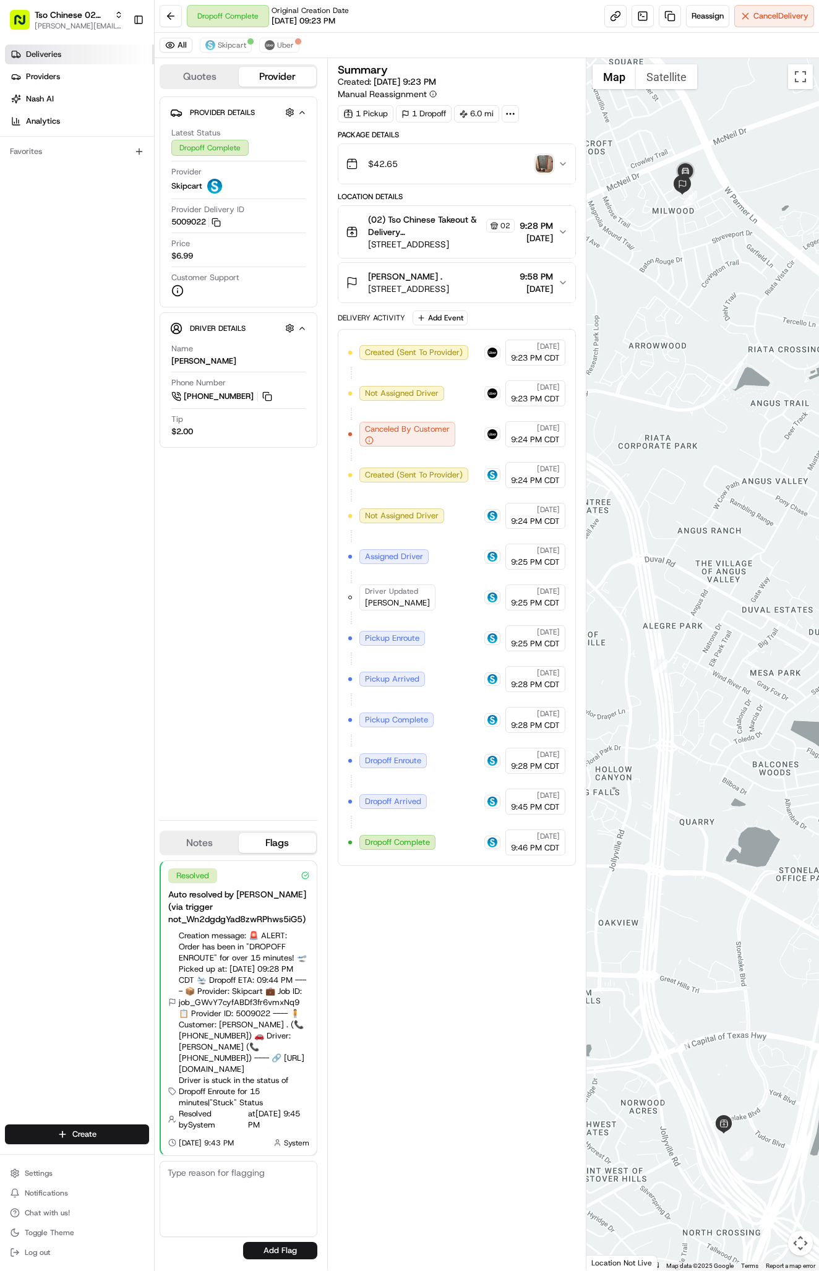
click at [62, 53] on link "Deliveries" at bounding box center [79, 55] width 149 height 20
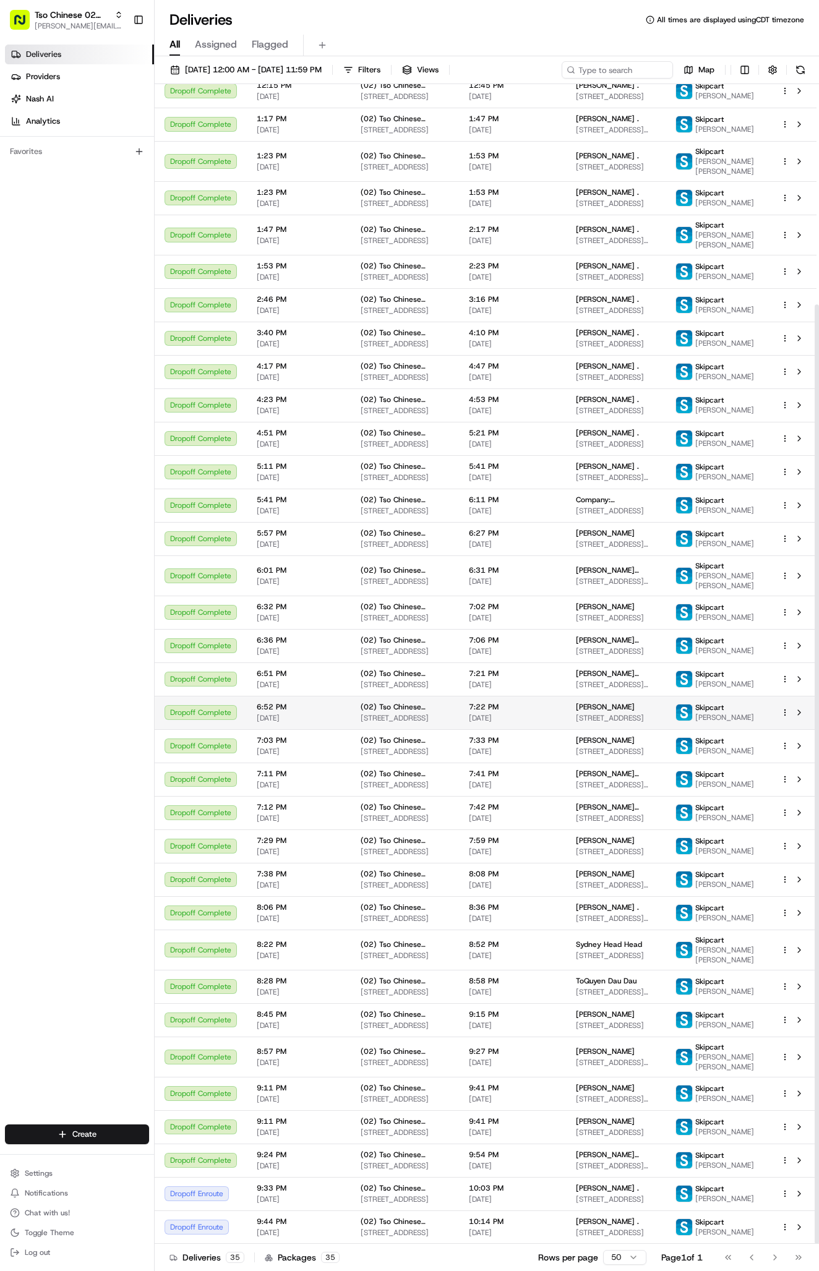
scroll to position [272, 0]
click at [619, 1195] on td "[PERSON_NAME] . [STREET_ADDRESS]" at bounding box center [616, 1193] width 100 height 33
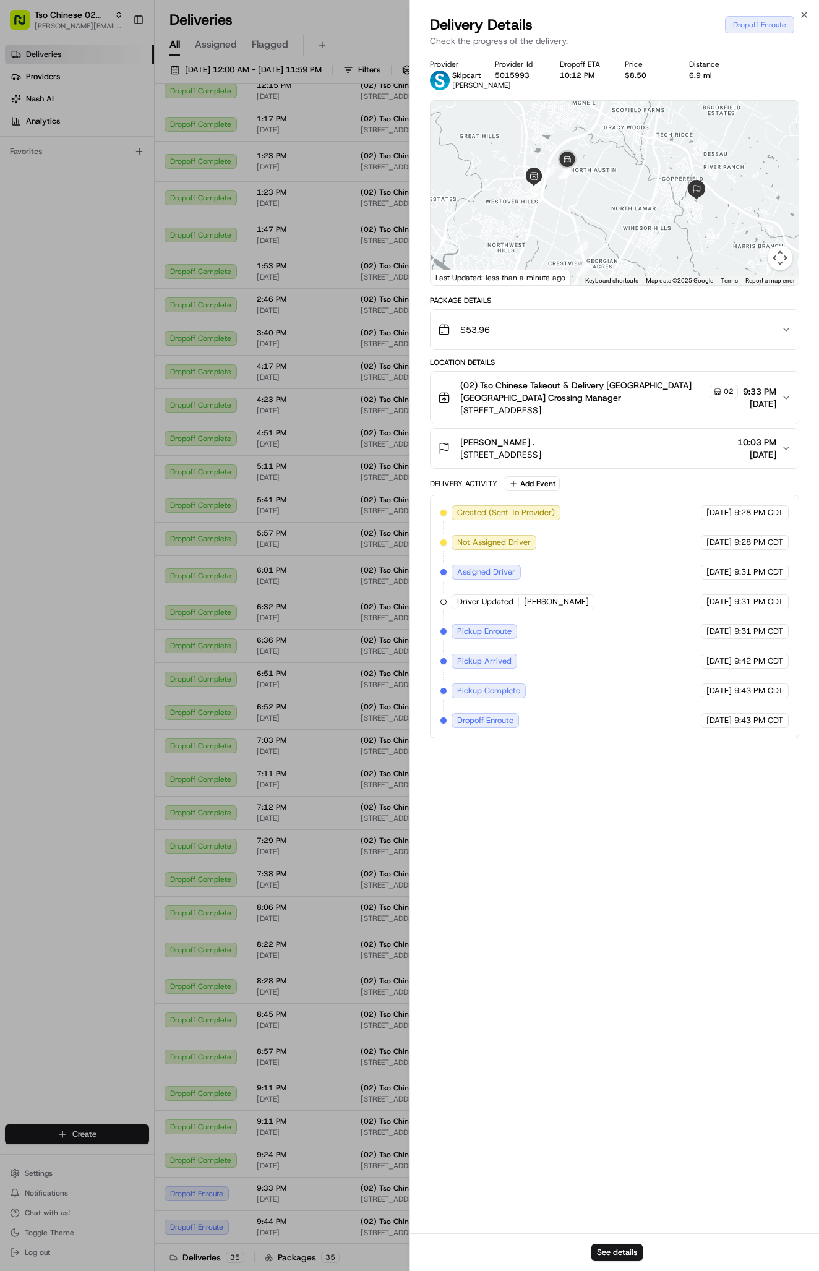
scroll to position [0, 0]
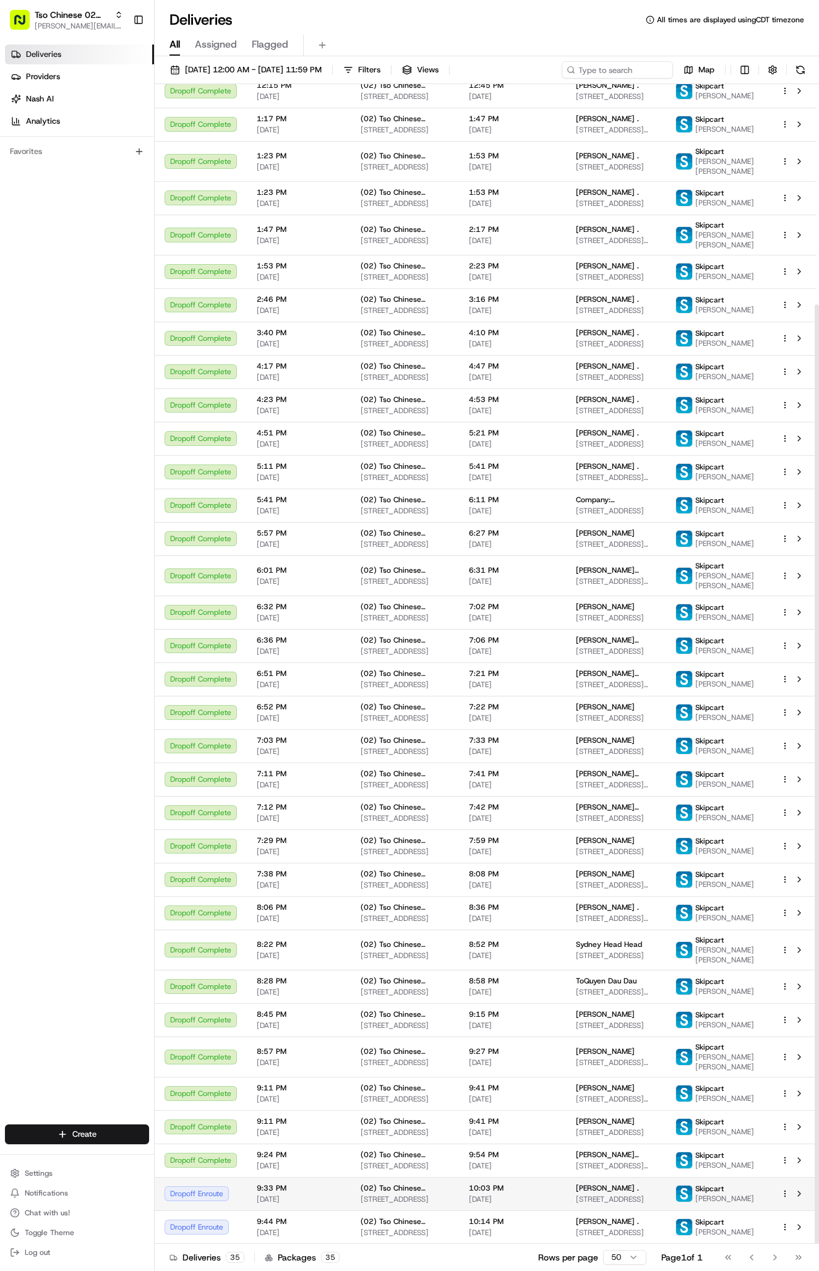
click at [605, 1194] on span "[STREET_ADDRESS]" at bounding box center [616, 1199] width 80 height 10
